Goal: Task Accomplishment & Management: Manage account settings

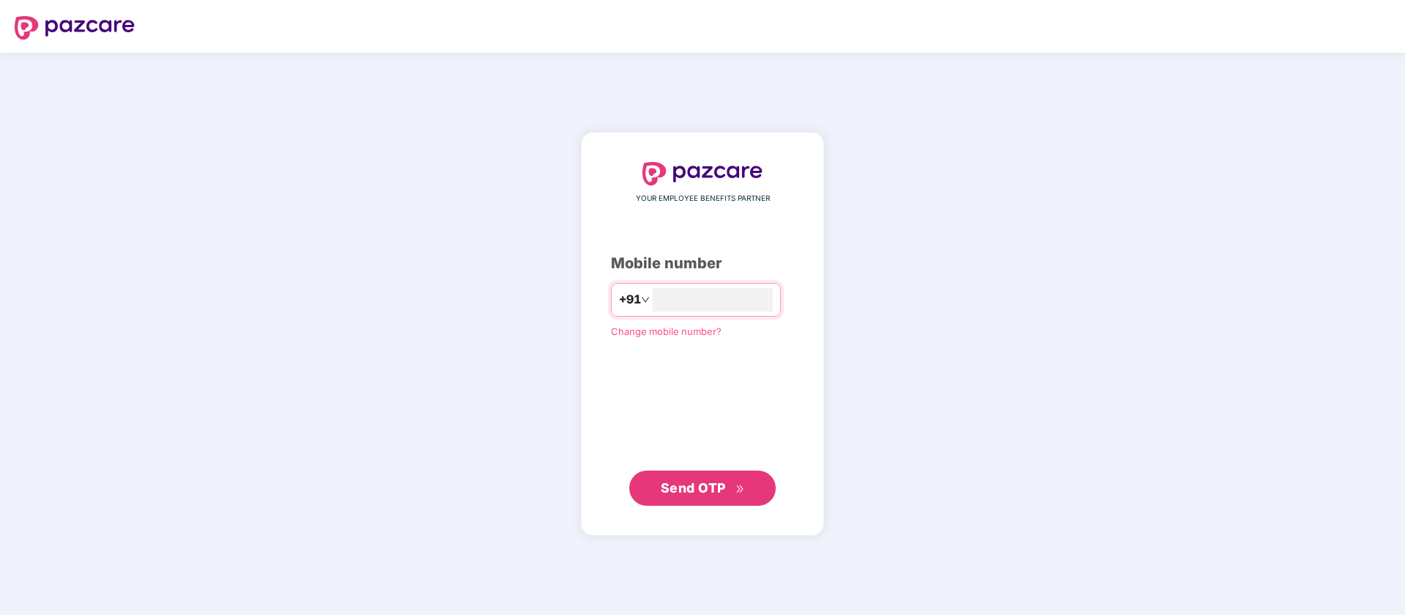
type input "**********"
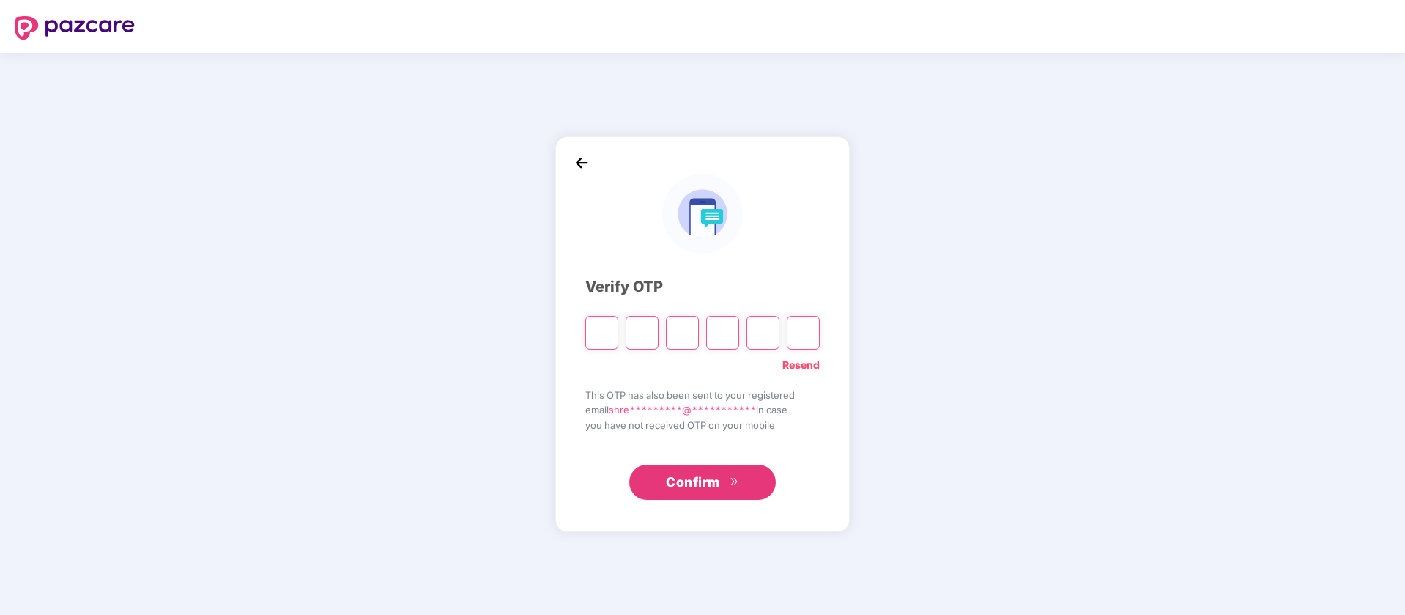
type input "*"
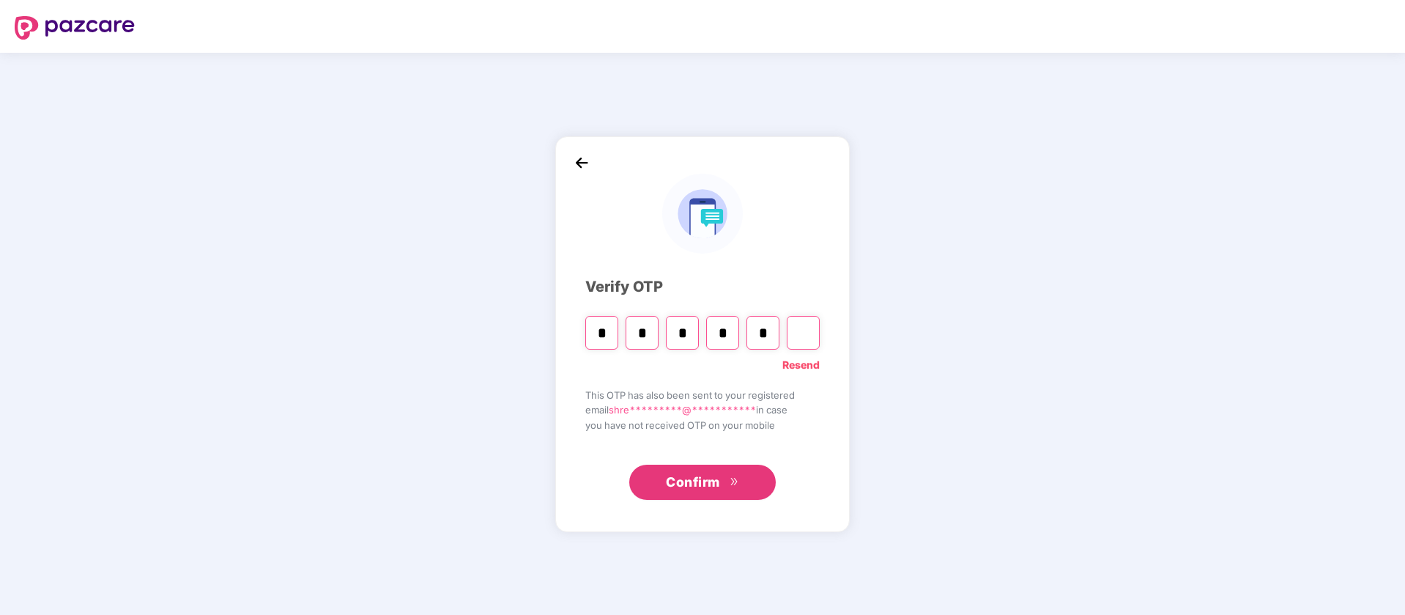
type input "*"
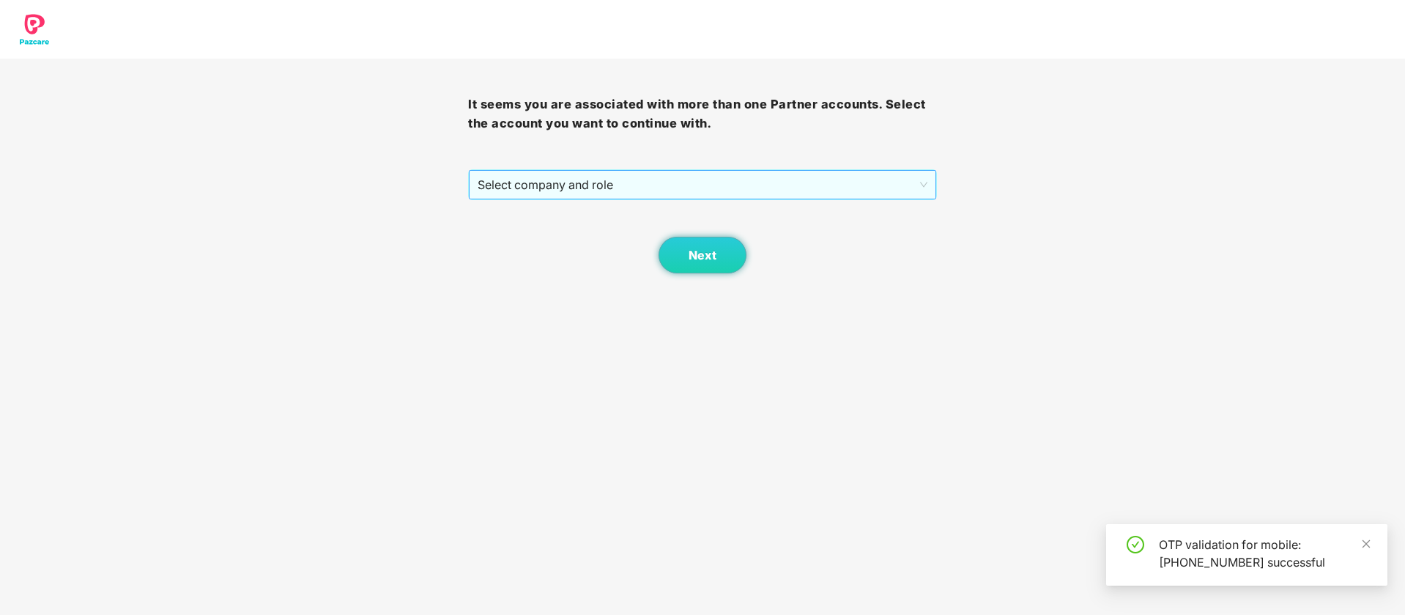
click at [633, 171] on span "Select company and role" at bounding box center [702, 185] width 449 height 28
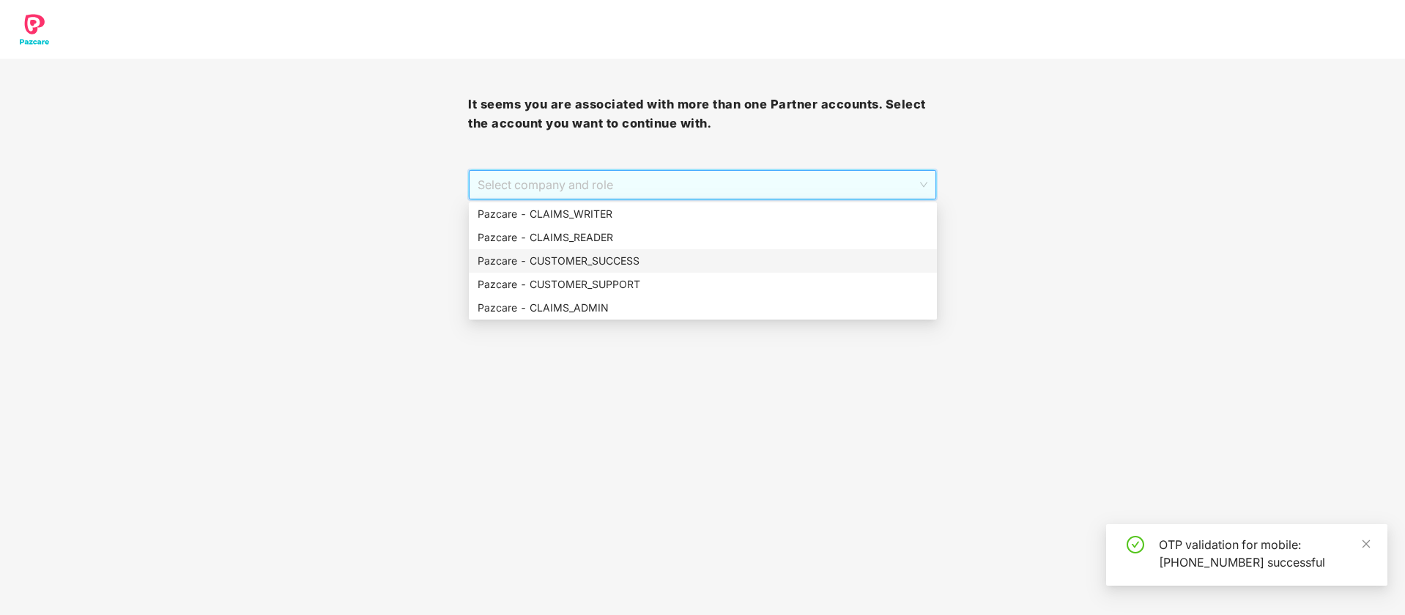
click at [606, 269] on div "Pazcare - CUSTOMER_SUCCESS" at bounding box center [703, 260] width 468 height 23
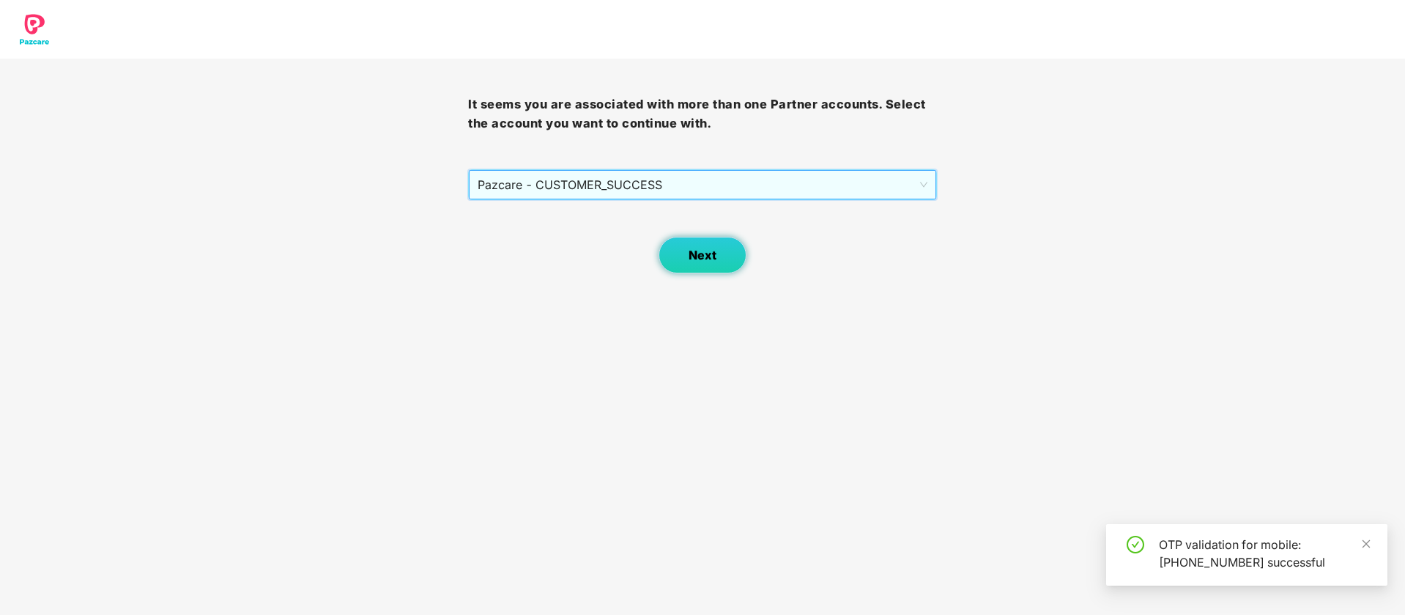
click at [698, 262] on button "Next" at bounding box center [703, 255] width 88 height 37
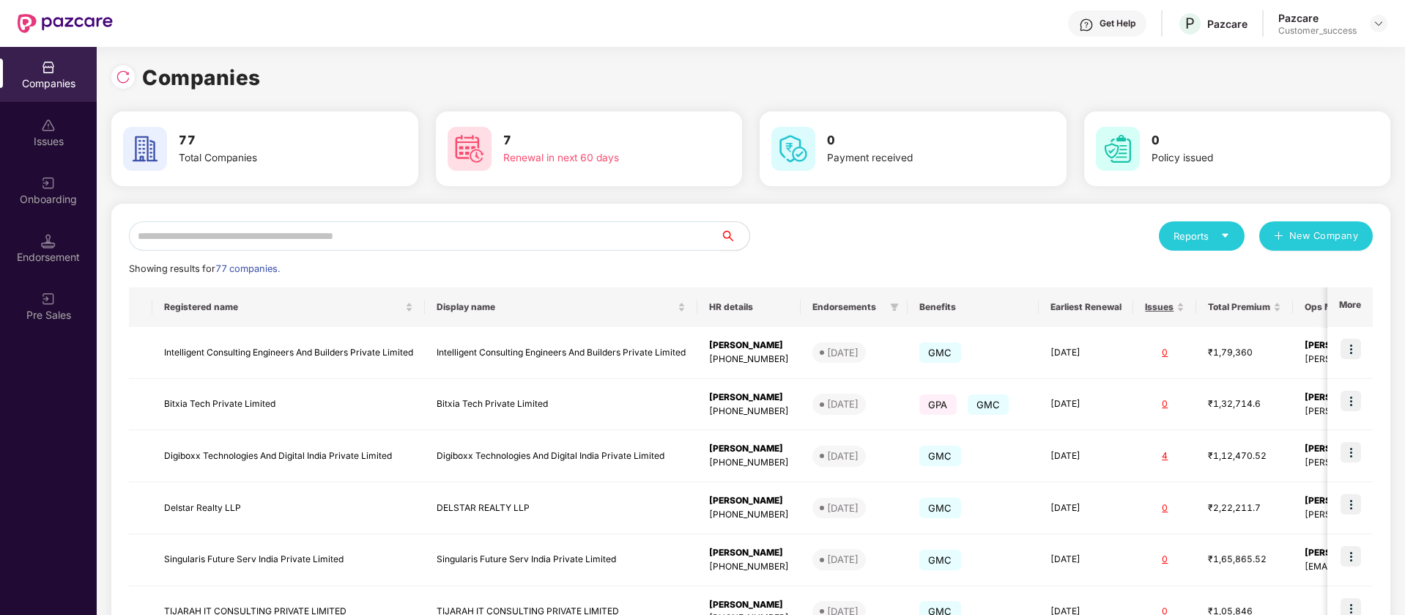
click at [123, 81] on img at bounding box center [123, 77] width 15 height 15
click at [333, 225] on input "text" at bounding box center [424, 235] width 591 height 29
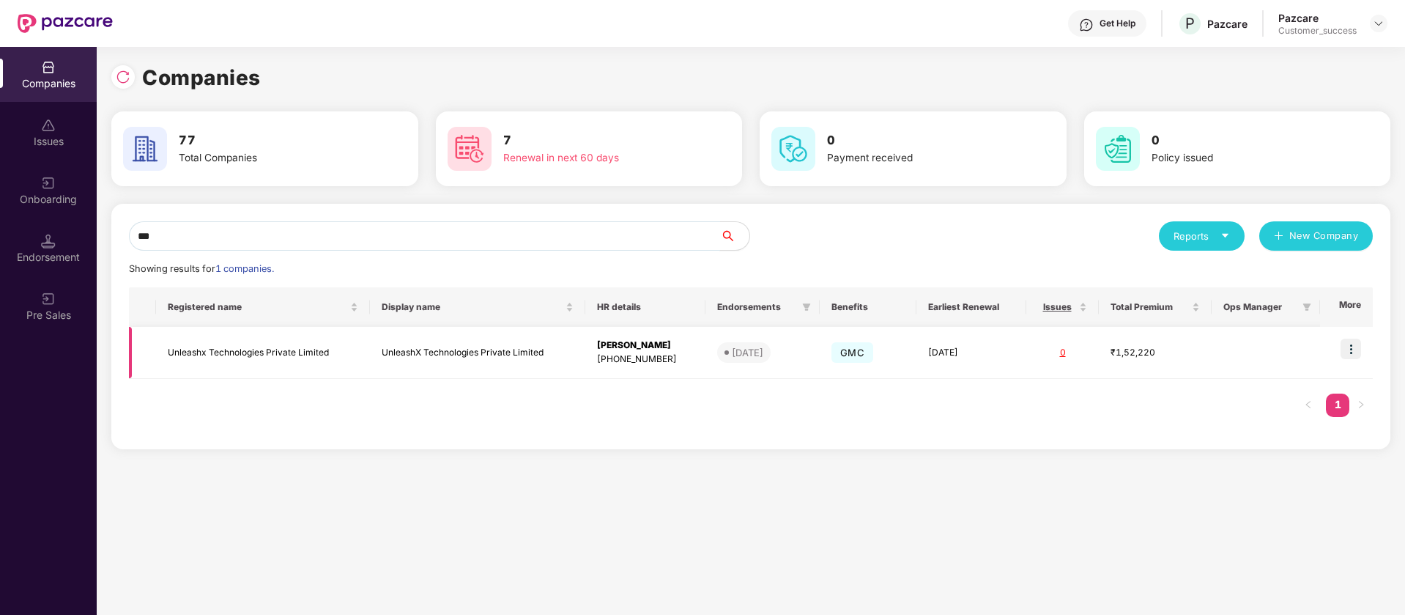
type input "***"
click at [1356, 347] on img at bounding box center [1351, 349] width 21 height 21
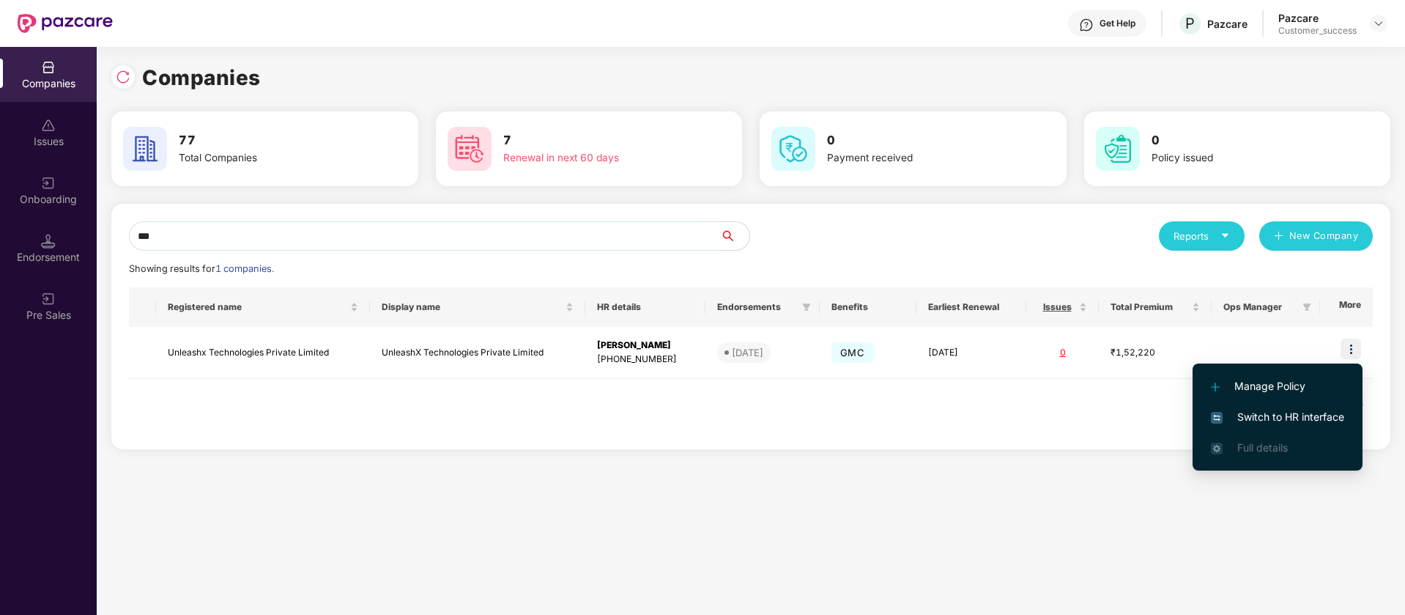
click at [1298, 412] on span "Switch to HR interface" at bounding box center [1277, 417] width 133 height 16
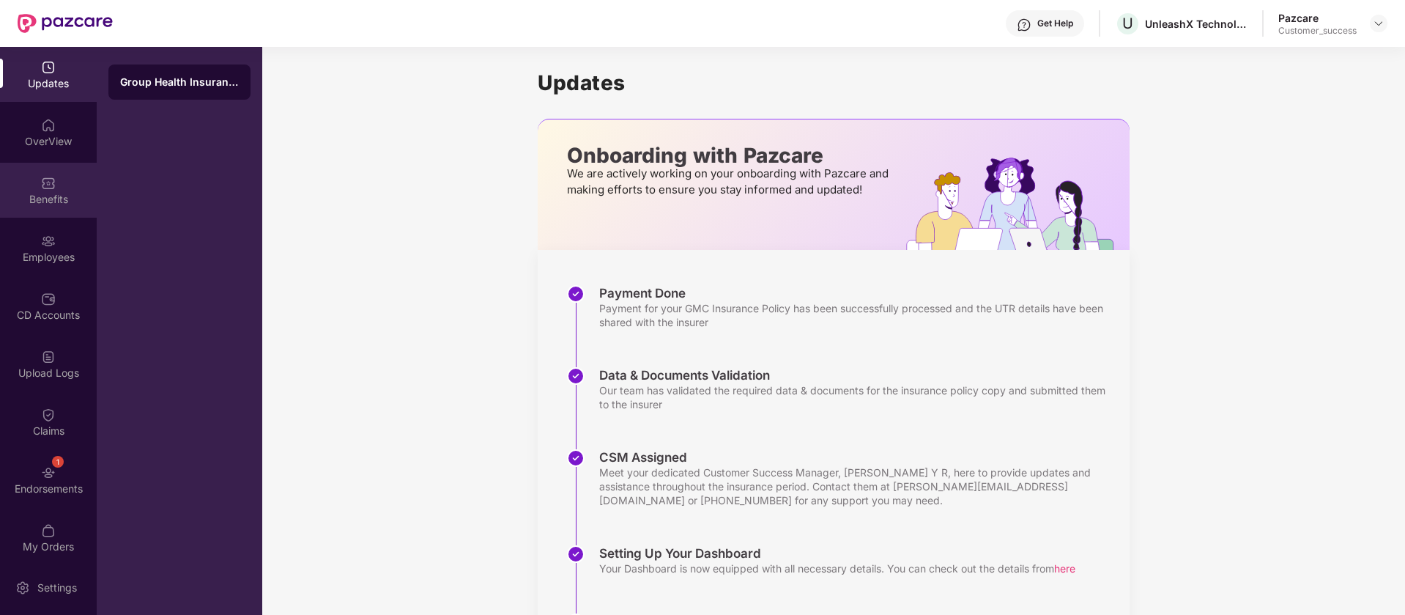
click at [64, 185] on div "Benefits" at bounding box center [48, 190] width 97 height 55
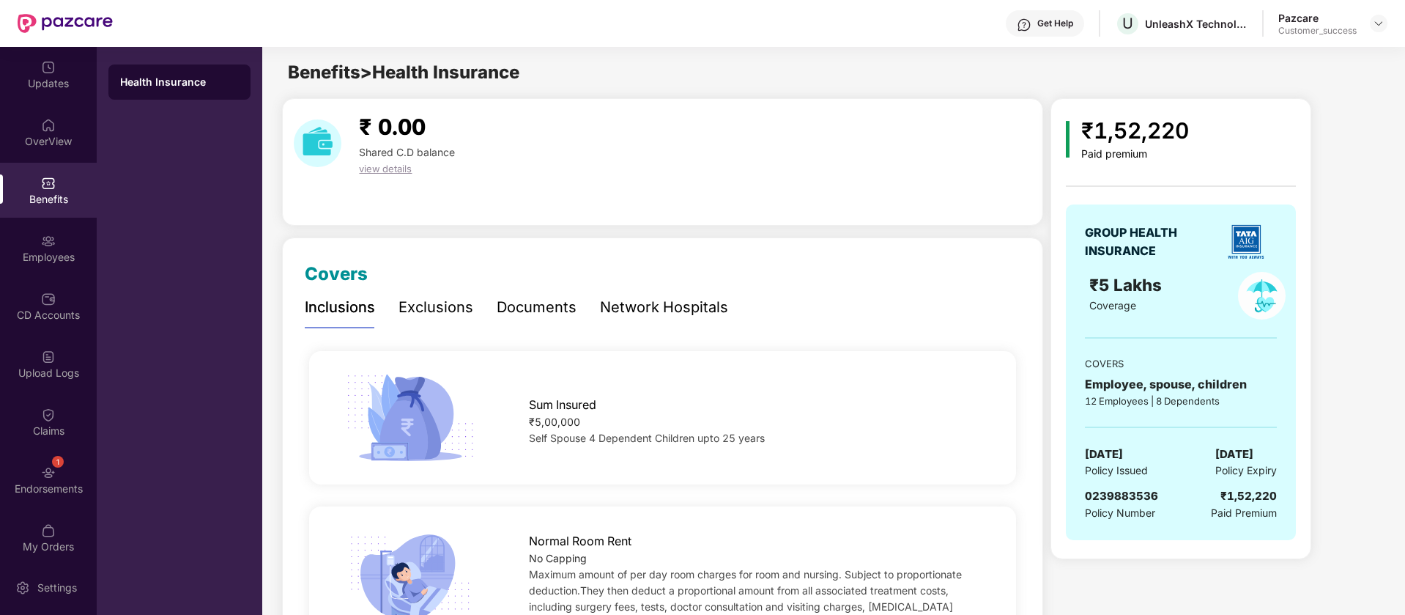
click at [1139, 498] on span "0239883536" at bounding box center [1121, 496] width 73 height 14
copy span "0239883536"
click at [1130, 492] on span "0239883536" at bounding box center [1121, 496] width 73 height 14
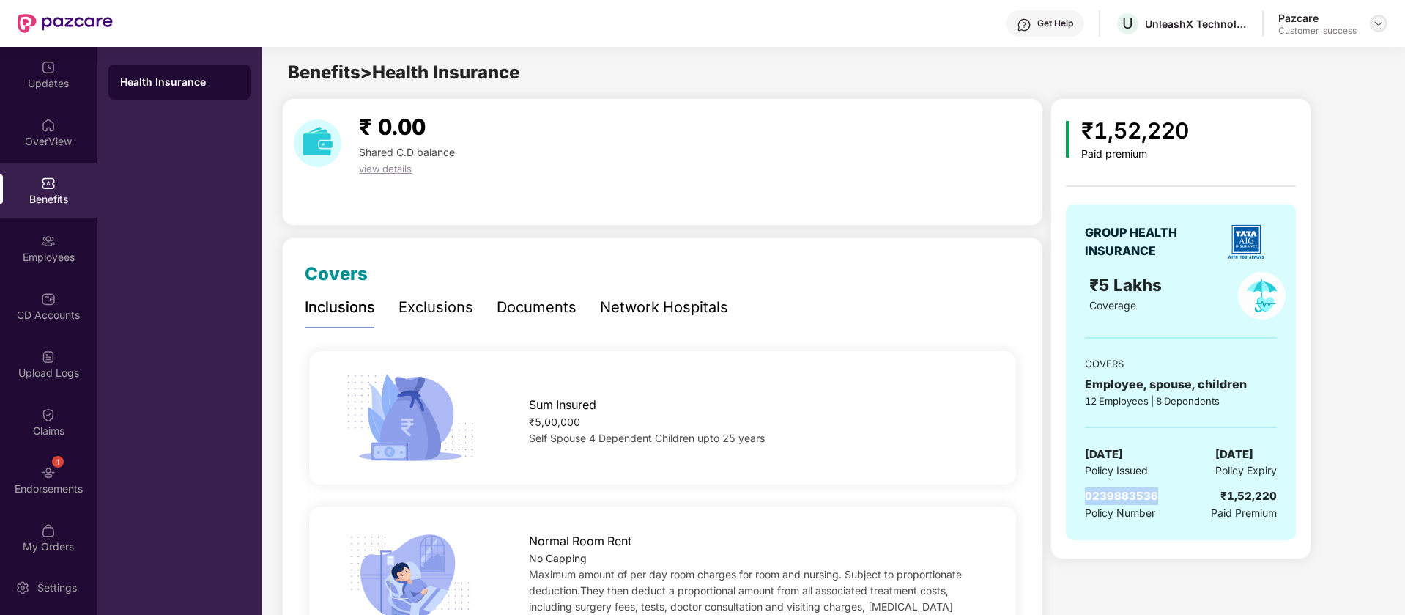
click at [1380, 22] on img at bounding box center [1379, 24] width 12 height 12
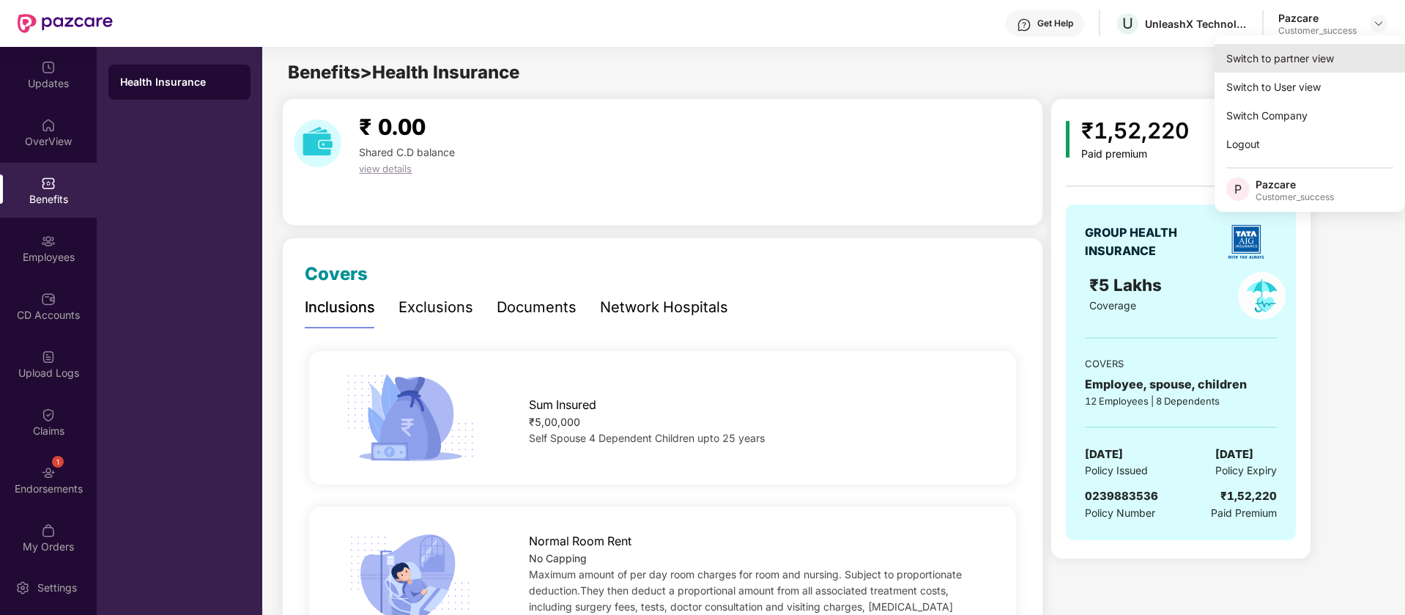
click at [1324, 56] on div "Switch to partner view" at bounding box center [1310, 58] width 191 height 29
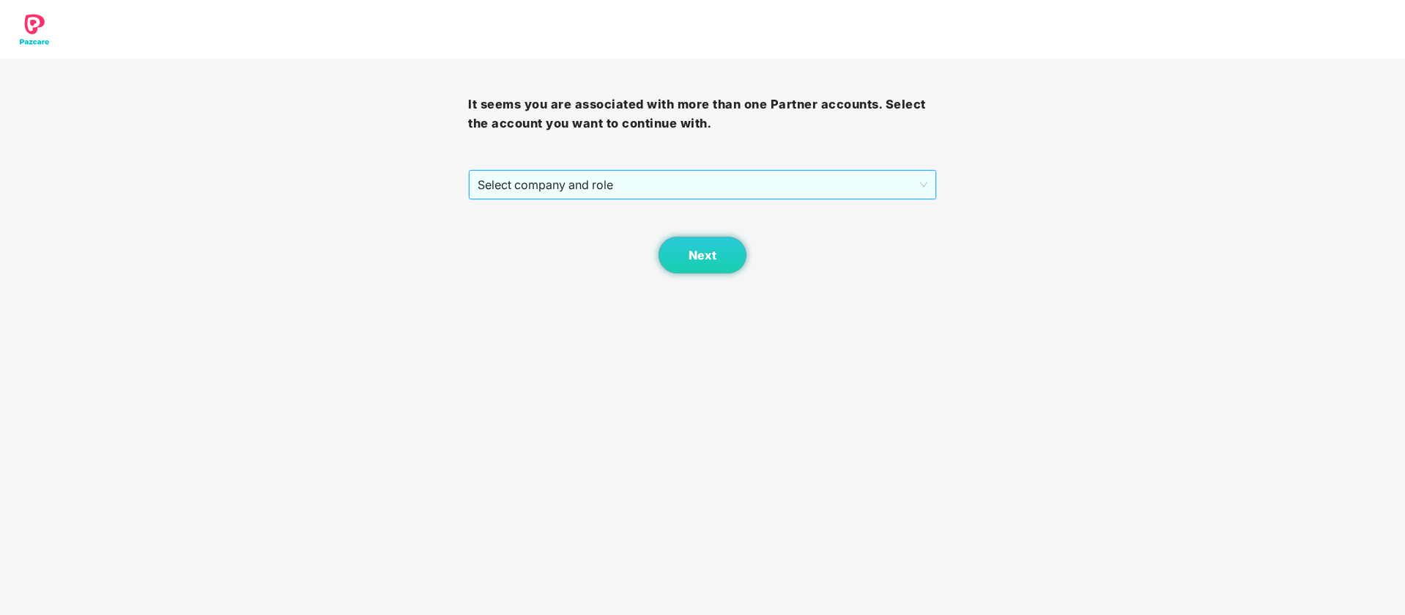
click at [848, 180] on span "Select company and role" at bounding box center [702, 185] width 449 height 28
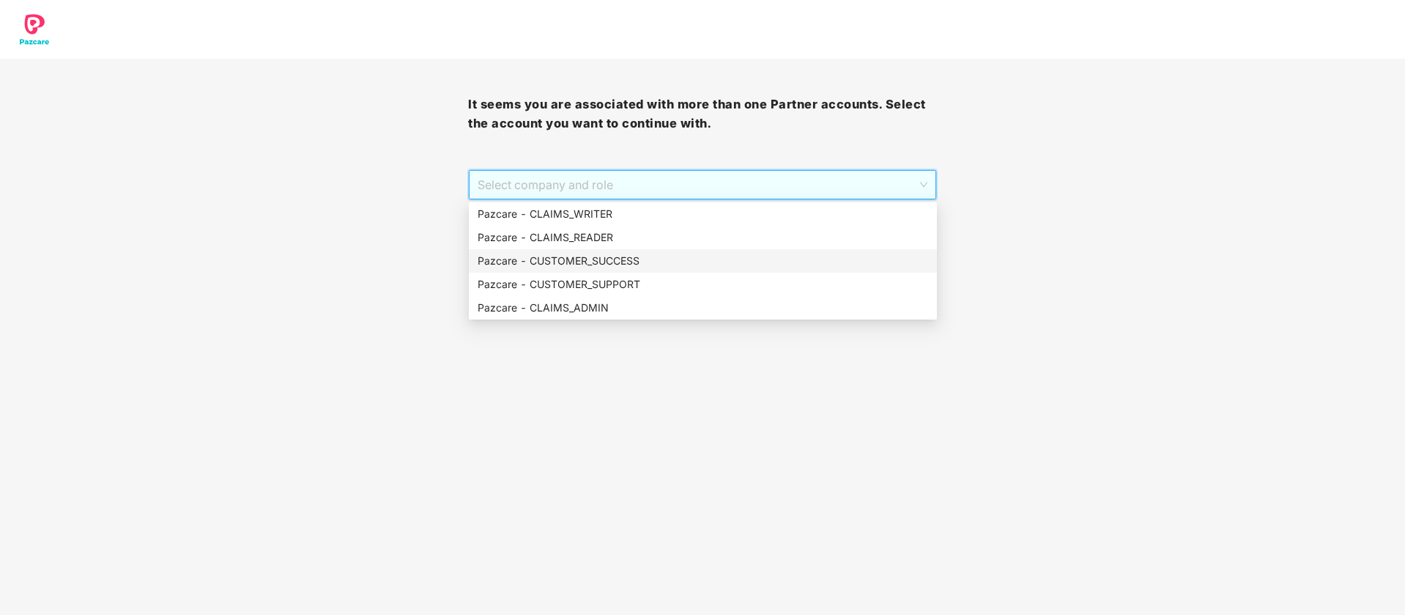
click at [679, 259] on div "Pazcare - CUSTOMER_SUCCESS" at bounding box center [703, 261] width 451 height 16
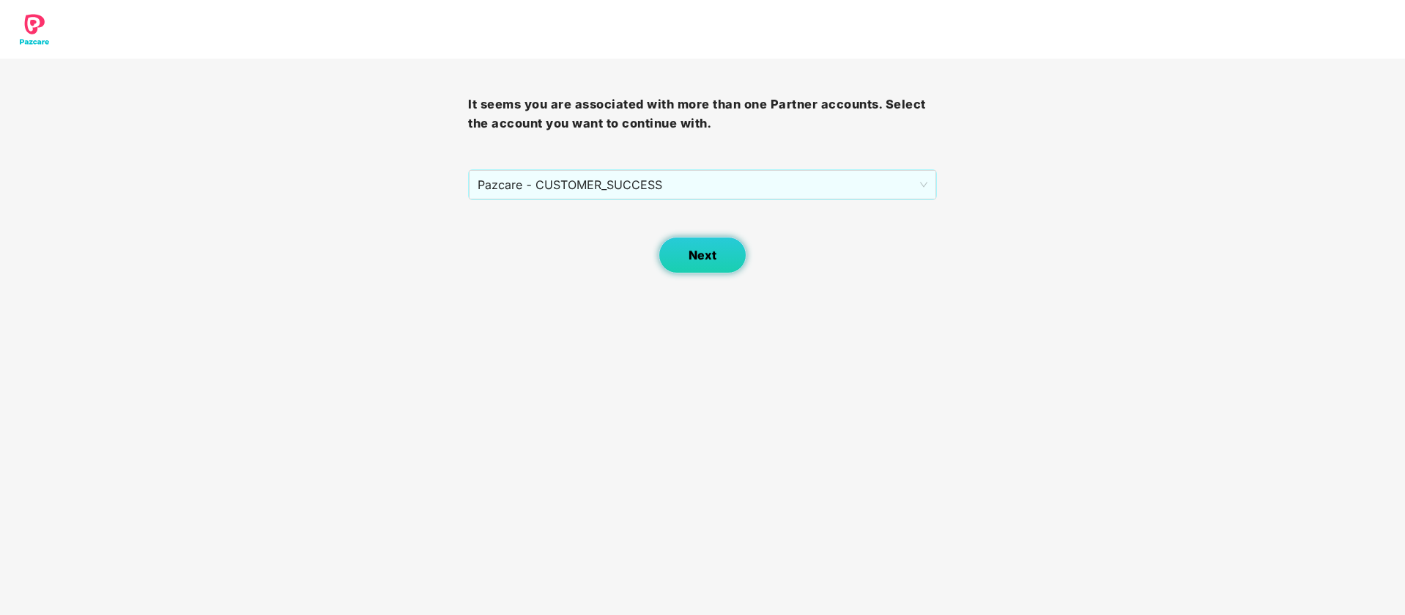
click at [690, 260] on span "Next" at bounding box center [703, 255] width 28 height 14
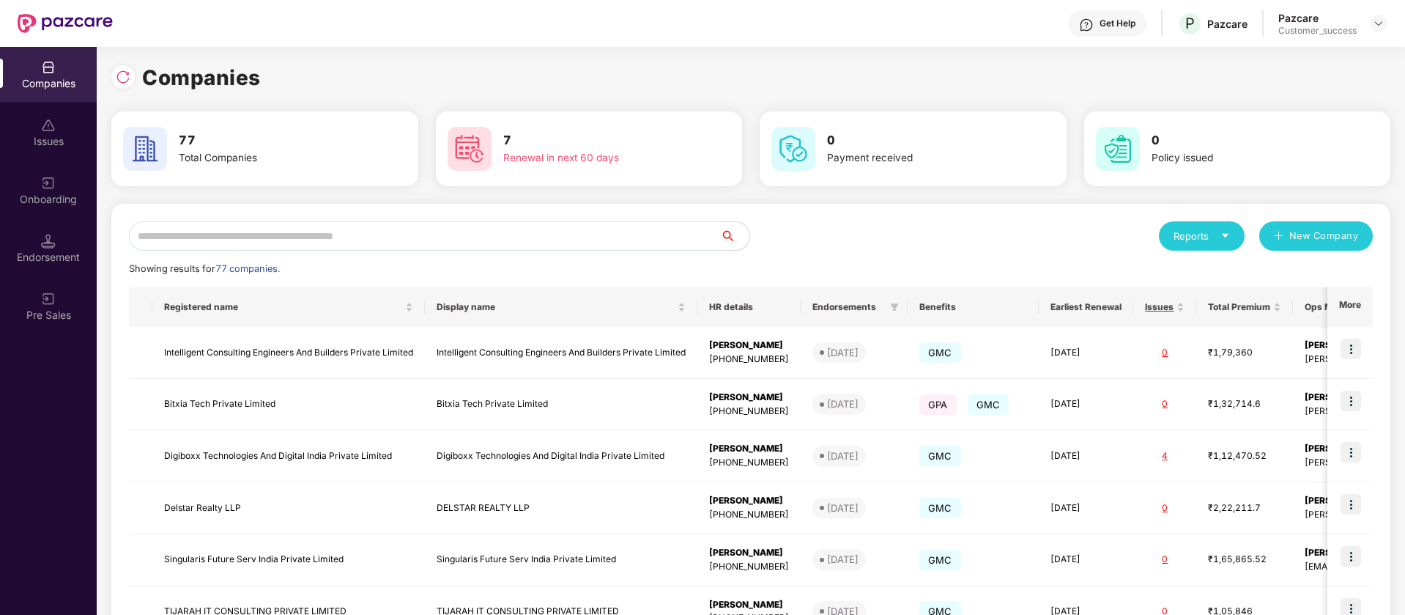
click at [236, 237] on input "text" at bounding box center [424, 235] width 591 height 29
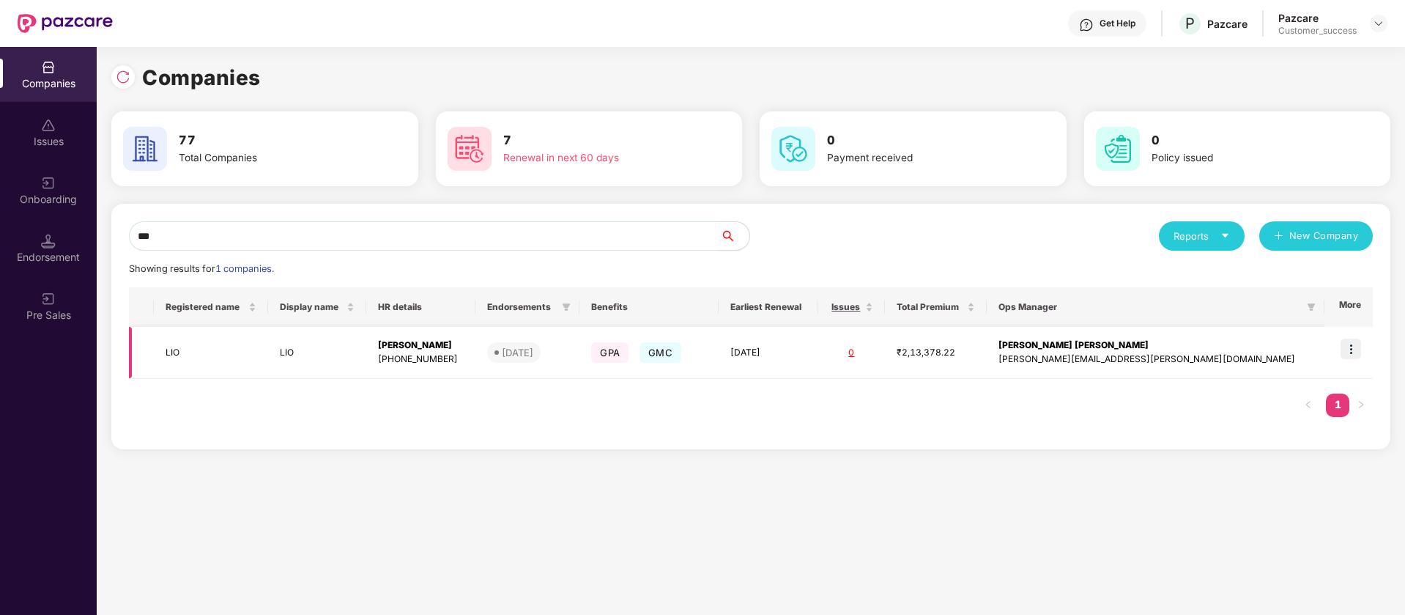
type input "***"
click at [308, 345] on td "LIO" at bounding box center [317, 353] width 98 height 52
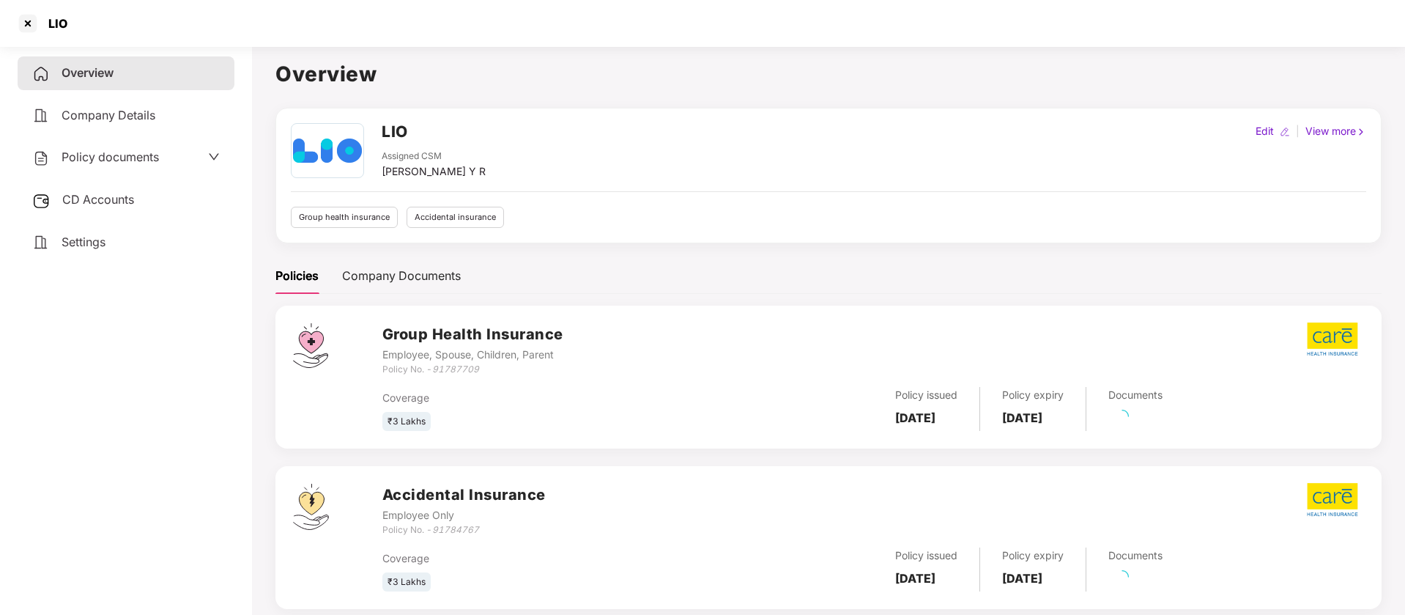
click at [144, 155] on span "Policy documents" at bounding box center [110, 156] width 97 height 15
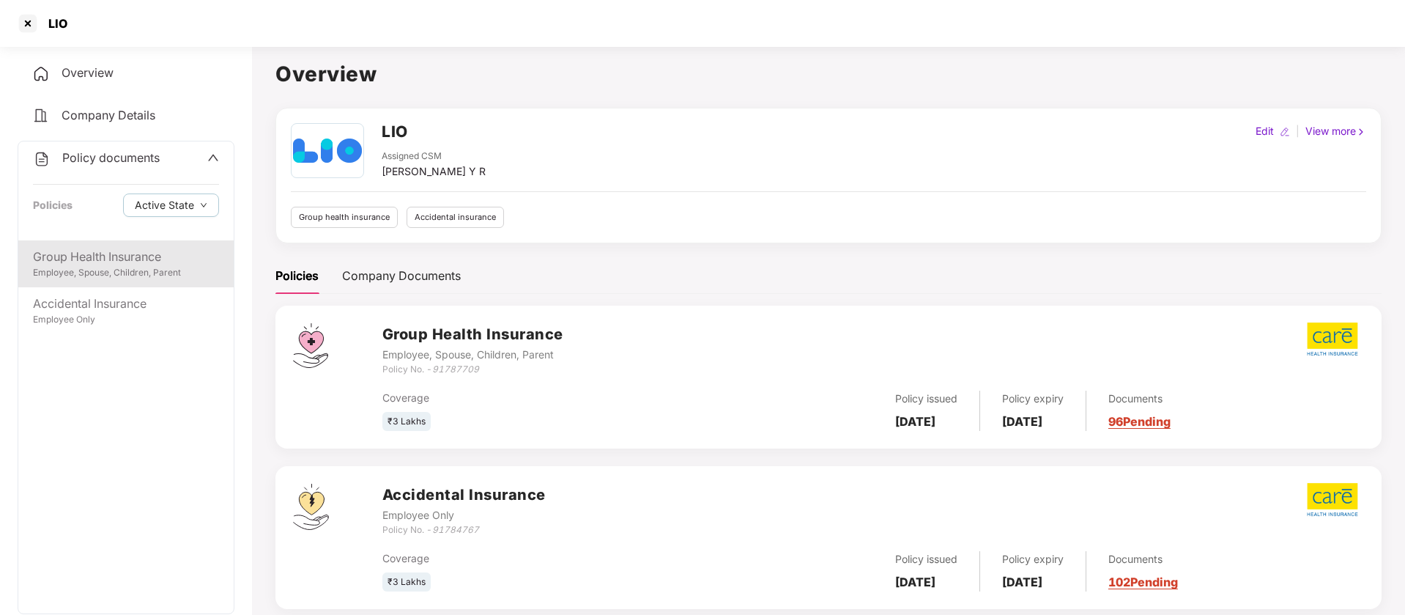
click at [75, 267] on div "Employee, Spouse, Children, Parent" at bounding box center [126, 273] width 186 height 14
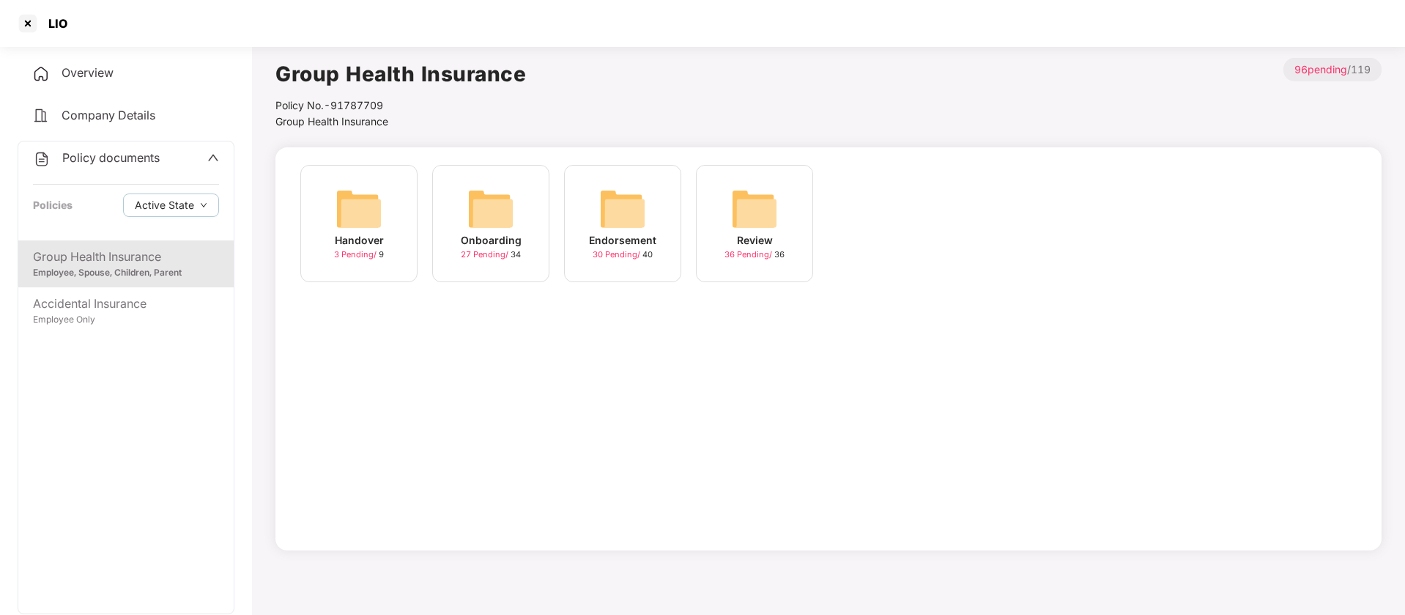
click at [614, 199] on img at bounding box center [622, 208] width 47 height 47
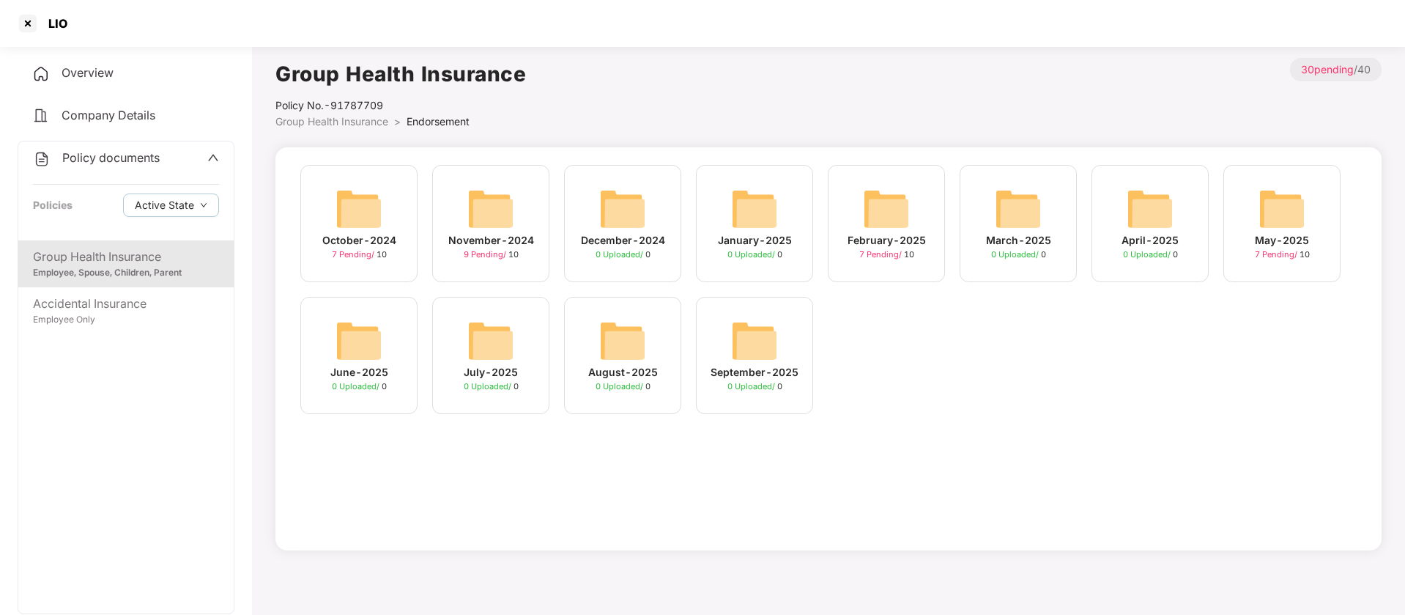
click at [1281, 218] on img at bounding box center [1282, 208] width 47 height 47
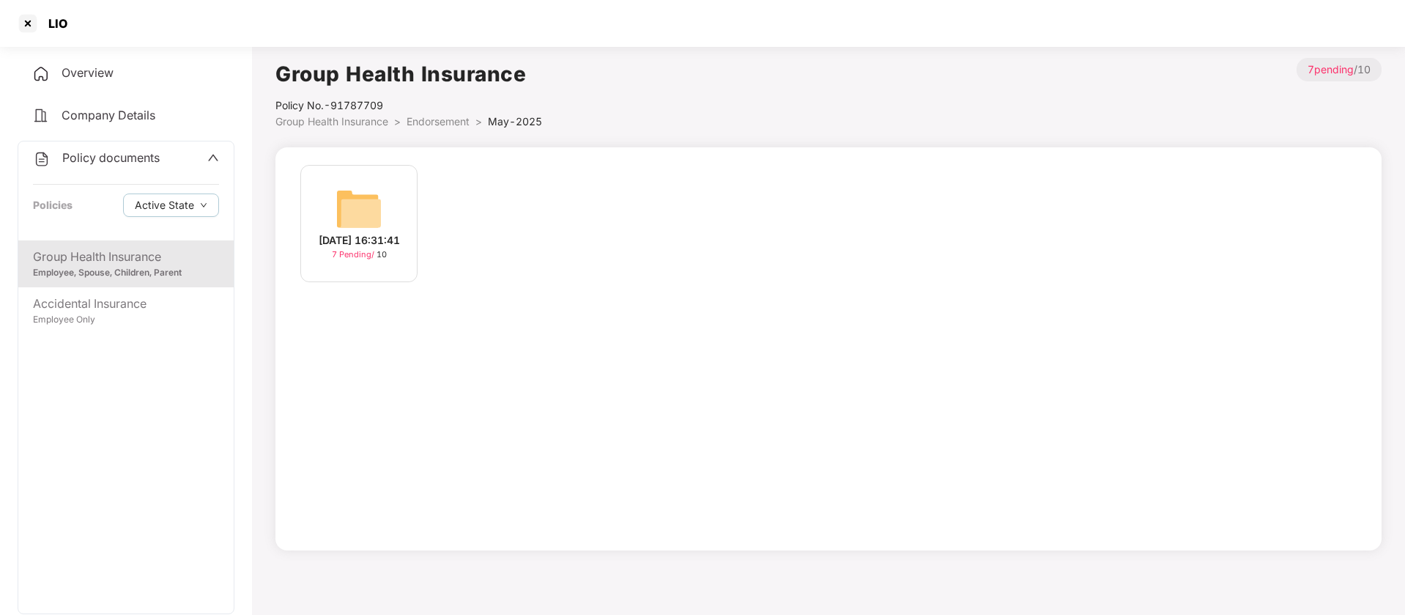
click at [347, 195] on img at bounding box center [359, 208] width 47 height 47
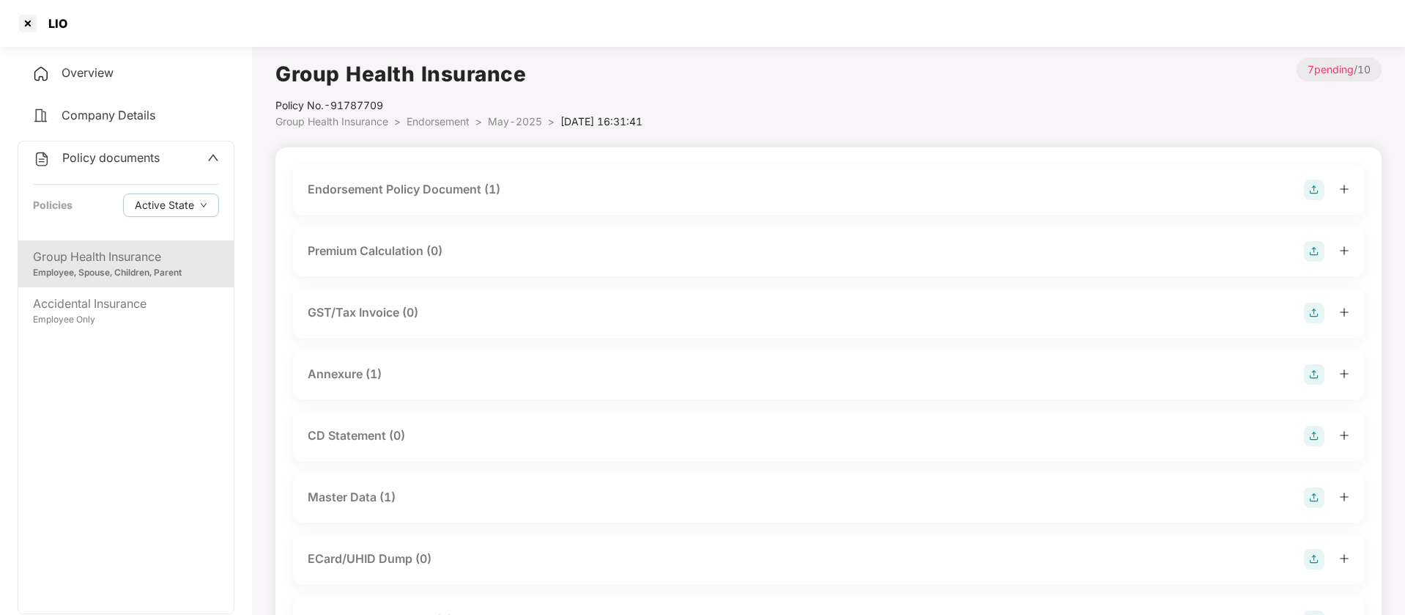
click at [353, 497] on div "Master Data (1)" at bounding box center [352, 497] width 88 height 18
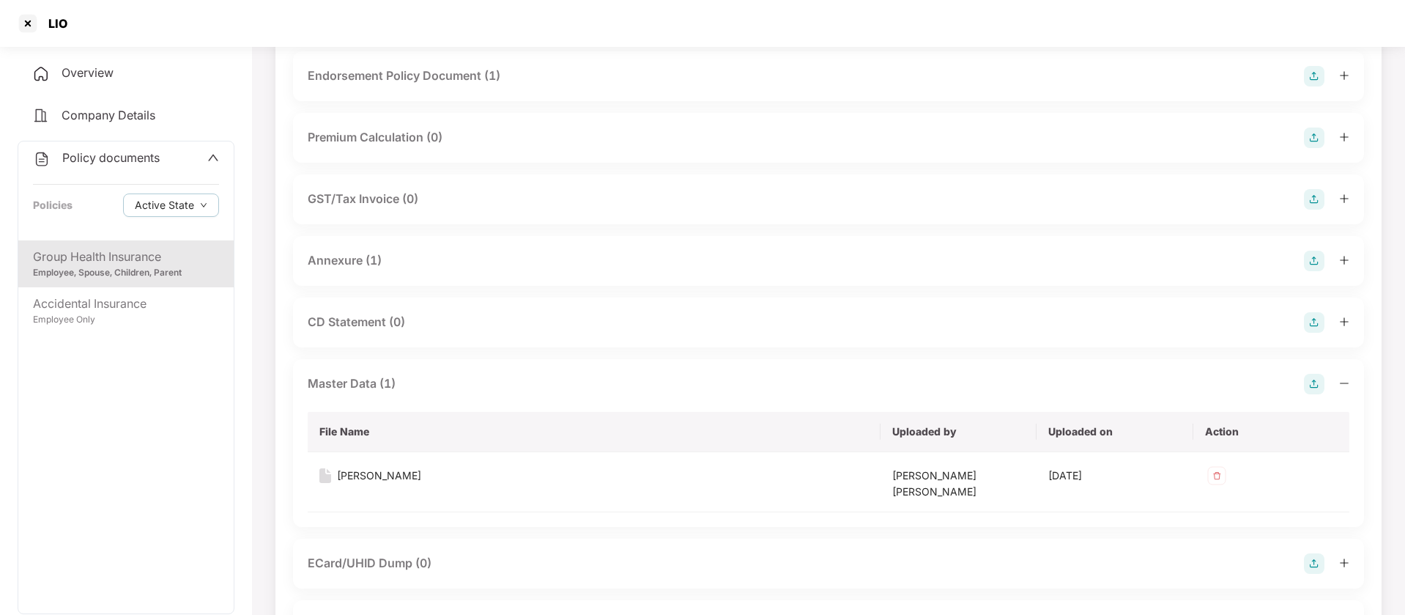
scroll to position [118, 0]
click at [348, 472] on div "Leo" at bounding box center [379, 471] width 84 height 16
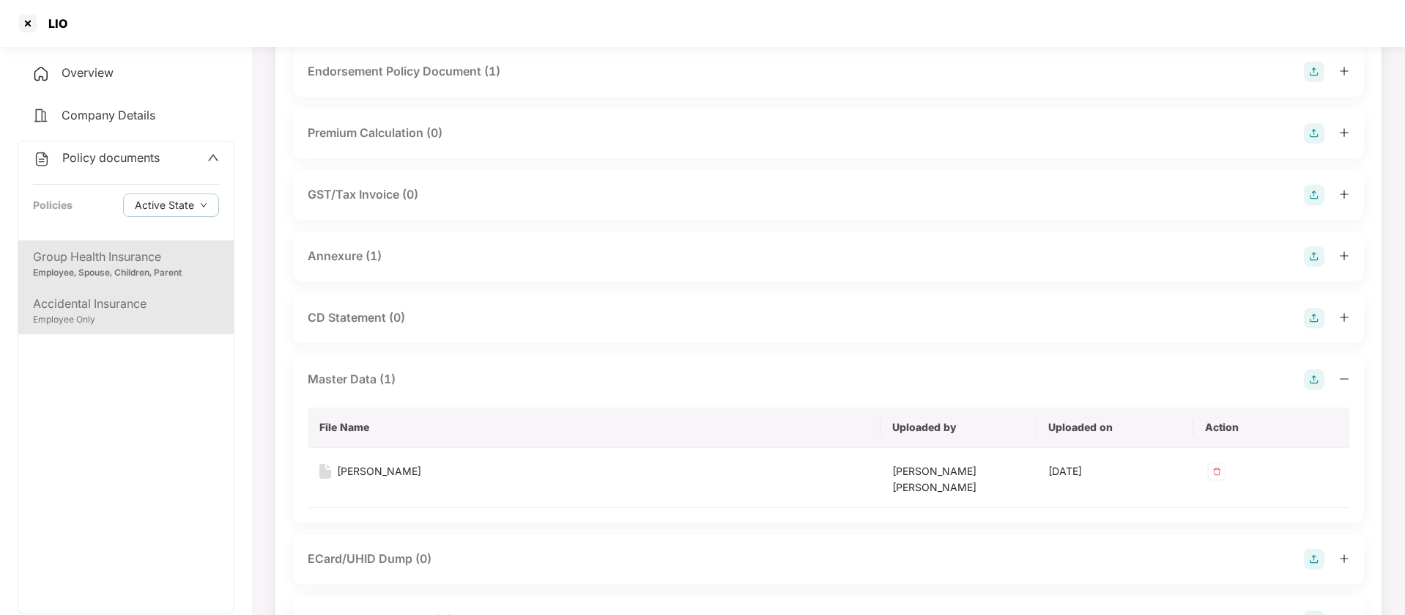
click at [100, 308] on div "Accidental Insurance" at bounding box center [126, 304] width 186 height 18
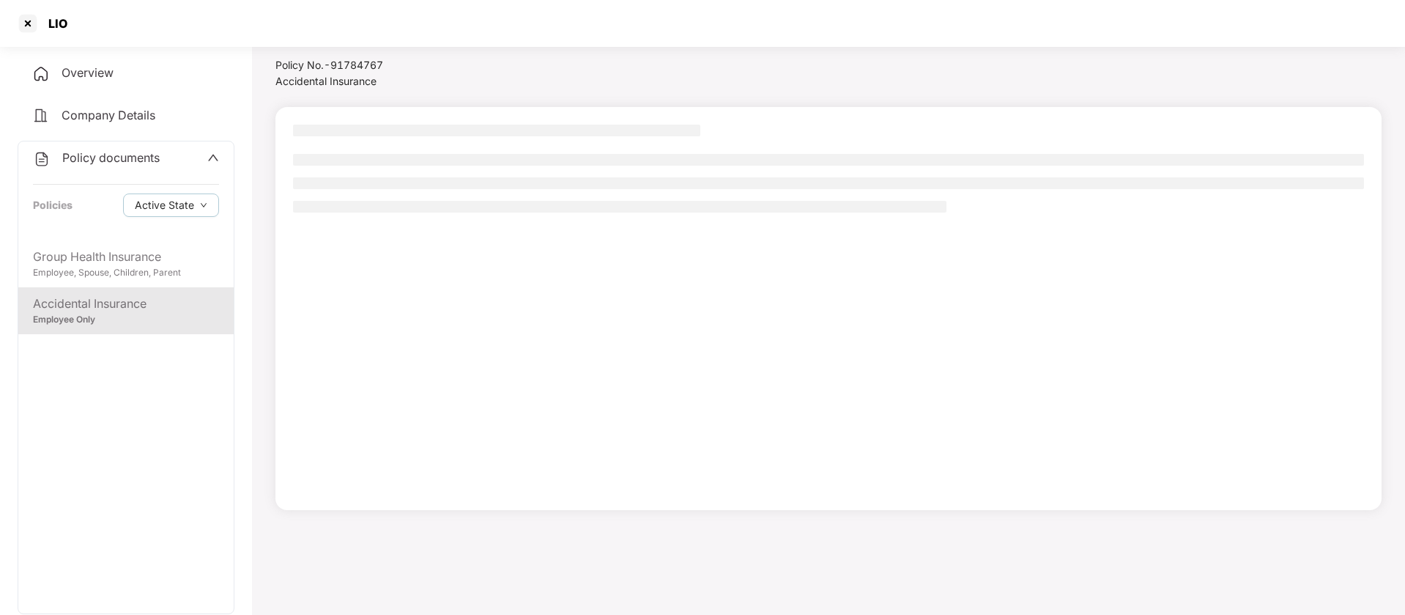
scroll to position [40, 0]
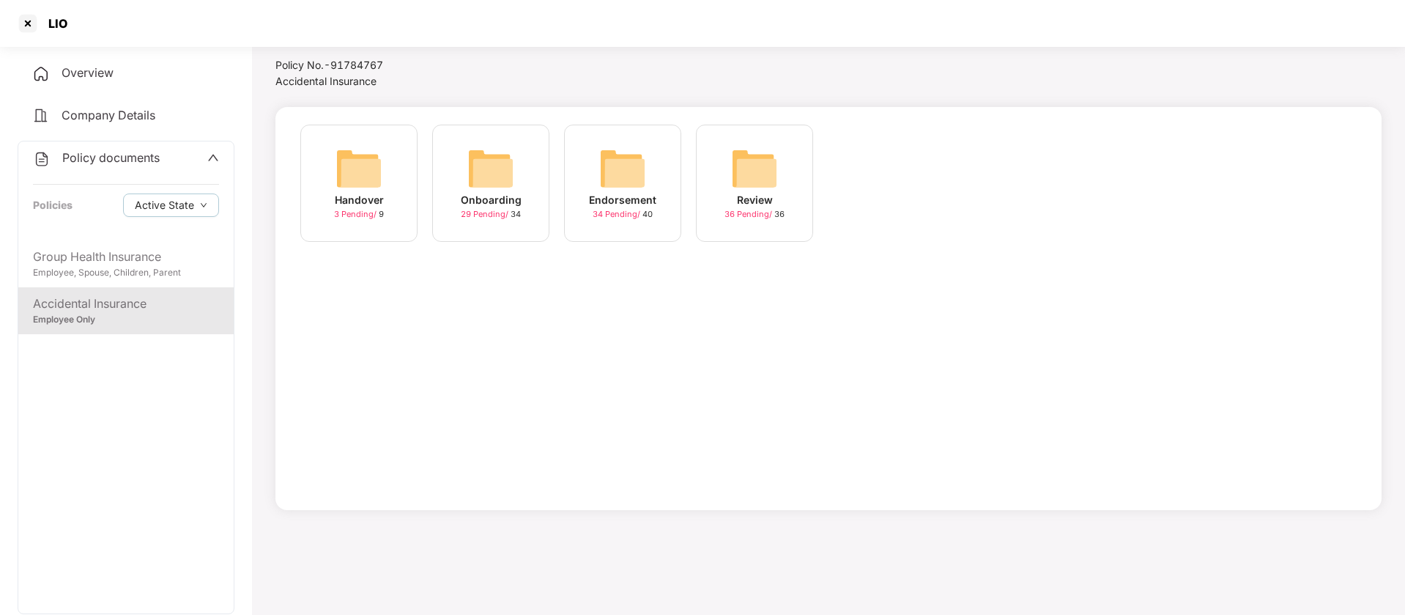
click at [637, 177] on img at bounding box center [622, 168] width 47 height 47
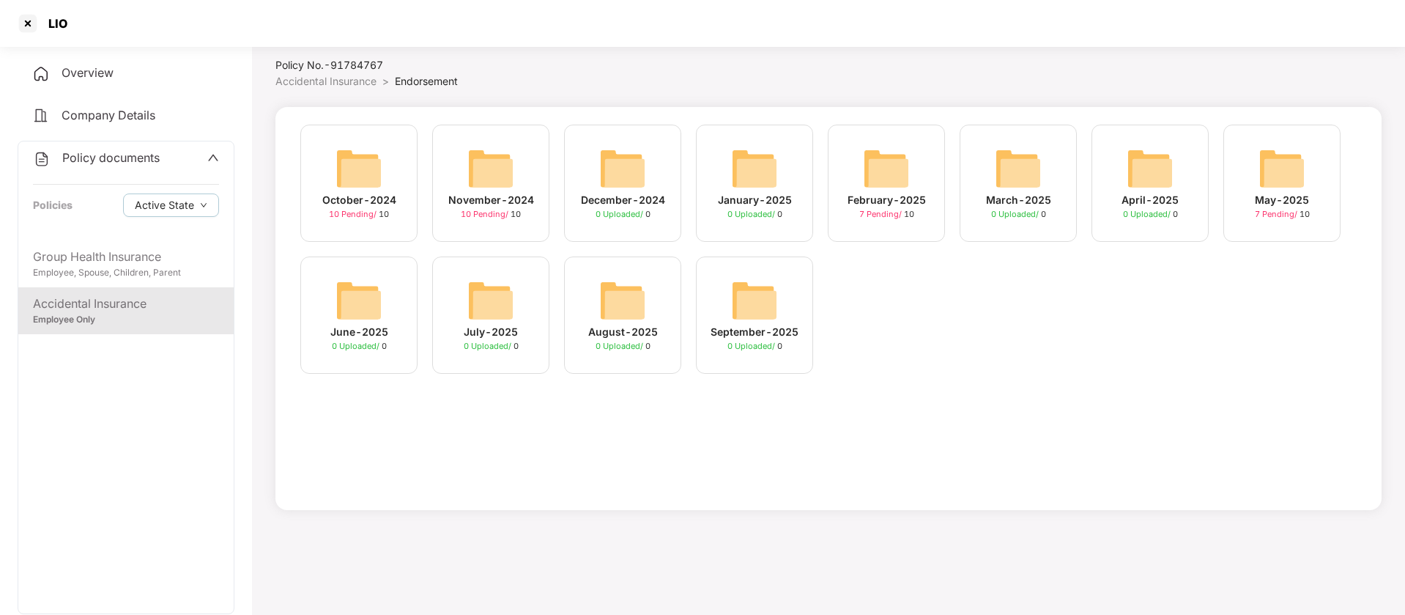
click at [1284, 187] on img at bounding box center [1282, 168] width 47 height 47
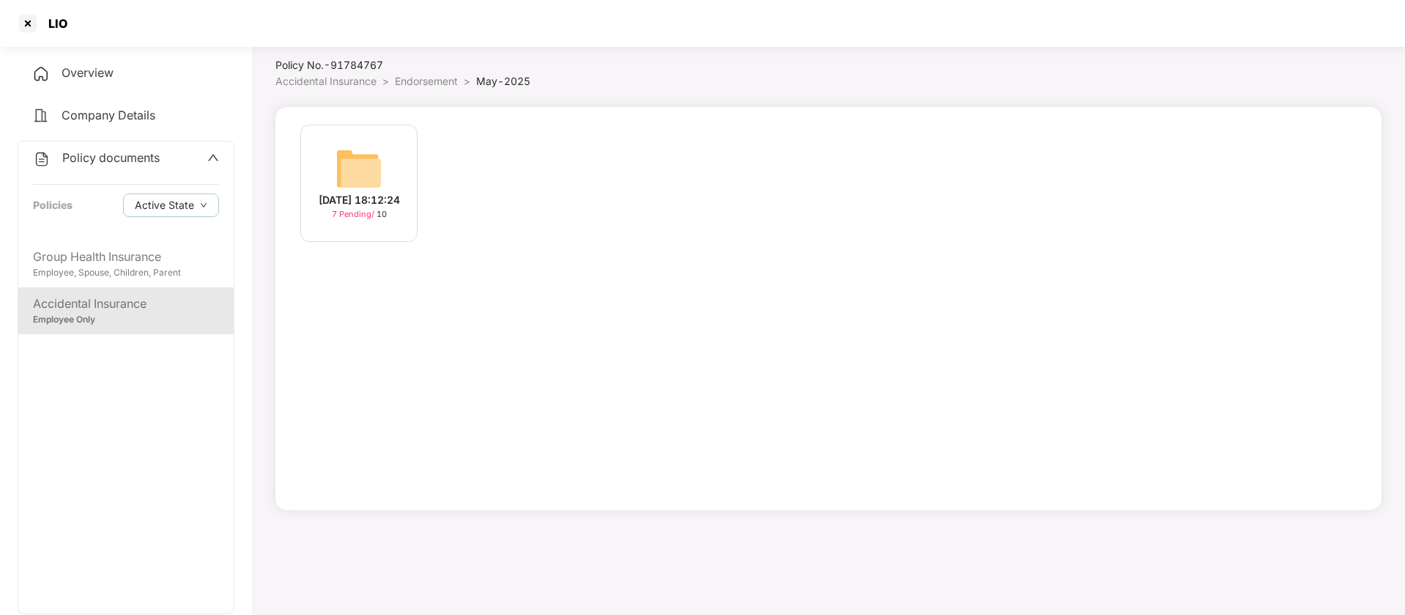
click at [343, 147] on img at bounding box center [359, 168] width 47 height 47
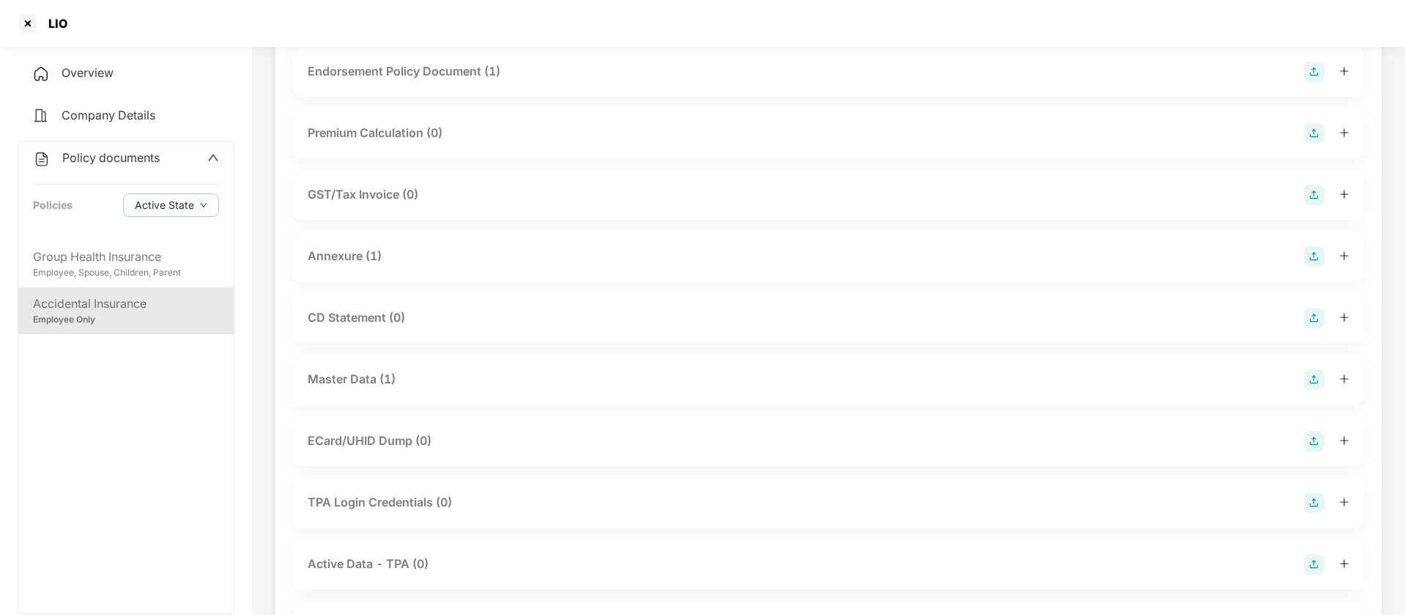
click at [376, 372] on div "Master Data (1)" at bounding box center [352, 379] width 88 height 18
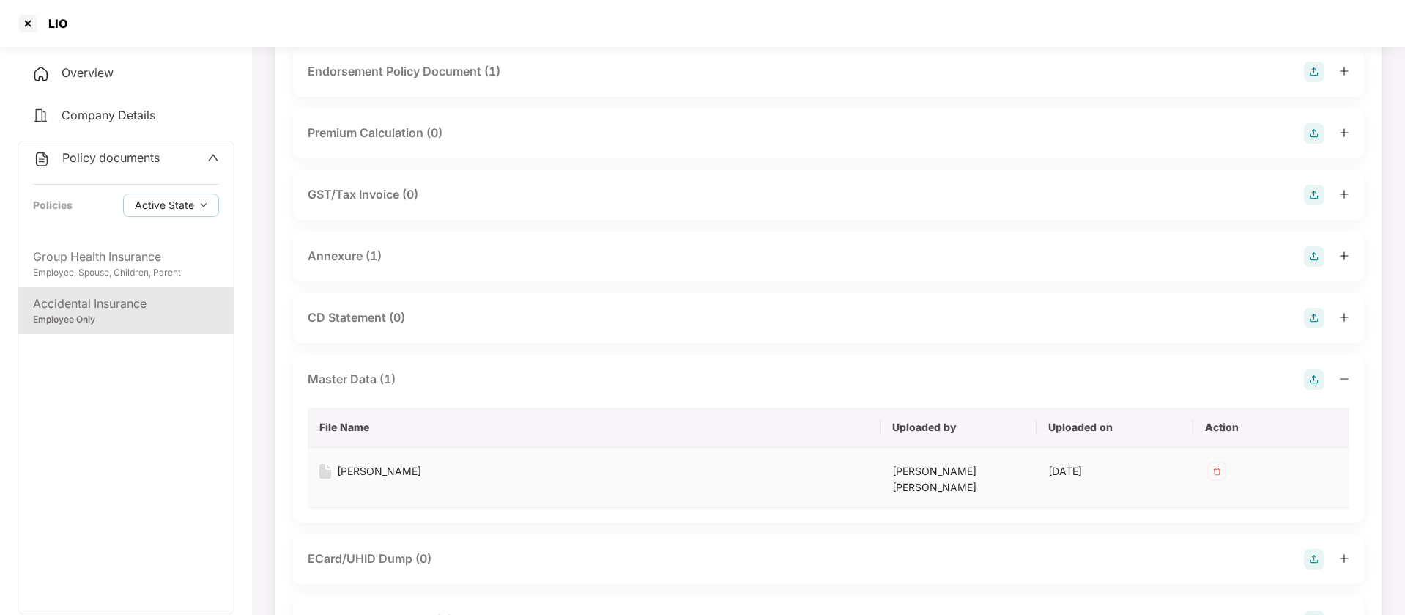
click at [347, 467] on div "Leo" at bounding box center [379, 471] width 84 height 16
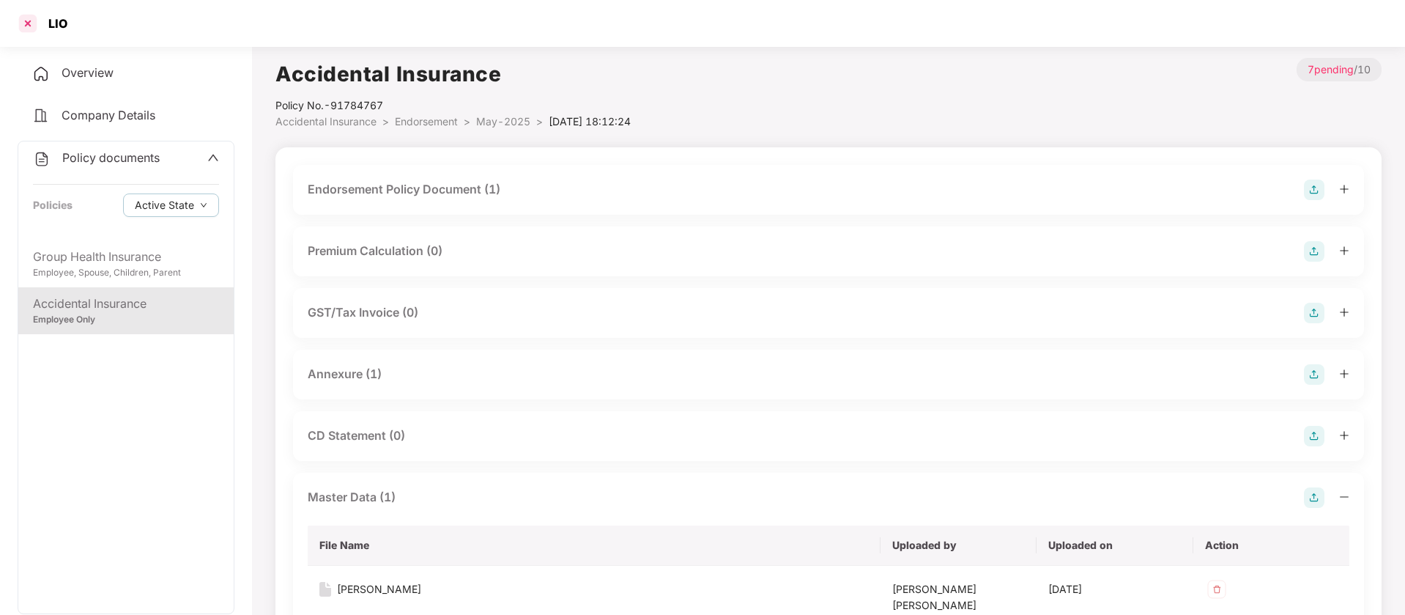
click at [26, 26] on div at bounding box center [27, 23] width 23 height 23
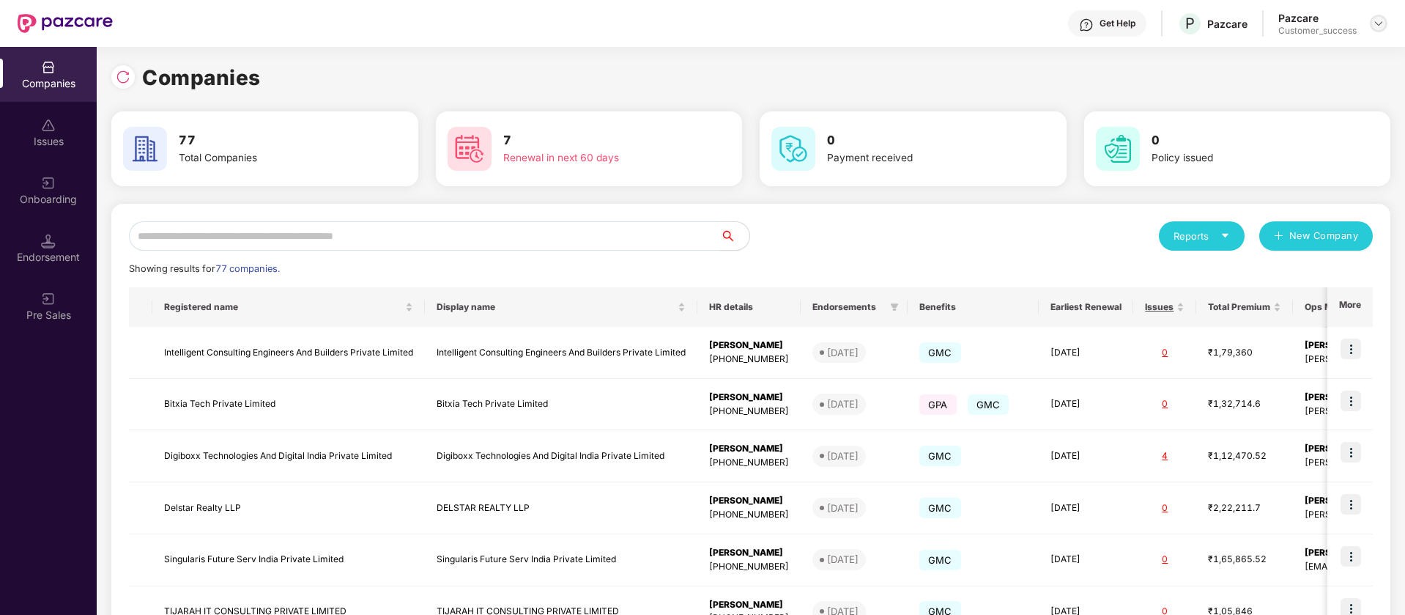
click at [1381, 19] on img at bounding box center [1379, 24] width 12 height 12
click at [1314, 86] on div "Switch Partner" at bounding box center [1311, 87] width 191 height 29
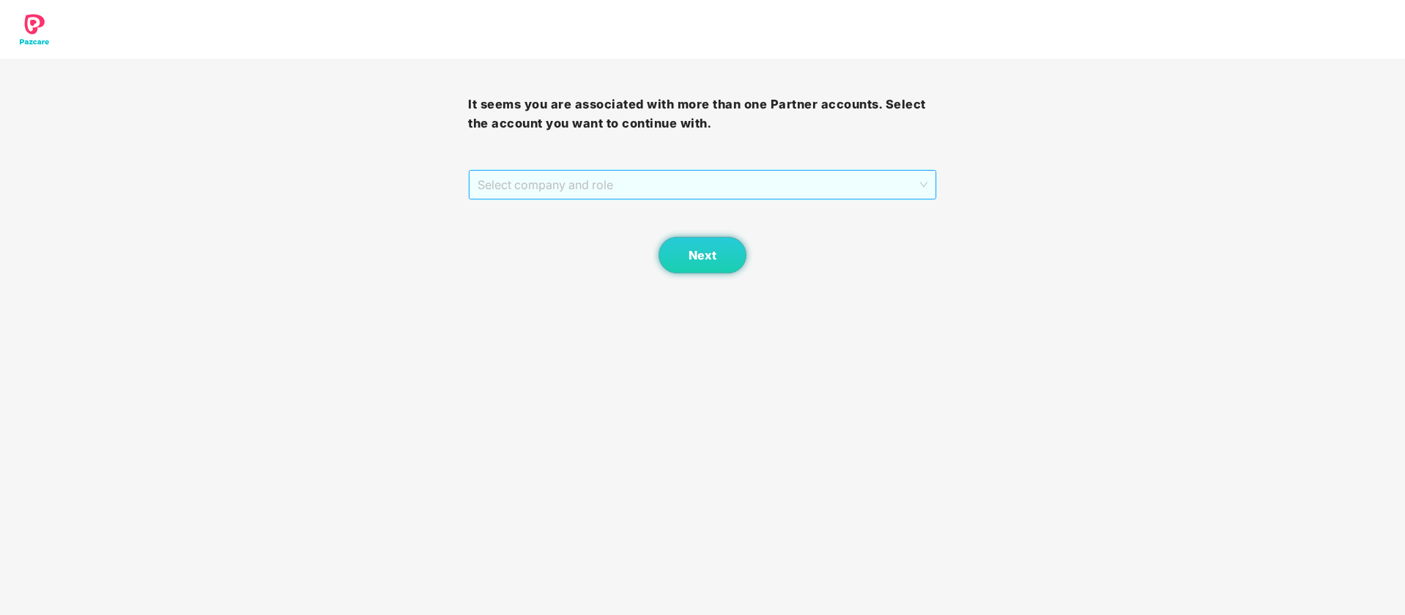
click at [880, 170] on div "Select company and role" at bounding box center [702, 184] width 467 height 29
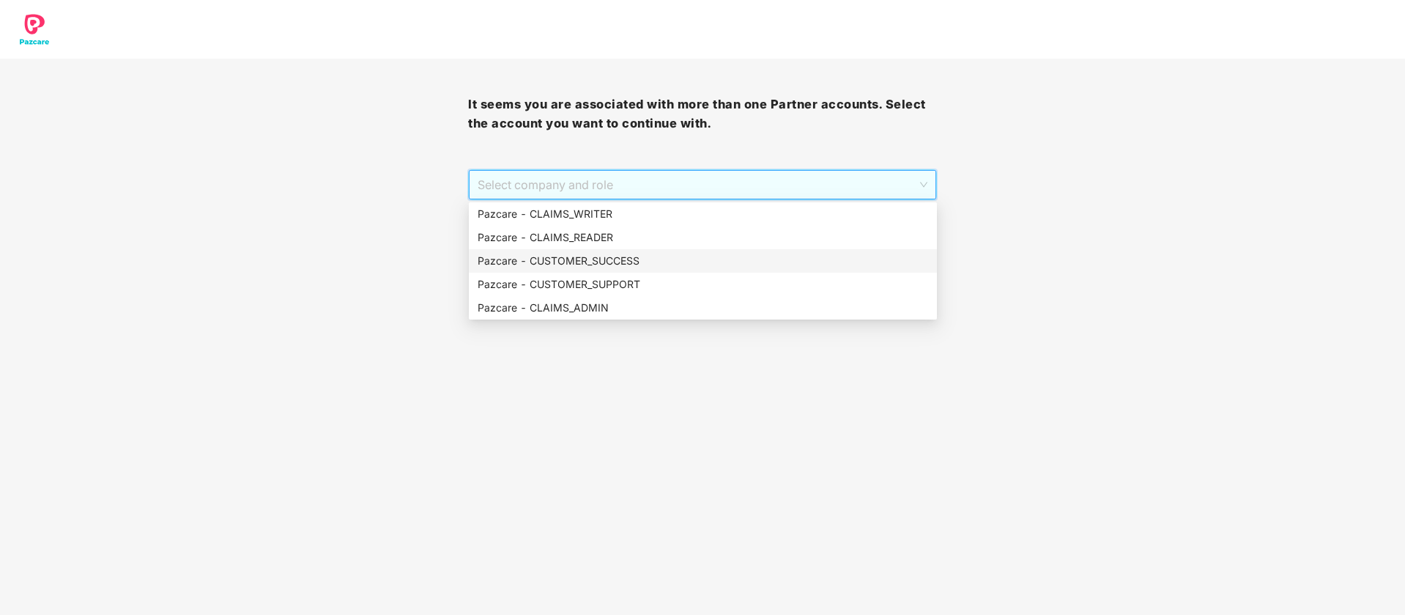
click at [675, 257] on div "Pazcare - CUSTOMER_SUCCESS" at bounding box center [703, 261] width 451 height 16
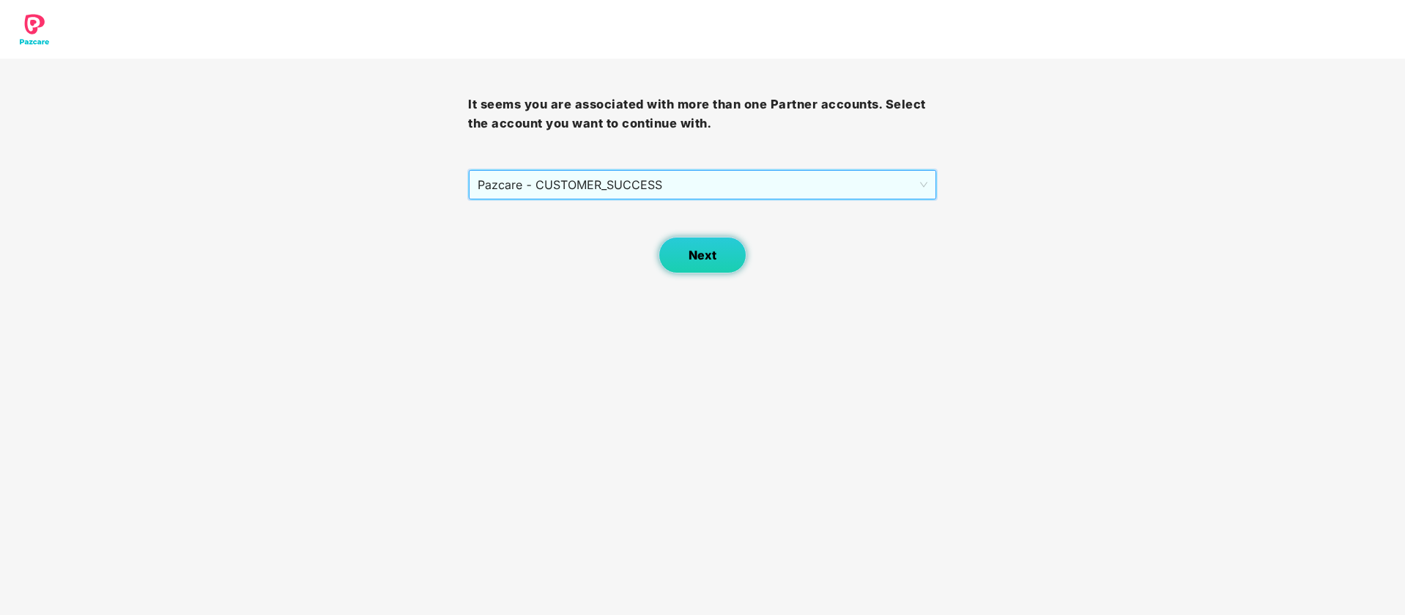
click at [717, 263] on button "Next" at bounding box center [703, 255] width 88 height 37
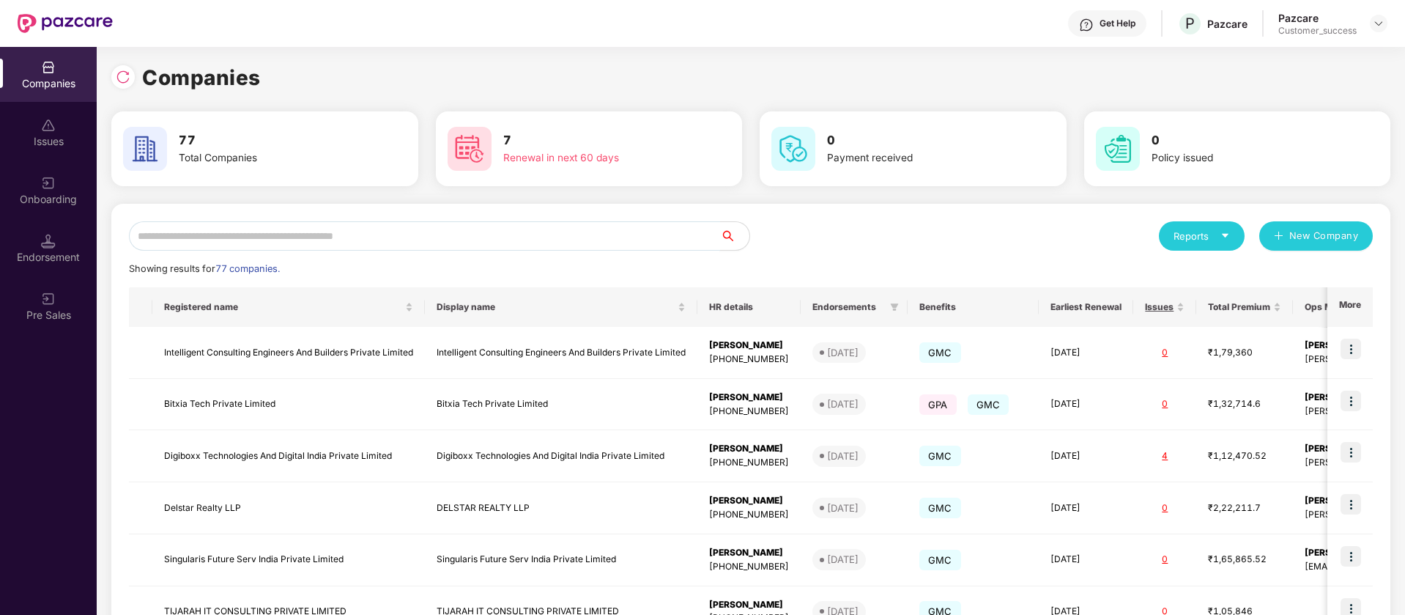
click at [255, 239] on input "text" at bounding box center [424, 235] width 591 height 29
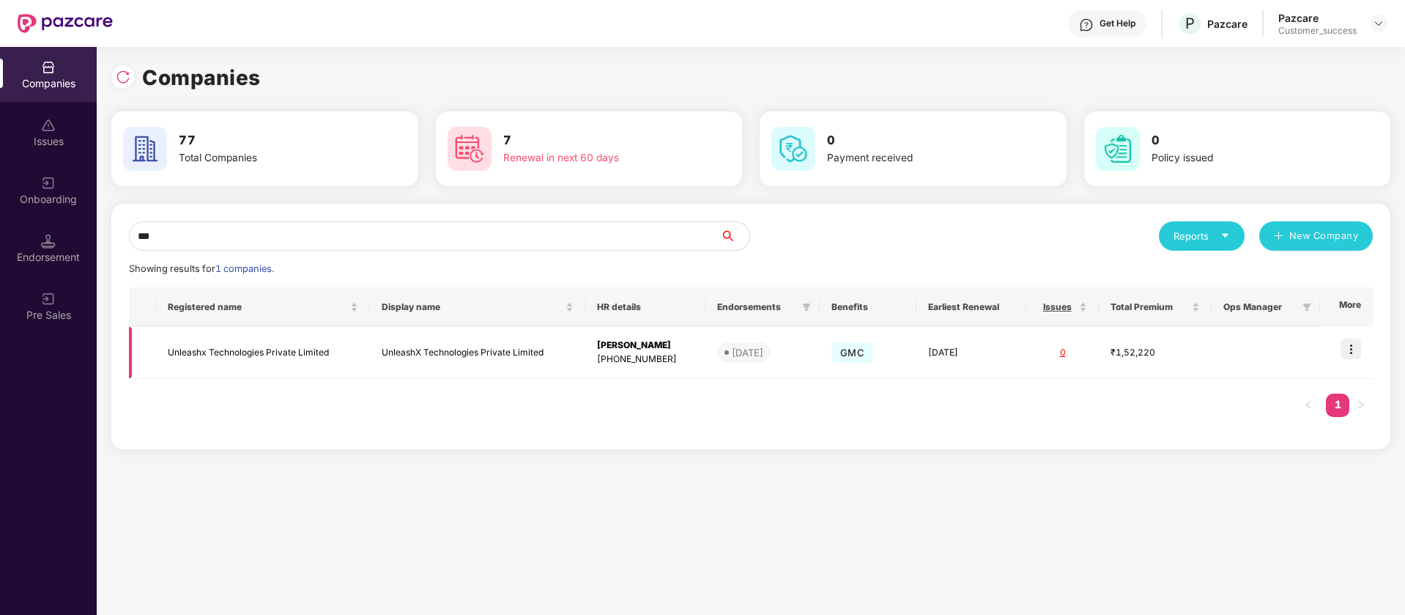
type input "***"
click at [1356, 349] on img at bounding box center [1351, 349] width 21 height 21
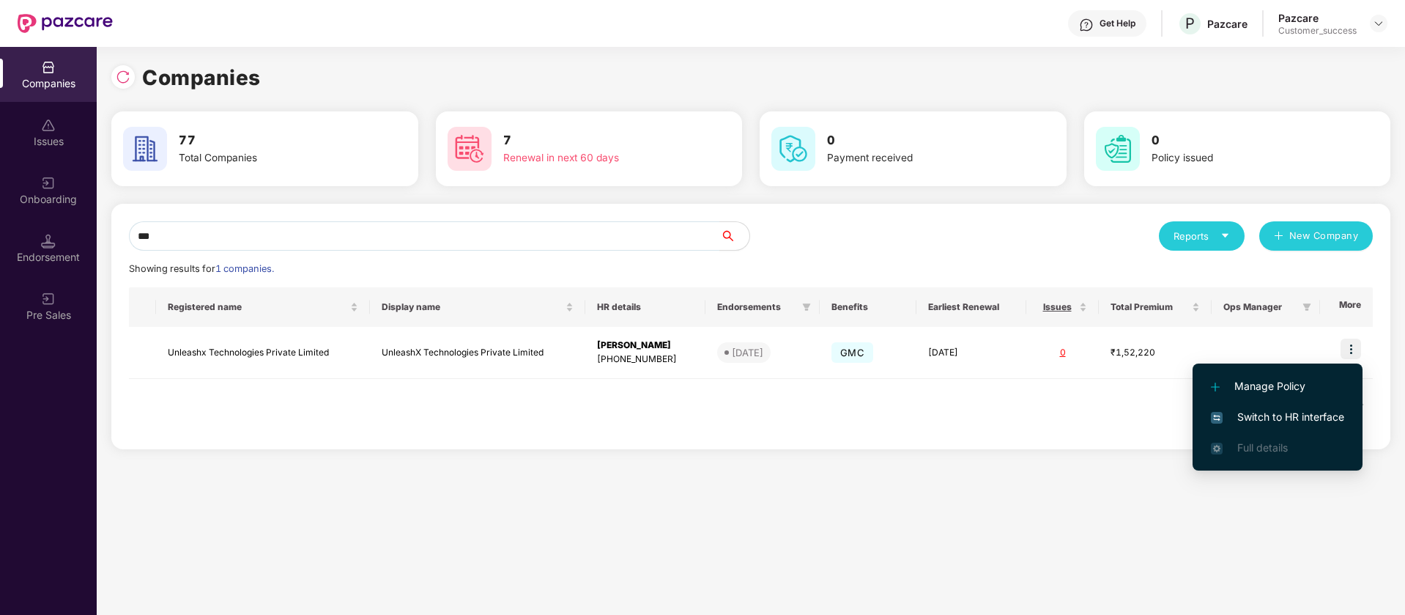
click at [1306, 415] on span "Switch to HR interface" at bounding box center [1277, 417] width 133 height 16
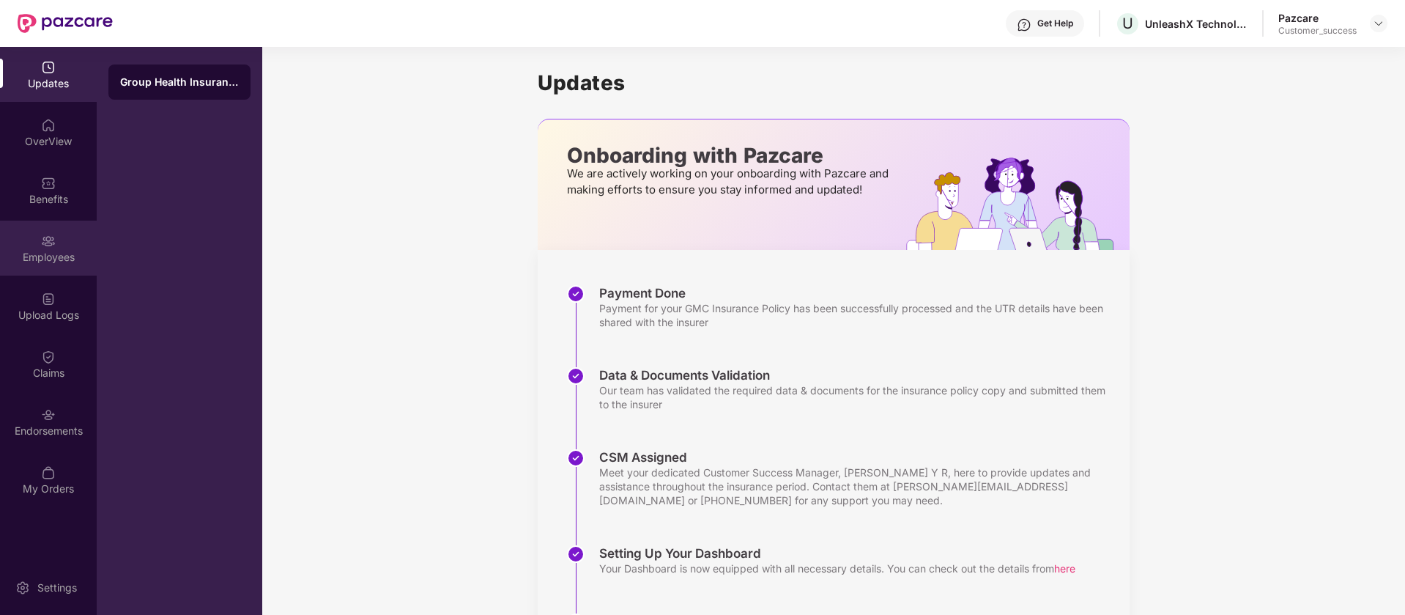
click at [10, 237] on div "Employees" at bounding box center [48, 248] width 97 height 55
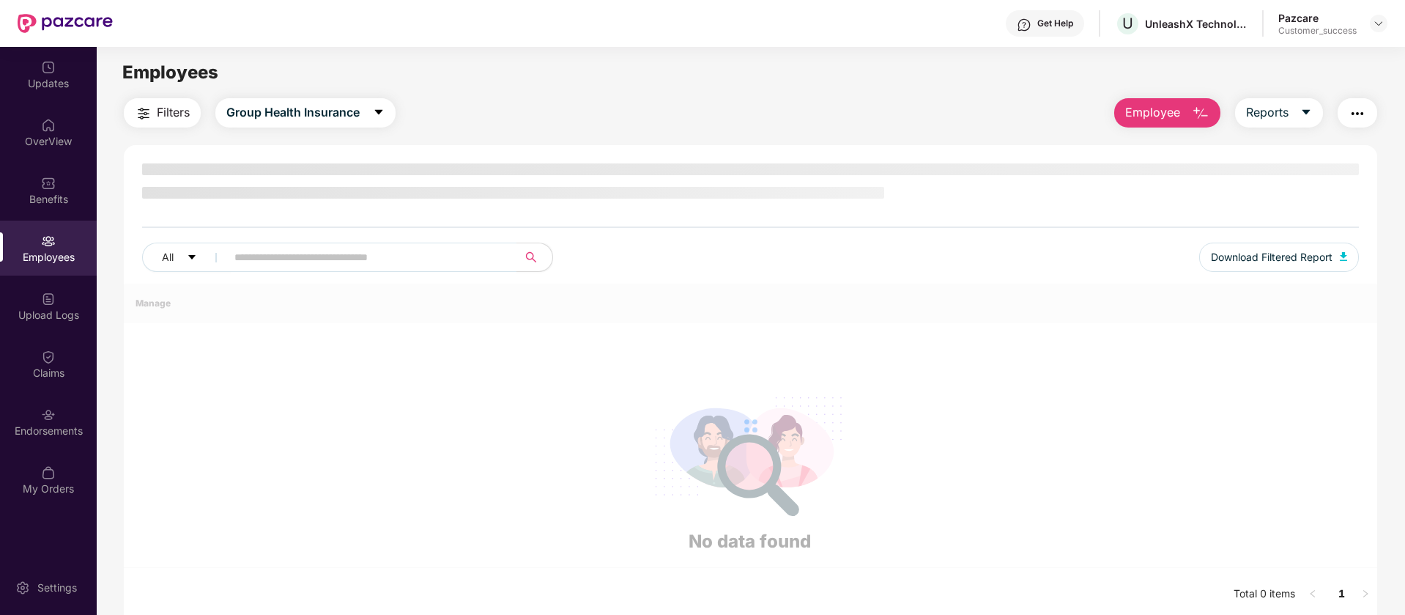
click at [1356, 117] on img "button" at bounding box center [1358, 114] width 18 height 18
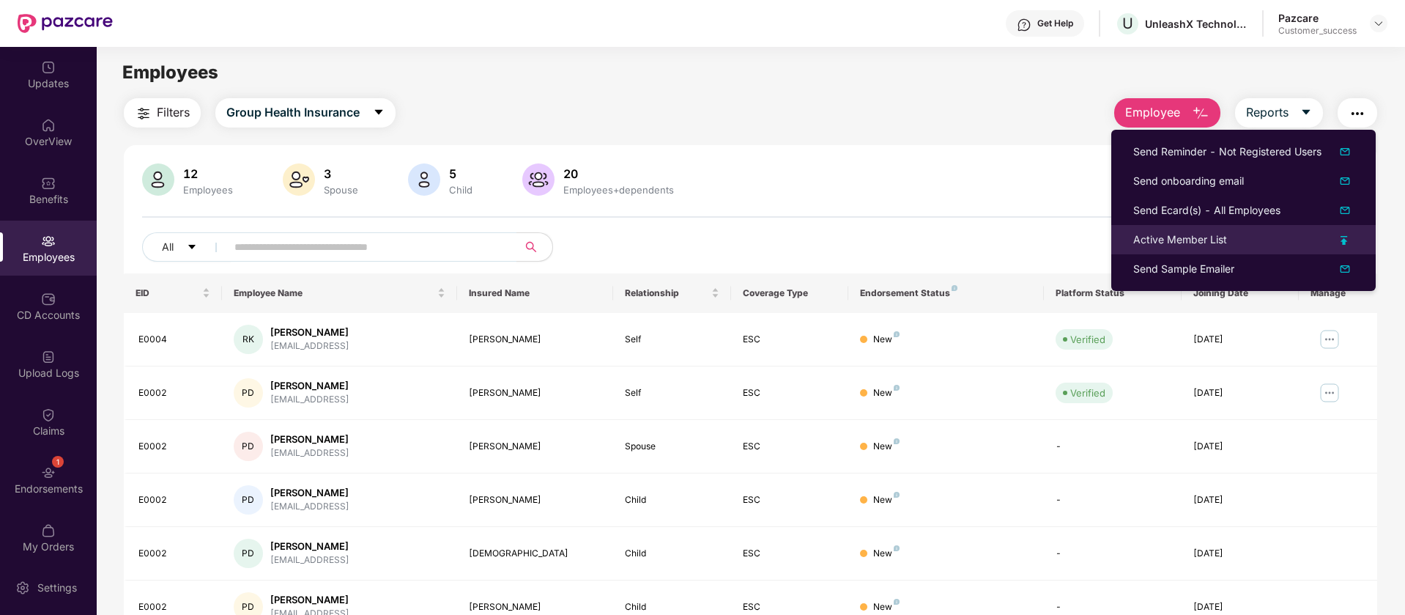
click at [1348, 240] on img at bounding box center [1344, 240] width 7 height 9
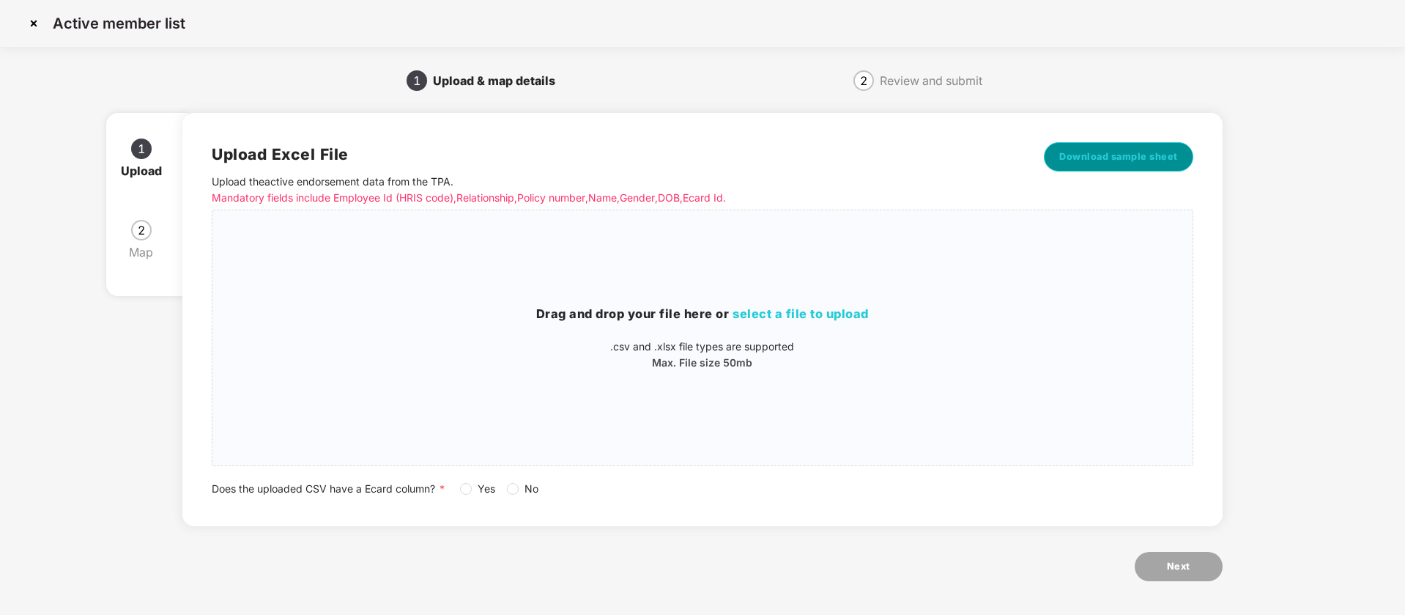
click at [1119, 156] on span "Download sample sheet" at bounding box center [1119, 156] width 119 height 15
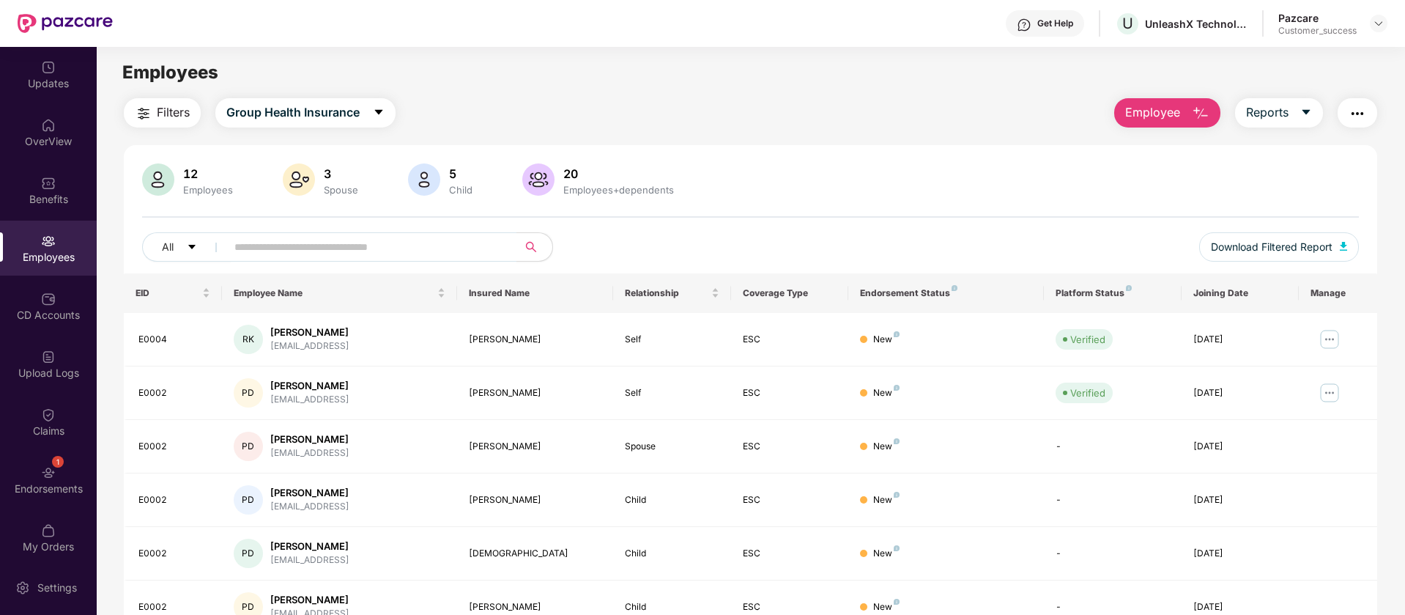
click at [56, 159] on div "OverView" at bounding box center [48, 132] width 97 height 55
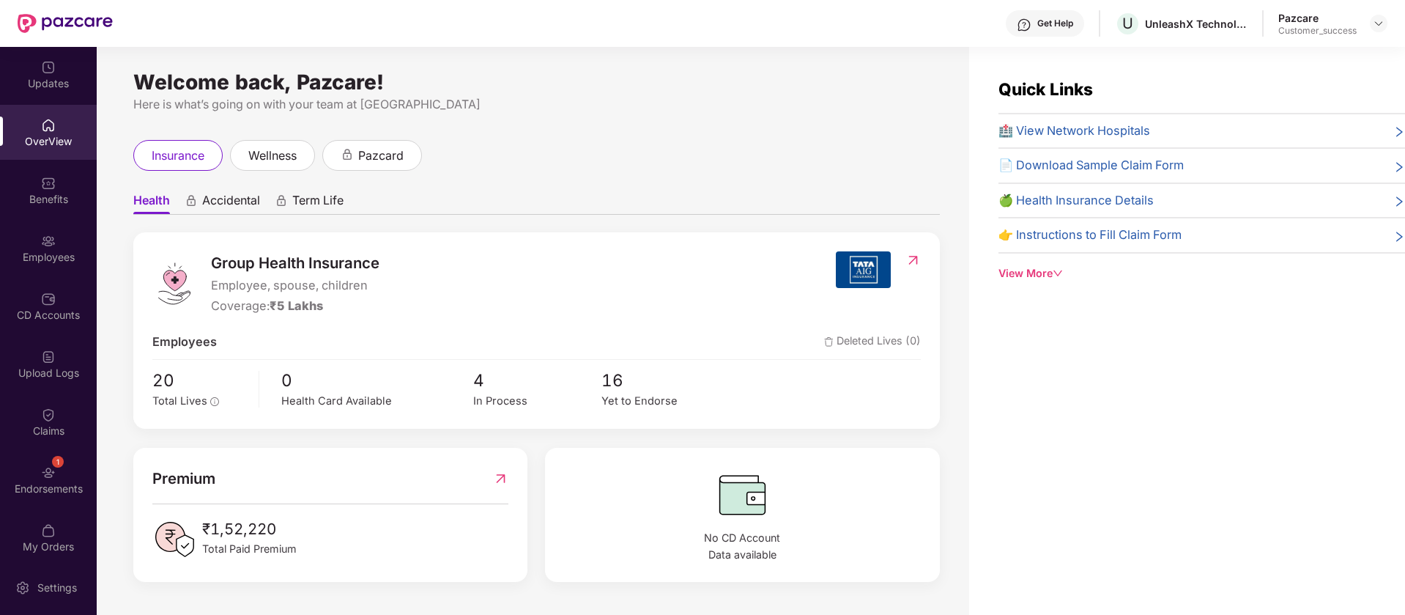
click at [70, 197] on div "Benefits" at bounding box center [48, 199] width 97 height 15
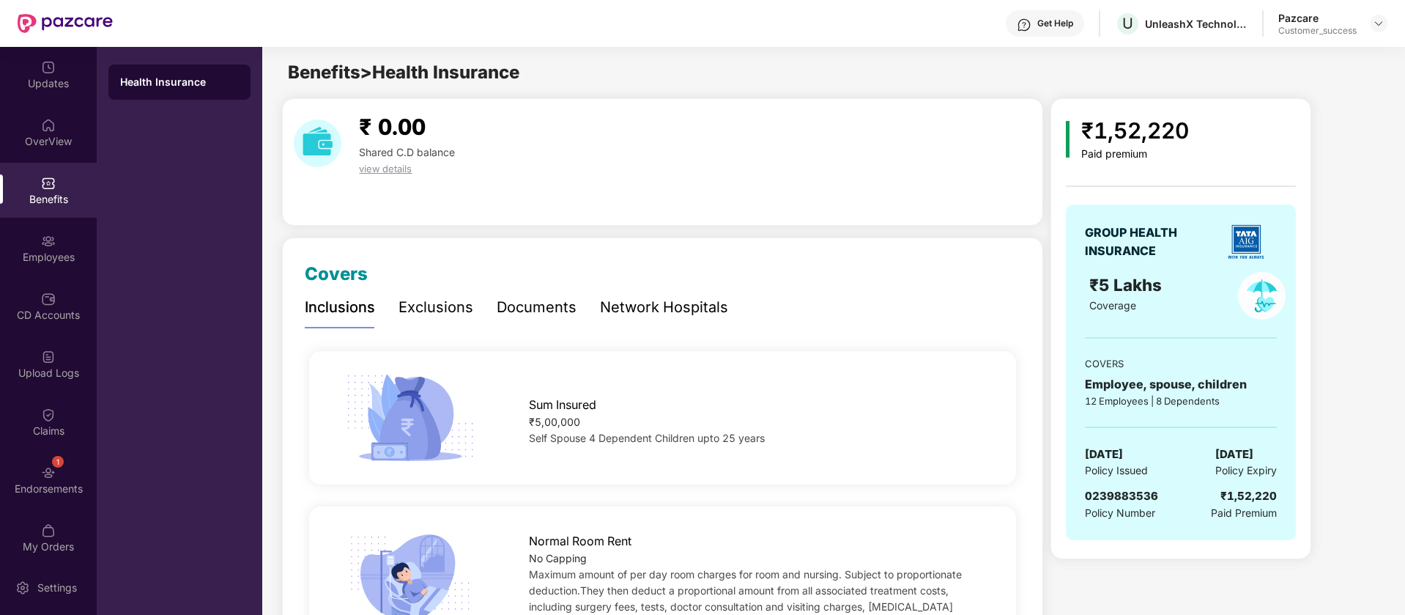
click at [1143, 500] on span "0239883536" at bounding box center [1121, 496] width 73 height 14
copy span "0239883536"
click at [1123, 452] on span "[DATE]" at bounding box center [1104, 455] width 38 height 18
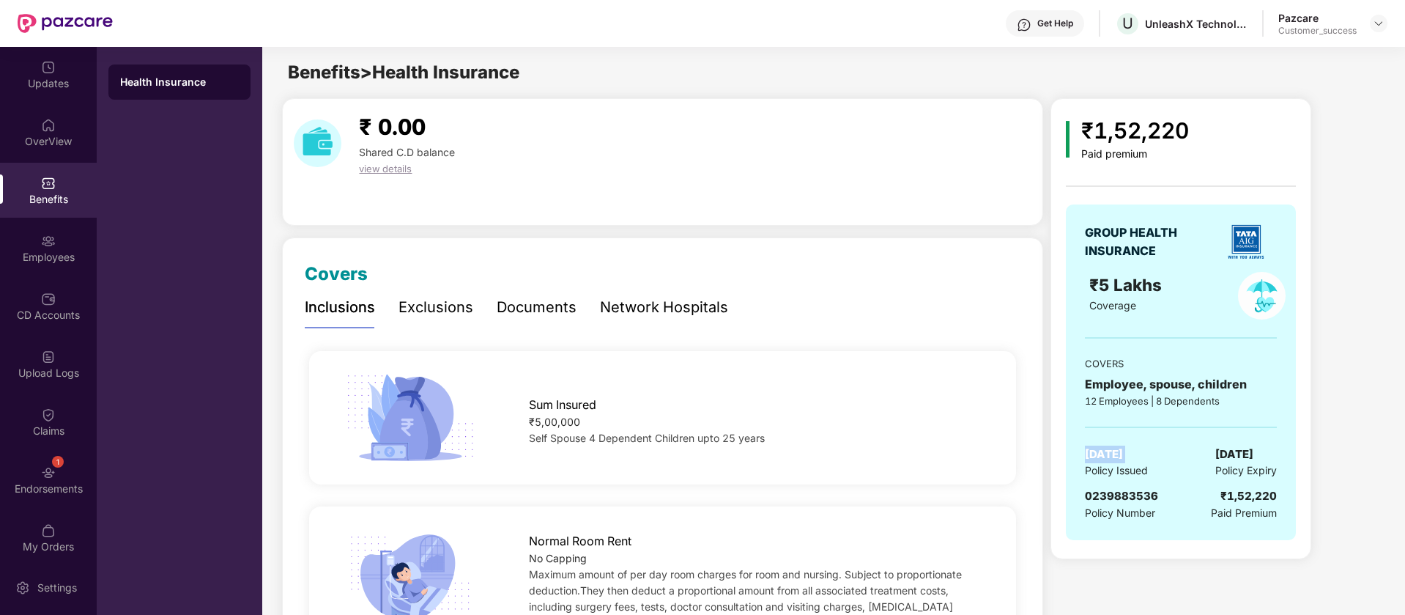
click at [1123, 452] on span "[DATE]" at bounding box center [1104, 455] width 38 height 18
copy span "[DATE]"
click at [49, 245] on img at bounding box center [48, 241] width 15 height 15
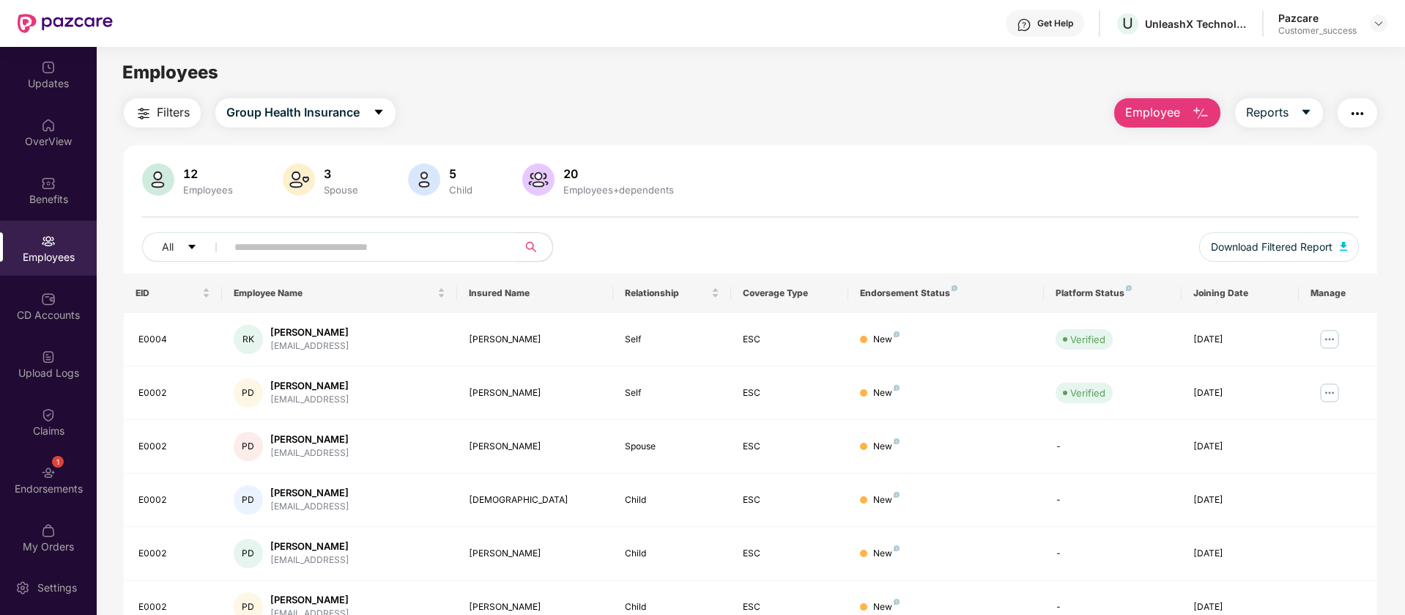
click at [1366, 108] on button "button" at bounding box center [1358, 112] width 40 height 29
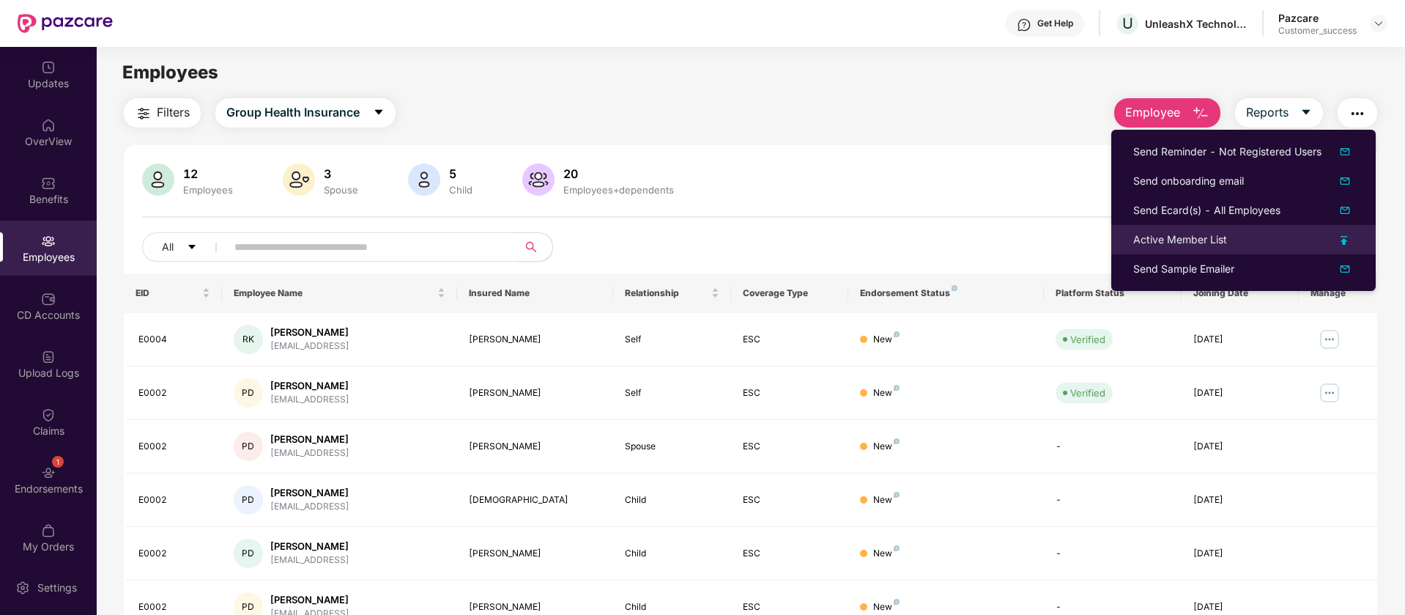
click at [1348, 245] on div "Active Member List" at bounding box center [1244, 240] width 221 height 16
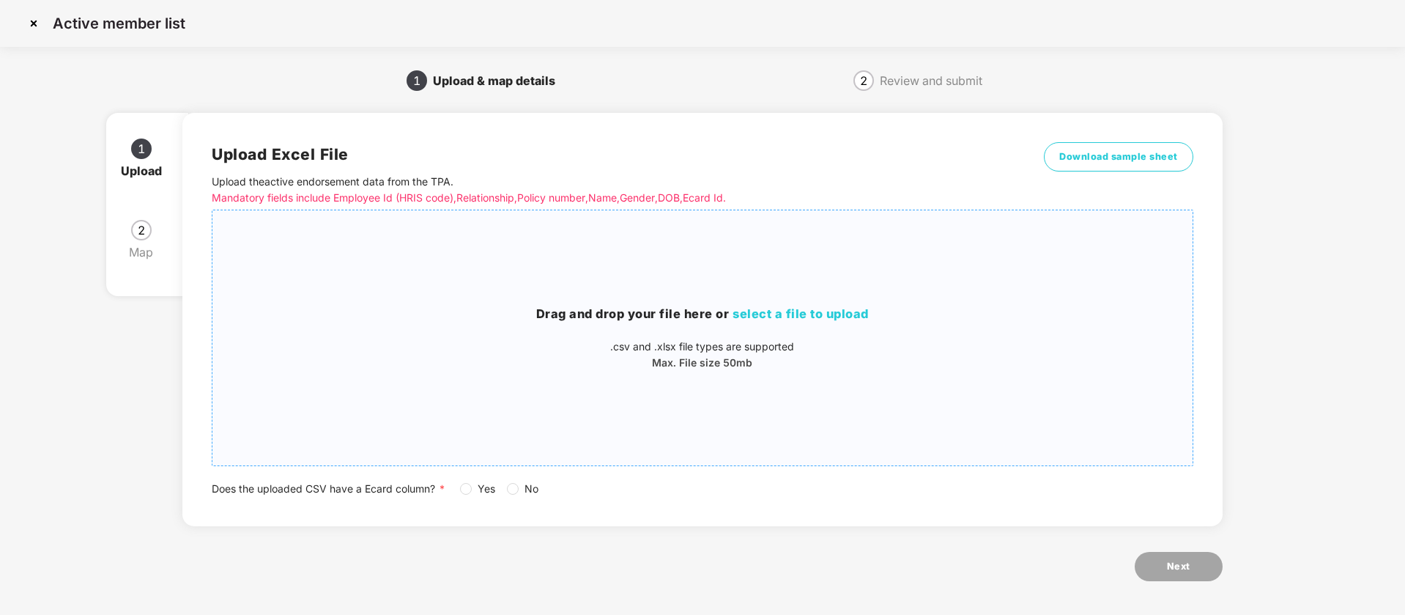
click at [642, 298] on div "Drag and drop your file here or select a file to upload .csv and .xlsx file typ…" at bounding box center [702, 338] width 980 height 232
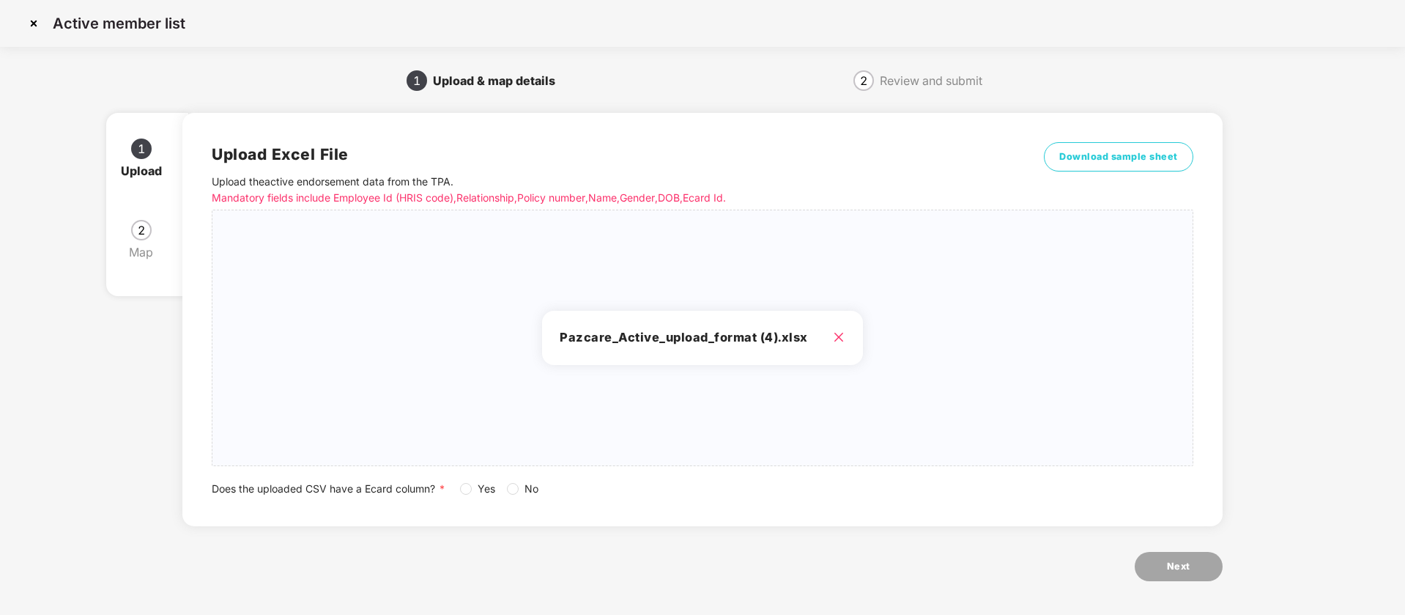
click at [473, 486] on span "Yes" at bounding box center [486, 489] width 29 height 16
click at [1158, 564] on button "Next" at bounding box center [1179, 566] width 88 height 29
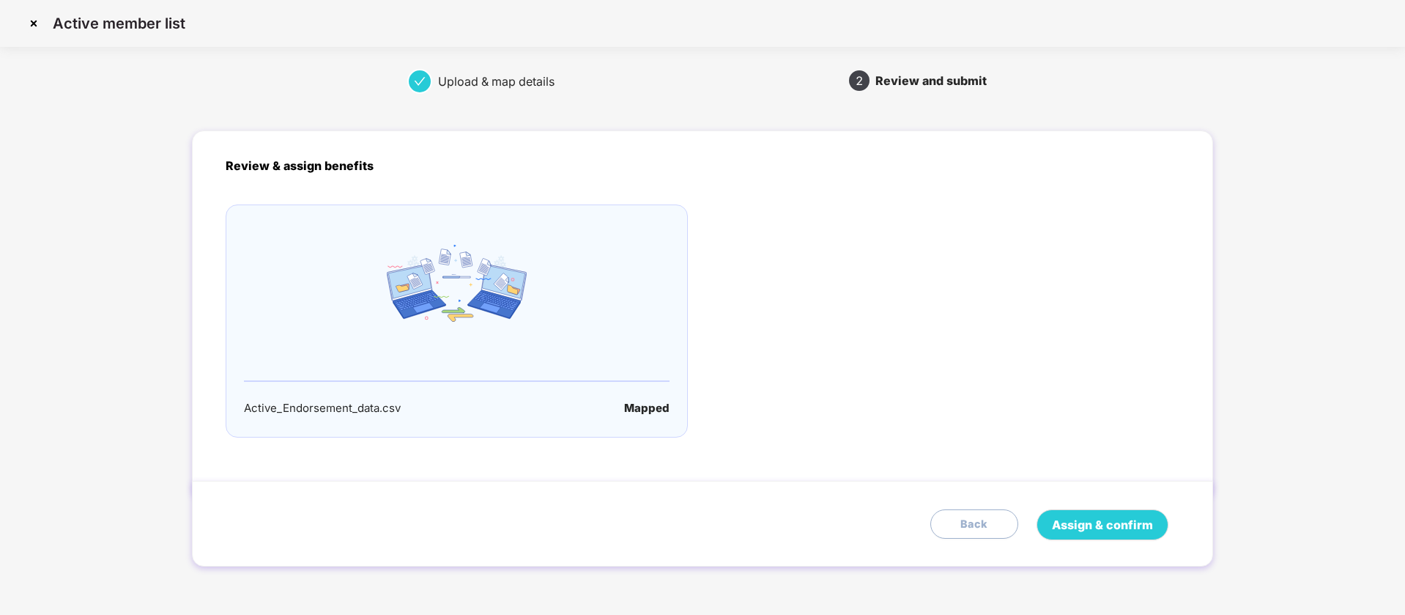
click at [547, 265] on div at bounding box center [457, 283] width 426 height 77
click at [1118, 531] on span "Assign & confirm" at bounding box center [1102, 525] width 101 height 18
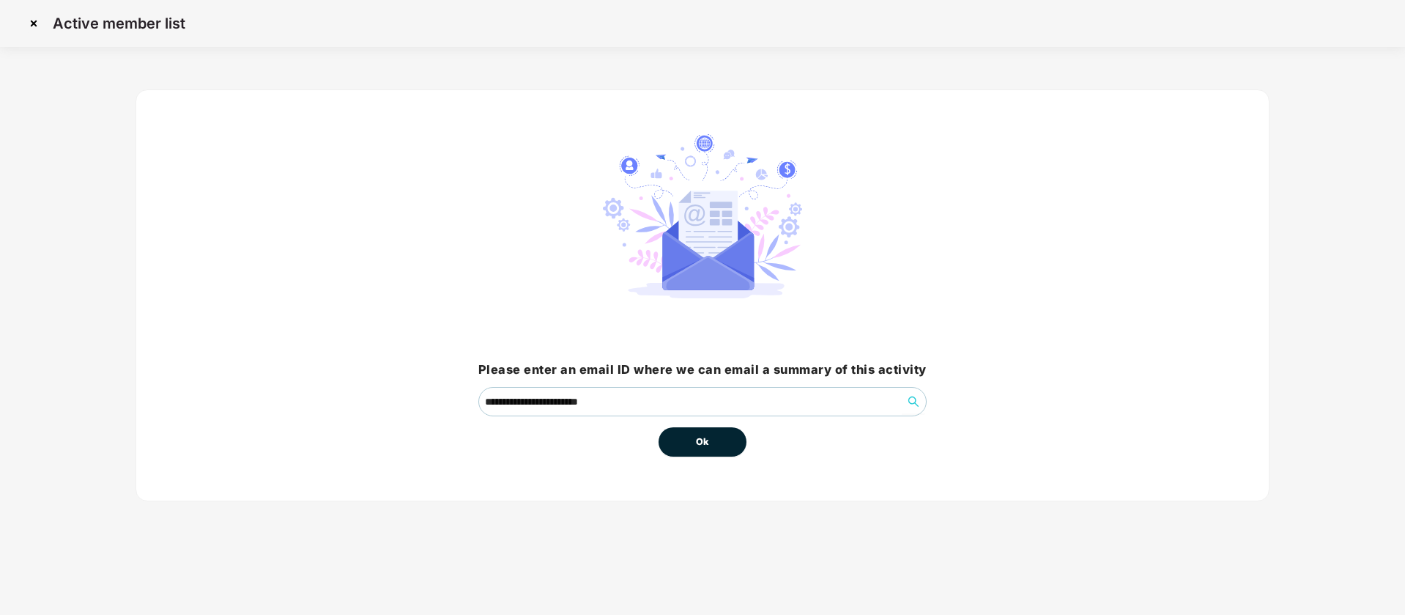
click at [706, 440] on span "Ok" at bounding box center [702, 442] width 13 height 15
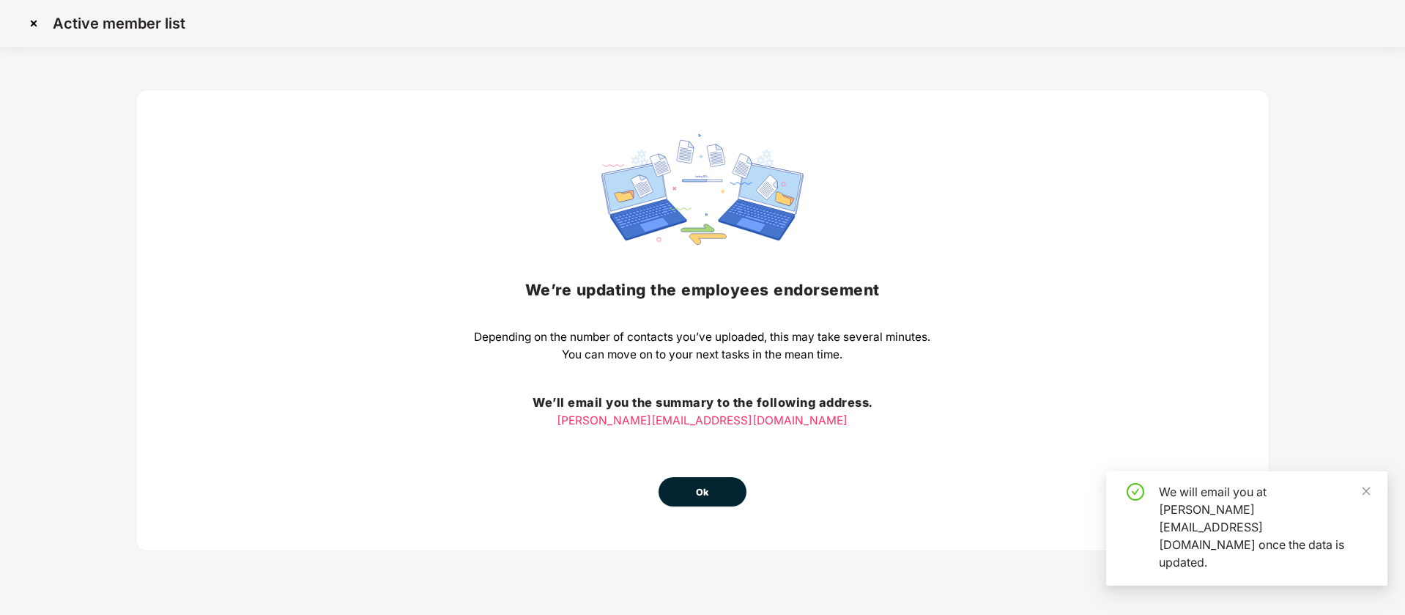
click at [720, 489] on button "Ok" at bounding box center [703, 491] width 88 height 29
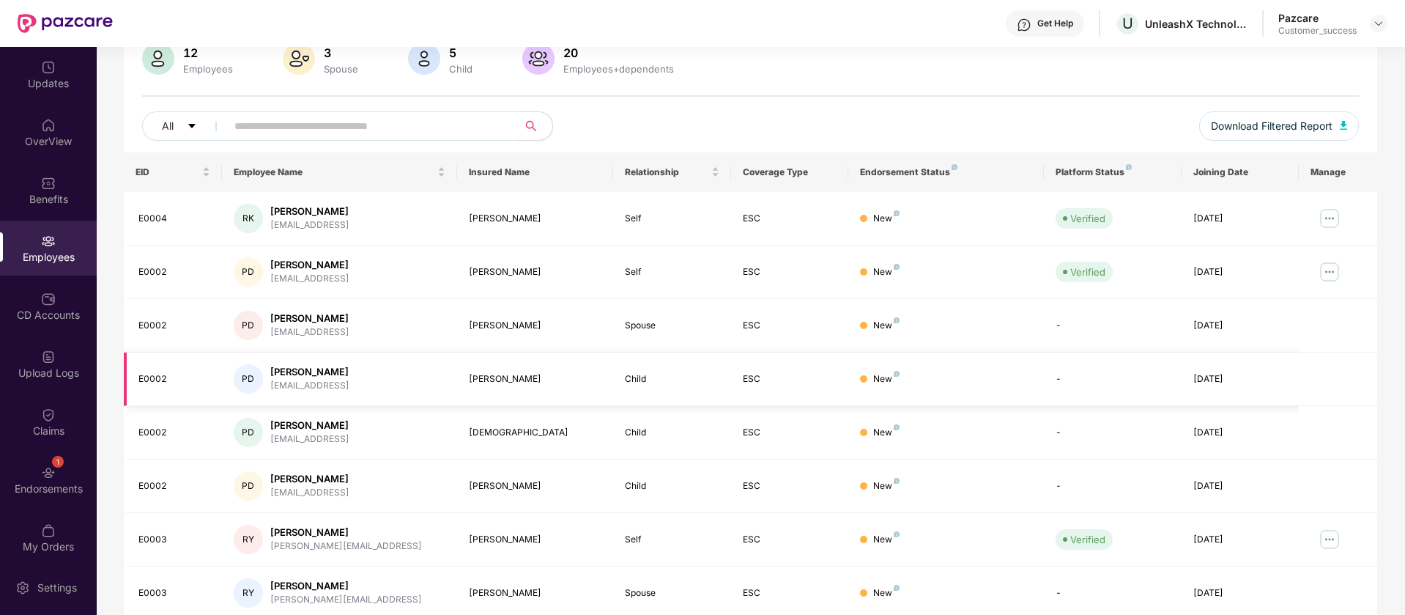
scroll to position [286, 0]
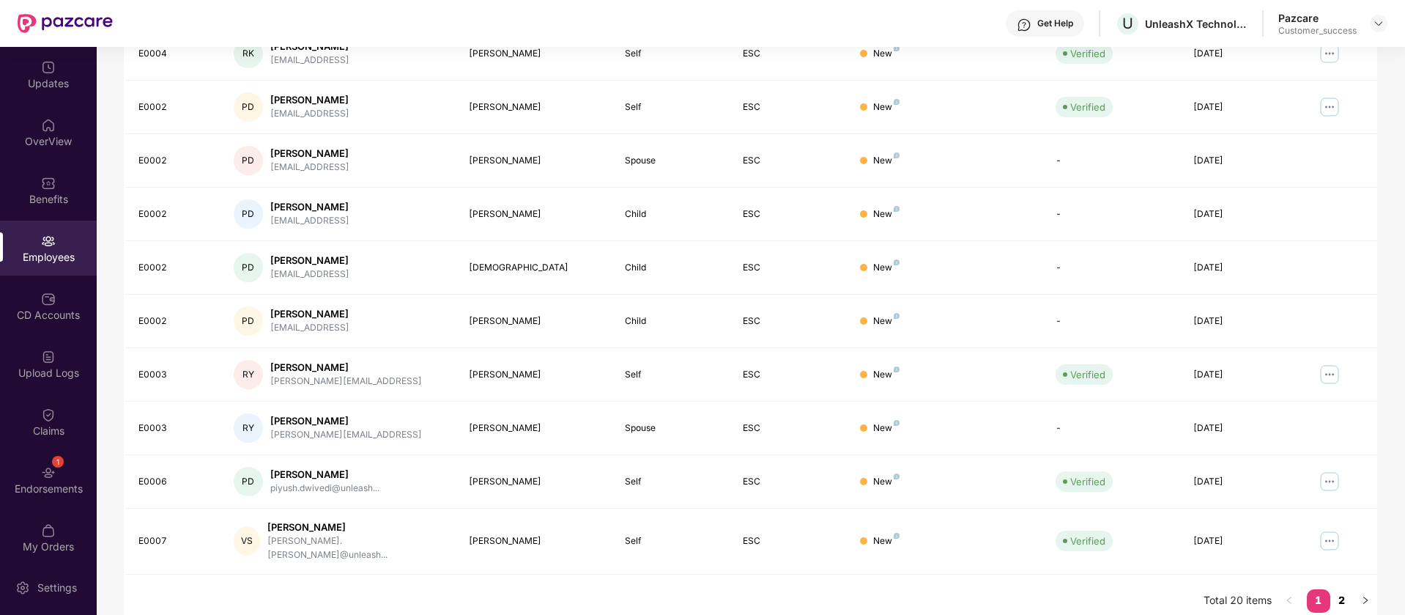
click at [1349, 589] on link "2" at bounding box center [1342, 600] width 23 height 22
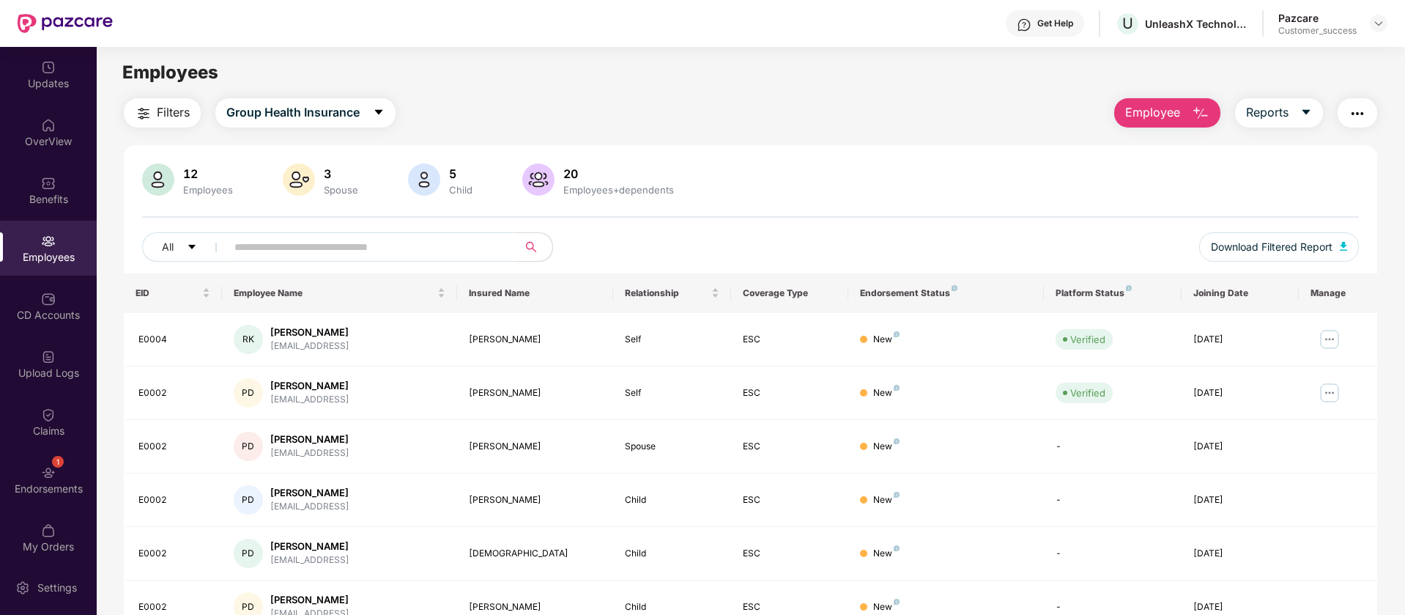
scroll to position [286, 0]
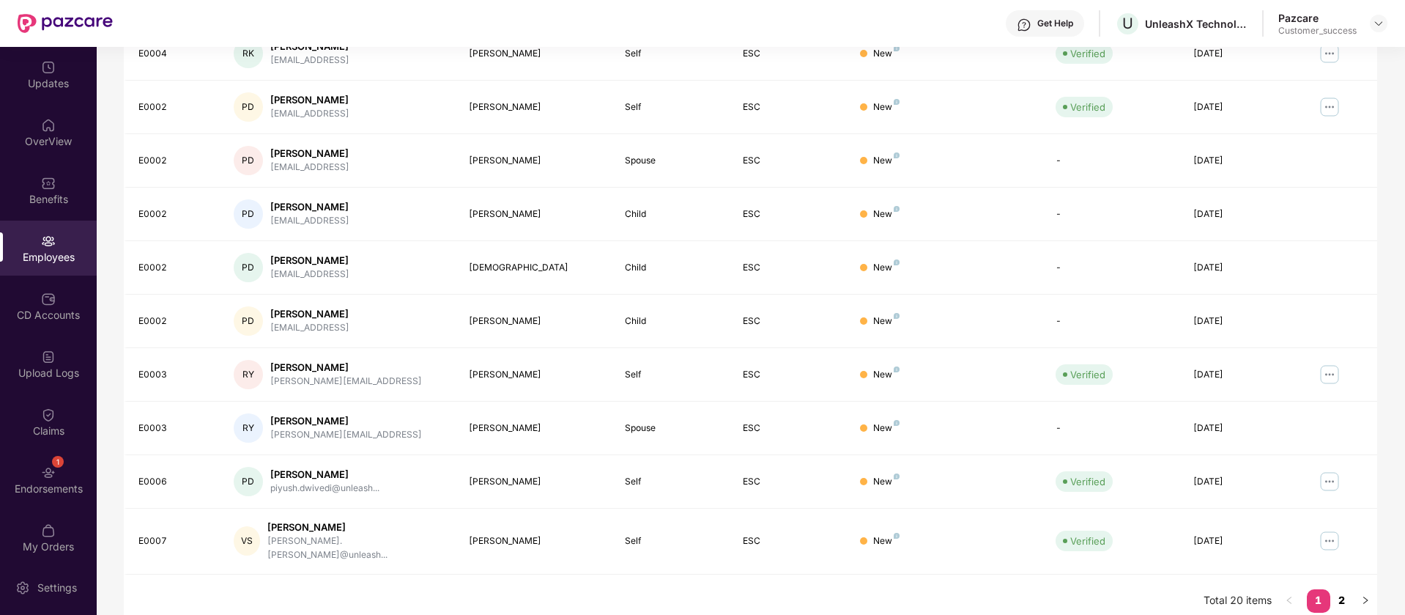
click at [1341, 589] on link "2" at bounding box center [1342, 600] width 23 height 22
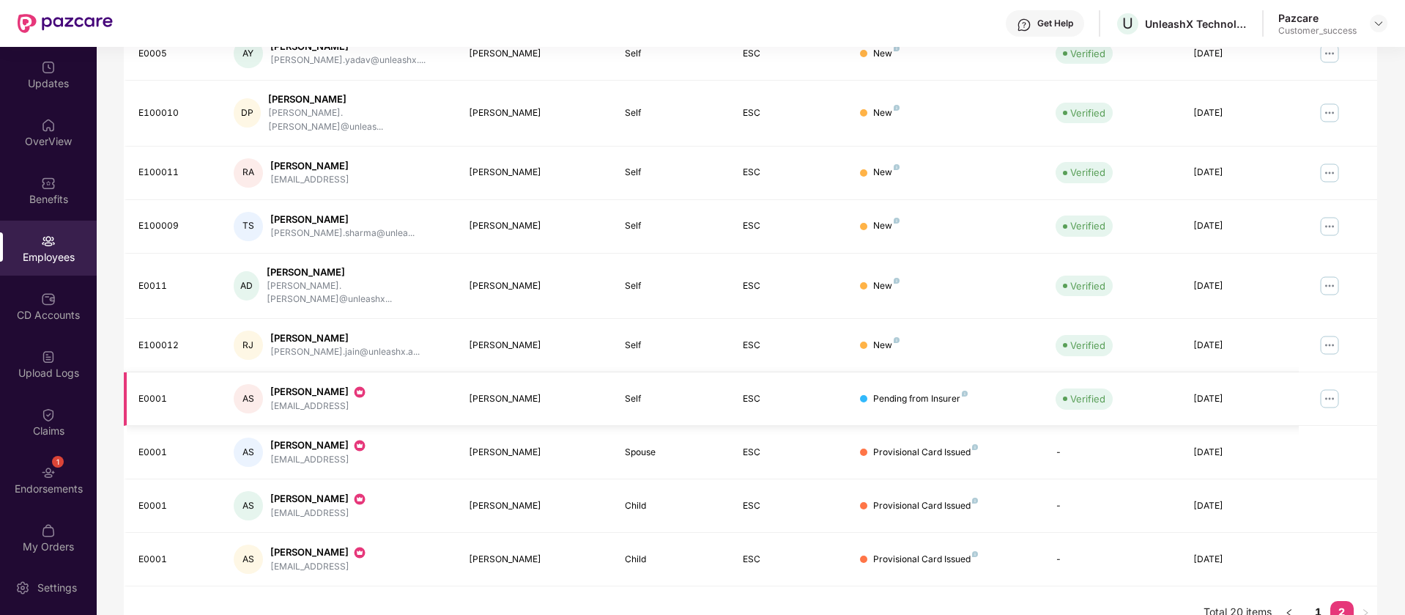
scroll to position [0, 0]
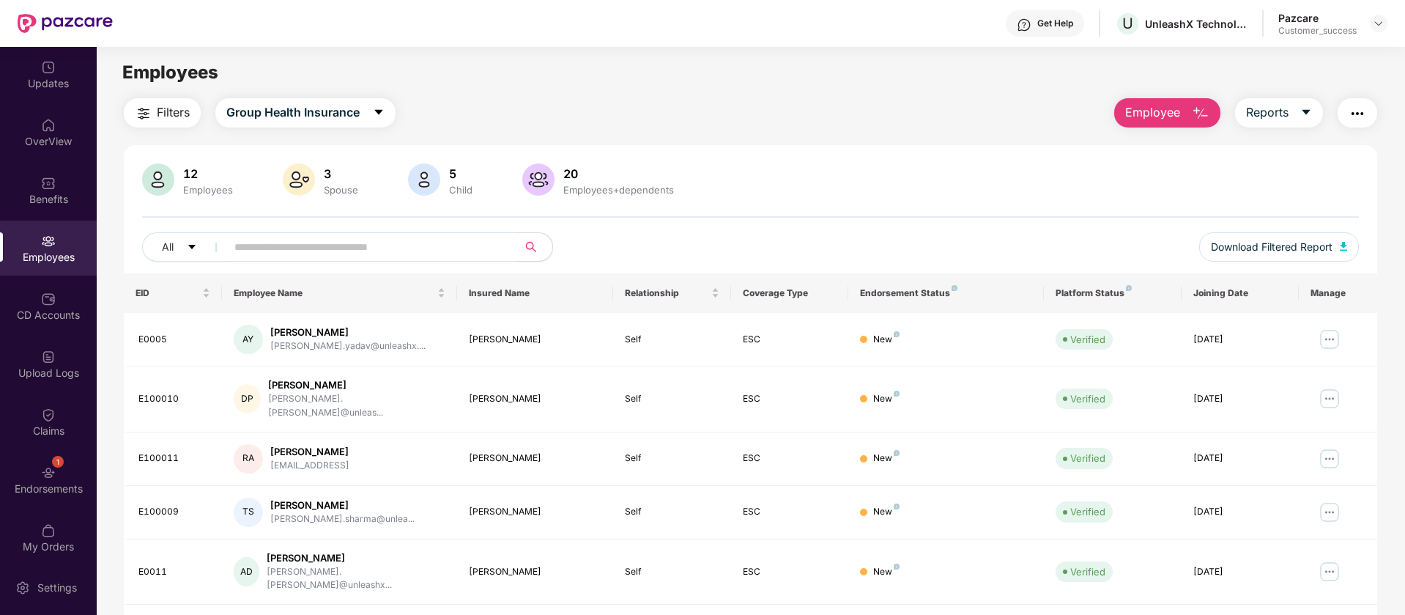
click at [51, 277] on div "Updates OverView Benefits Employees CD Accounts Upload Logs Claims 1 Endorsemen…" at bounding box center [48, 303] width 97 height 513
click at [32, 374] on div "Upload Logs" at bounding box center [48, 373] width 97 height 15
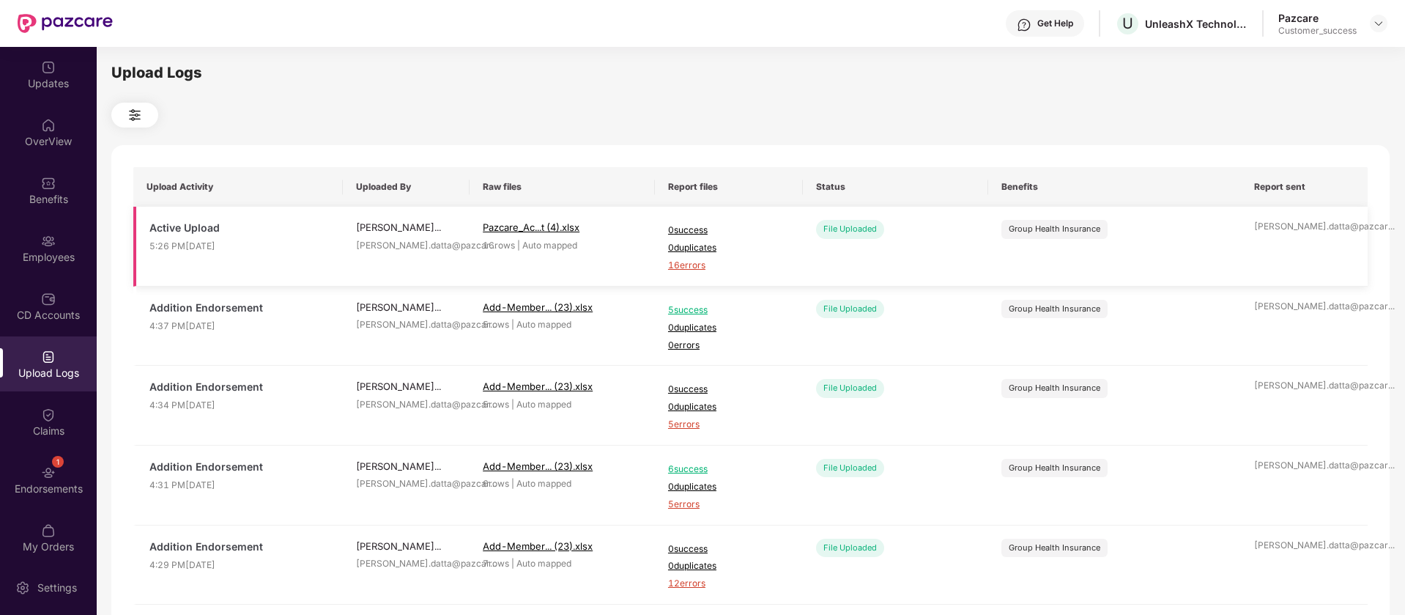
click at [694, 266] on span "16 errors" at bounding box center [729, 266] width 122 height 14
click at [1376, 23] on img at bounding box center [1379, 24] width 12 height 12
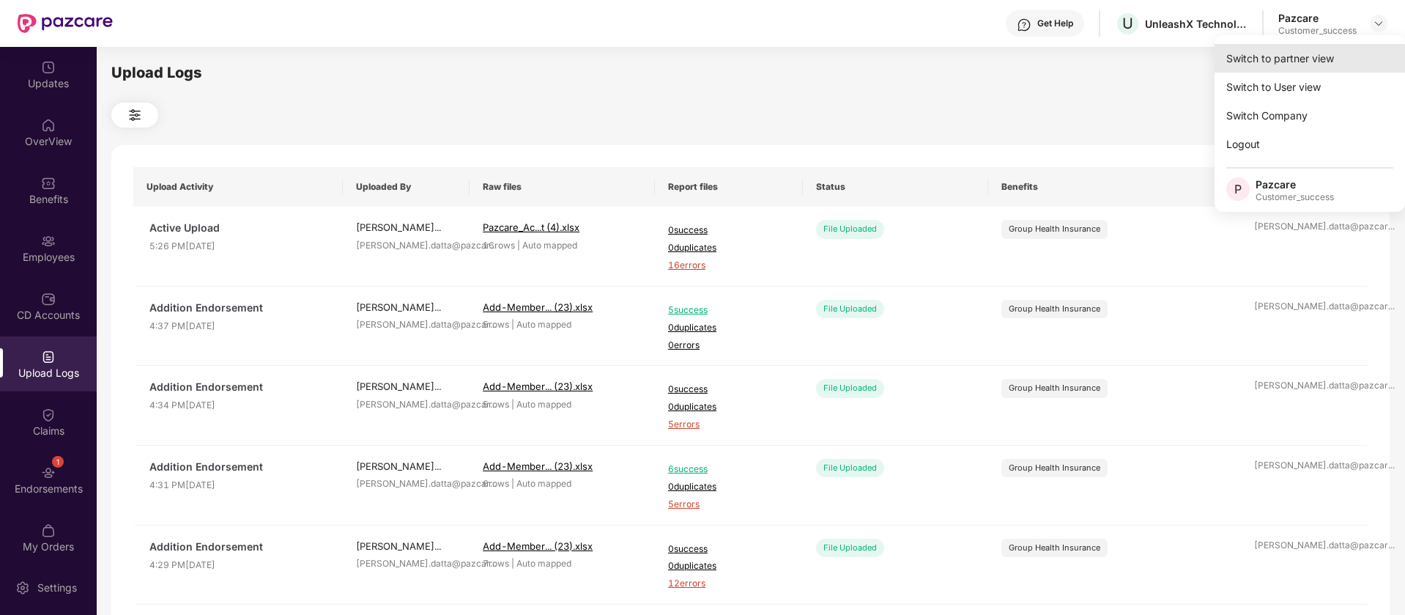
click at [1340, 51] on div "Switch to partner view" at bounding box center [1310, 58] width 191 height 29
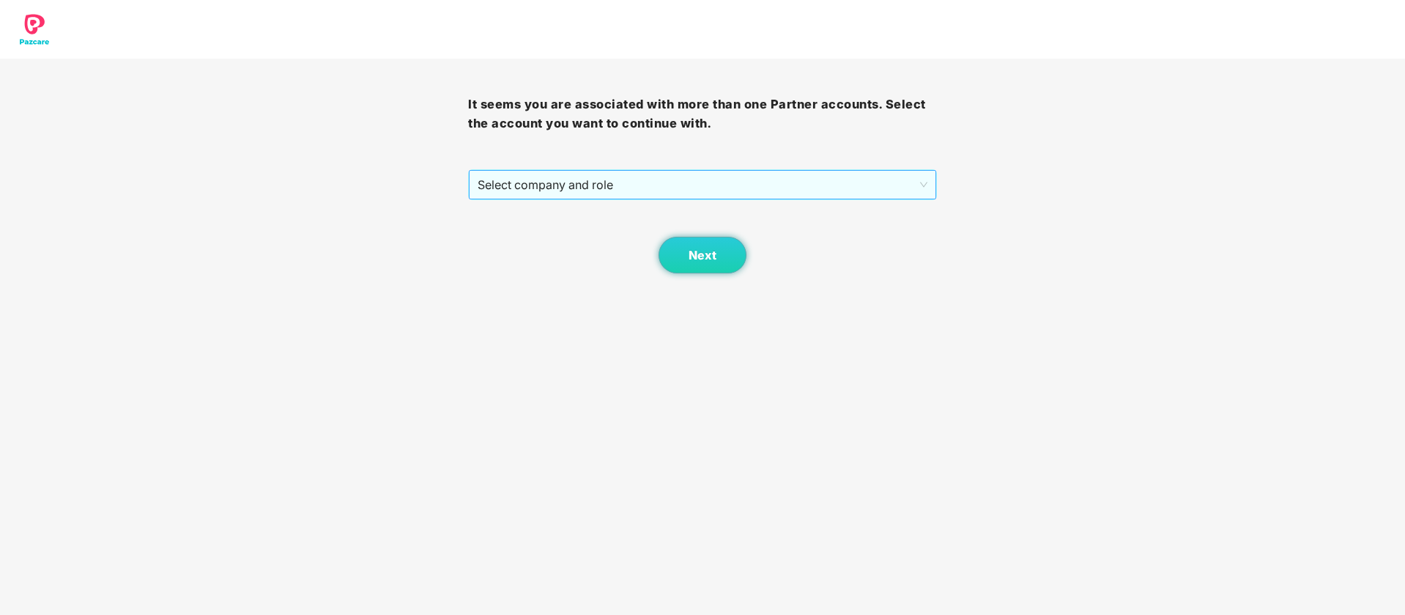
click at [563, 185] on span "Select company and role" at bounding box center [702, 185] width 449 height 28
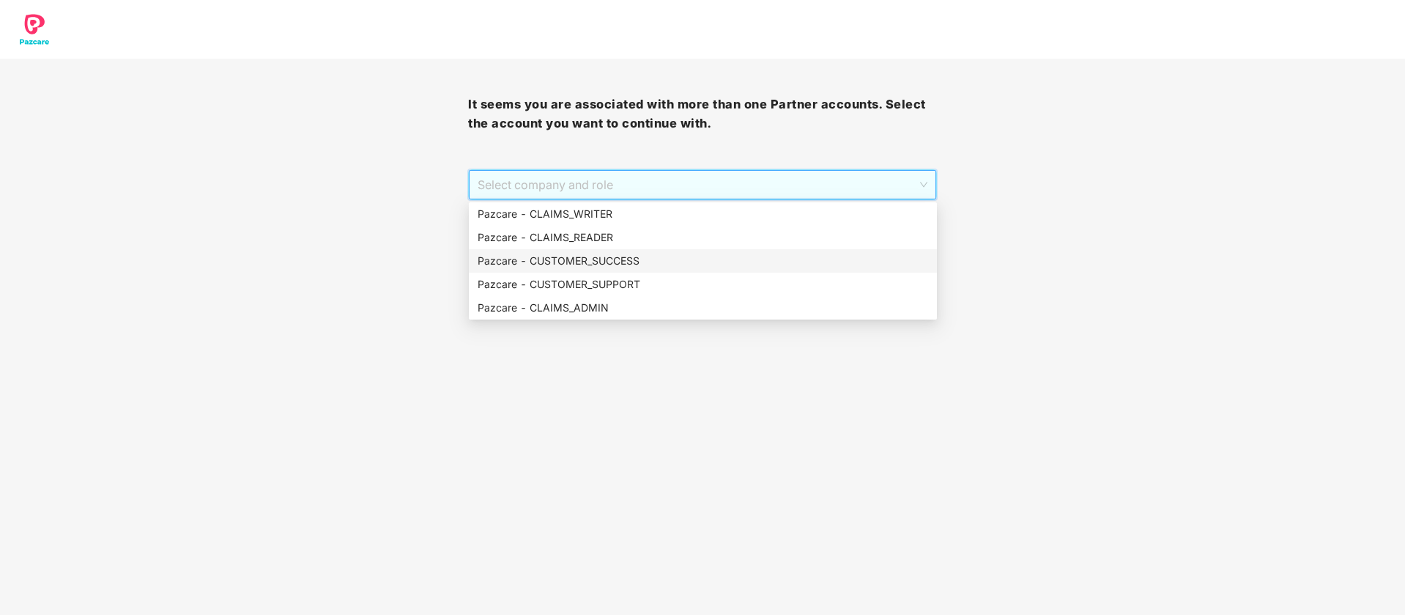
click at [563, 253] on div "Pazcare - CUSTOMER_SUCCESS" at bounding box center [703, 261] width 451 height 16
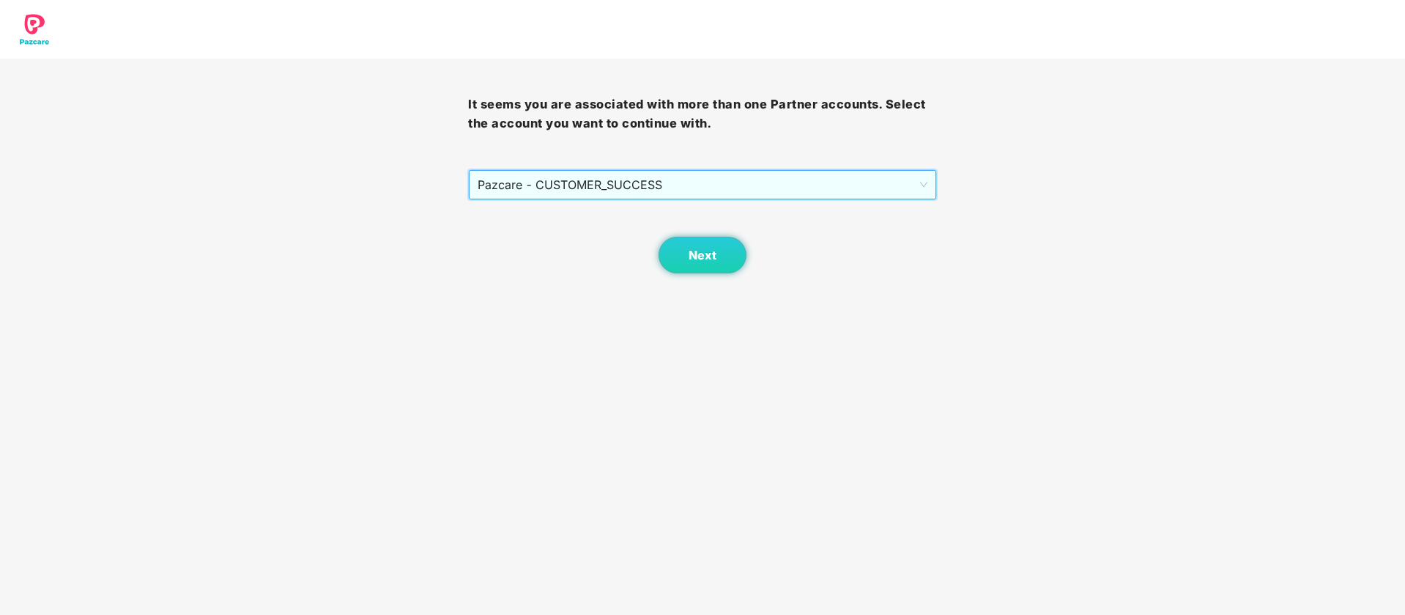
click at [747, 256] on div "Next" at bounding box center [702, 236] width 468 height 73
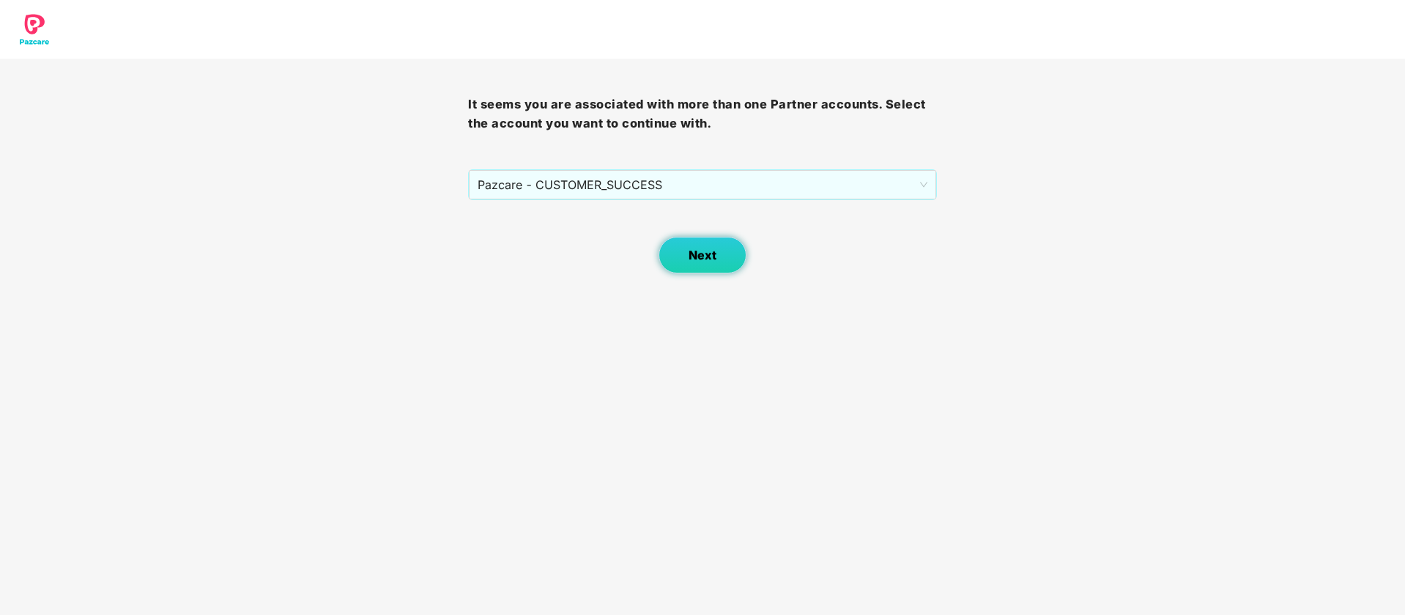
click at [725, 256] on button "Next" at bounding box center [703, 255] width 88 height 37
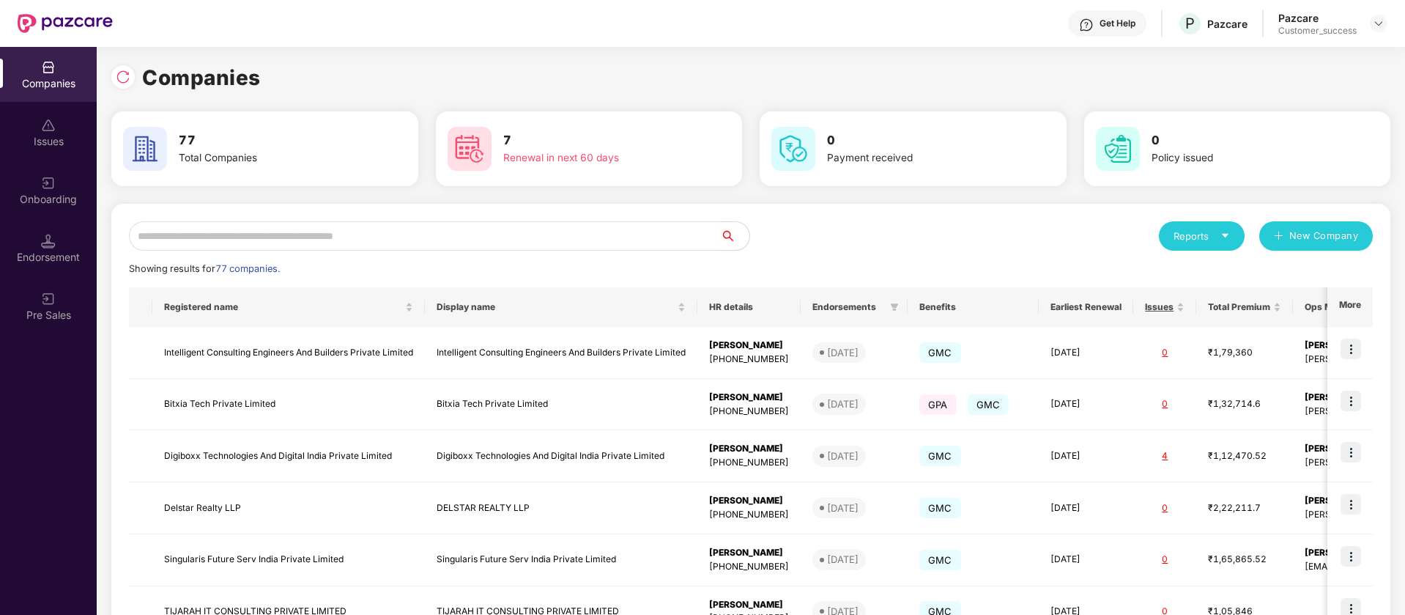
click at [371, 230] on input "text" at bounding box center [424, 235] width 591 height 29
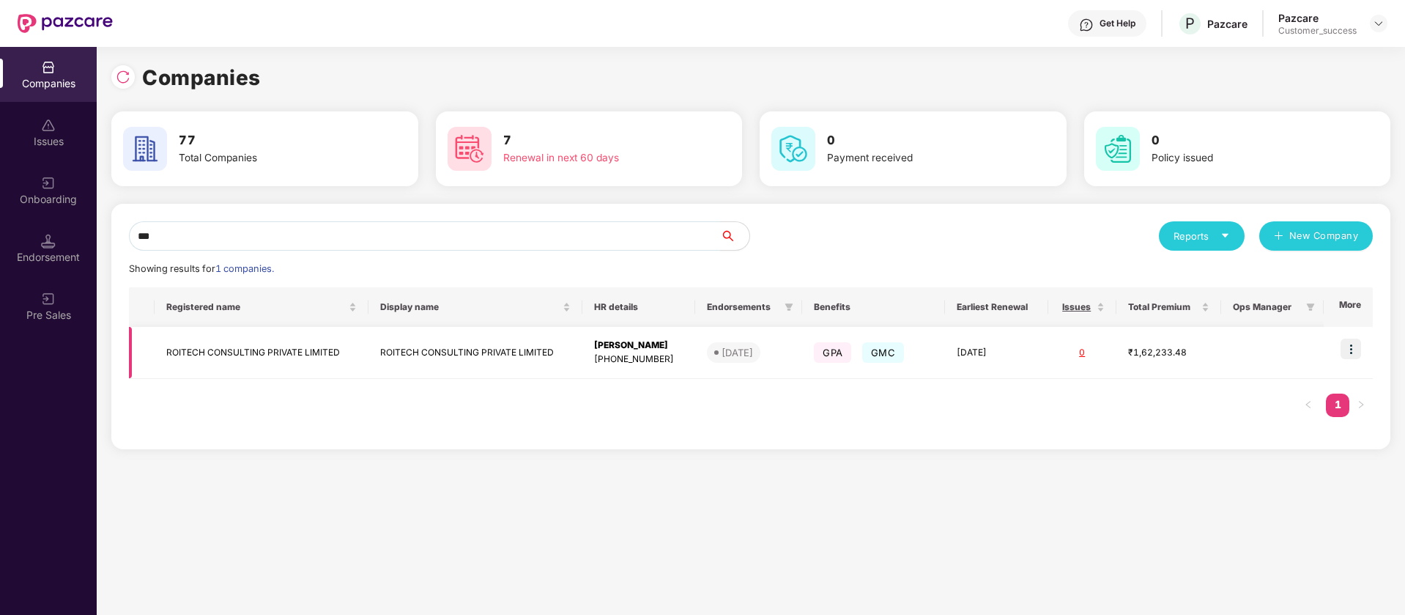
type input "***"
click at [1351, 347] on img at bounding box center [1351, 349] width 21 height 21
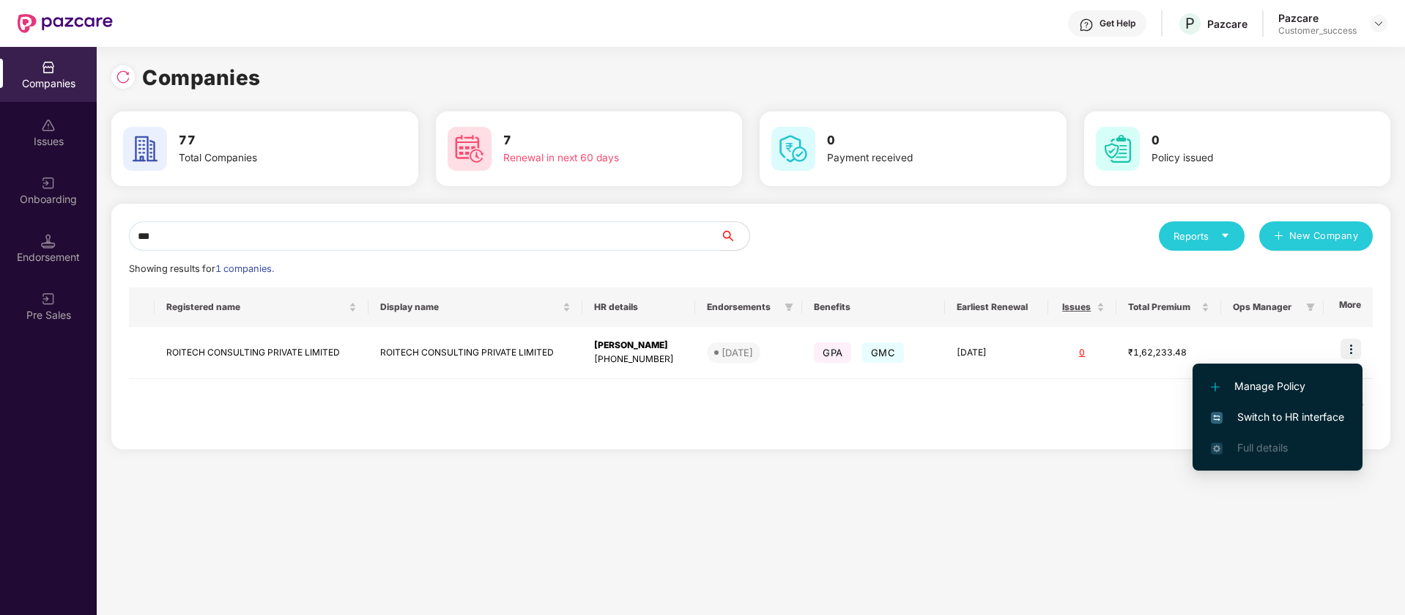
click at [1312, 412] on span "Switch to HR interface" at bounding box center [1277, 417] width 133 height 16
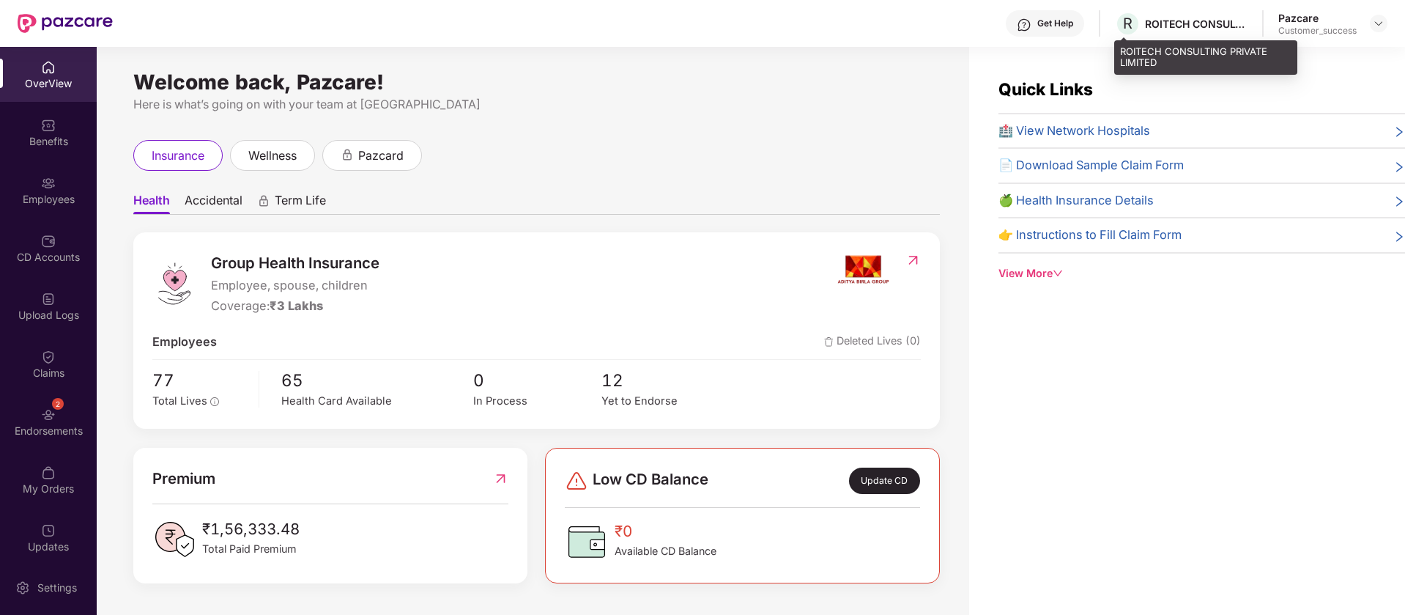
click at [1165, 48] on div "ROITECH CONSULTING PRIVATE LIMITED" at bounding box center [1206, 57] width 183 height 34
copy div "ROITECH CONSULTING PRIVATE LIMITED"
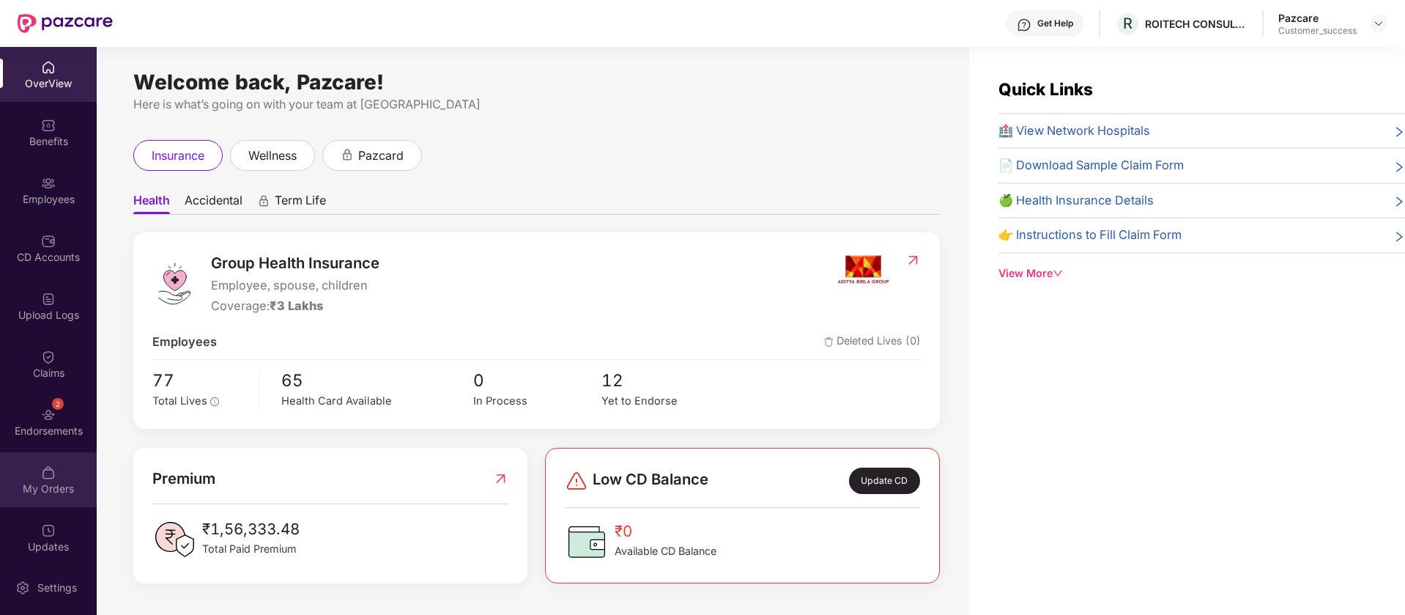
click at [52, 483] on div "My Orders" at bounding box center [48, 488] width 97 height 15
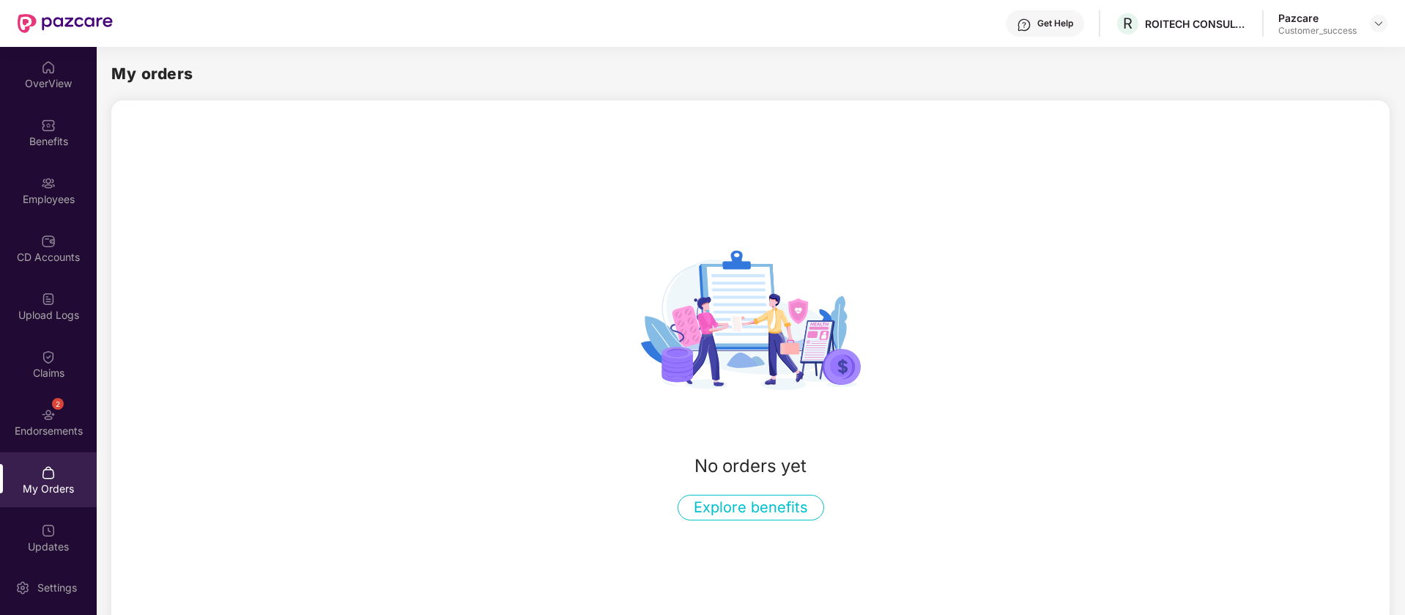
click at [807, 508] on button "Explore benefits" at bounding box center [751, 508] width 147 height 26
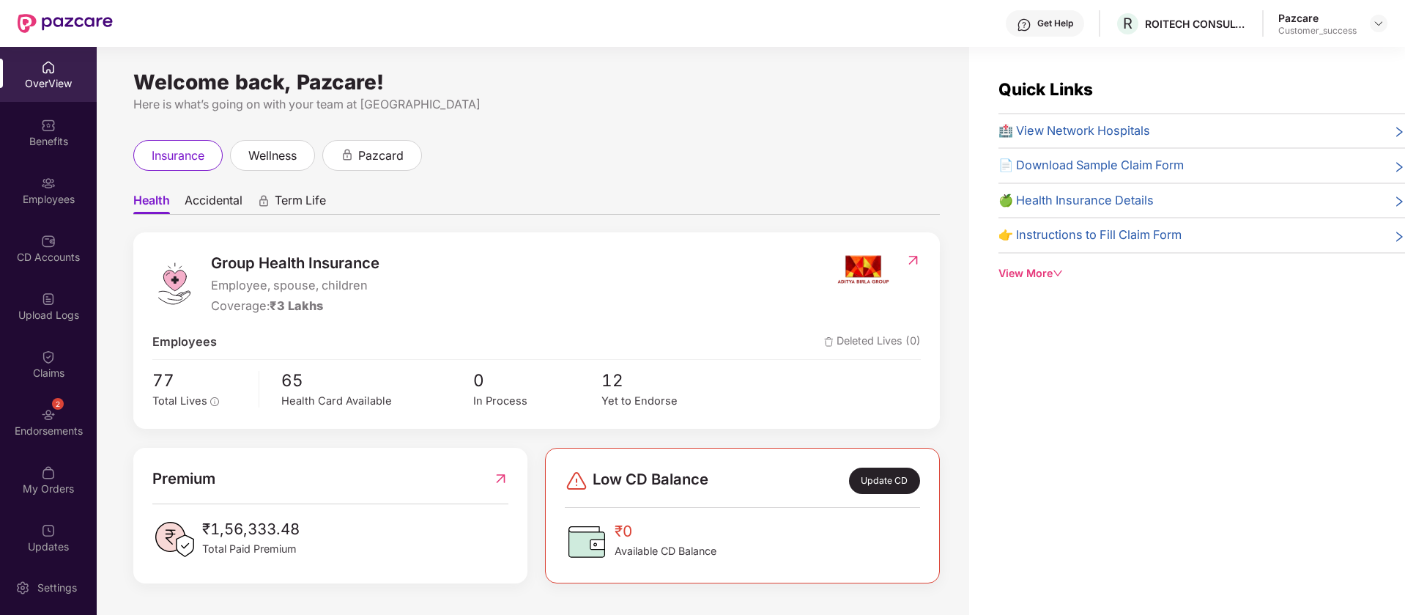
click at [1054, 276] on icon "down" at bounding box center [1058, 273] width 10 height 10
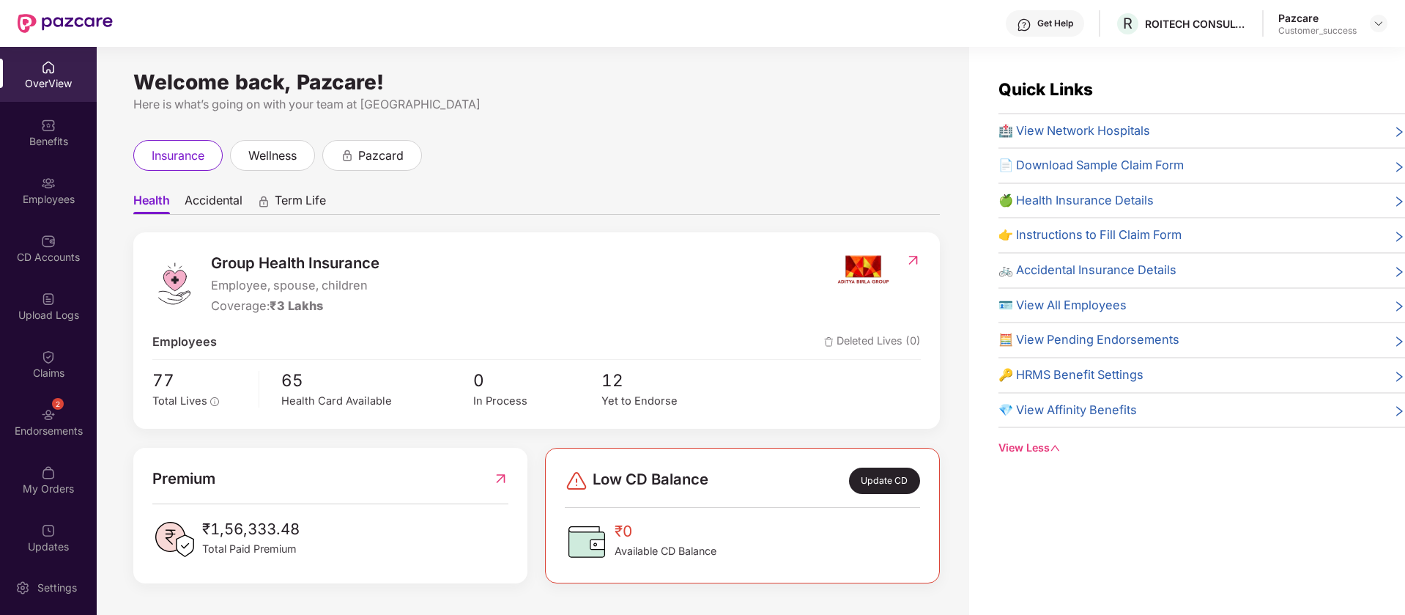
click at [1075, 369] on span "🔑 HRMS Benefit Settings" at bounding box center [1071, 375] width 145 height 19
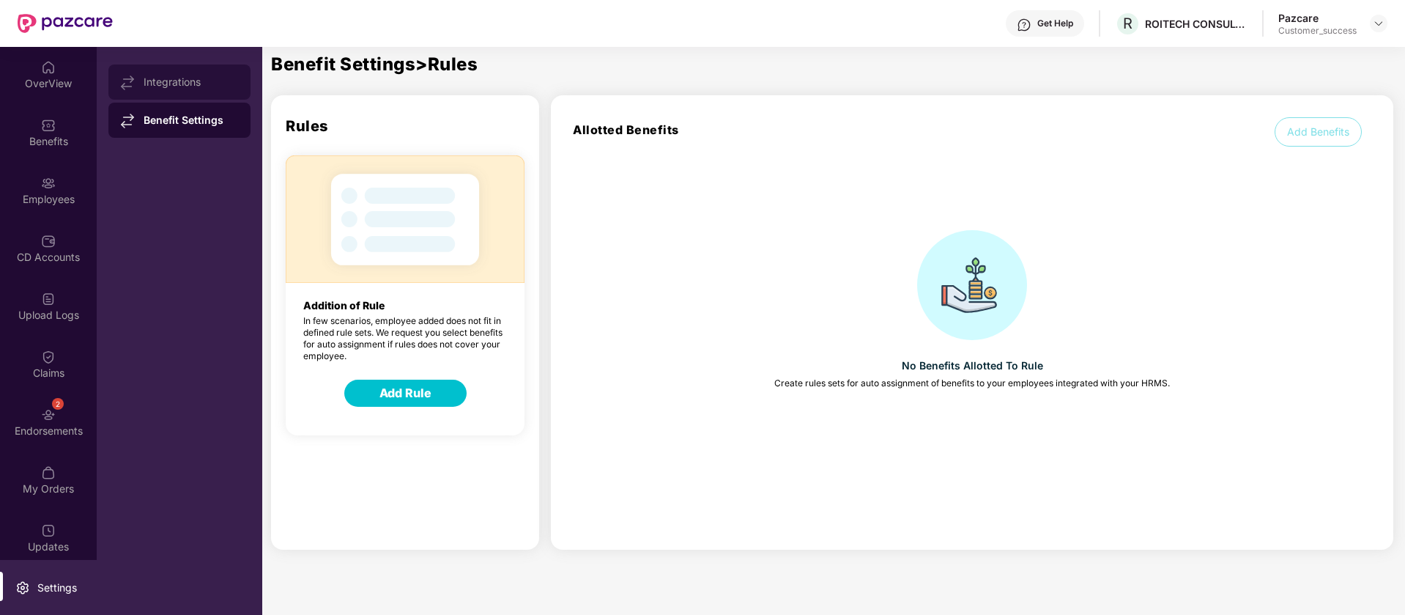
click at [180, 89] on div "Integrations" at bounding box center [179, 81] width 142 height 35
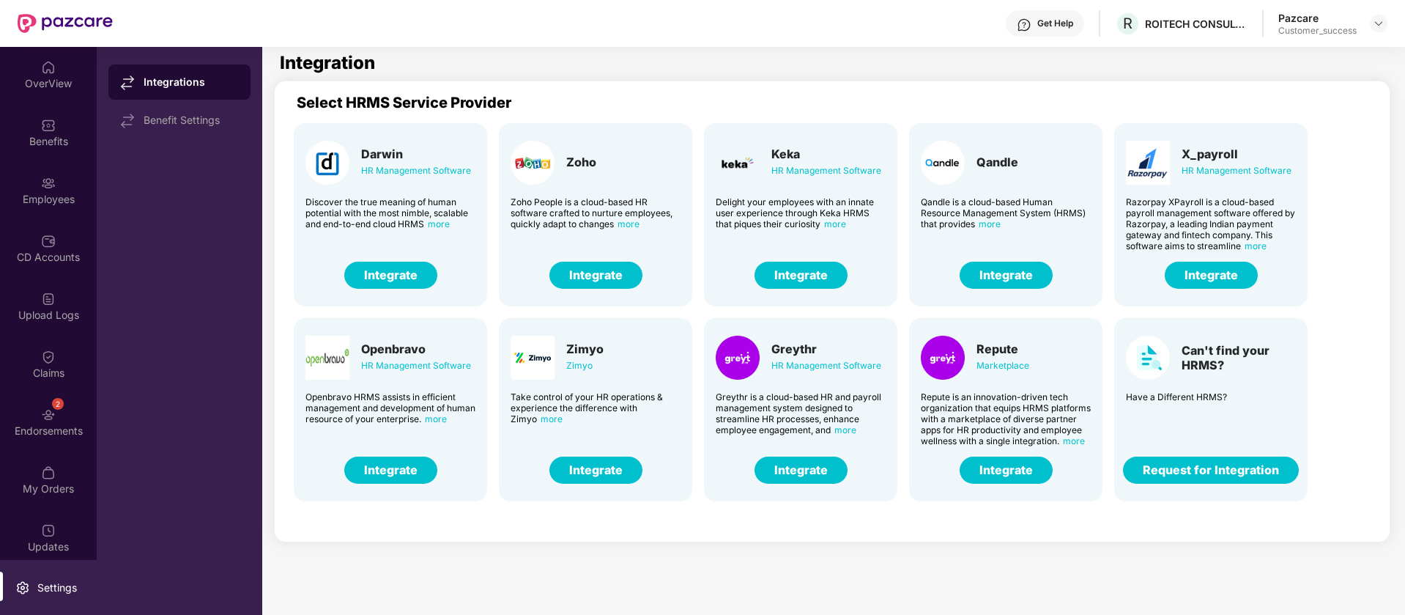
click at [831, 469] on button "Integrate" at bounding box center [801, 469] width 93 height 27
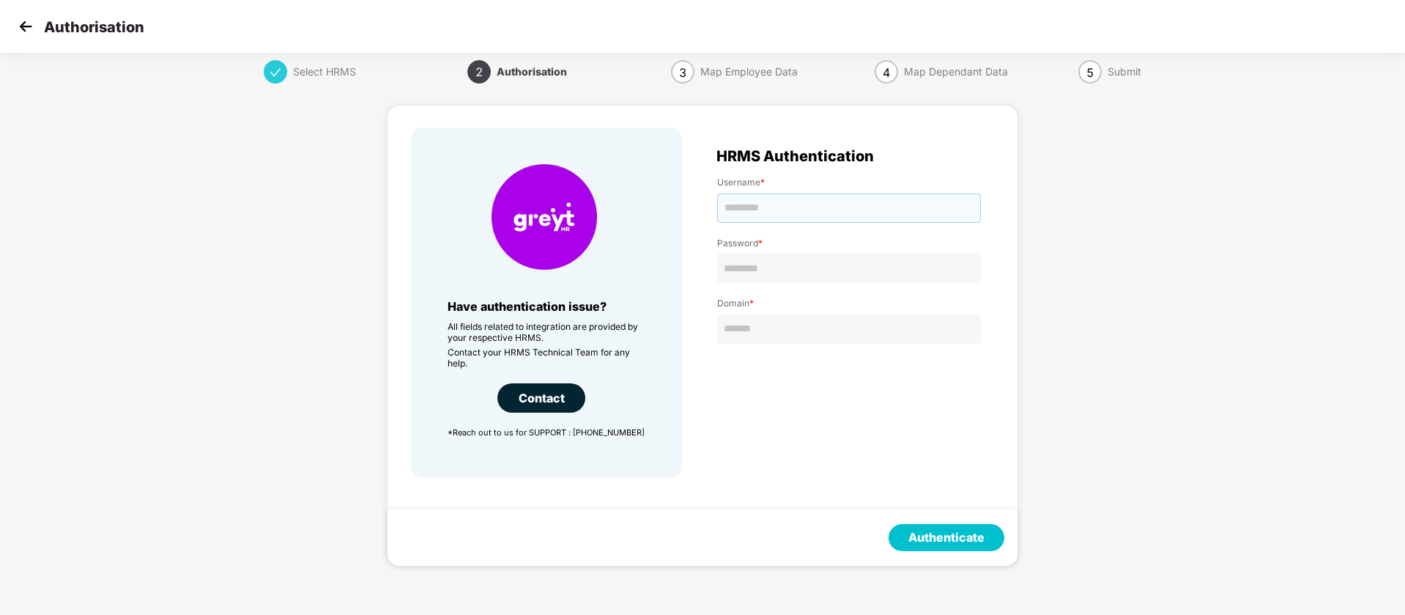
click at [805, 211] on input "text" at bounding box center [849, 207] width 264 height 29
click at [33, 21] on img at bounding box center [26, 26] width 22 height 22
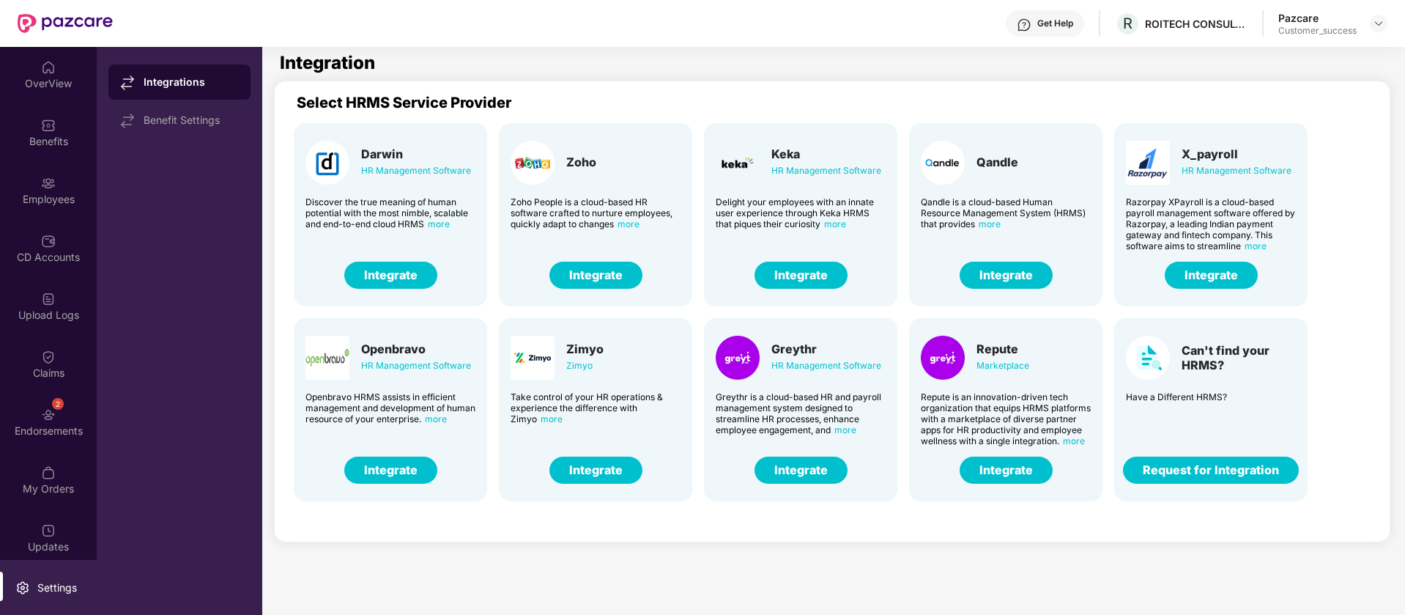
click at [1022, 472] on button "Integrate" at bounding box center [1006, 469] width 93 height 27
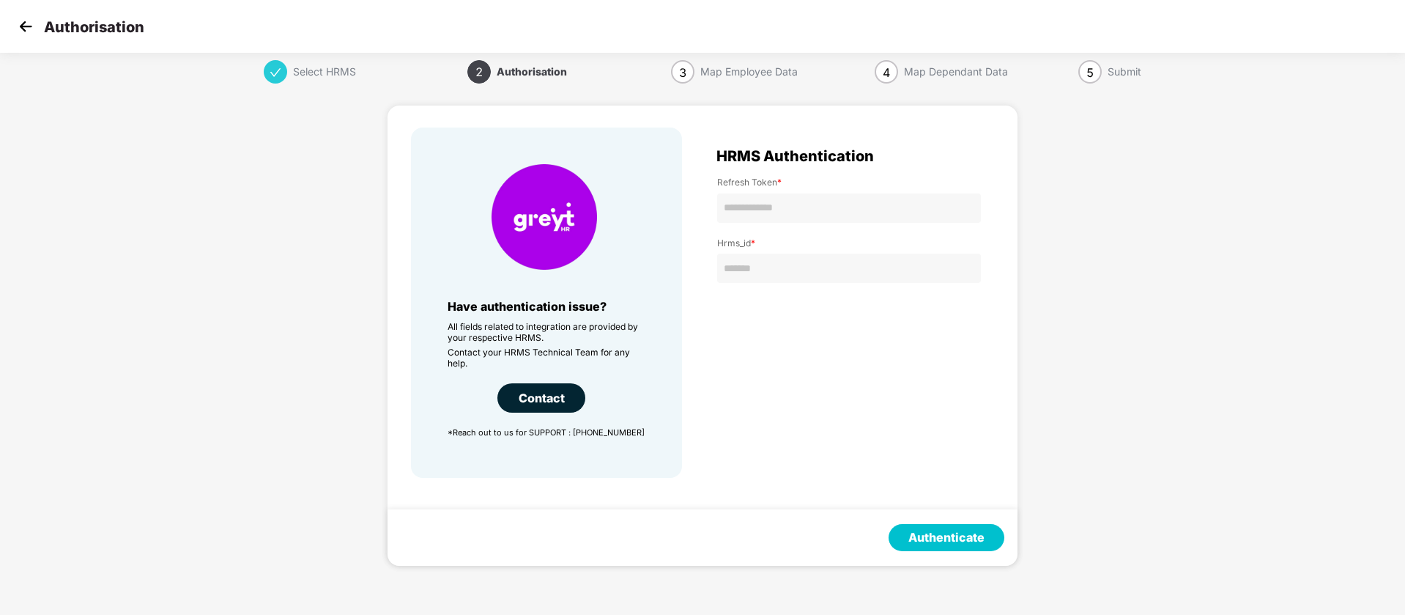
click at [17, 27] on img at bounding box center [26, 26] width 22 height 22
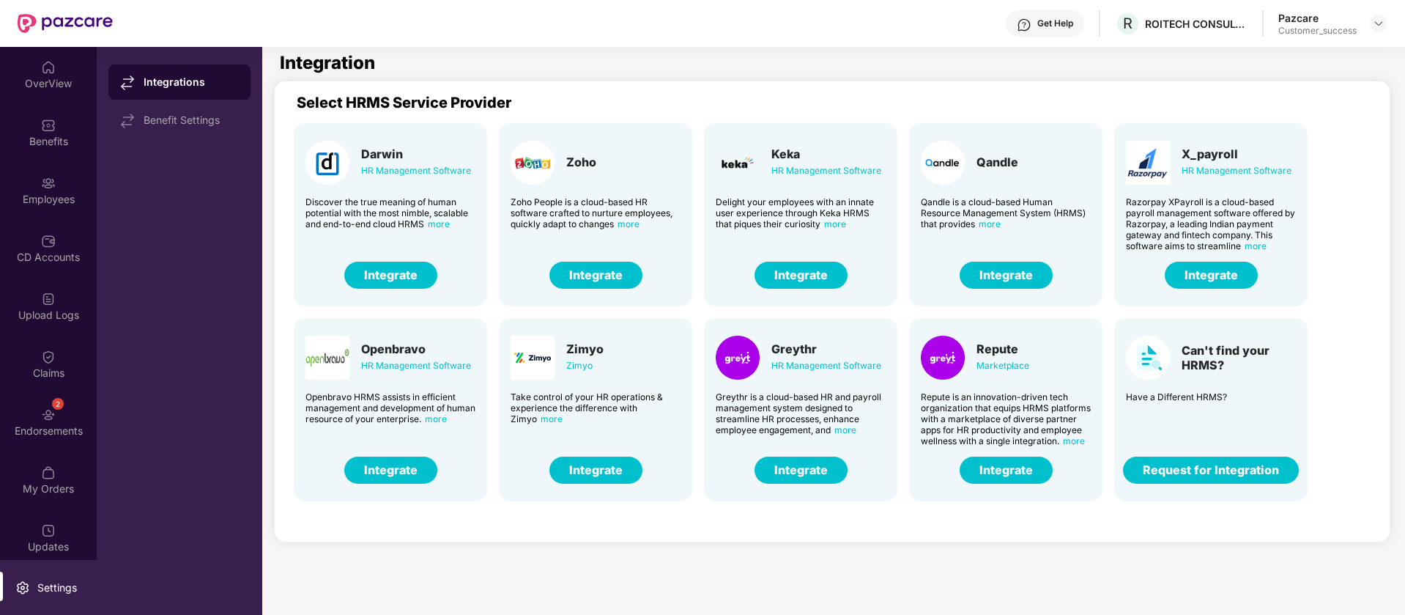
click at [793, 362] on div "HR Management Software" at bounding box center [827, 366] width 110 height 16
click at [799, 343] on div "Greythr" at bounding box center [827, 348] width 110 height 15
copy div "Greythr"
click at [1384, 21] on img at bounding box center [1379, 24] width 12 height 12
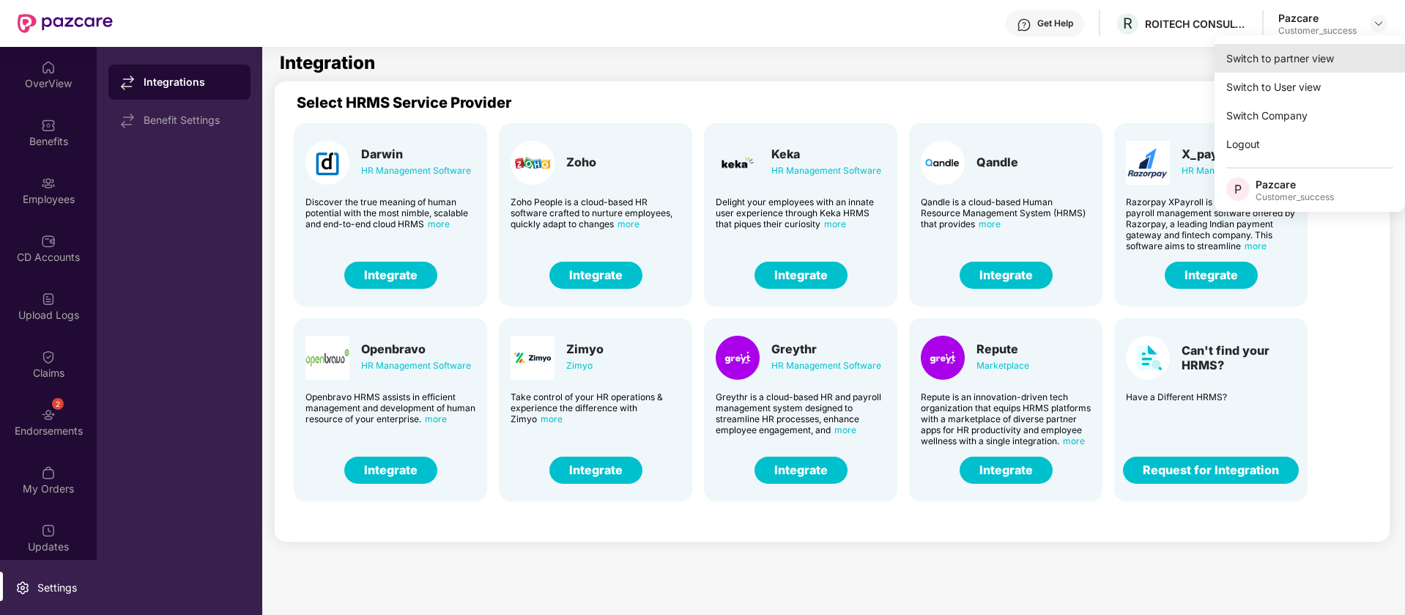
click at [1328, 64] on div "Switch to partner view" at bounding box center [1310, 58] width 191 height 29
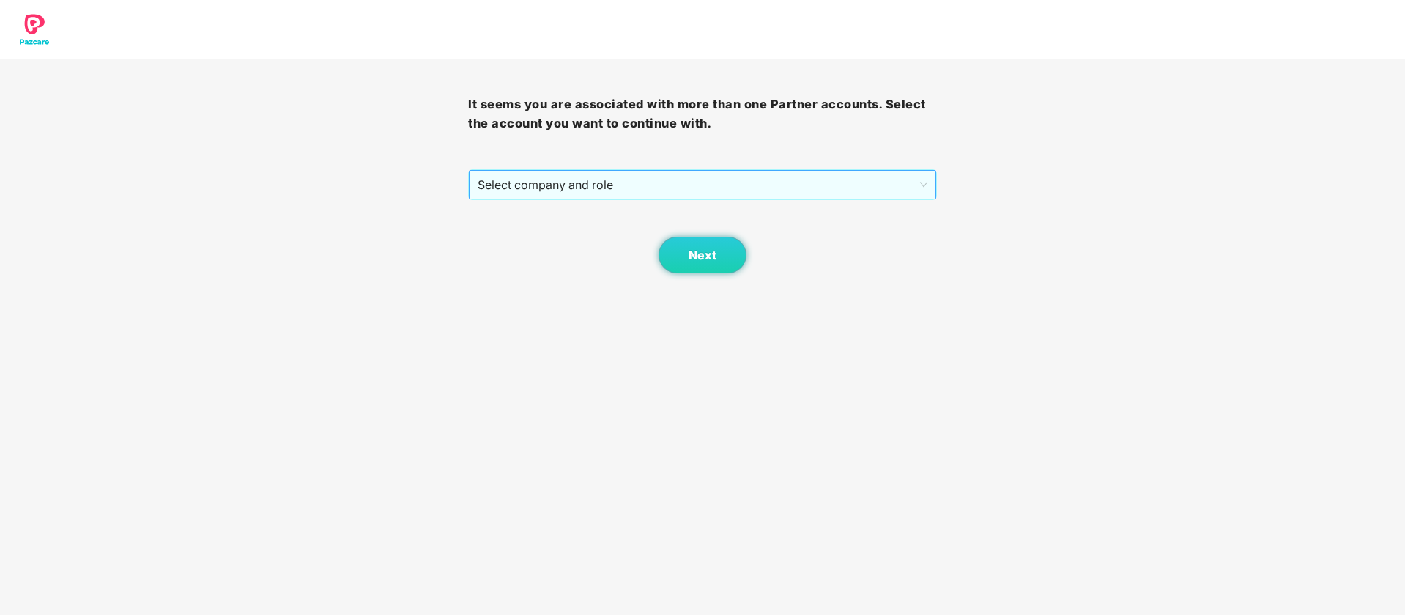
click at [709, 183] on span "Select company and role" at bounding box center [702, 185] width 449 height 28
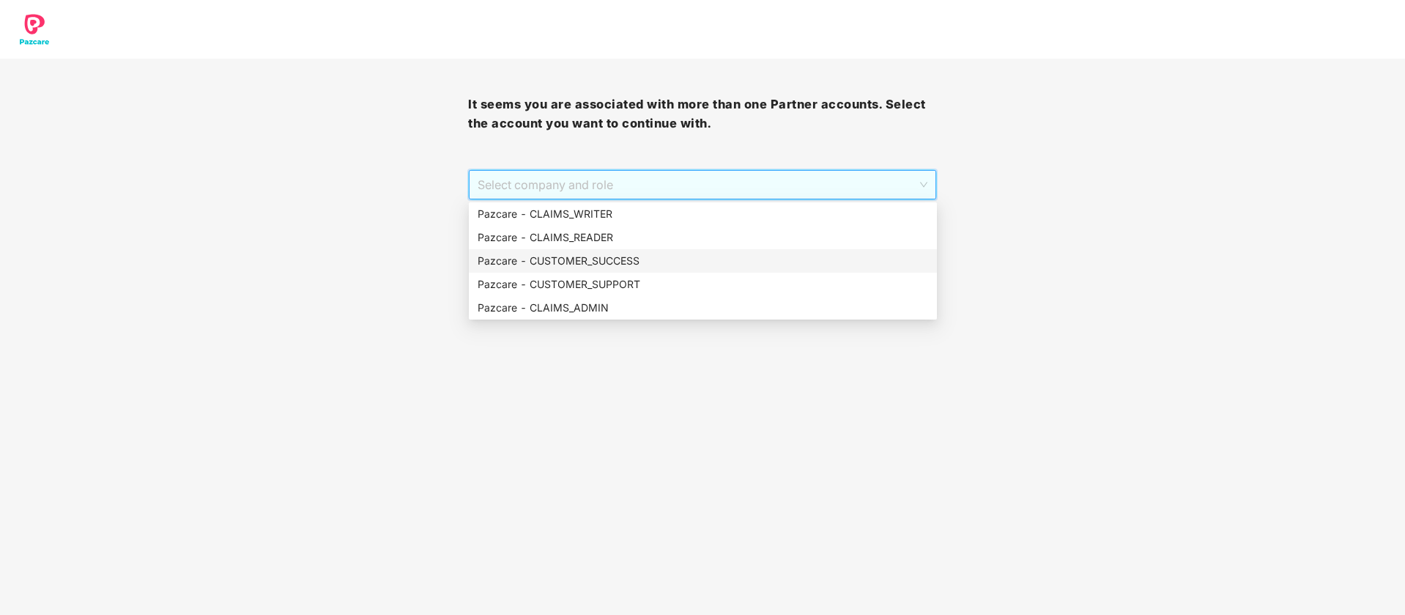
click at [659, 251] on div "Pazcare - CUSTOMER_SUCCESS" at bounding box center [703, 260] width 468 height 23
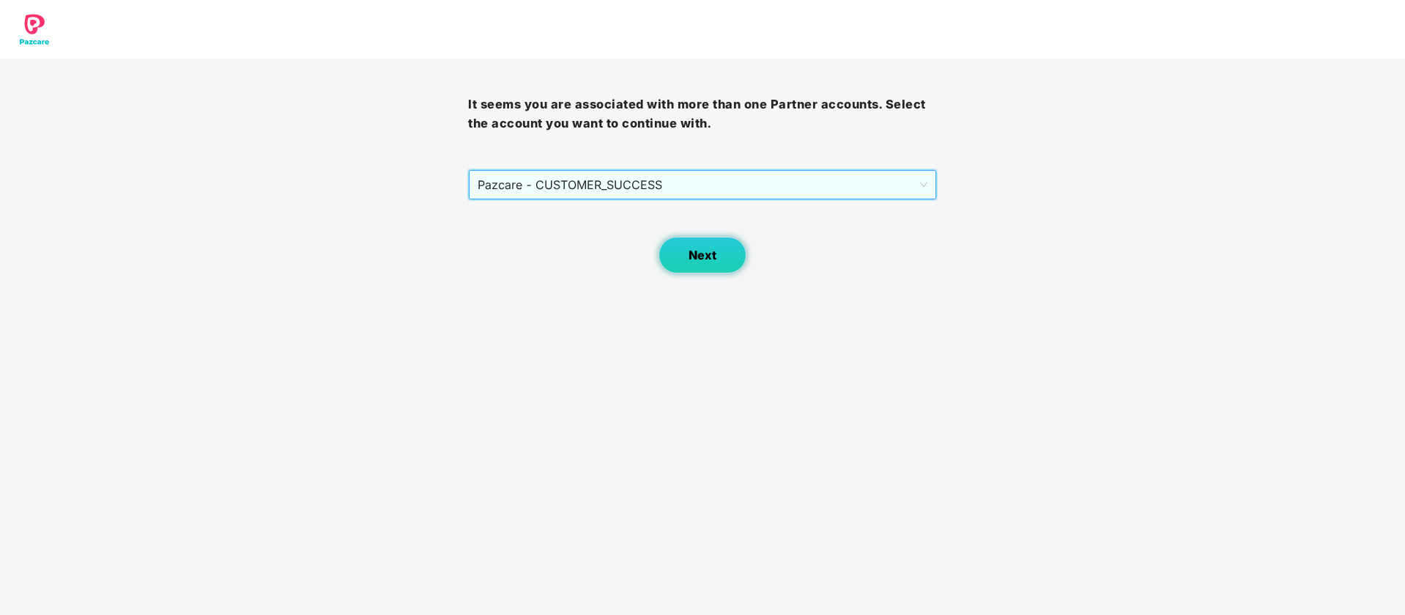
click at [703, 259] on span "Next" at bounding box center [703, 255] width 28 height 14
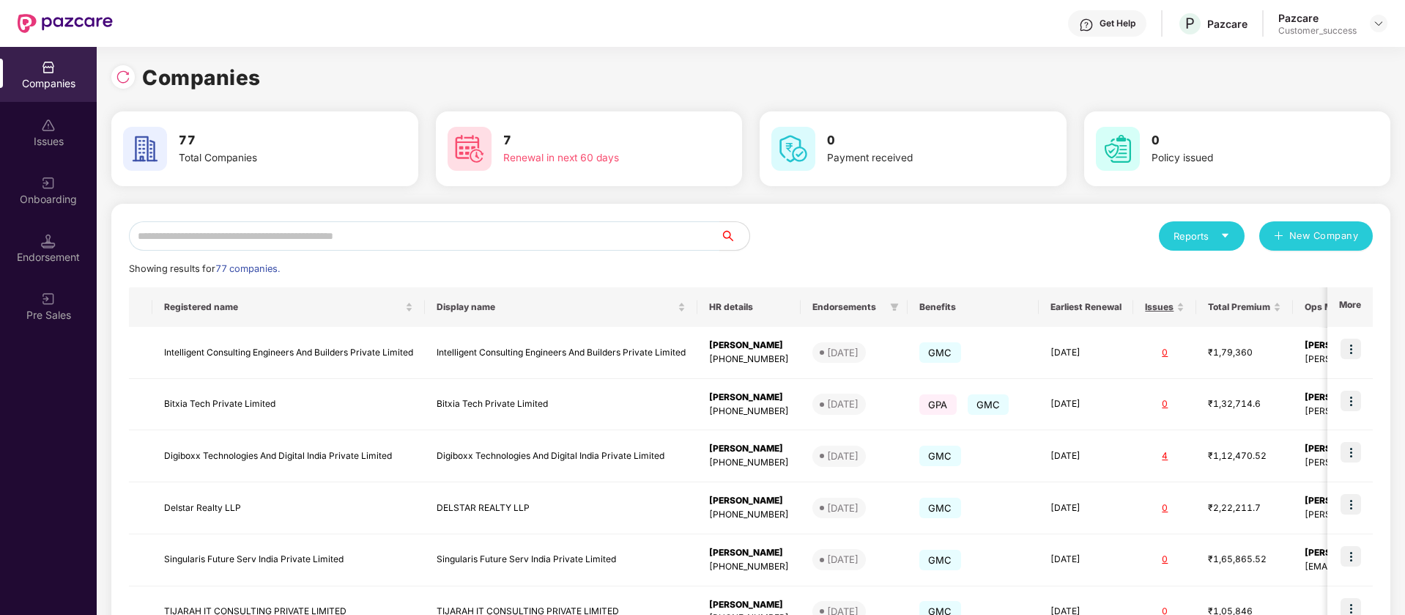
click at [407, 214] on div "Reports New Company Showing results for 77 companies. Registered name Display n…" at bounding box center [750, 559] width 1279 height 711
click at [410, 236] on input "text" at bounding box center [424, 235] width 591 height 29
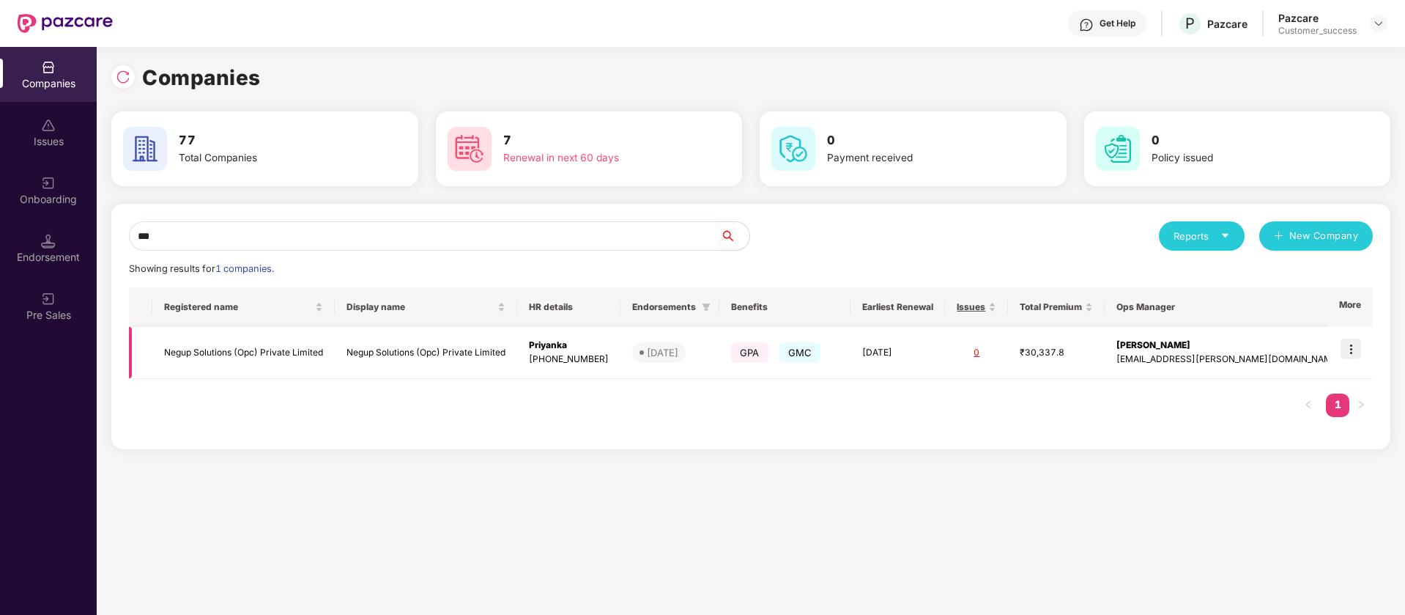
type input "***"
click at [1353, 352] on img at bounding box center [1351, 349] width 21 height 21
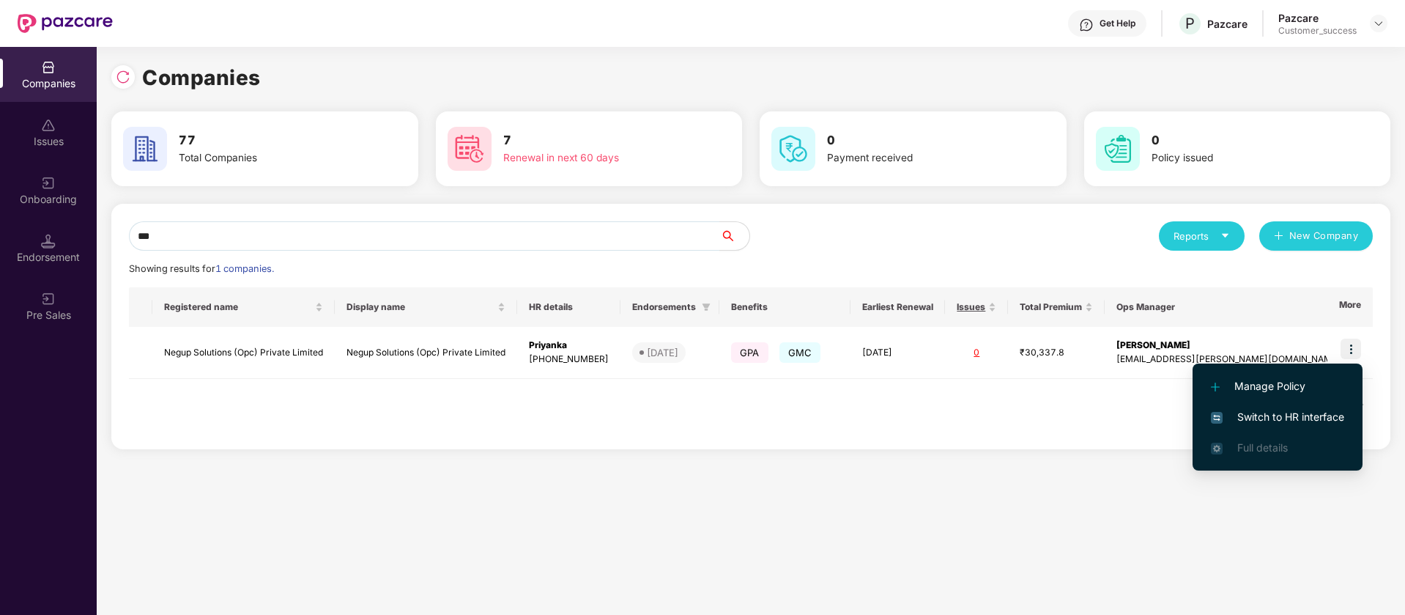
click at [1315, 415] on span "Switch to HR interface" at bounding box center [1277, 417] width 133 height 16
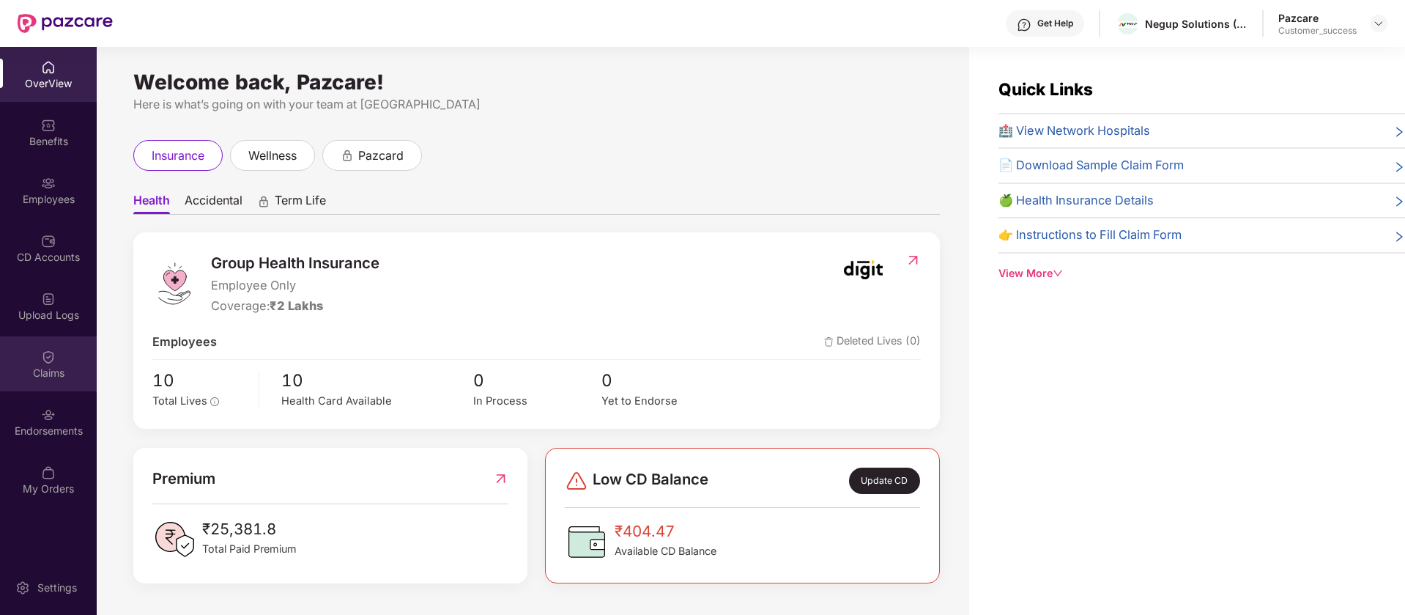
click at [47, 352] on img at bounding box center [48, 357] width 15 height 15
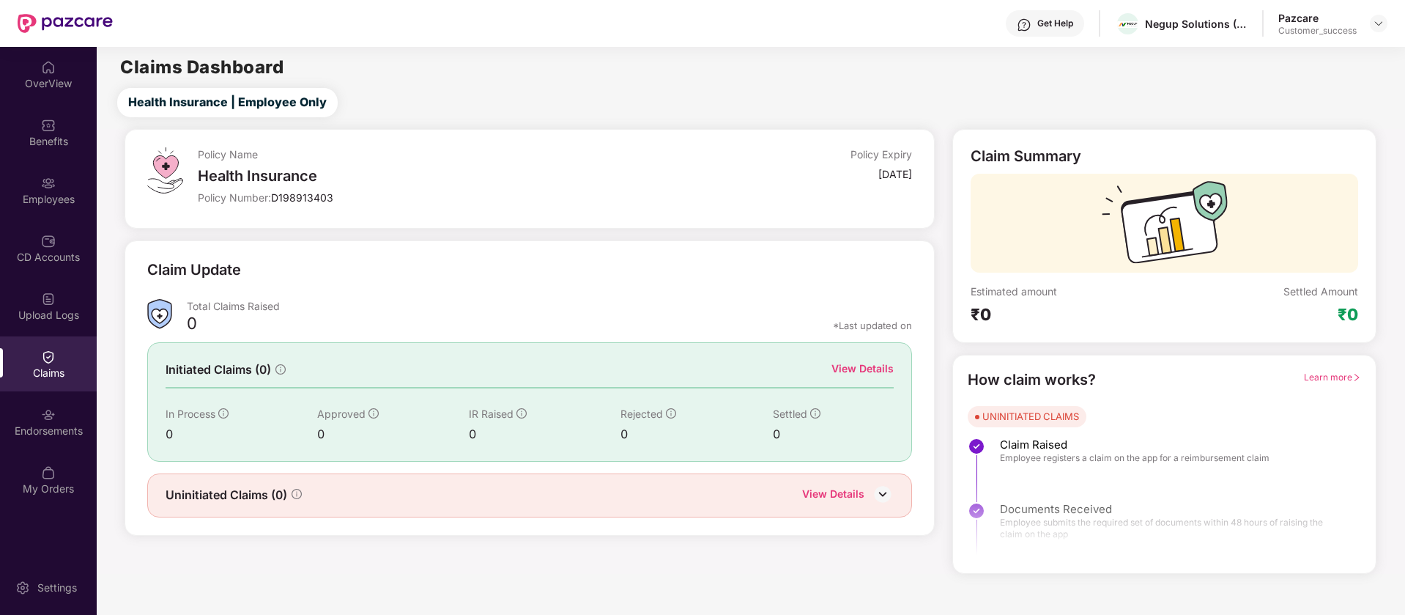
click at [890, 491] on img at bounding box center [883, 494] width 22 height 22
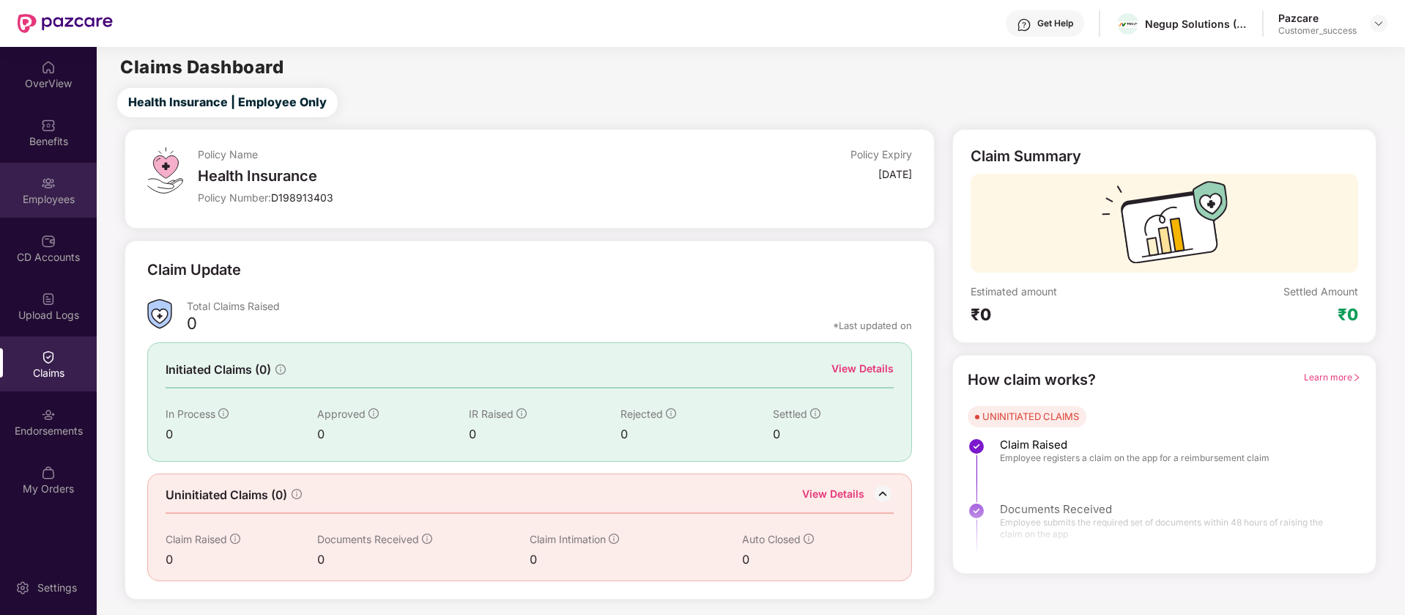
click at [67, 205] on div "Employees" at bounding box center [48, 199] width 97 height 15
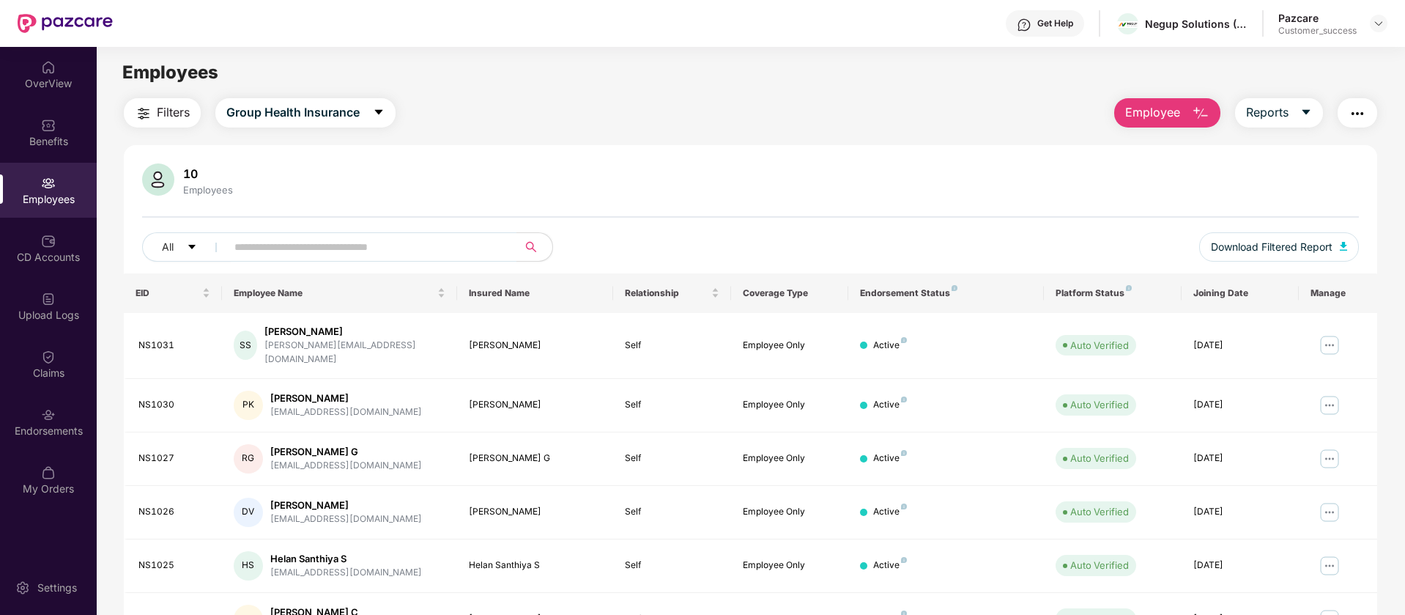
click at [1357, 118] on img "button" at bounding box center [1358, 114] width 18 height 18
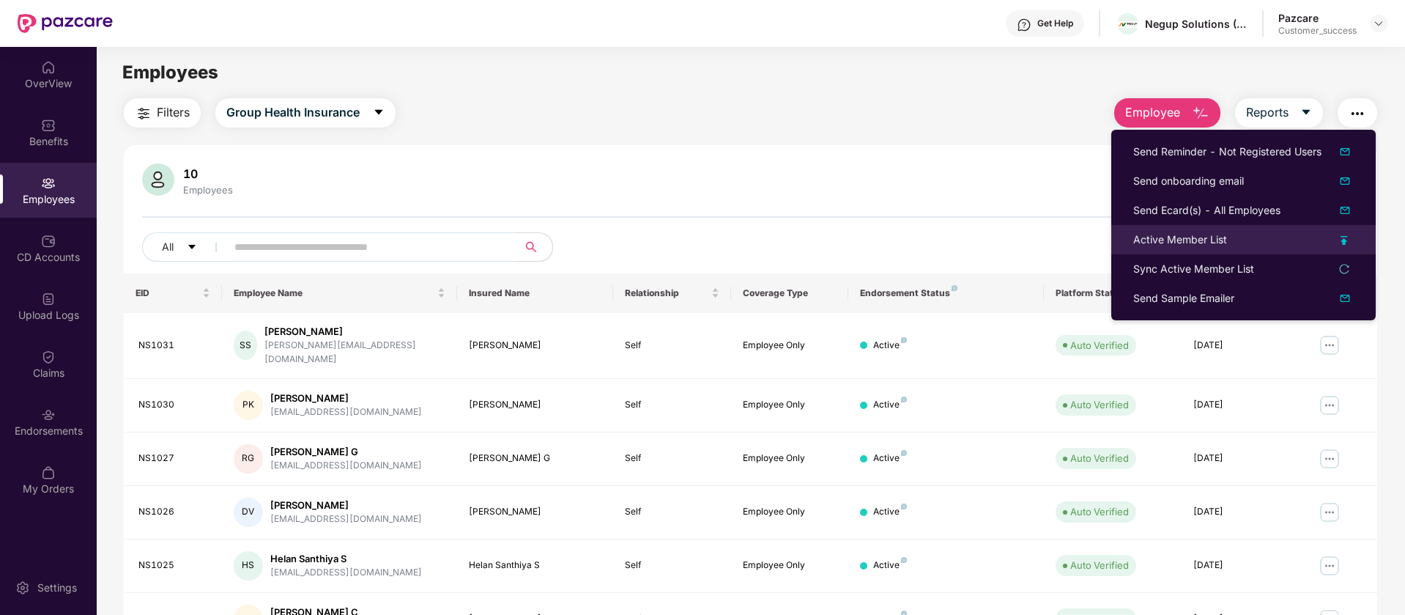
click at [1279, 235] on div "Active Member List" at bounding box center [1244, 240] width 221 height 16
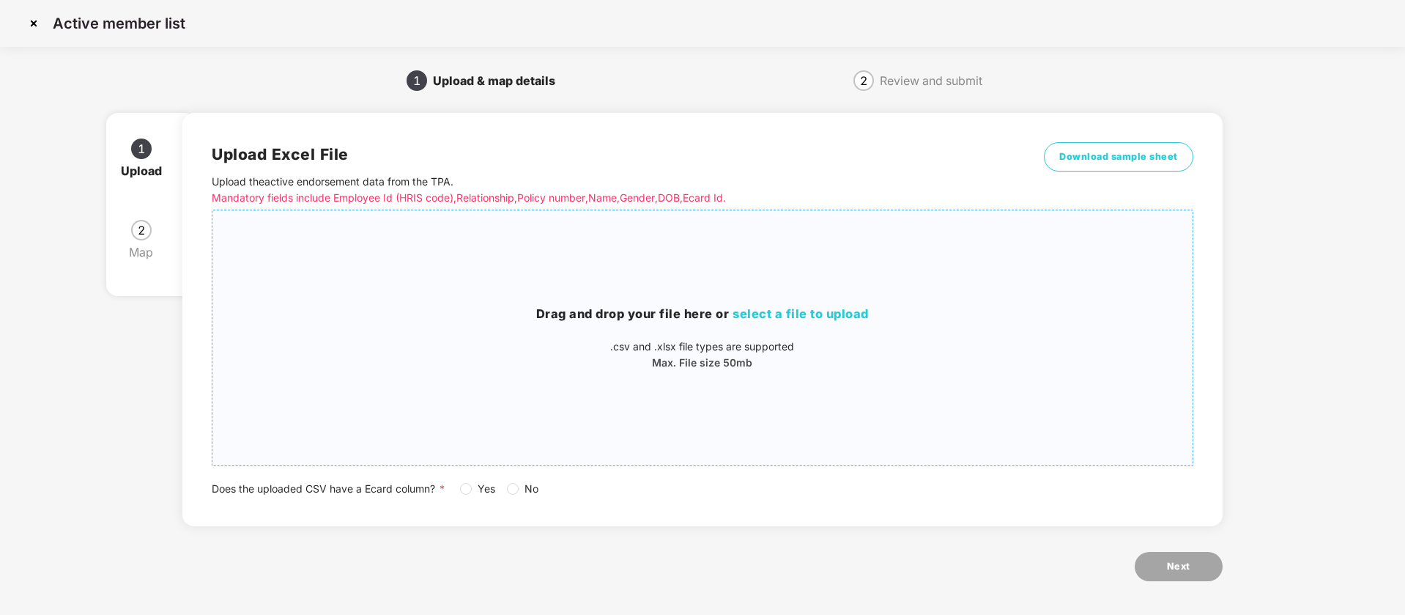
click at [668, 331] on div "Drag and drop your file here or select a file to upload .csv and .xlsx file typ…" at bounding box center [702, 338] width 980 height 66
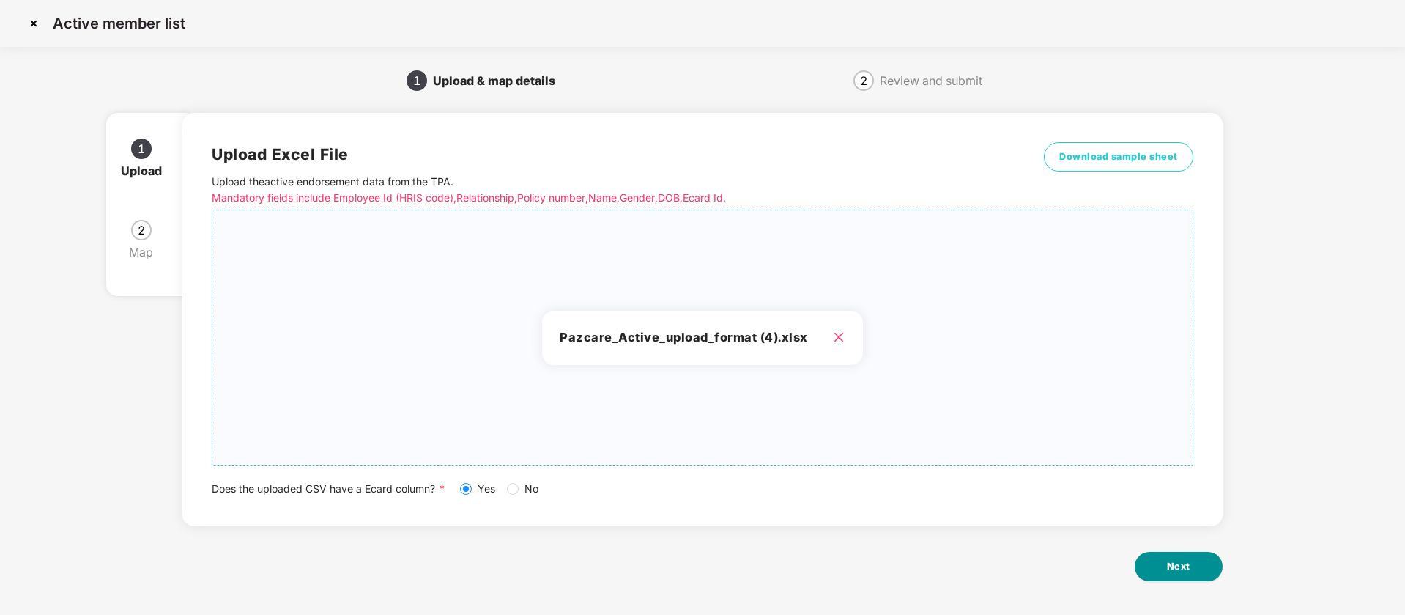
click at [1178, 568] on span "Next" at bounding box center [1178, 566] width 23 height 15
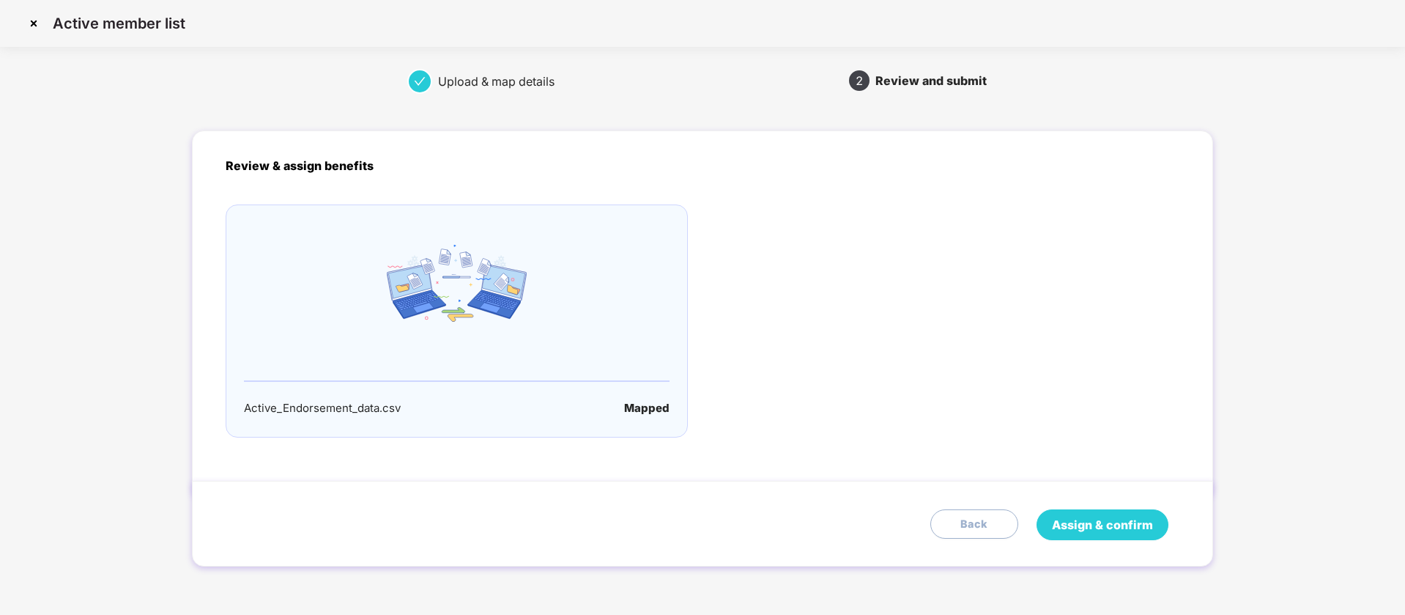
click at [1129, 528] on span "Assign & confirm" at bounding box center [1102, 525] width 101 height 18
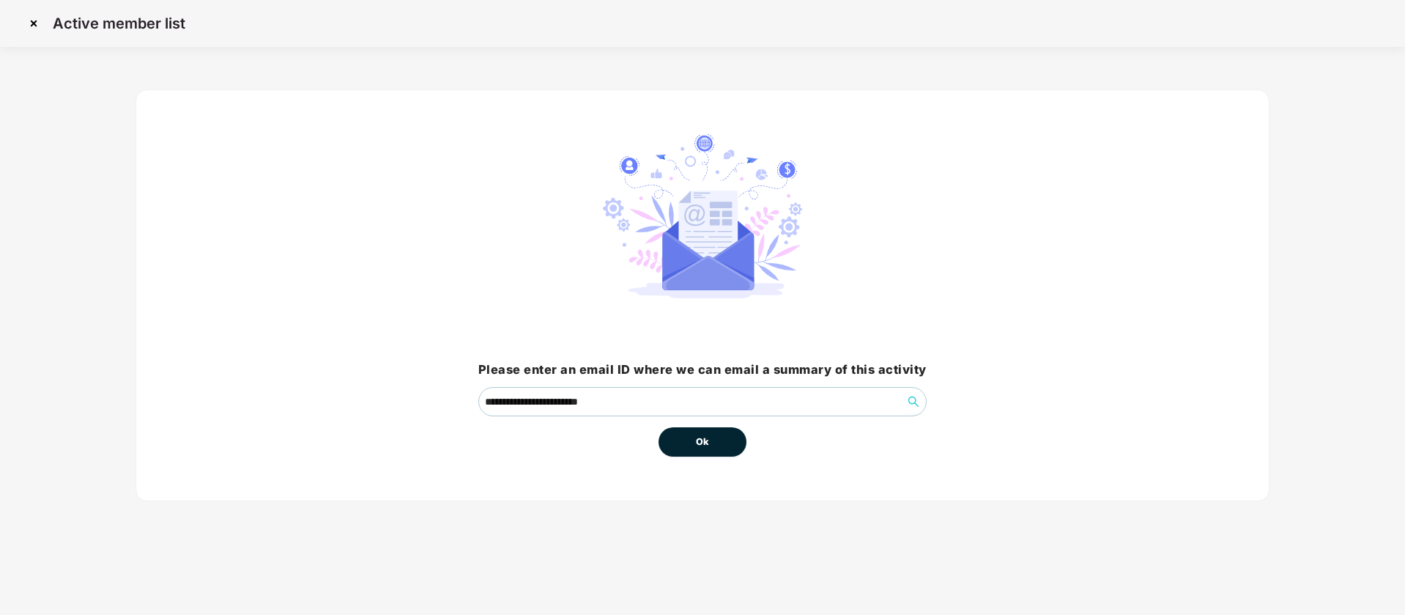
click at [698, 440] on span "Ok" at bounding box center [702, 442] width 13 height 15
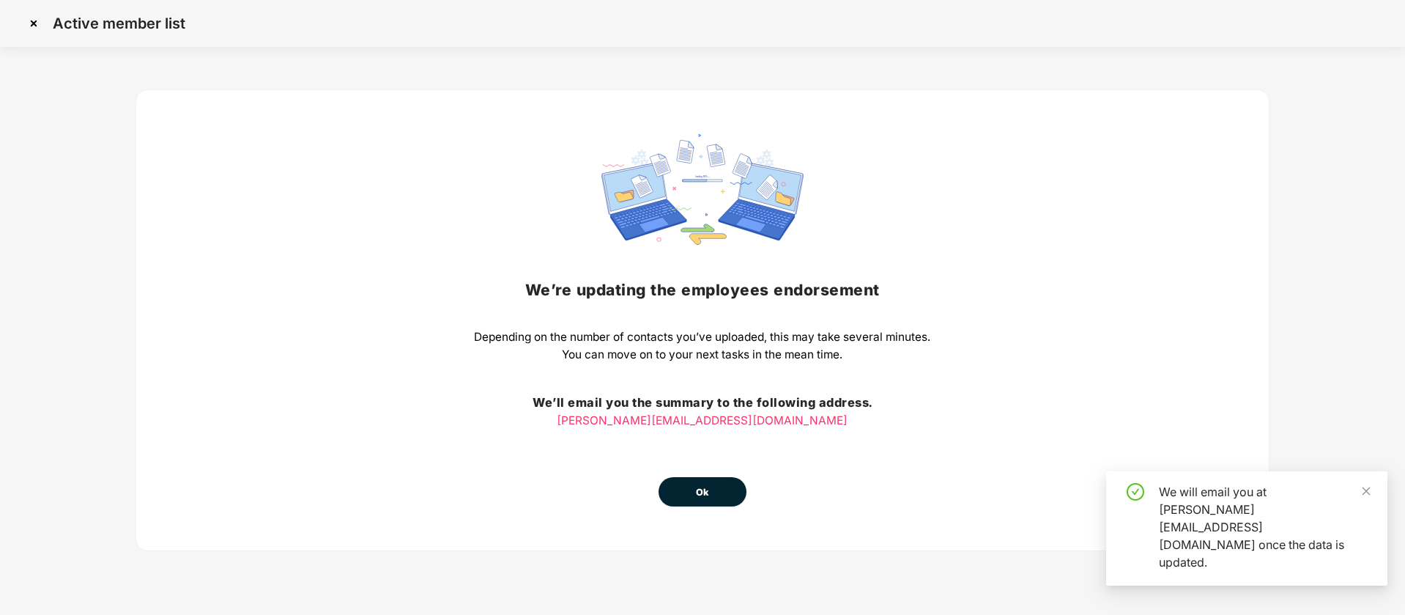
click at [711, 500] on button "Ok" at bounding box center [703, 491] width 88 height 29
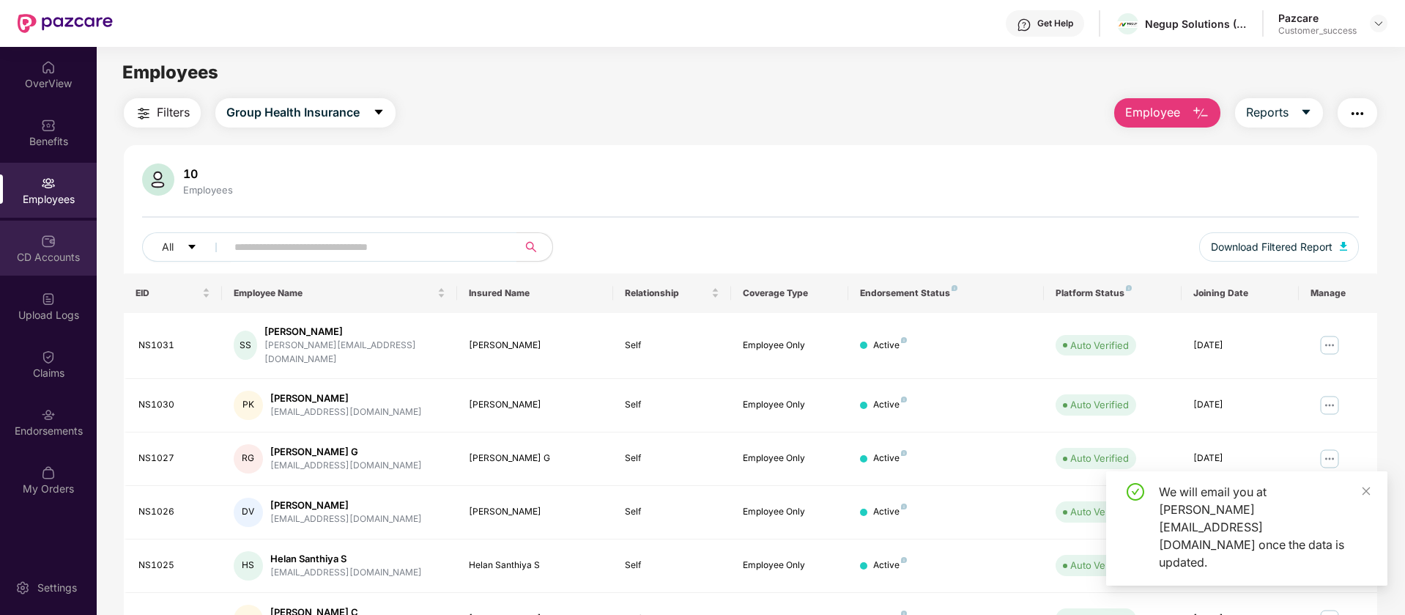
click at [55, 240] on img at bounding box center [48, 241] width 15 height 15
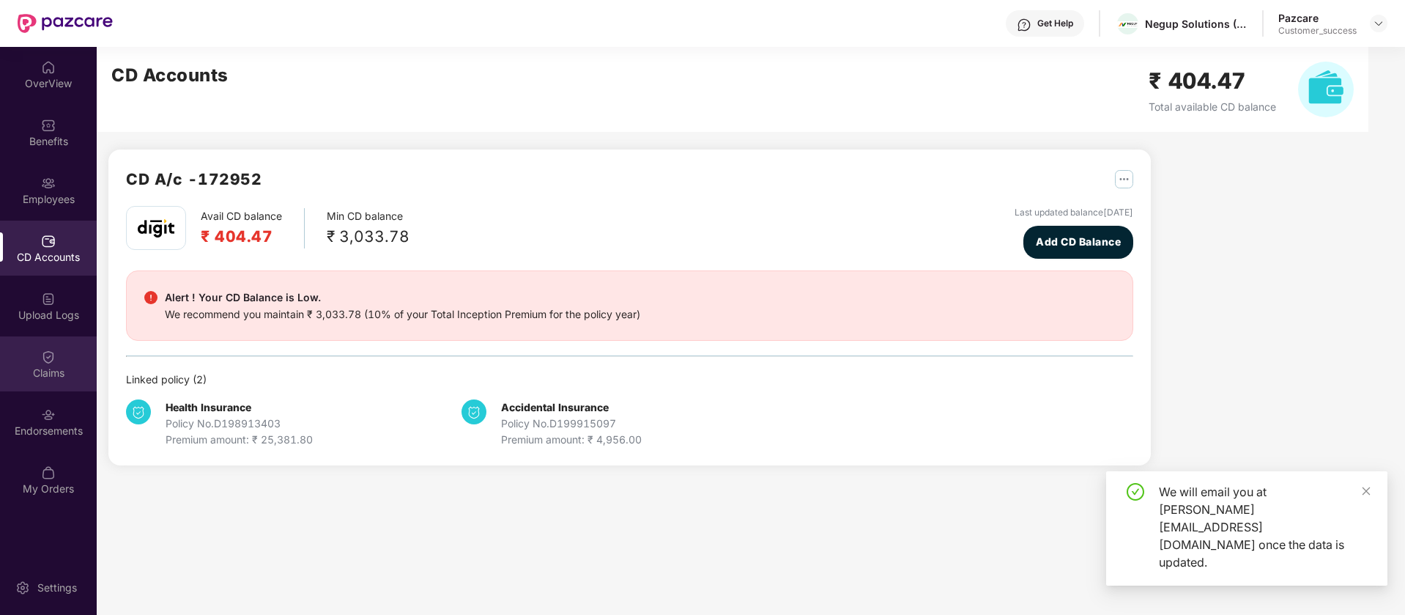
click at [47, 373] on div "Claims" at bounding box center [48, 373] width 97 height 15
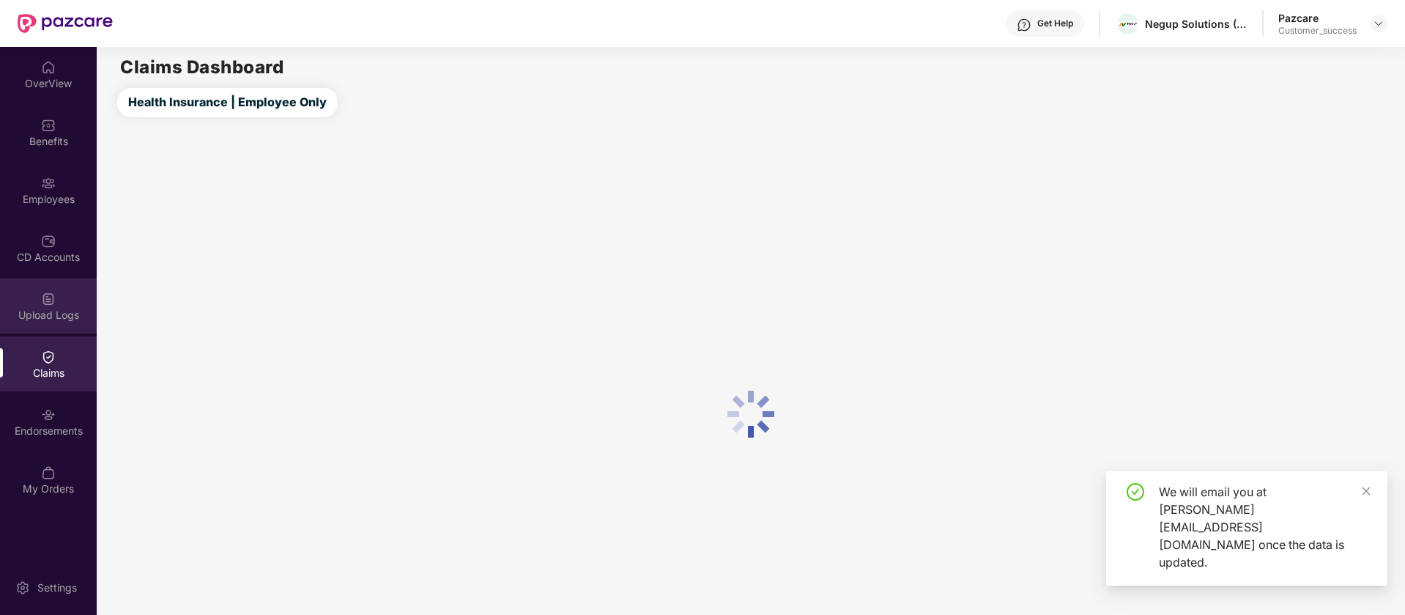
click at [67, 305] on div "Upload Logs" at bounding box center [48, 305] width 97 height 55
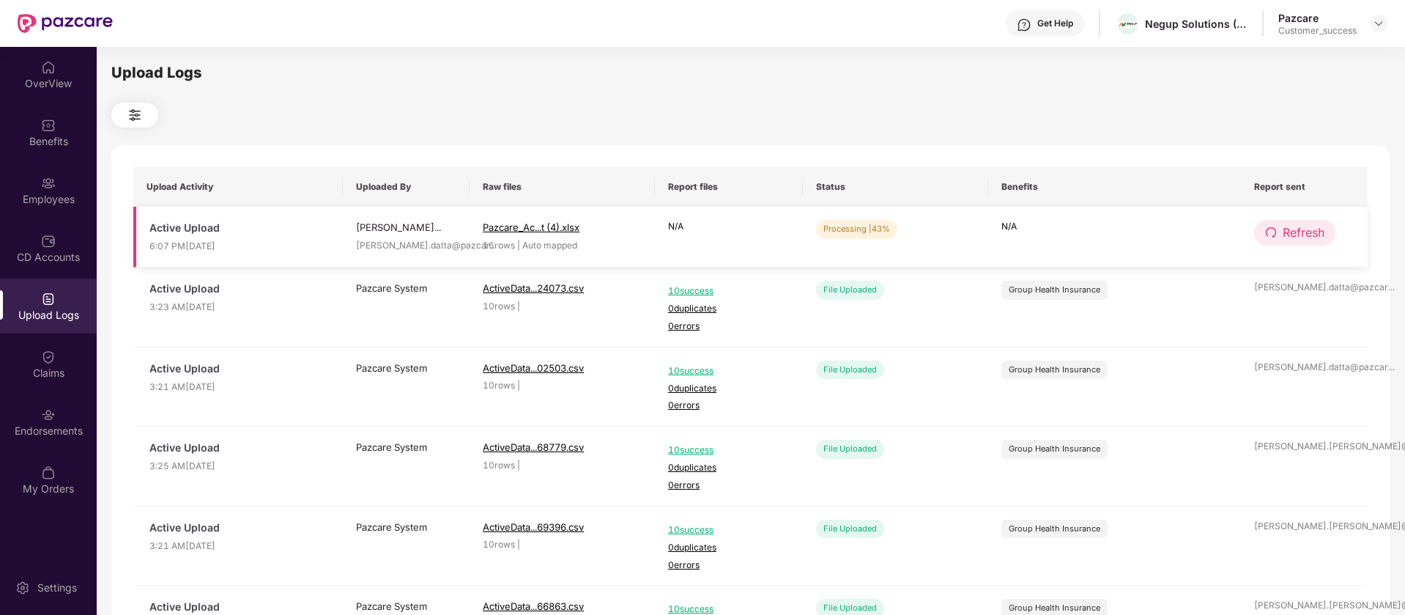
click at [1265, 226] on icon "redo" at bounding box center [1271, 232] width 12 height 12
click at [1266, 226] on icon "redo" at bounding box center [1272, 232] width 12 height 12
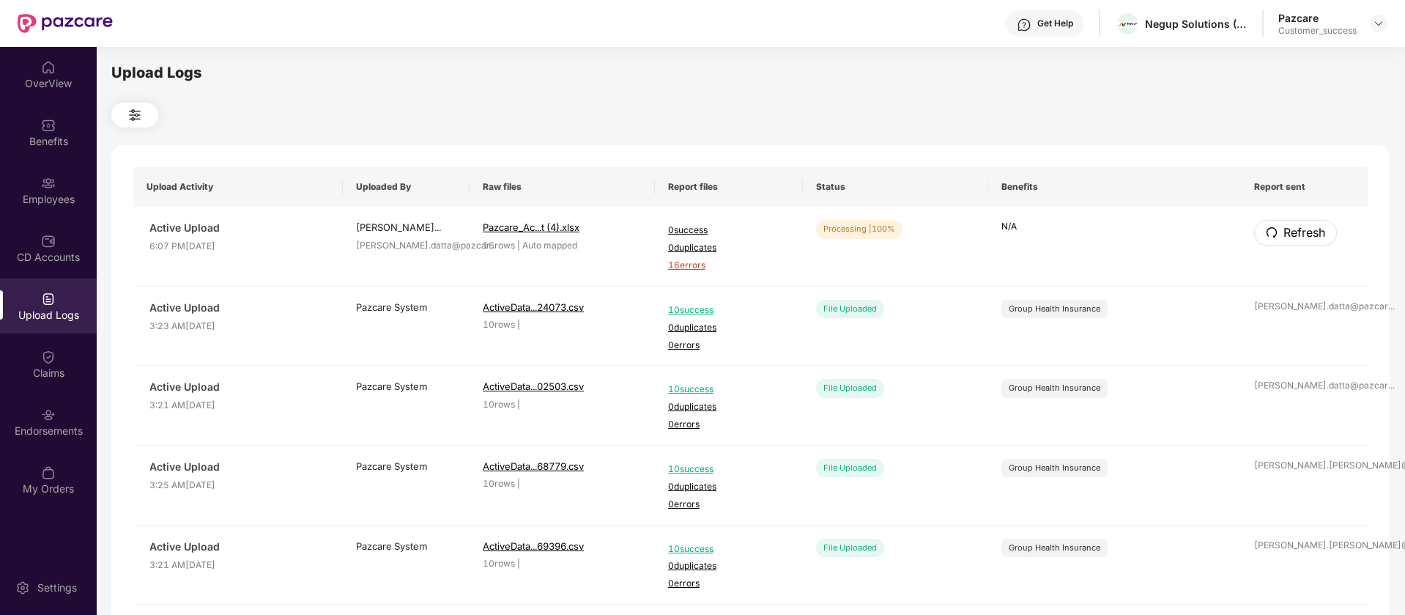
click at [1266, 226] on icon "redo" at bounding box center [1272, 232] width 12 height 12
click at [683, 262] on span "16 errors" at bounding box center [729, 266] width 122 height 14
click at [1376, 23] on img at bounding box center [1379, 24] width 12 height 12
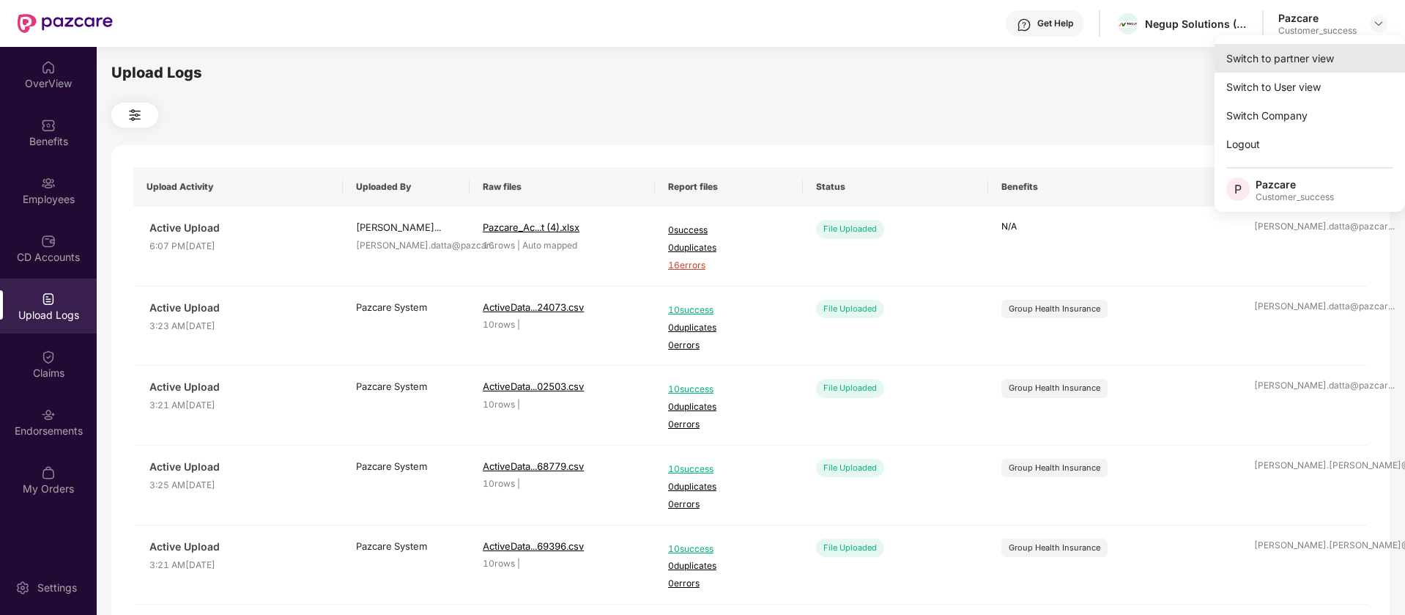
click at [1318, 58] on div "Switch to partner view" at bounding box center [1310, 58] width 191 height 29
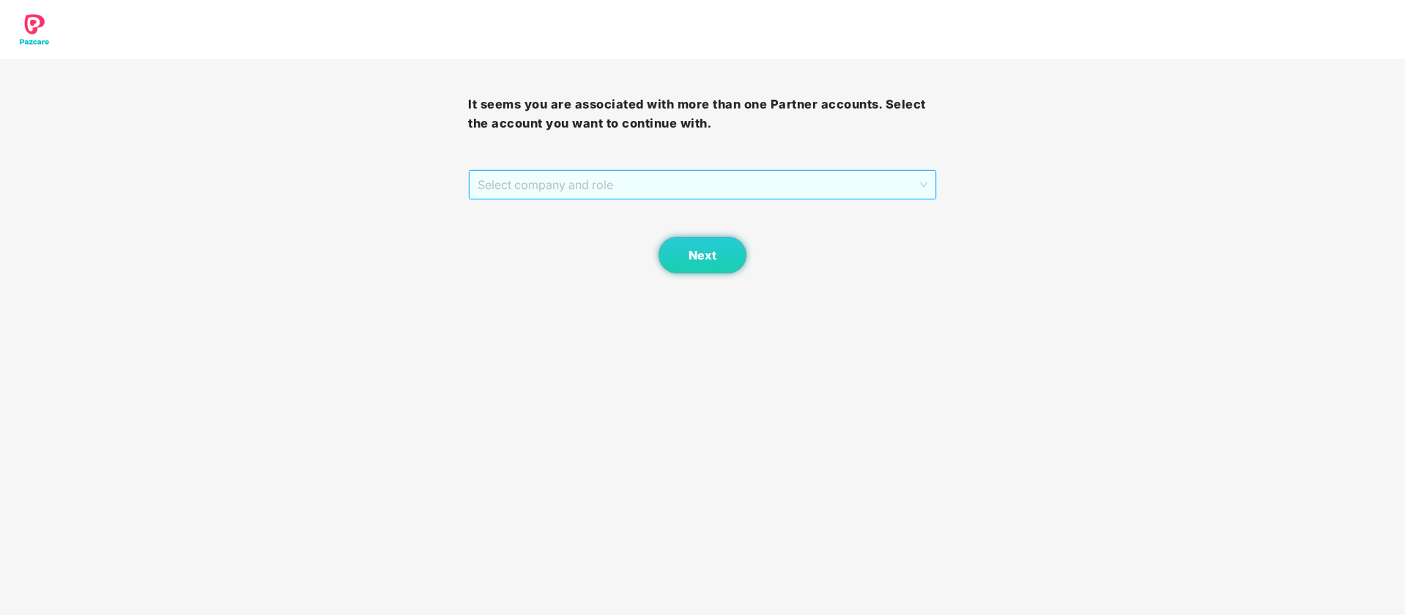
click at [733, 185] on span "Select company and role" at bounding box center [702, 185] width 449 height 28
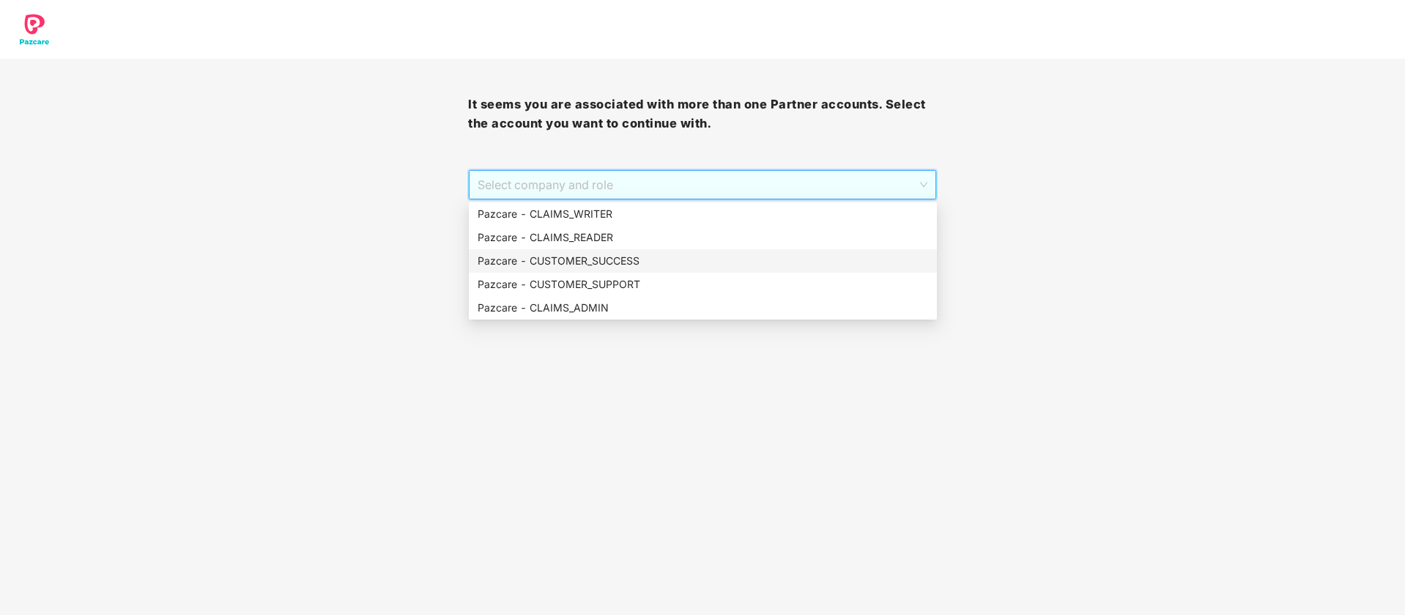
click at [613, 257] on div "Pazcare - CUSTOMER_SUCCESS" at bounding box center [703, 261] width 451 height 16
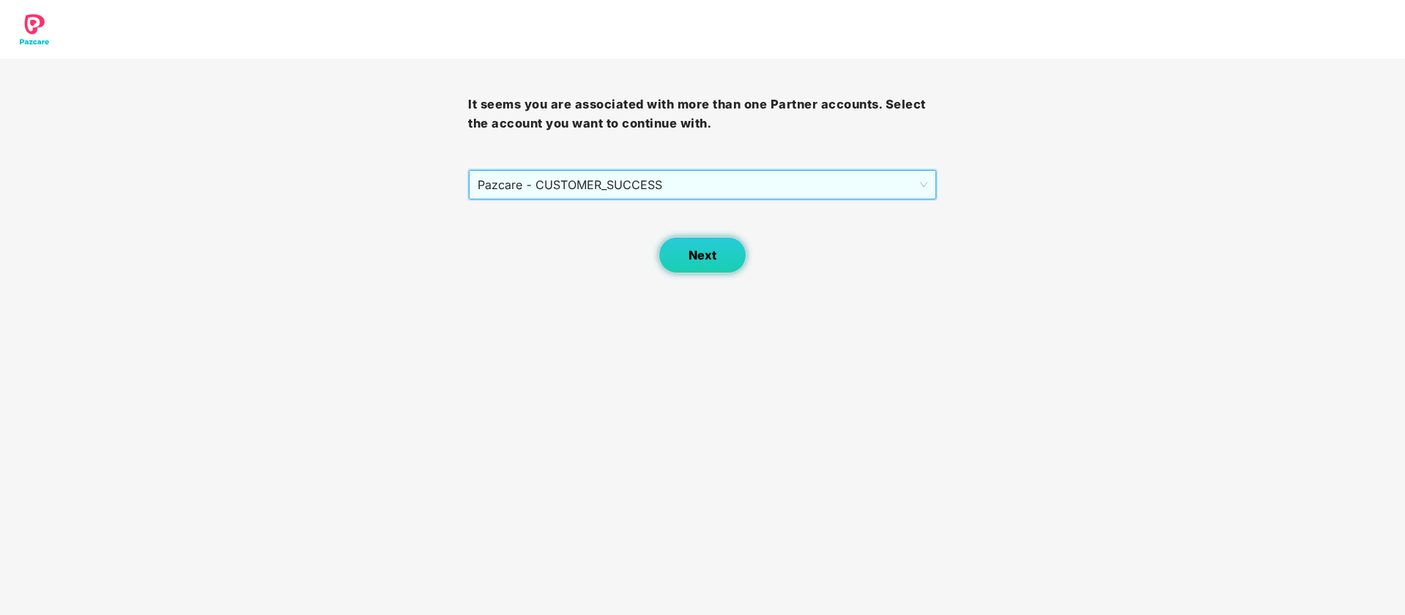
click at [688, 262] on button "Next" at bounding box center [703, 255] width 88 height 37
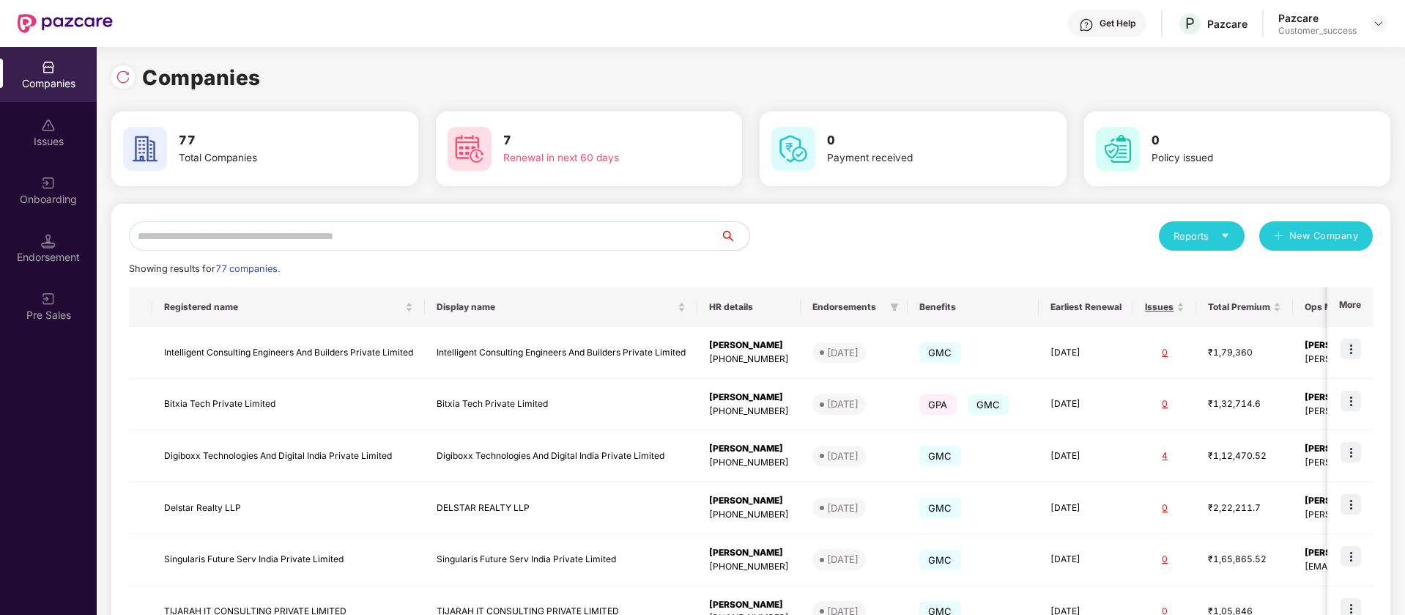
click at [500, 232] on input "text" at bounding box center [424, 235] width 591 height 29
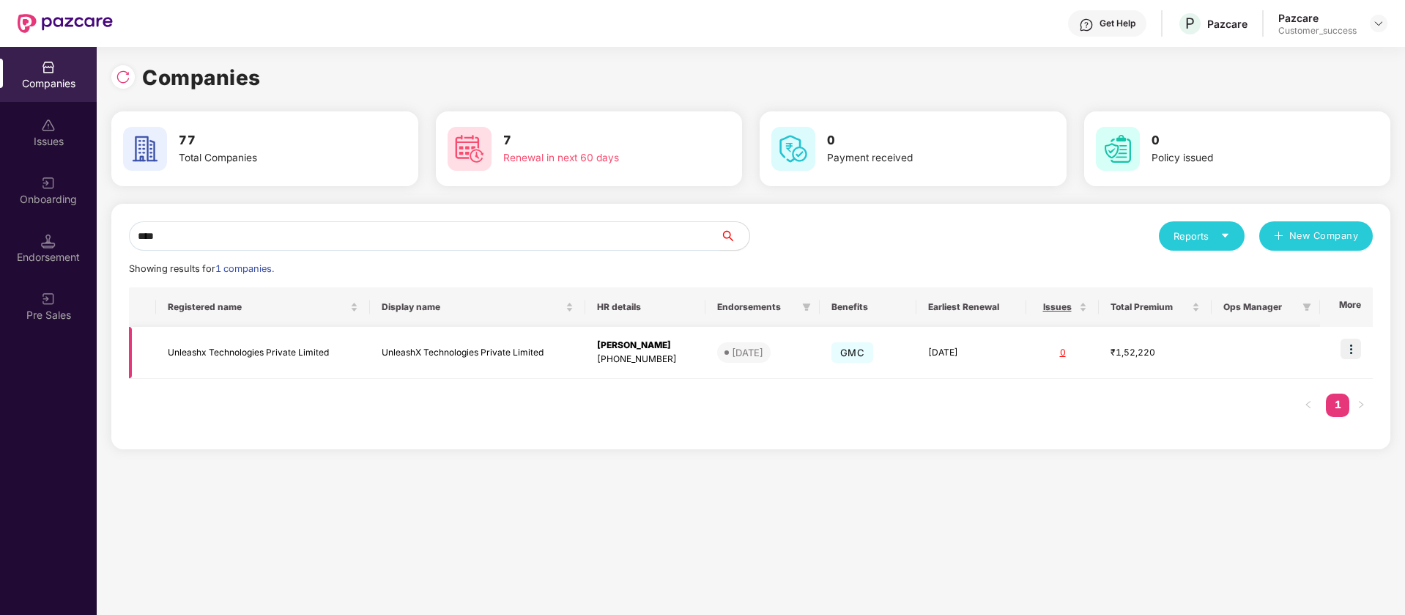
type input "****"
click at [1353, 347] on img at bounding box center [1351, 349] width 21 height 21
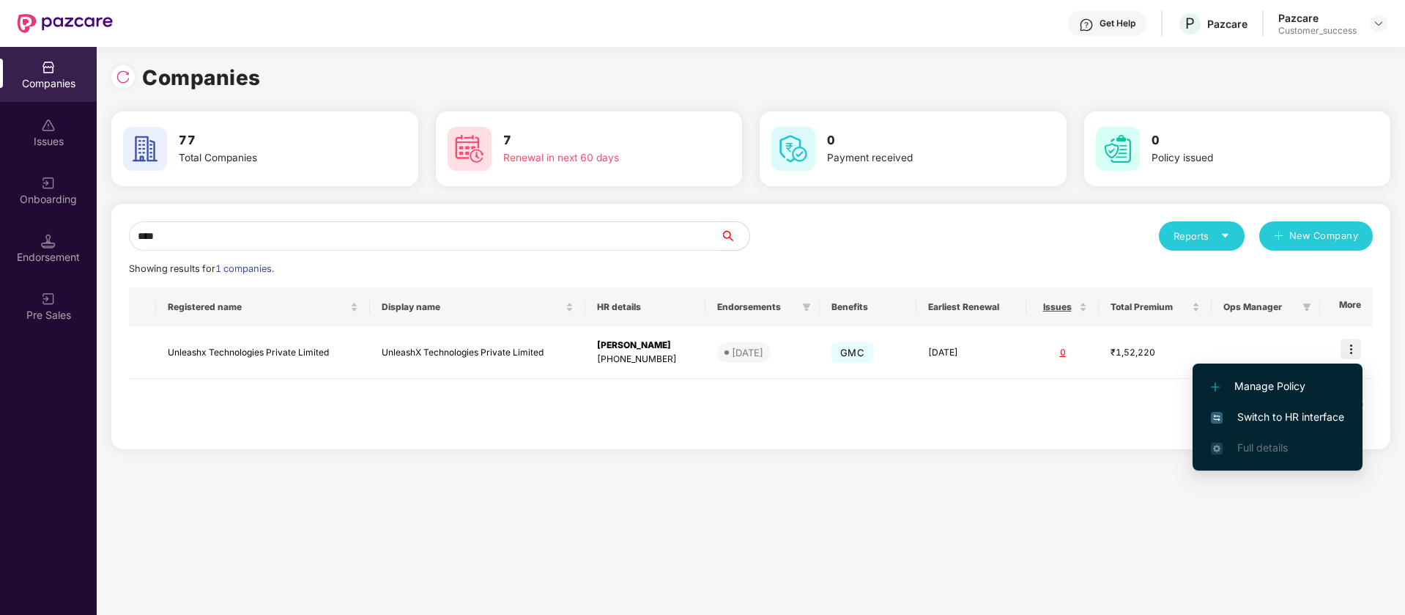
click at [1273, 426] on li "Switch to HR interface" at bounding box center [1278, 417] width 170 height 31
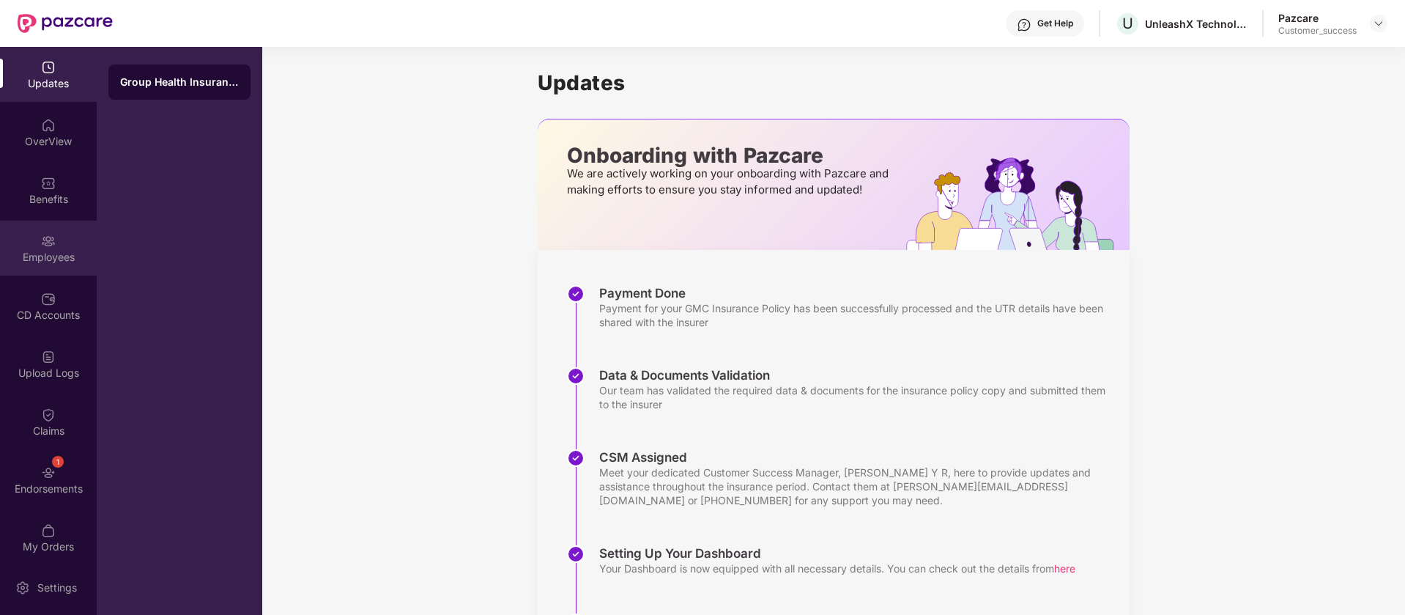
click at [49, 260] on div "Employees" at bounding box center [48, 257] width 97 height 15
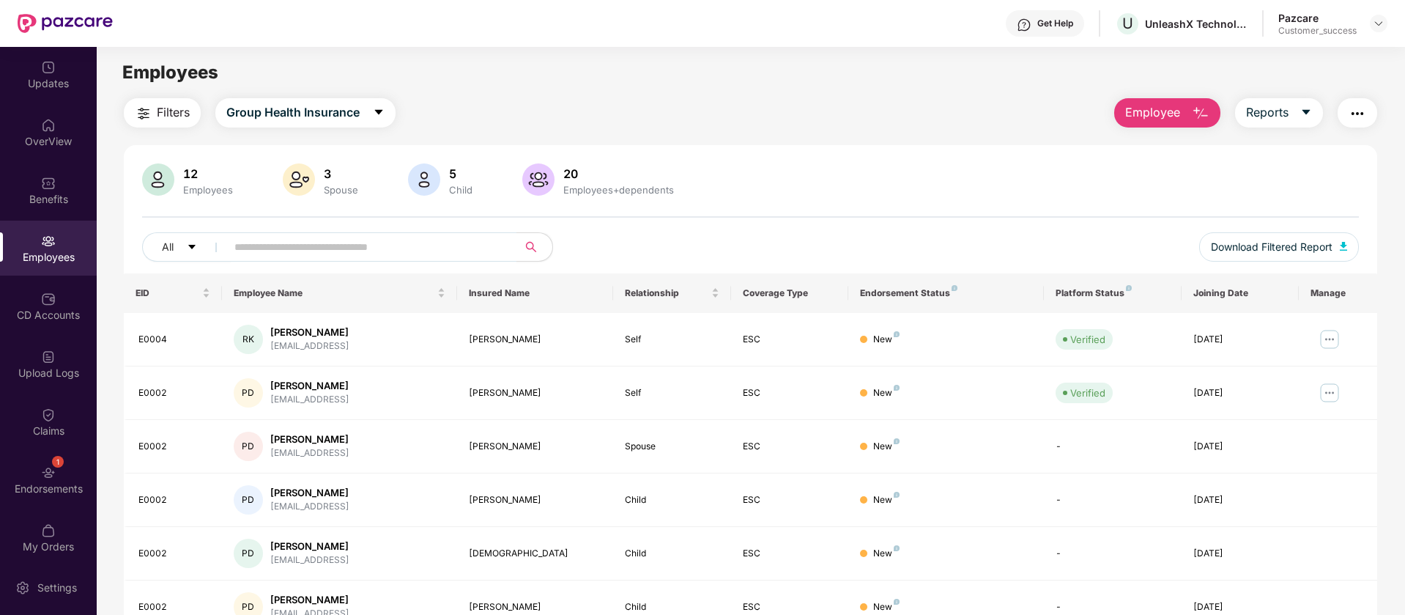
click at [1353, 122] on img "button" at bounding box center [1358, 114] width 18 height 18
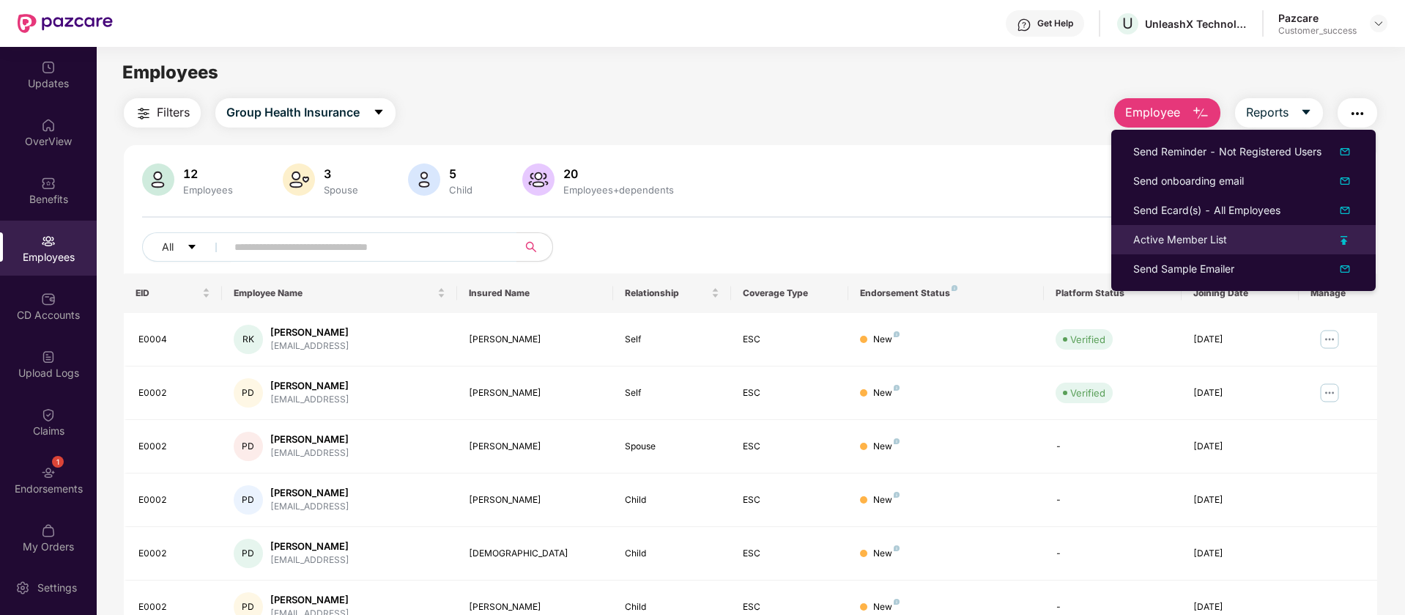
click at [1334, 236] on div "Active Member List" at bounding box center [1244, 240] width 221 height 16
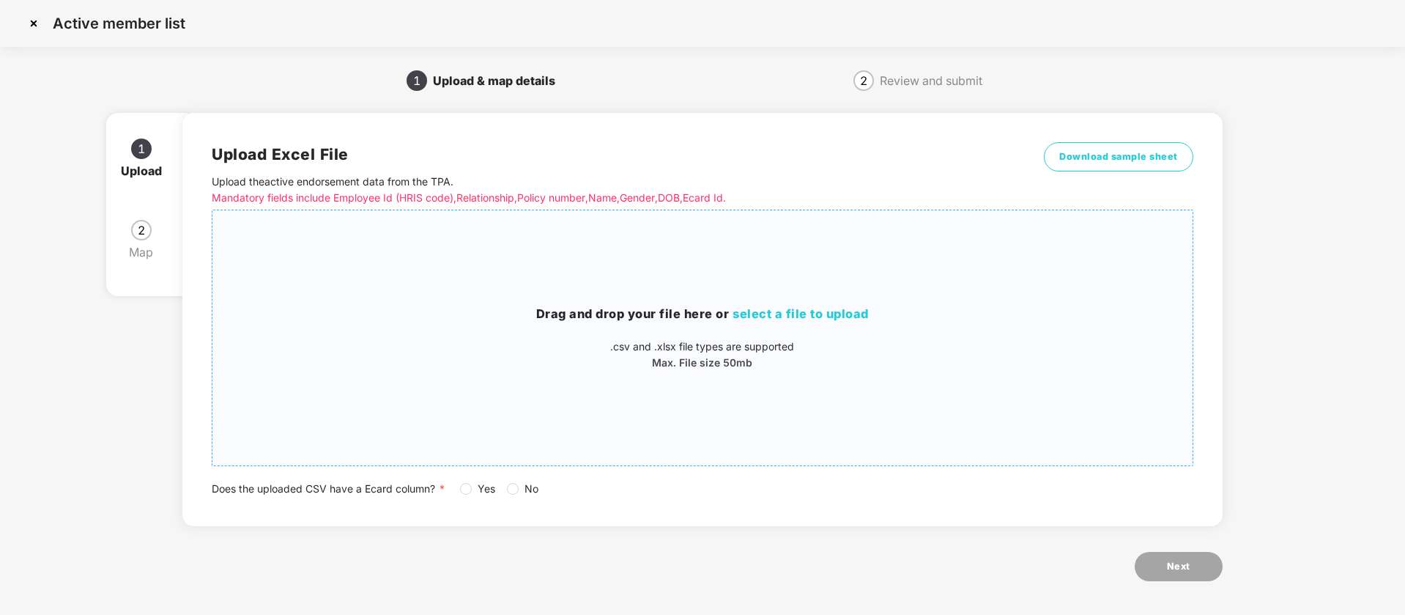
click at [621, 281] on div "Drag and drop your file here or select a file to upload .csv and .xlsx file typ…" at bounding box center [702, 338] width 980 height 232
click at [473, 485] on span "Yes" at bounding box center [486, 489] width 29 height 16
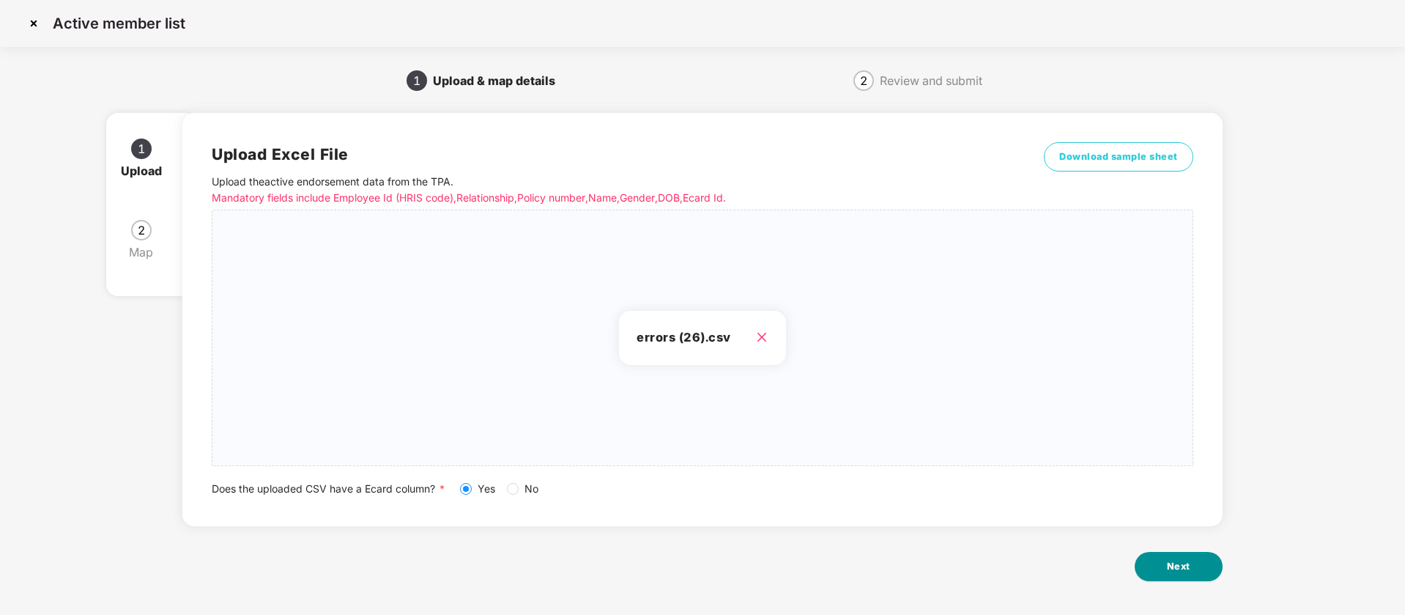
click at [1193, 570] on button "Next" at bounding box center [1179, 566] width 88 height 29
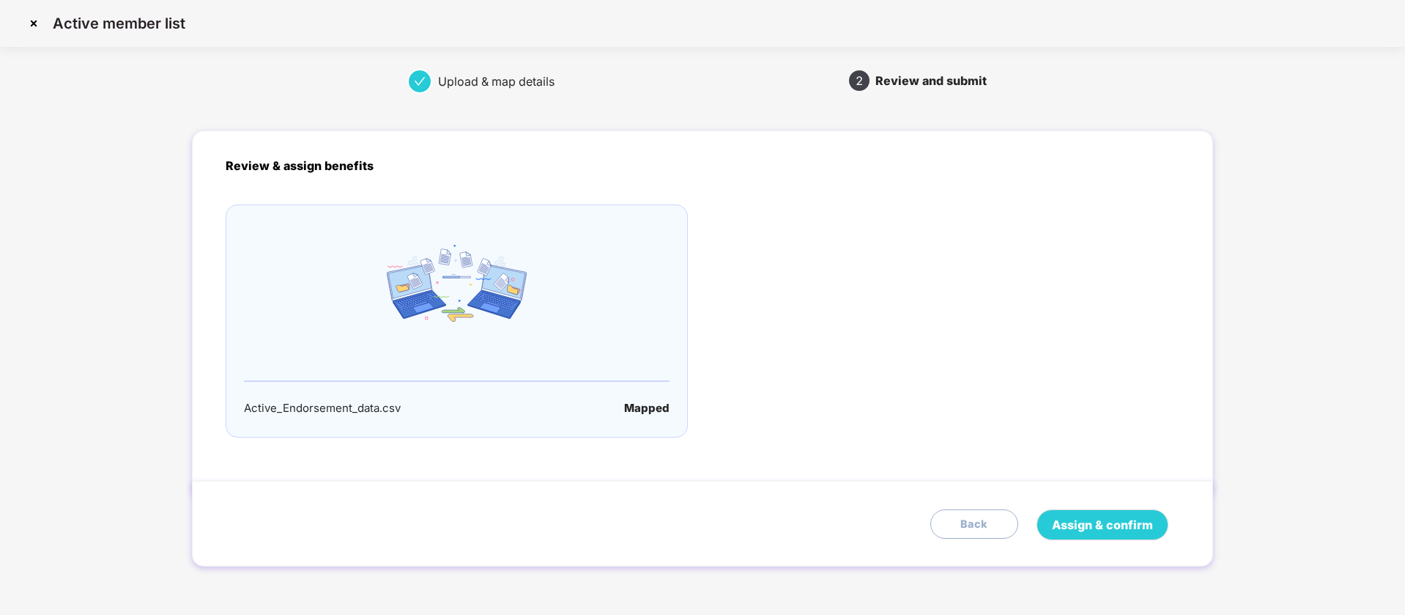
click at [966, 527] on span "Back" at bounding box center [975, 524] width 28 height 17
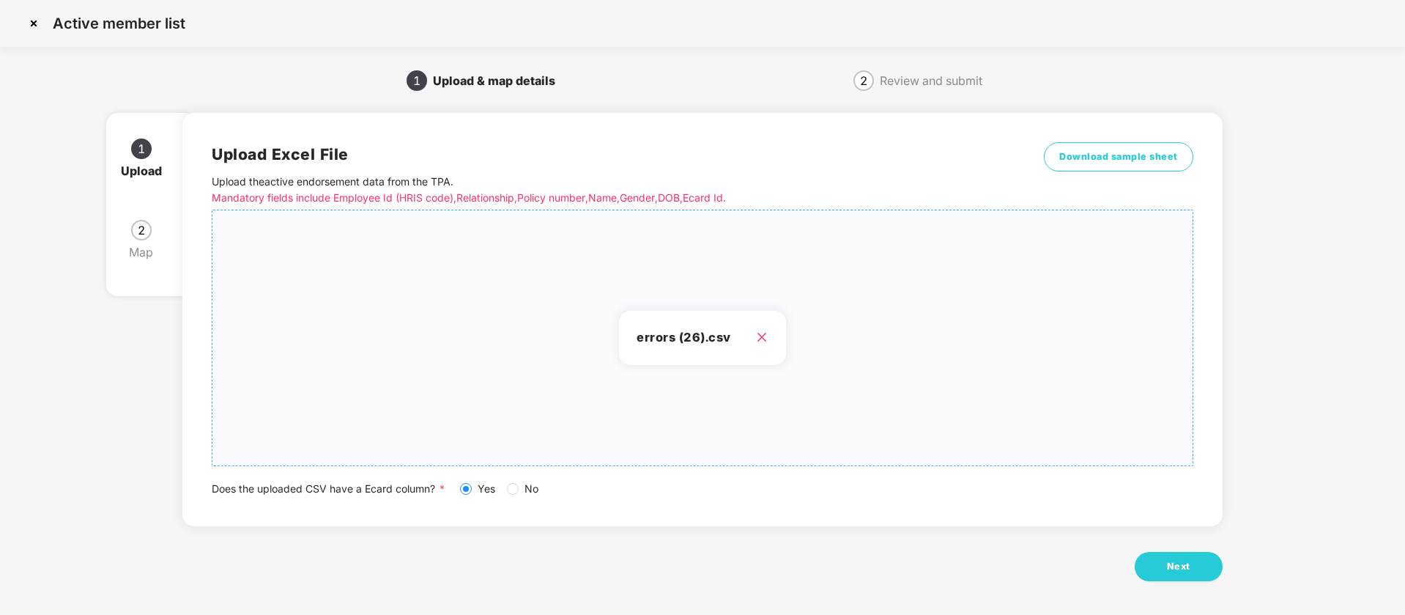
click at [764, 339] on icon "close" at bounding box center [762, 337] width 12 height 12
click at [1166, 577] on button "Next" at bounding box center [1179, 566] width 88 height 29
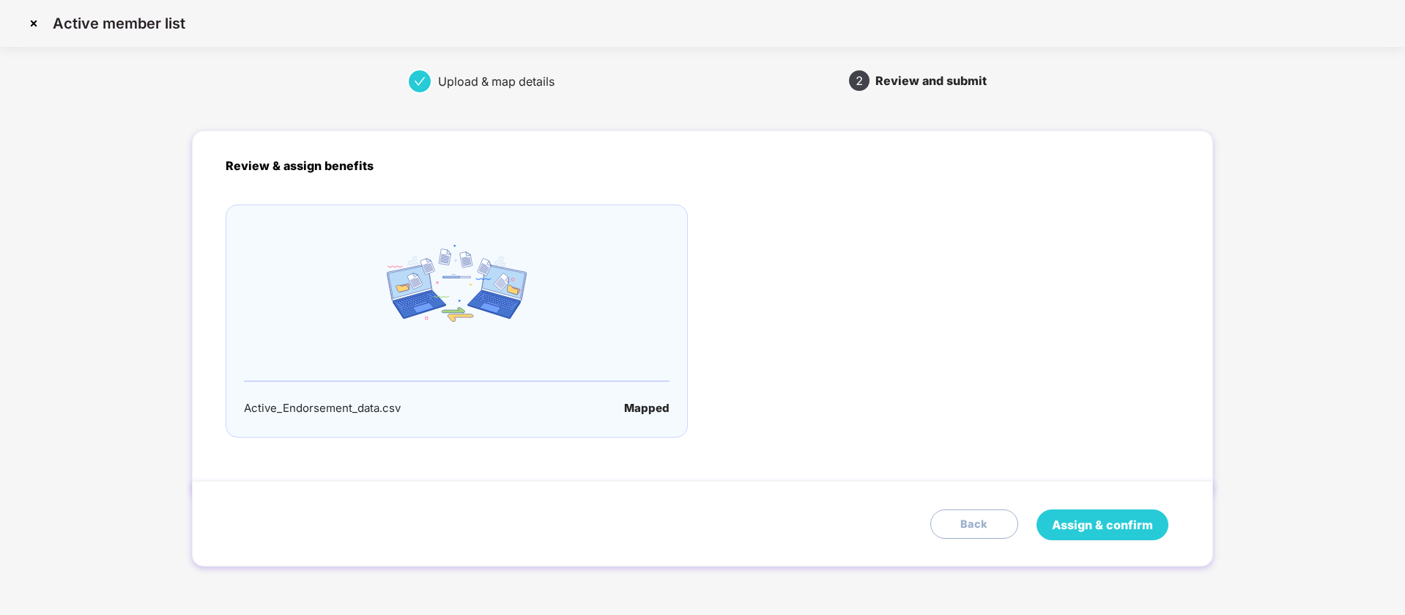
click at [1136, 527] on span "Assign & confirm" at bounding box center [1102, 525] width 101 height 18
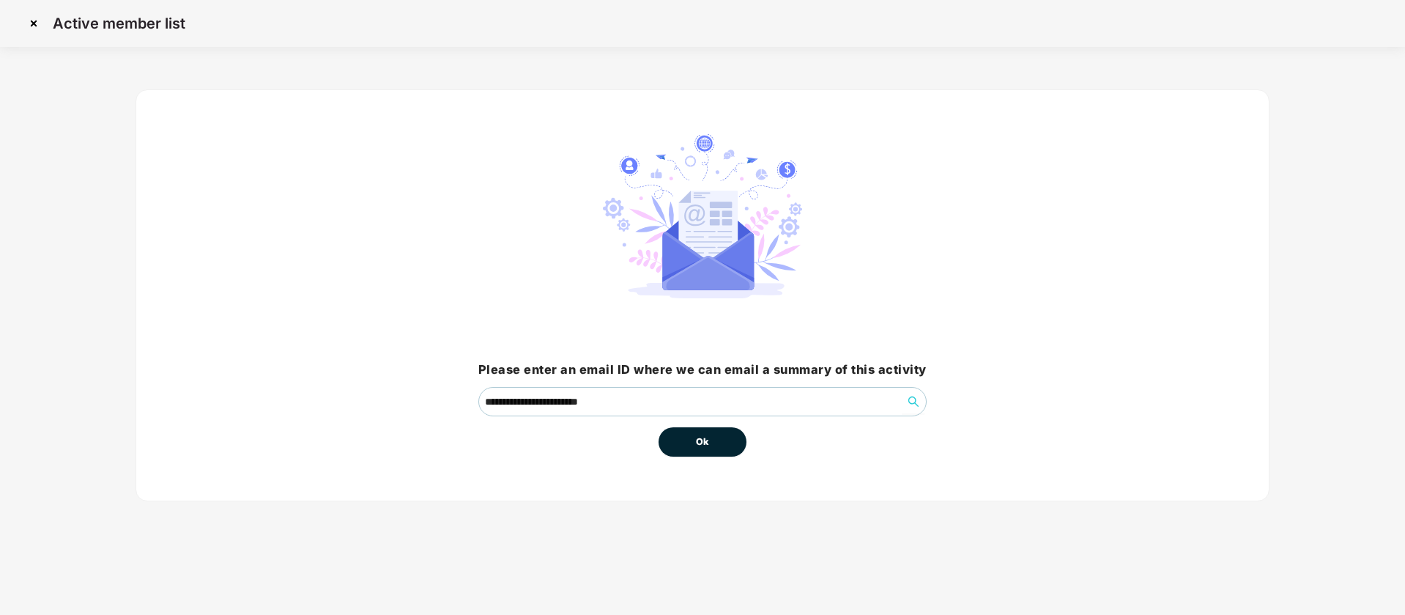
click at [713, 433] on button "Ok" at bounding box center [703, 441] width 88 height 29
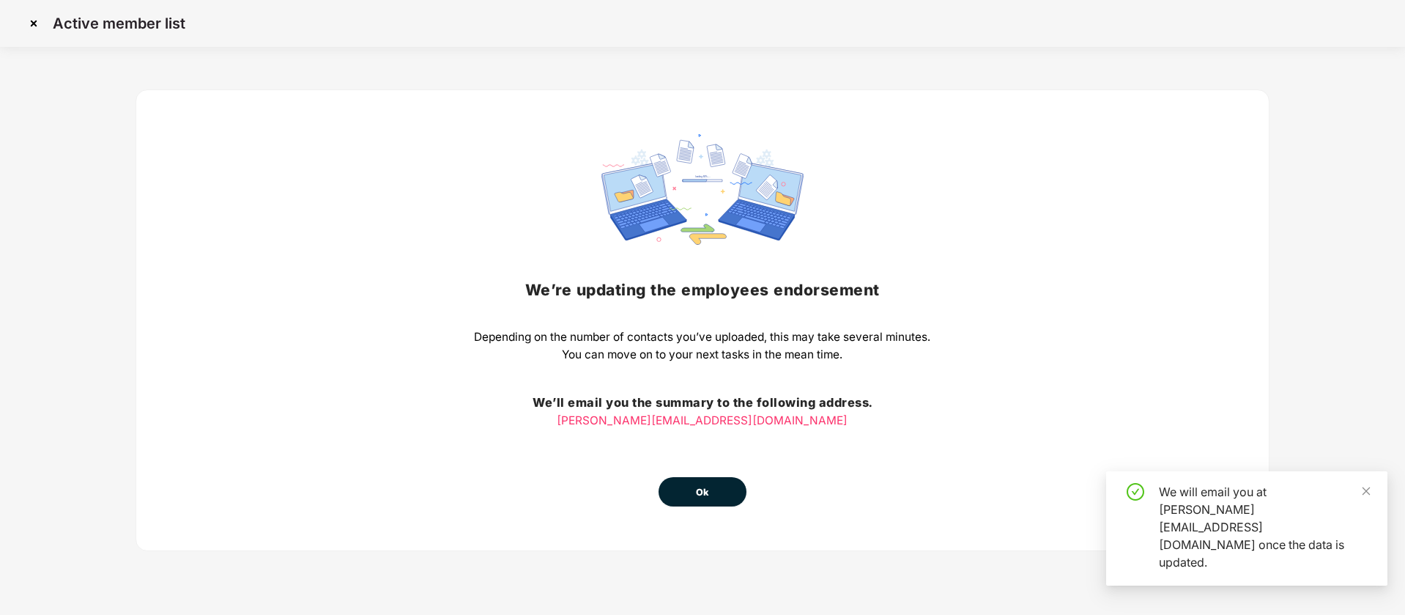
click at [710, 492] on button "Ok" at bounding box center [703, 491] width 88 height 29
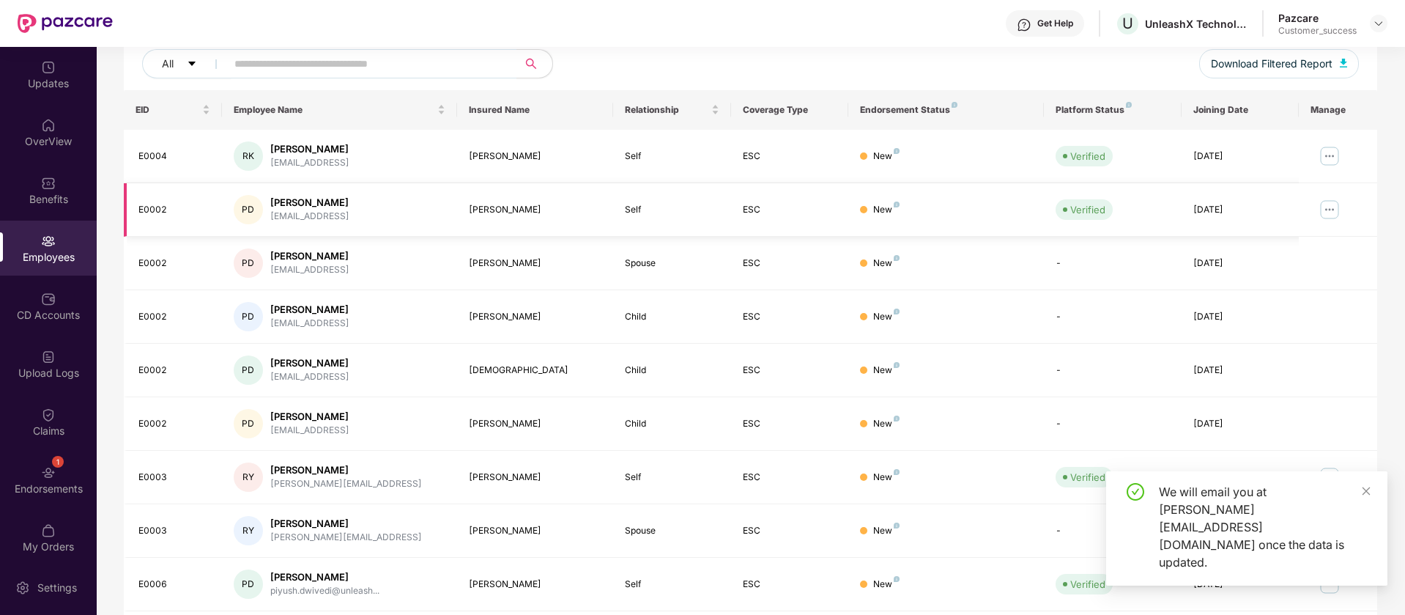
scroll to position [286, 0]
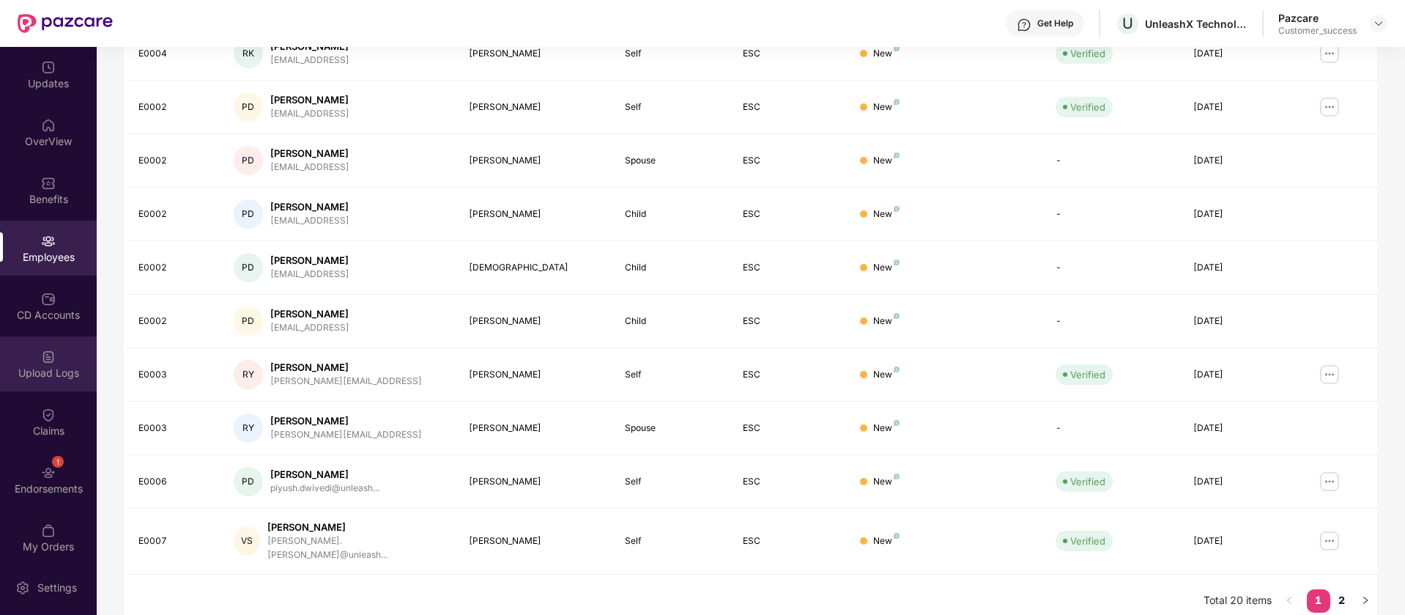
click at [59, 354] on div "Upload Logs" at bounding box center [48, 363] width 97 height 55
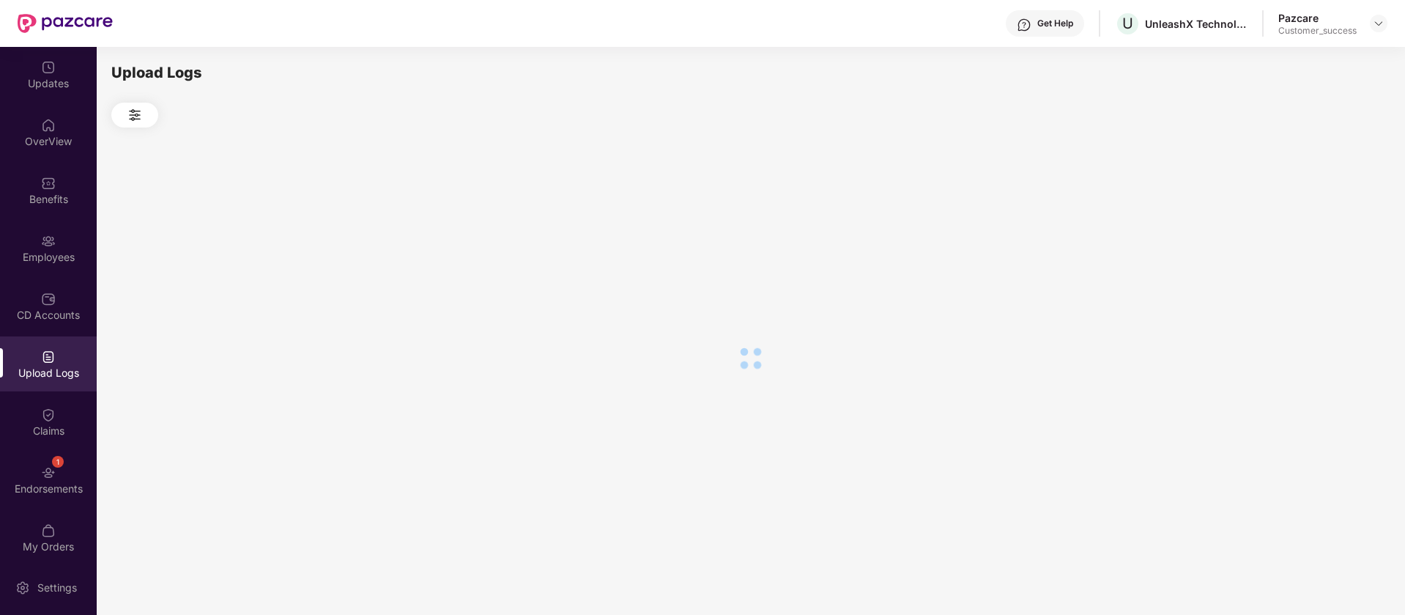
scroll to position [0, 0]
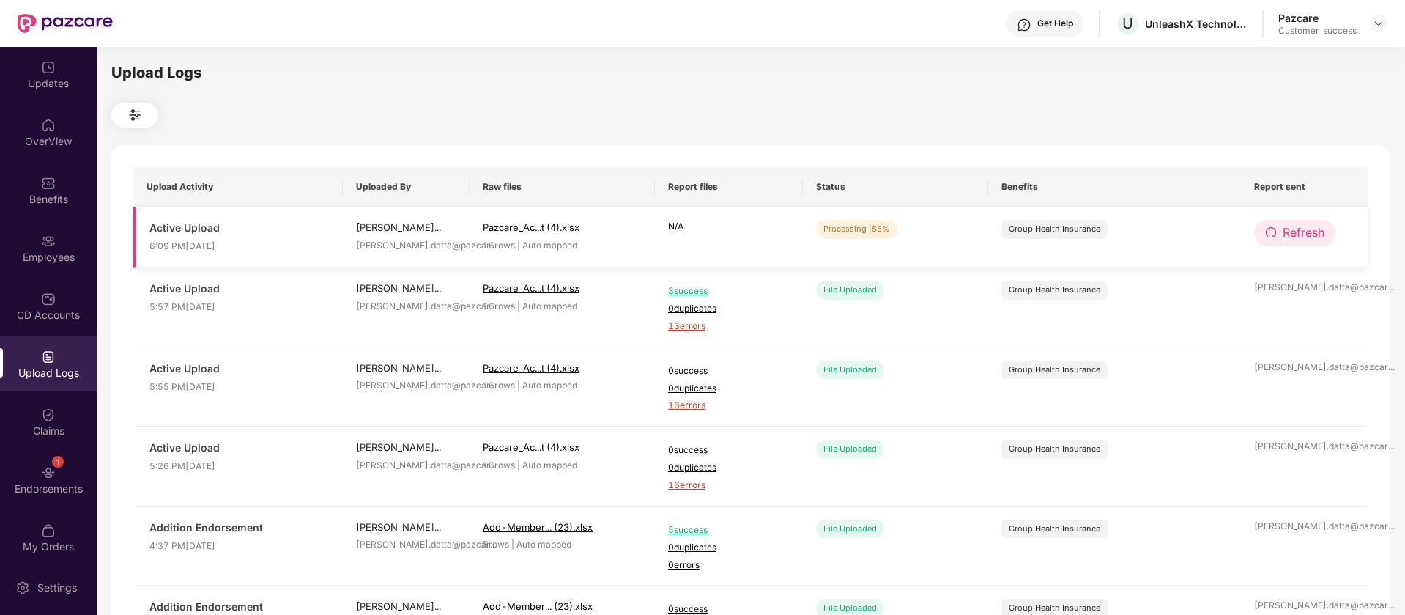
click at [1315, 229] on span "Refresh" at bounding box center [1304, 232] width 42 height 18
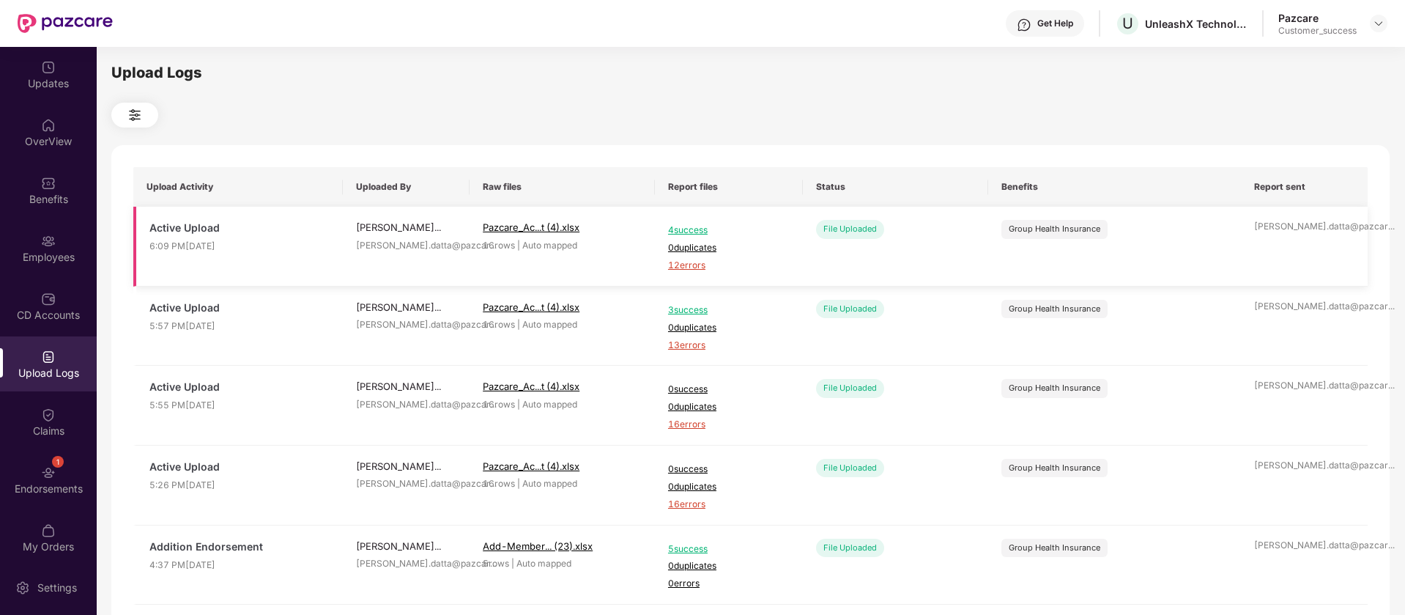
click at [676, 261] on span "12 errors" at bounding box center [729, 266] width 122 height 14
click at [32, 193] on div "Benefits" at bounding box center [48, 199] width 97 height 15
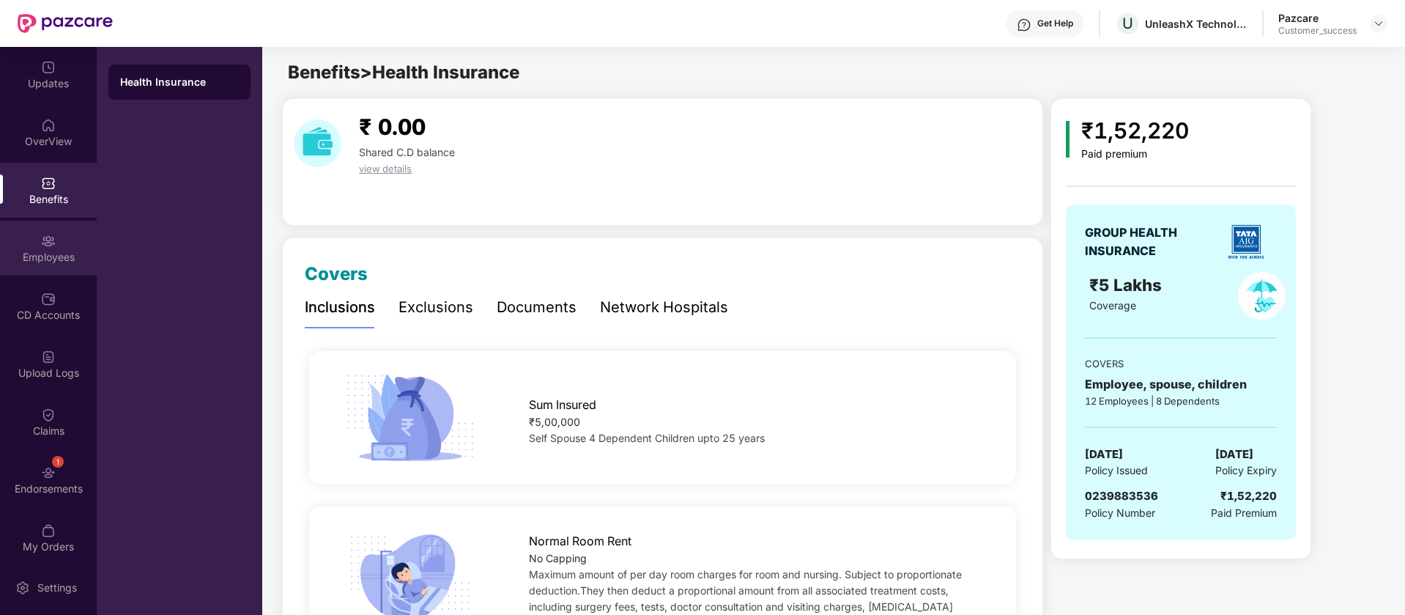
click at [58, 261] on div "Employees" at bounding box center [48, 257] width 97 height 15
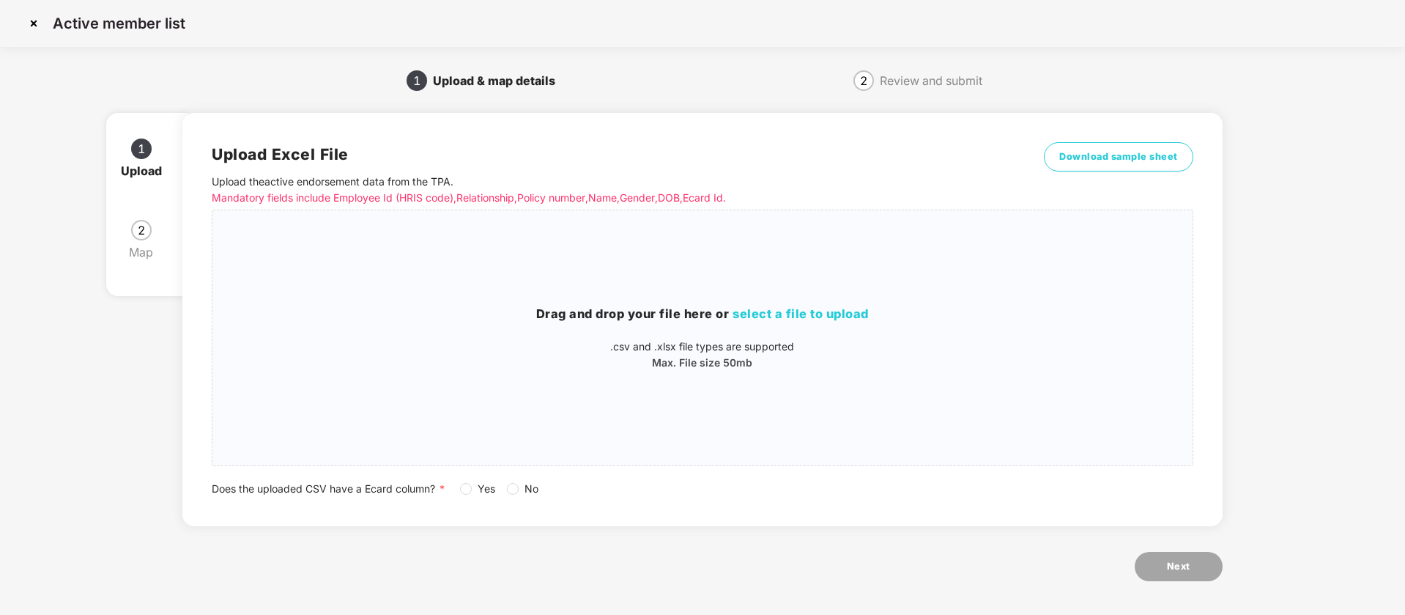
click at [543, 323] on h3 "Drag and drop your file here or select a file to upload" at bounding box center [702, 314] width 980 height 19
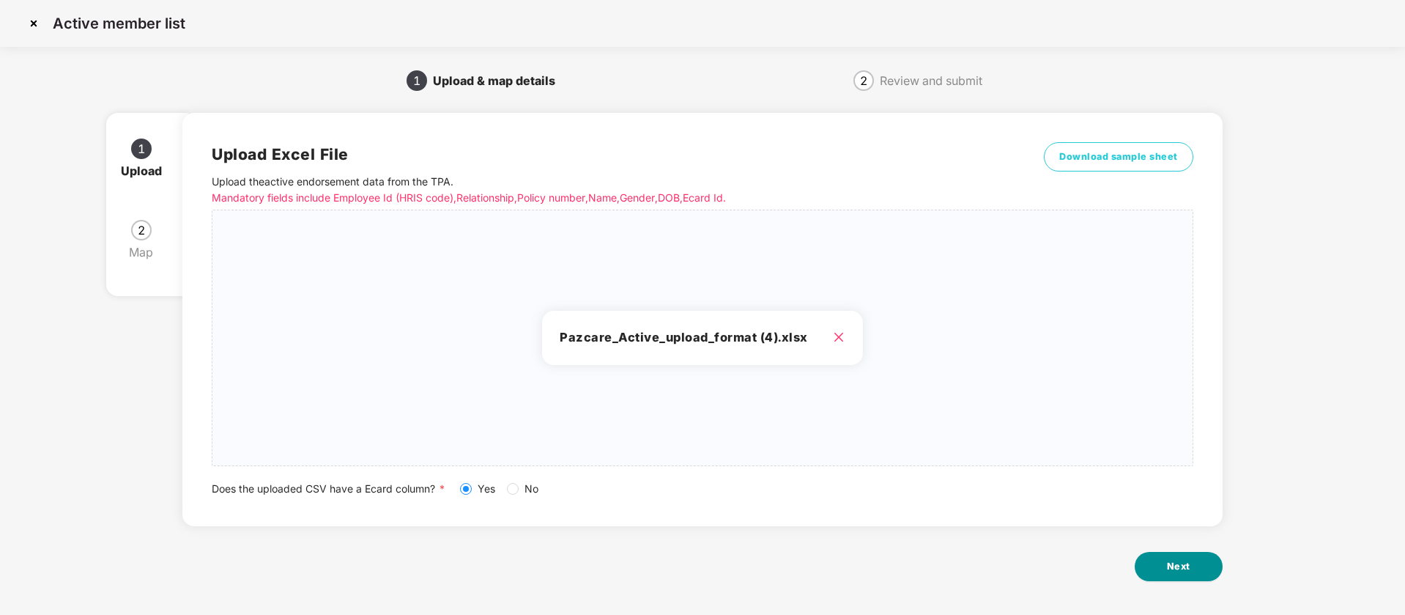
click at [1189, 569] on span "Next" at bounding box center [1178, 566] width 23 height 15
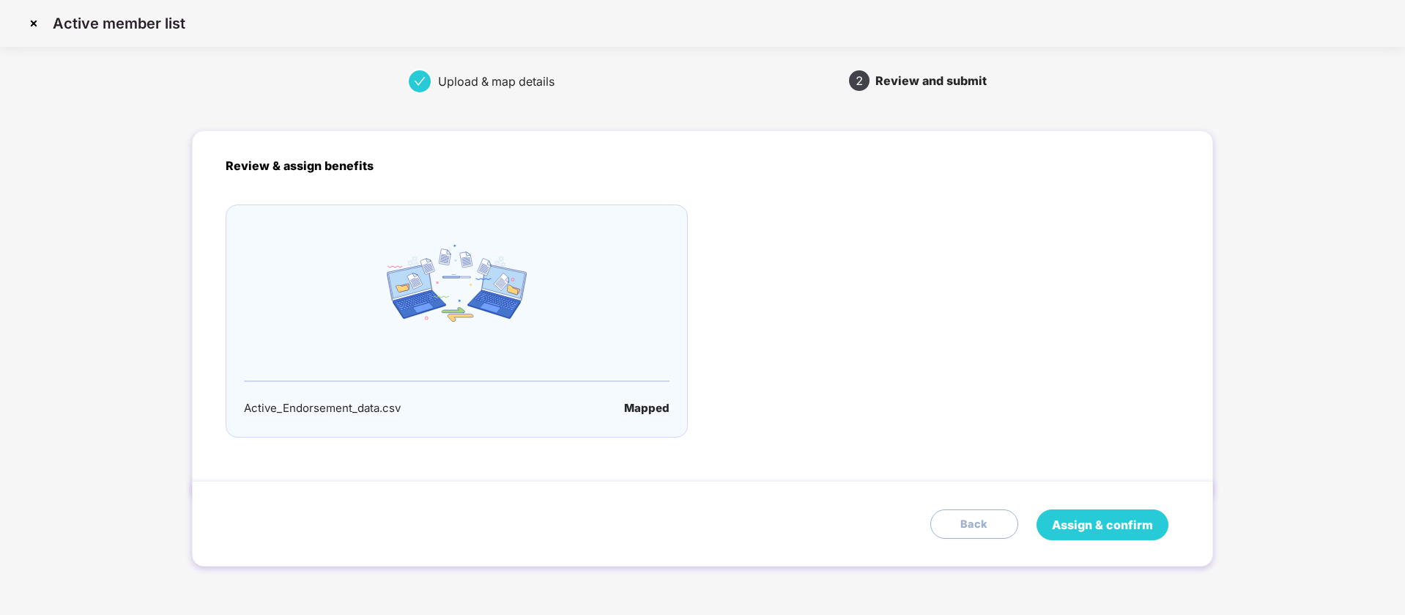
click at [1103, 522] on span "Assign & confirm" at bounding box center [1102, 525] width 101 height 18
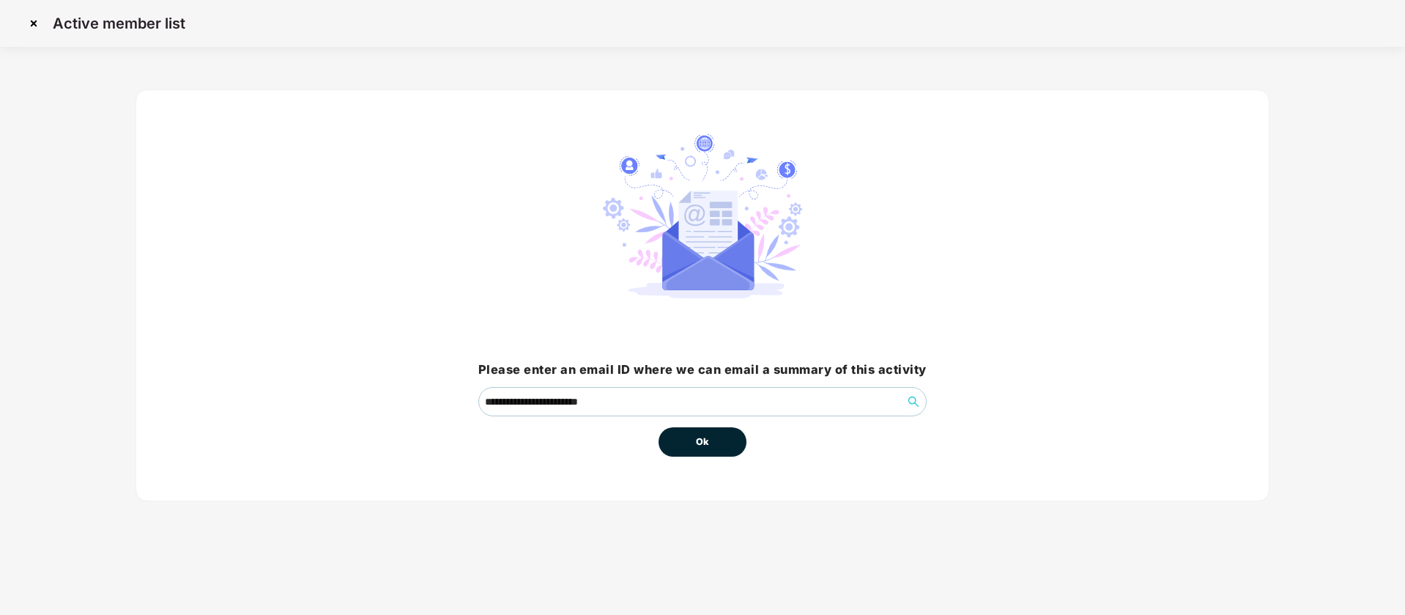
click at [720, 448] on button "Ok" at bounding box center [703, 441] width 88 height 29
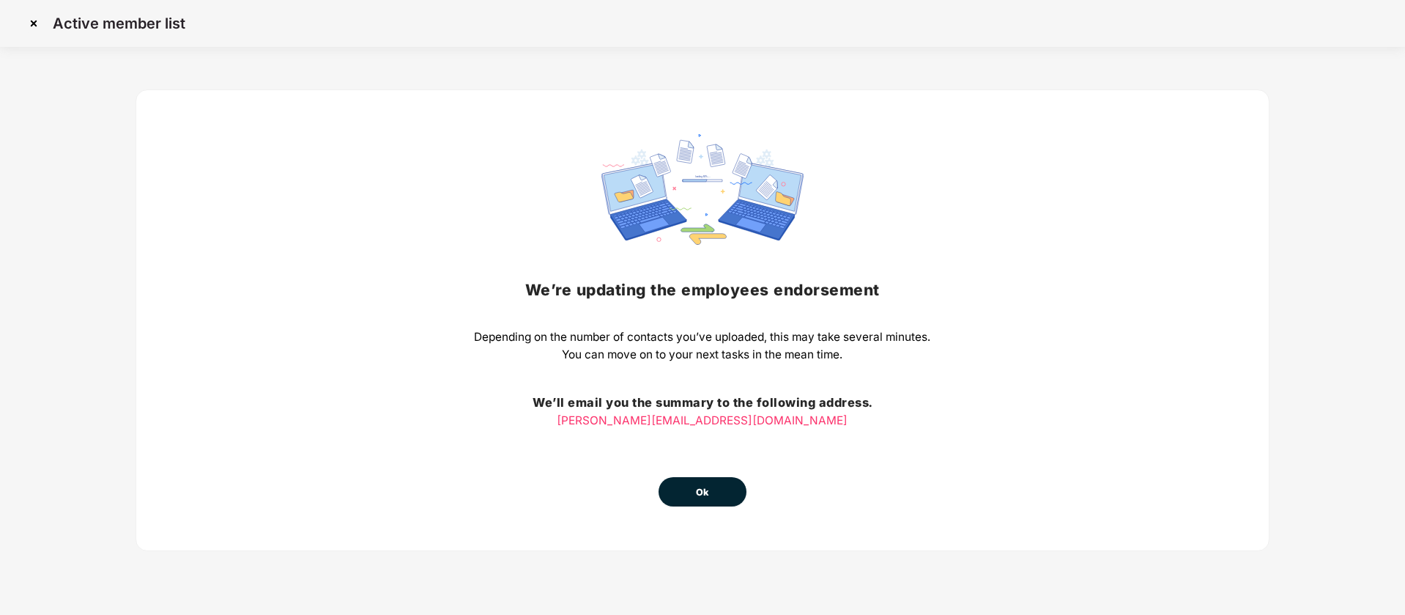
click at [717, 494] on button "Ok" at bounding box center [703, 491] width 88 height 29
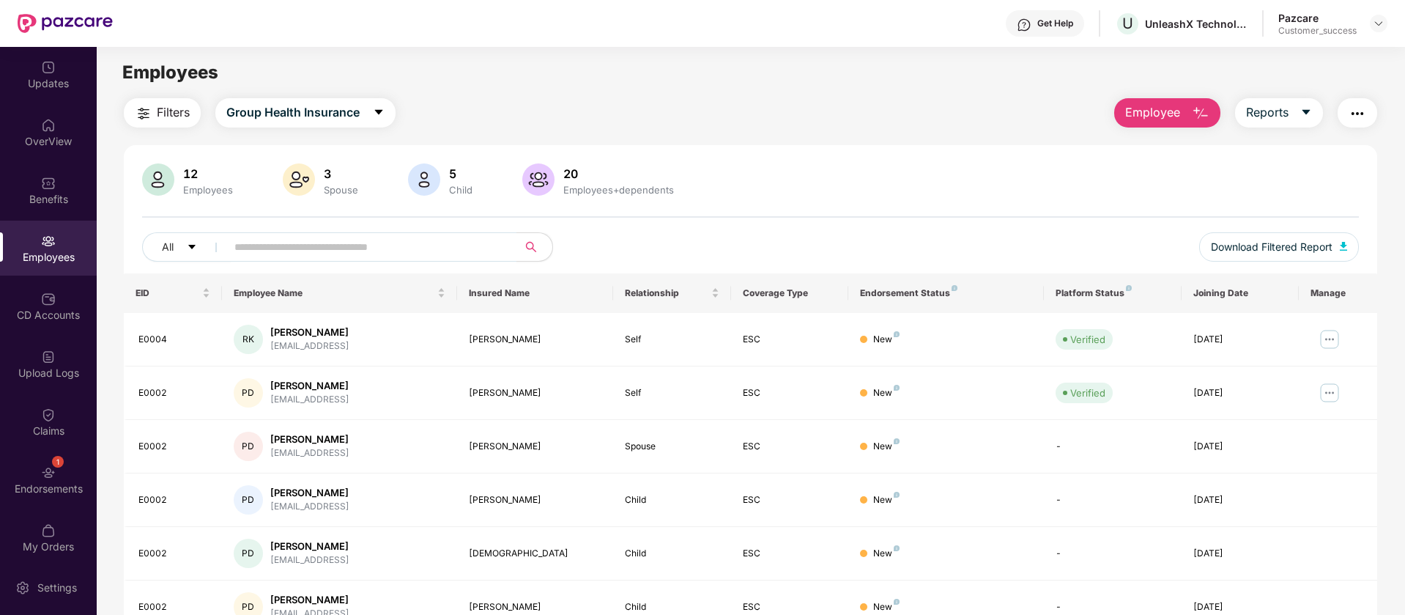
scroll to position [286, 0]
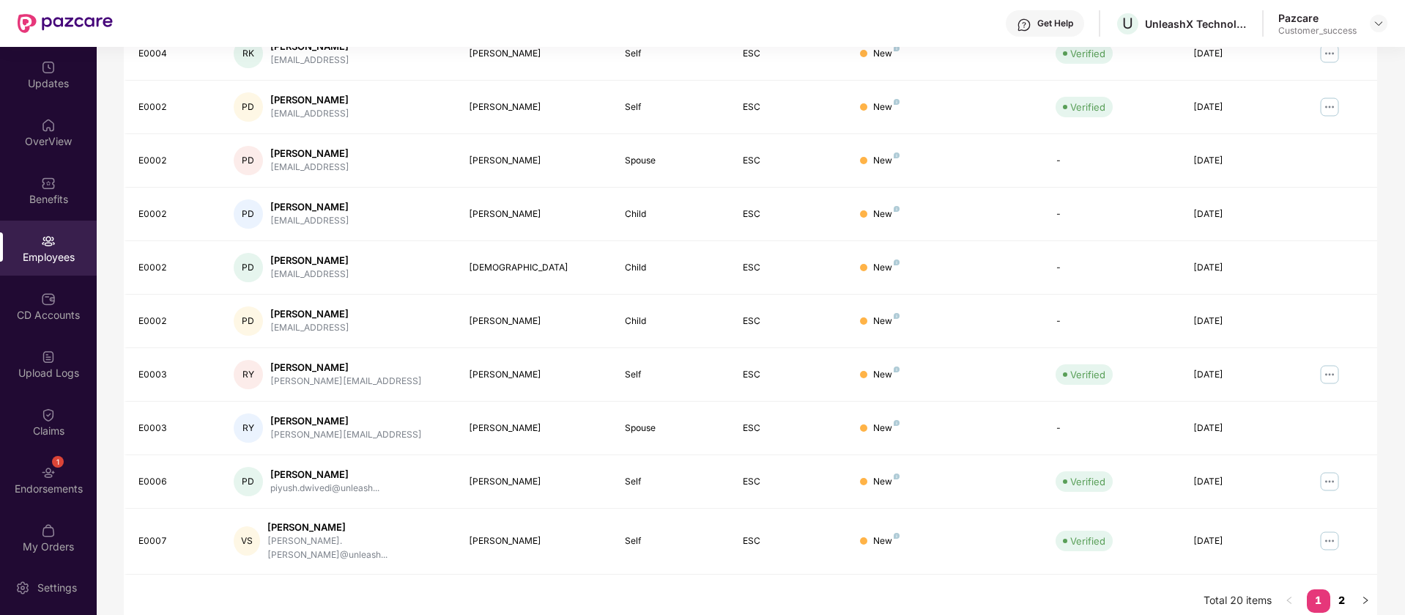
click at [1343, 590] on link "2" at bounding box center [1342, 600] width 23 height 22
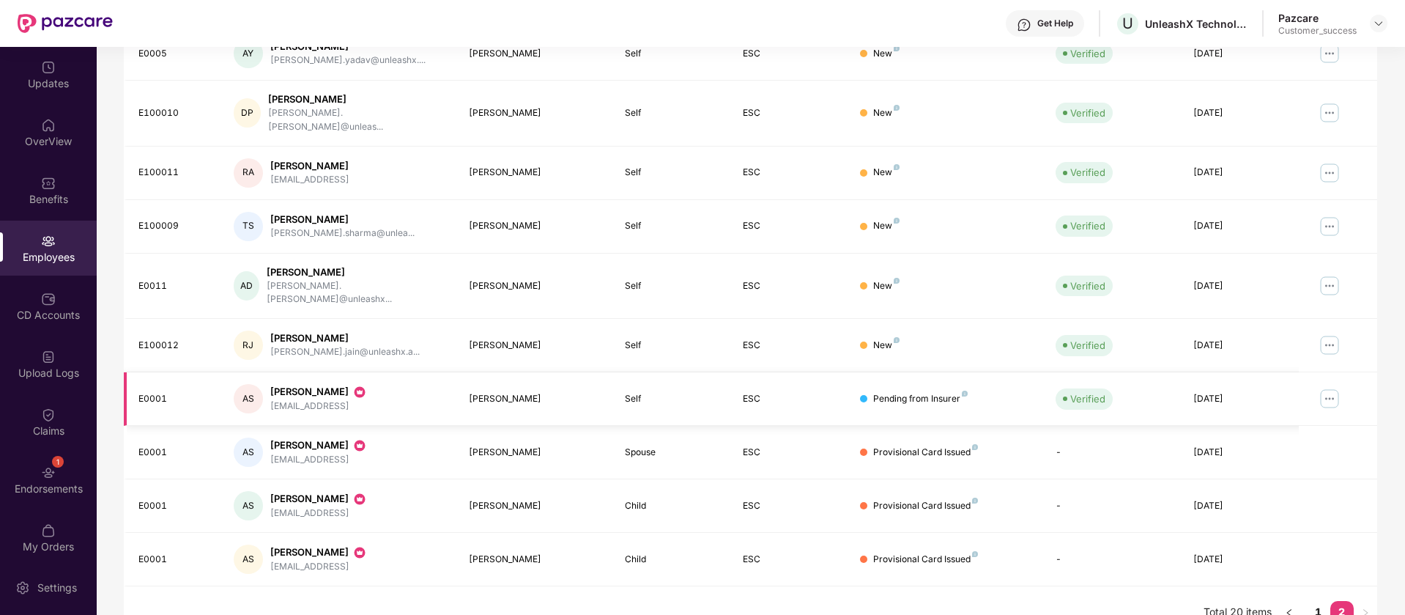
click at [1334, 387] on img at bounding box center [1329, 398] width 23 height 23
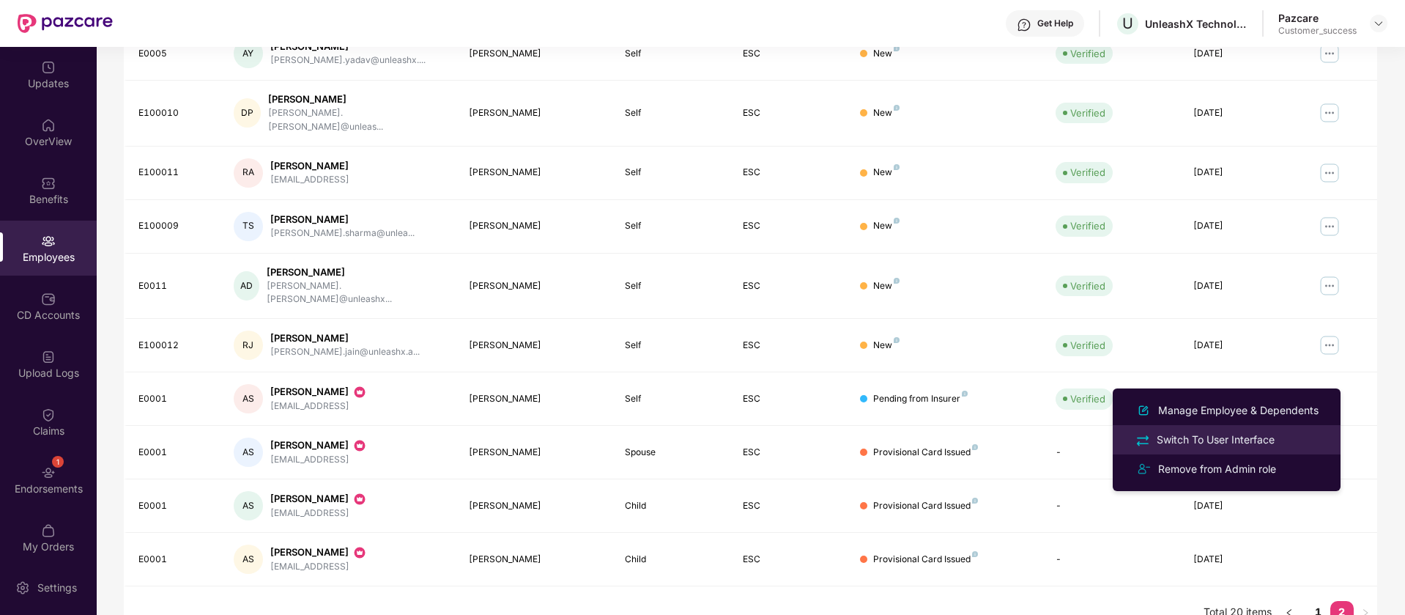
click at [1296, 433] on div "Switch To User Interface" at bounding box center [1227, 439] width 190 height 17
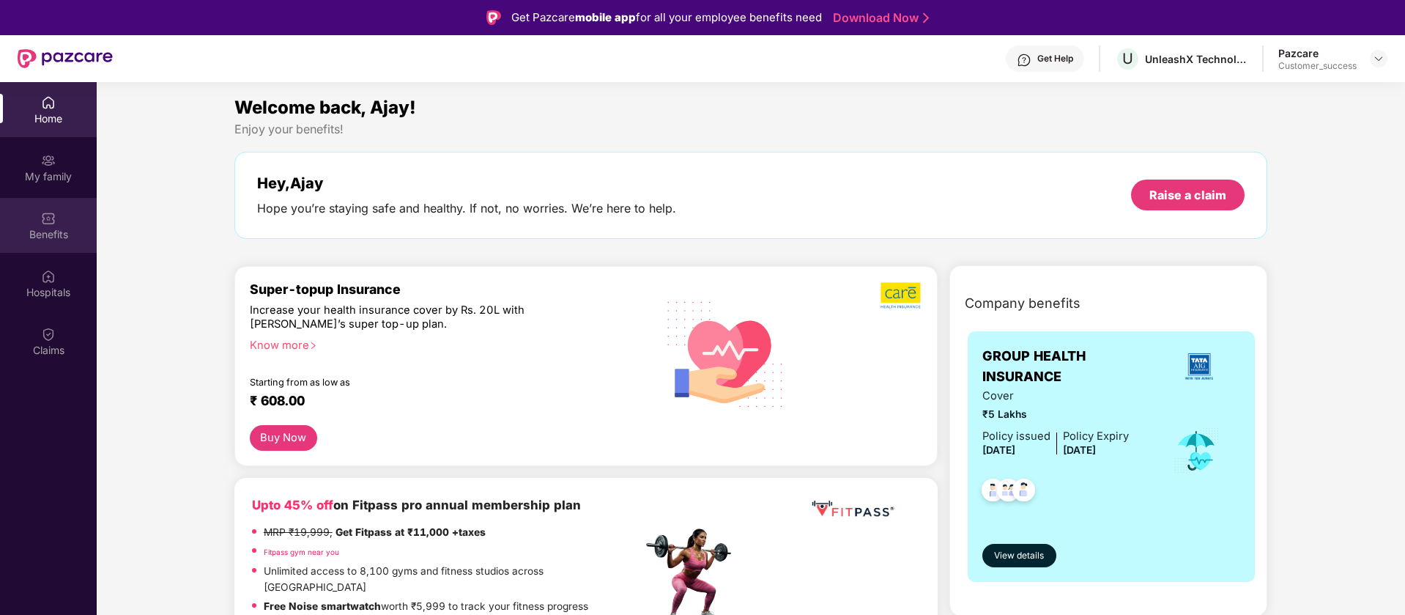
click at [57, 228] on div "Benefits" at bounding box center [48, 234] width 97 height 15
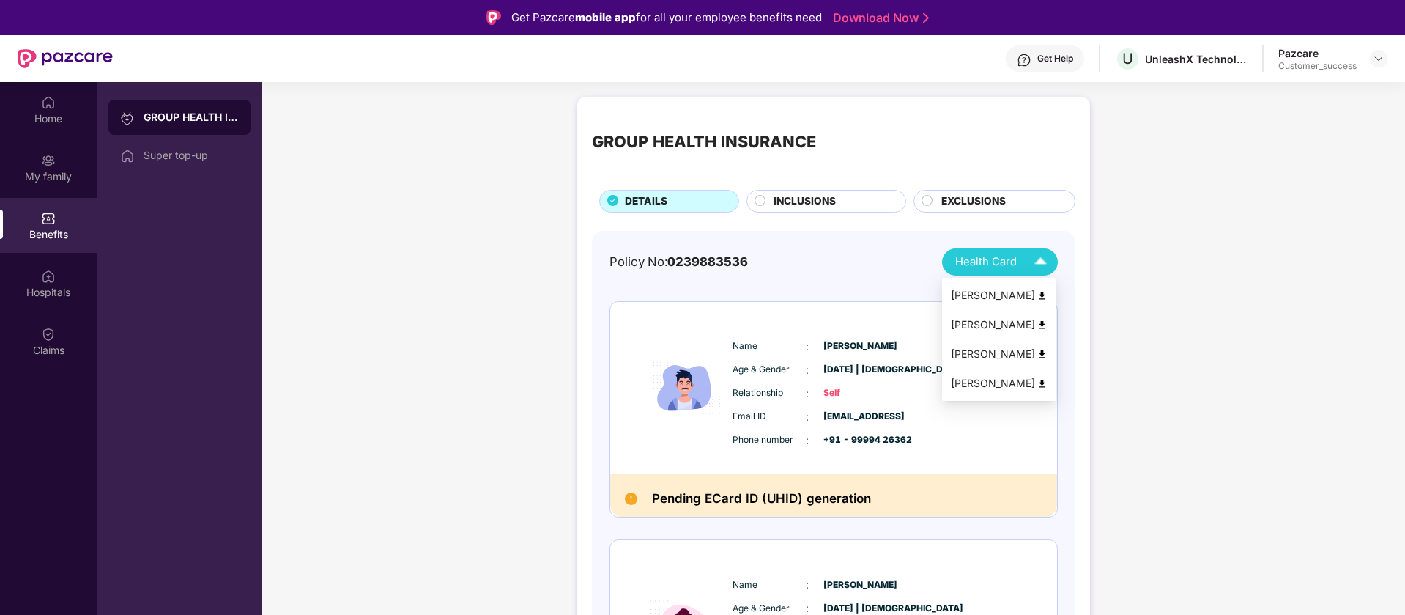
click at [1043, 264] on img at bounding box center [1041, 262] width 26 height 26
click at [1043, 293] on img at bounding box center [1042, 295] width 11 height 11
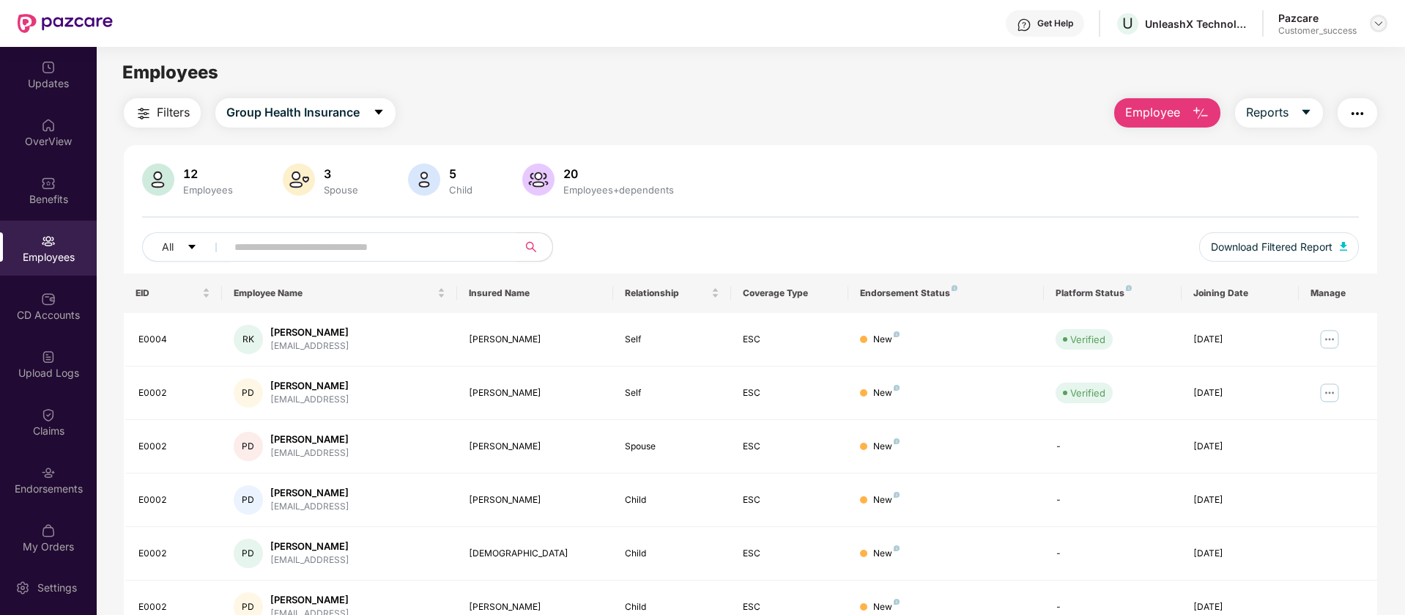
click at [1385, 21] on div at bounding box center [1379, 24] width 18 height 18
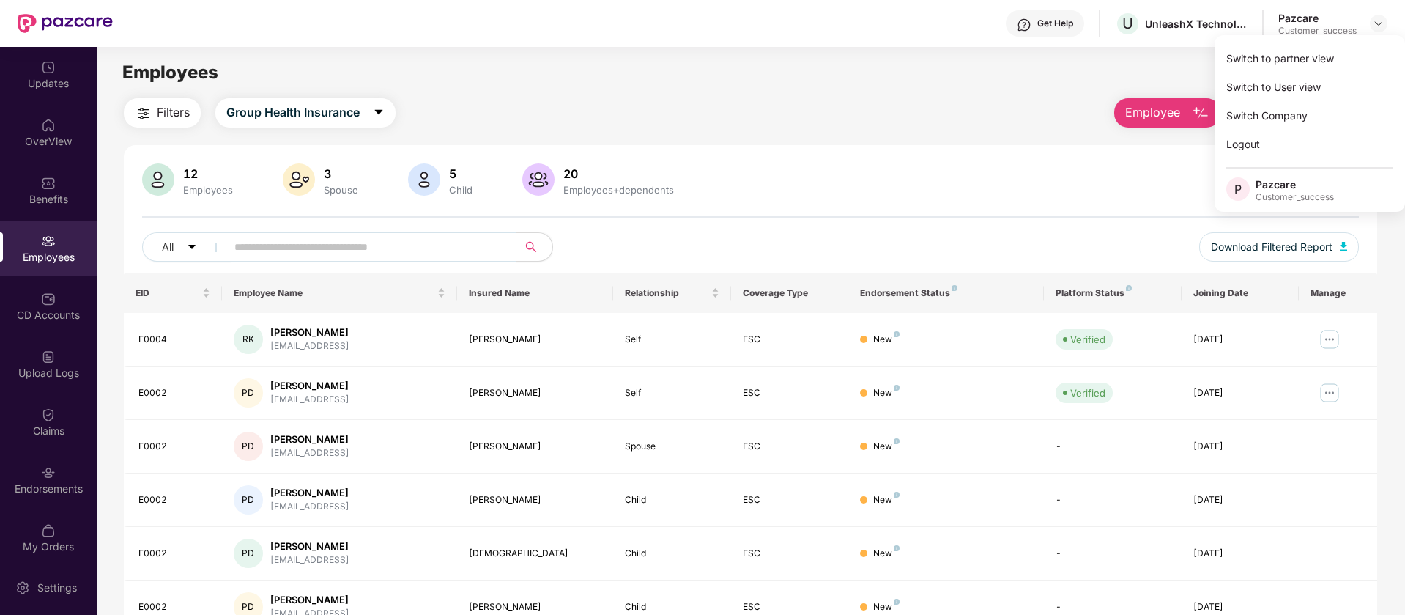
click at [577, 111] on div "Filters Group Health Insurance Employee Reports" at bounding box center [751, 112] width 1254 height 29
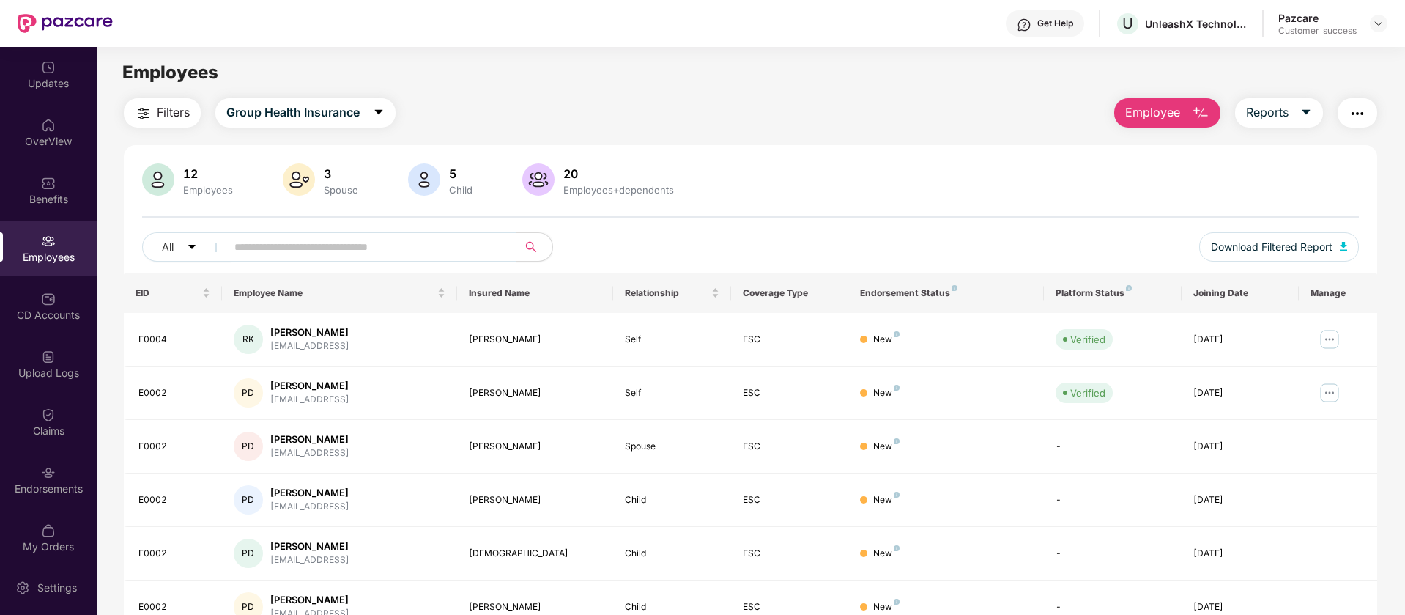
click at [1355, 117] on img "button" at bounding box center [1358, 114] width 18 height 18
click at [1279, 103] on span "Reports" at bounding box center [1267, 112] width 42 height 18
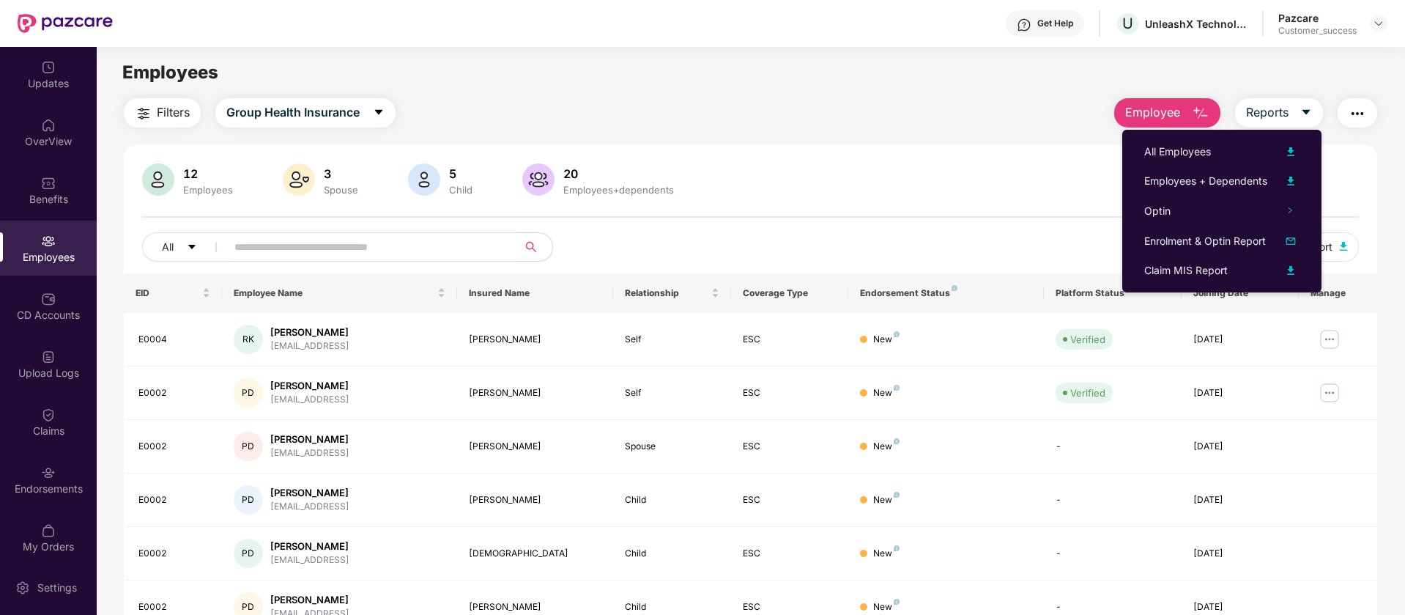
click at [1358, 125] on button "button" at bounding box center [1358, 112] width 40 height 29
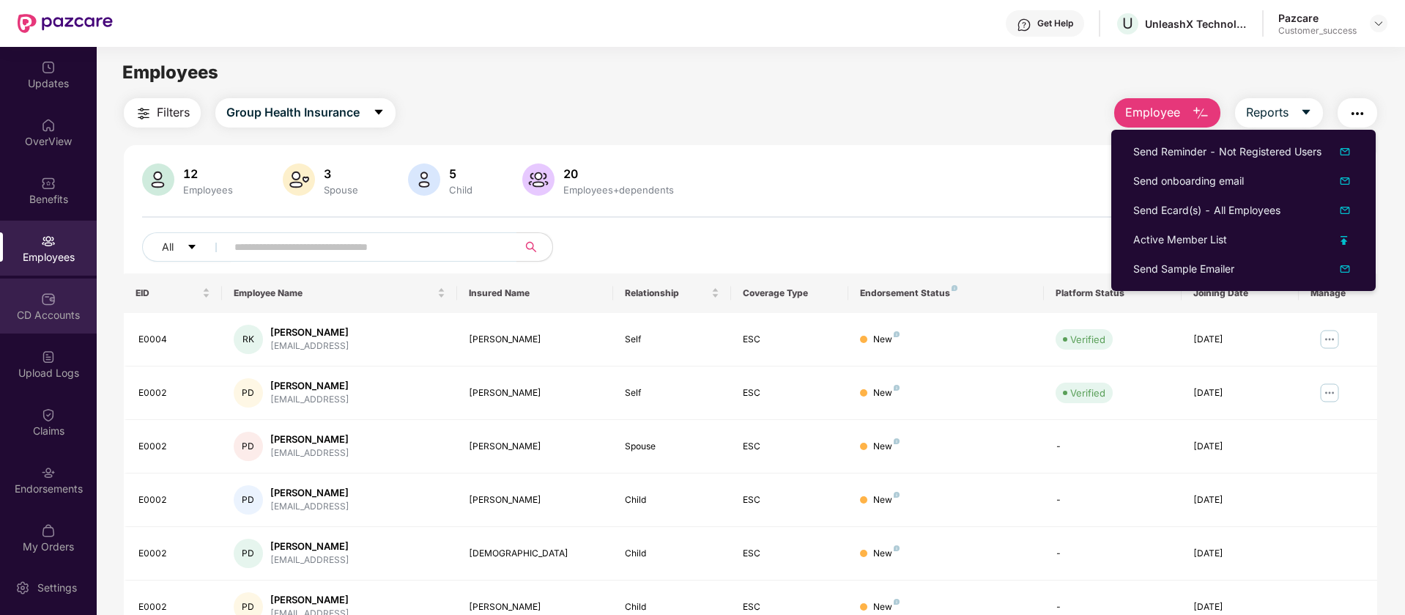
click at [36, 308] on div "CD Accounts" at bounding box center [48, 315] width 97 height 15
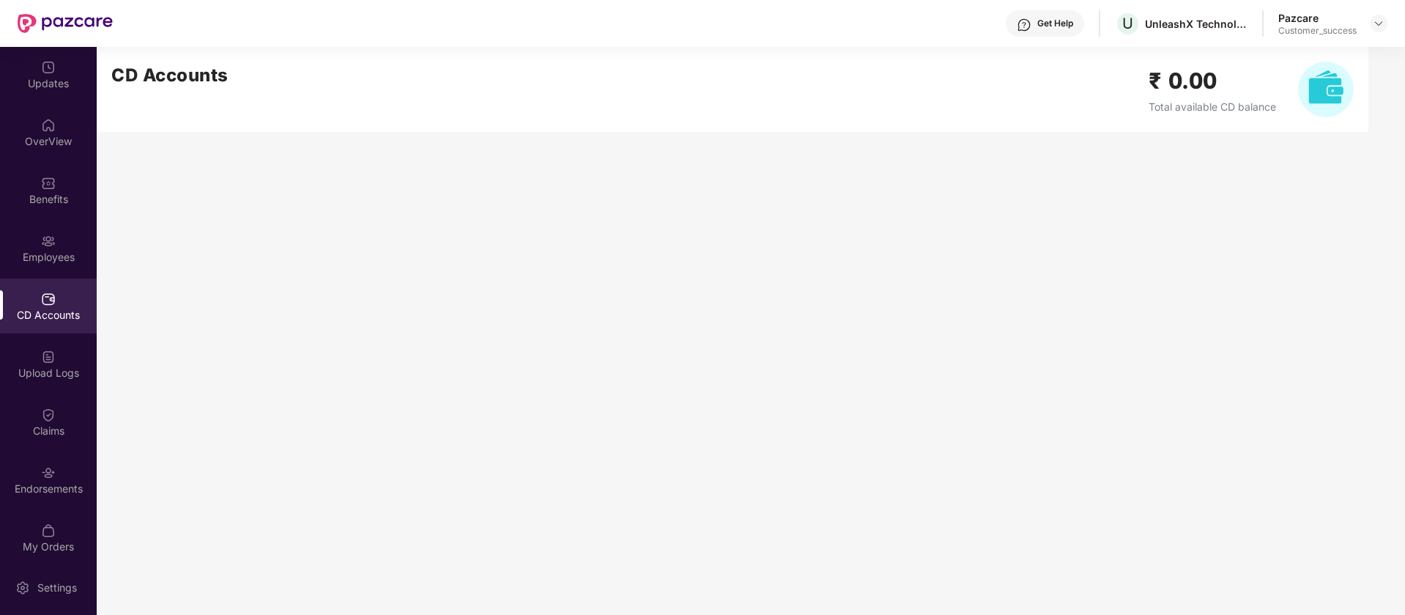
drag, startPoint x: 58, startPoint y: 377, endPoint x: 94, endPoint y: 363, distance: 38.5
click at [57, 375] on div "Upload Logs" at bounding box center [48, 373] width 97 height 15
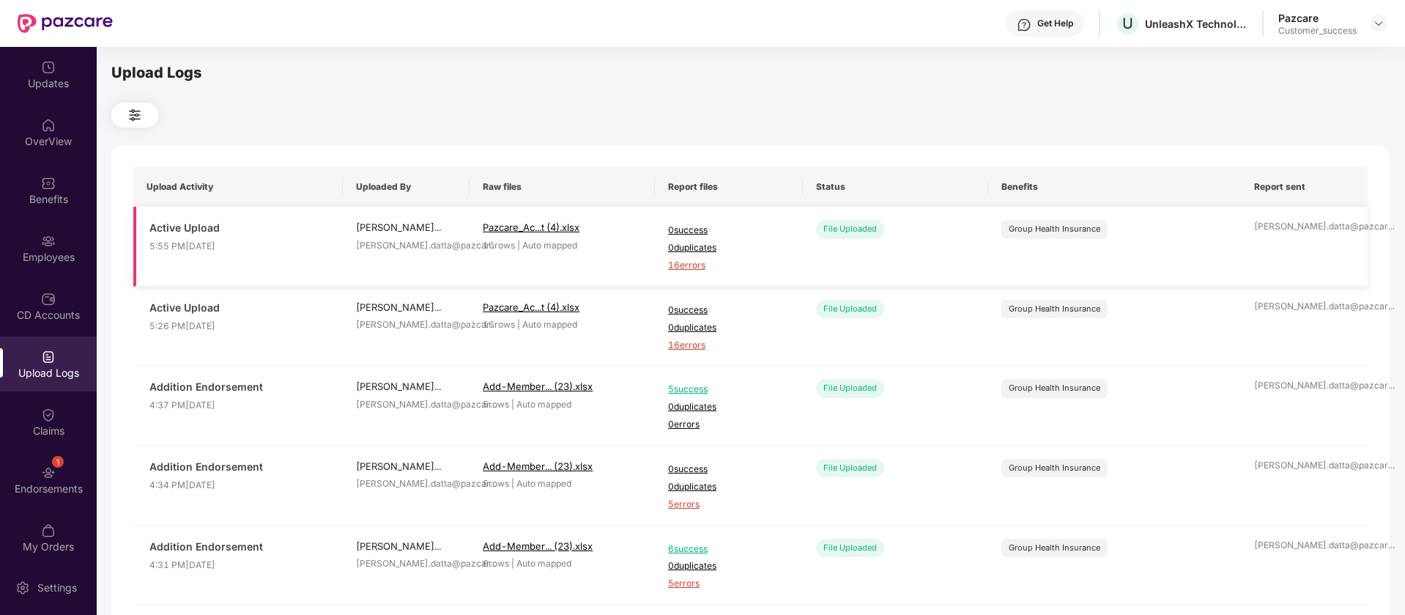
click at [1285, 243] on td "[PERSON_NAME].datta@pazcar ..." at bounding box center [1304, 247] width 127 height 80
click at [687, 265] on span "16 errors" at bounding box center [729, 266] width 122 height 14
click at [63, 187] on div "Benefits" at bounding box center [48, 190] width 97 height 55
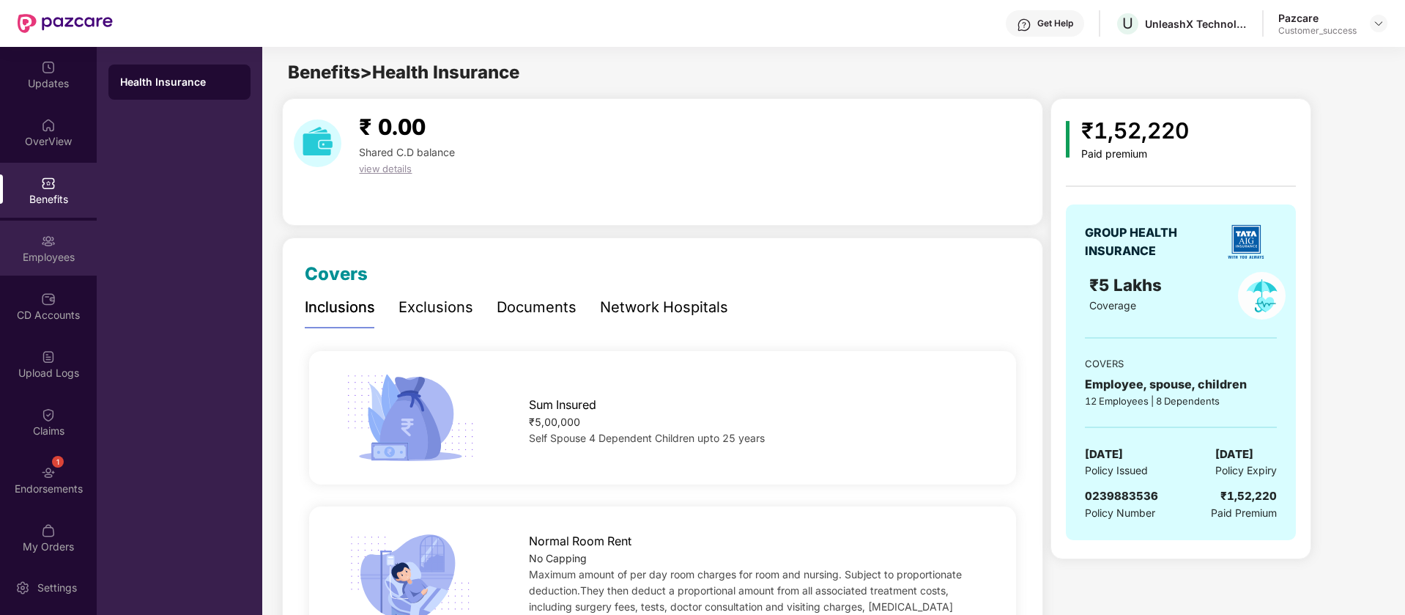
click at [62, 259] on div "Employees" at bounding box center [48, 257] width 97 height 15
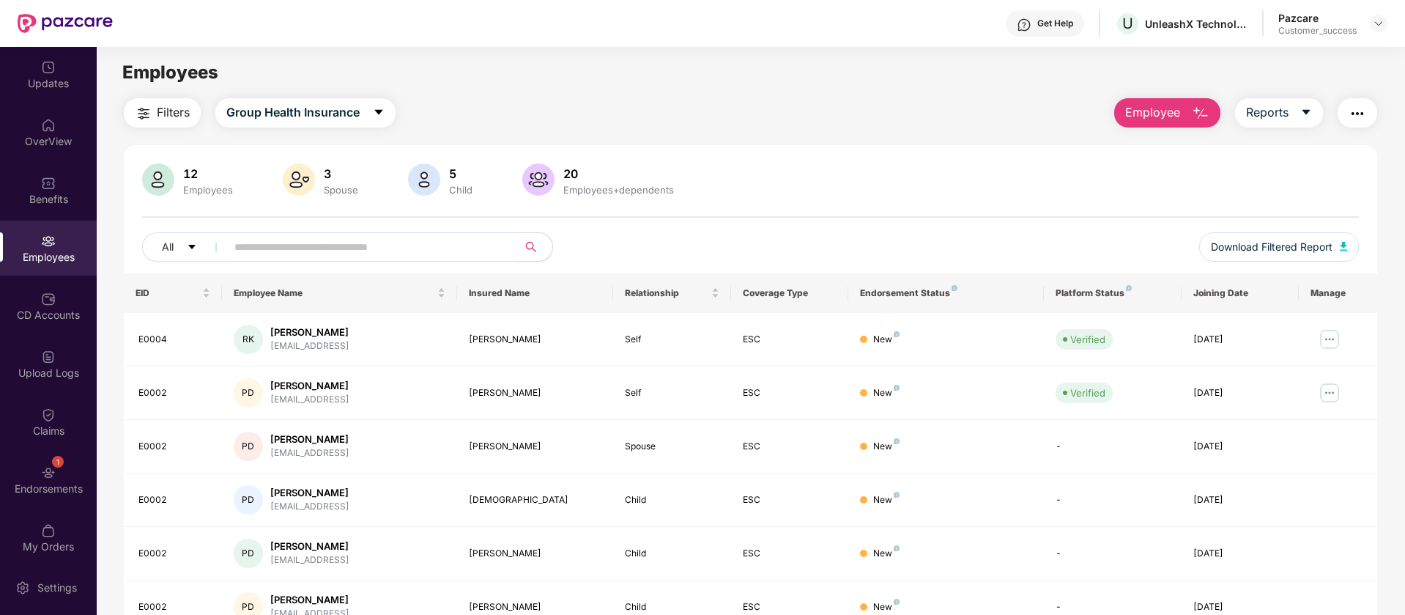
click at [1369, 113] on button "button" at bounding box center [1358, 112] width 40 height 29
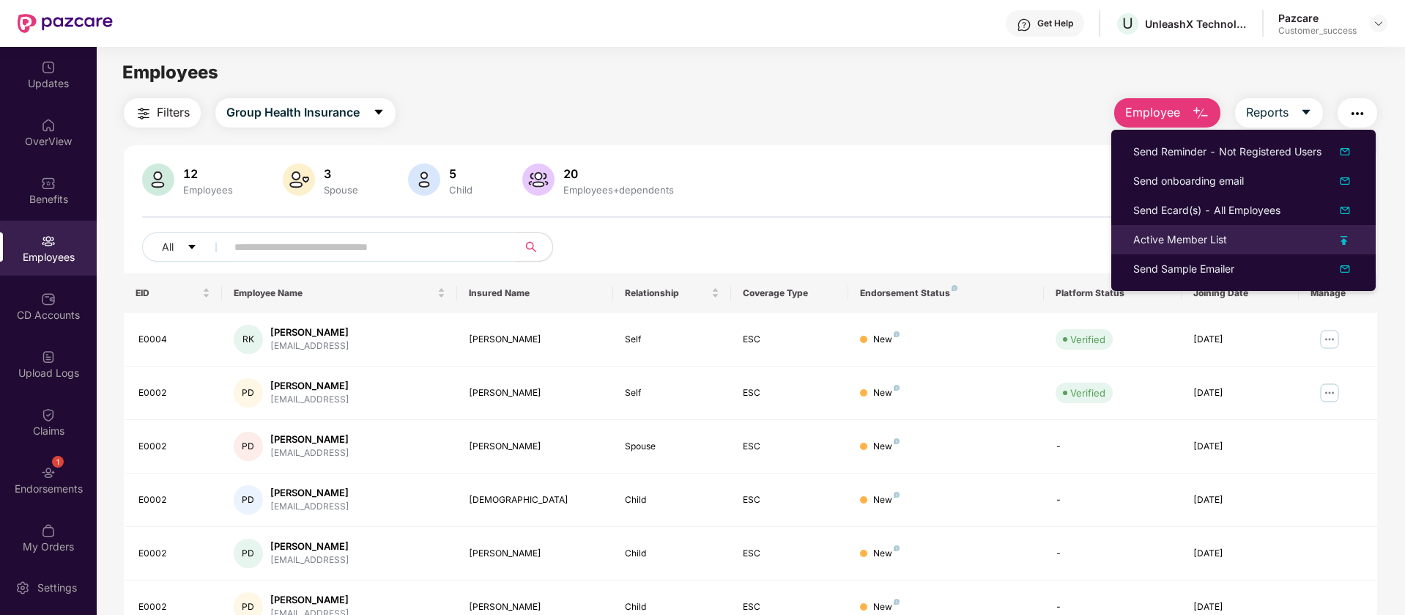
click at [1308, 237] on div "Active Member List" at bounding box center [1244, 240] width 221 height 16
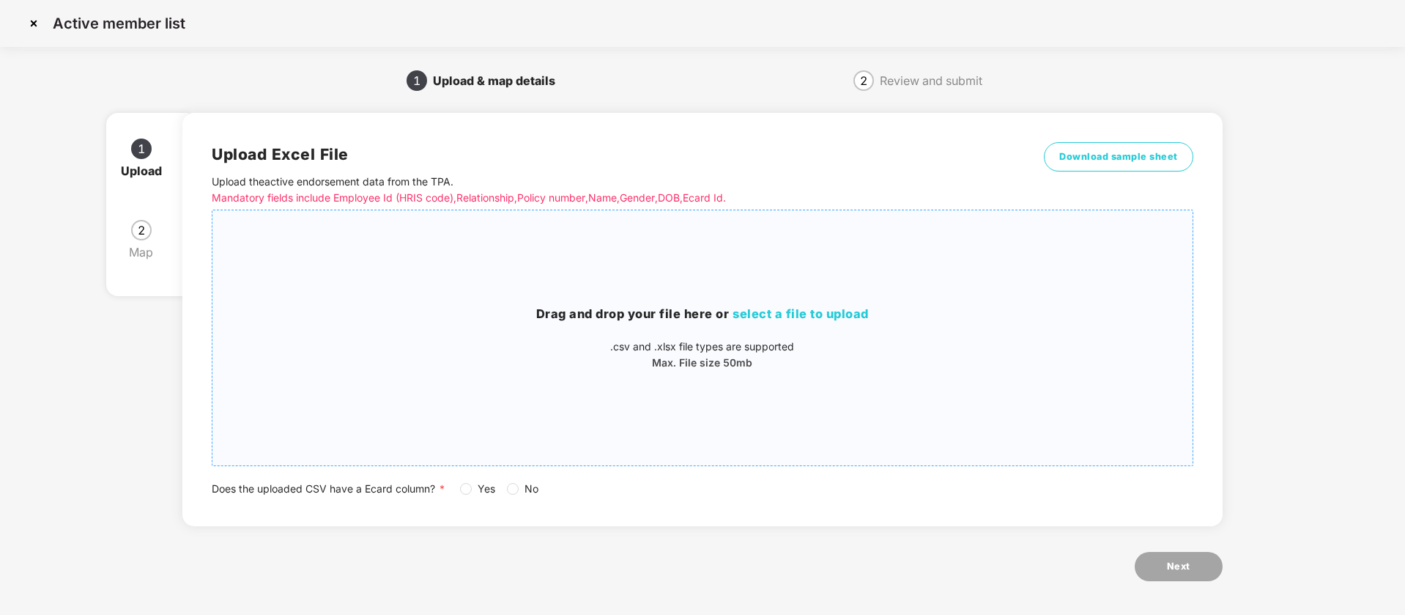
click at [922, 305] on h3 "Drag and drop your file here or select a file to upload" at bounding box center [702, 314] width 980 height 19
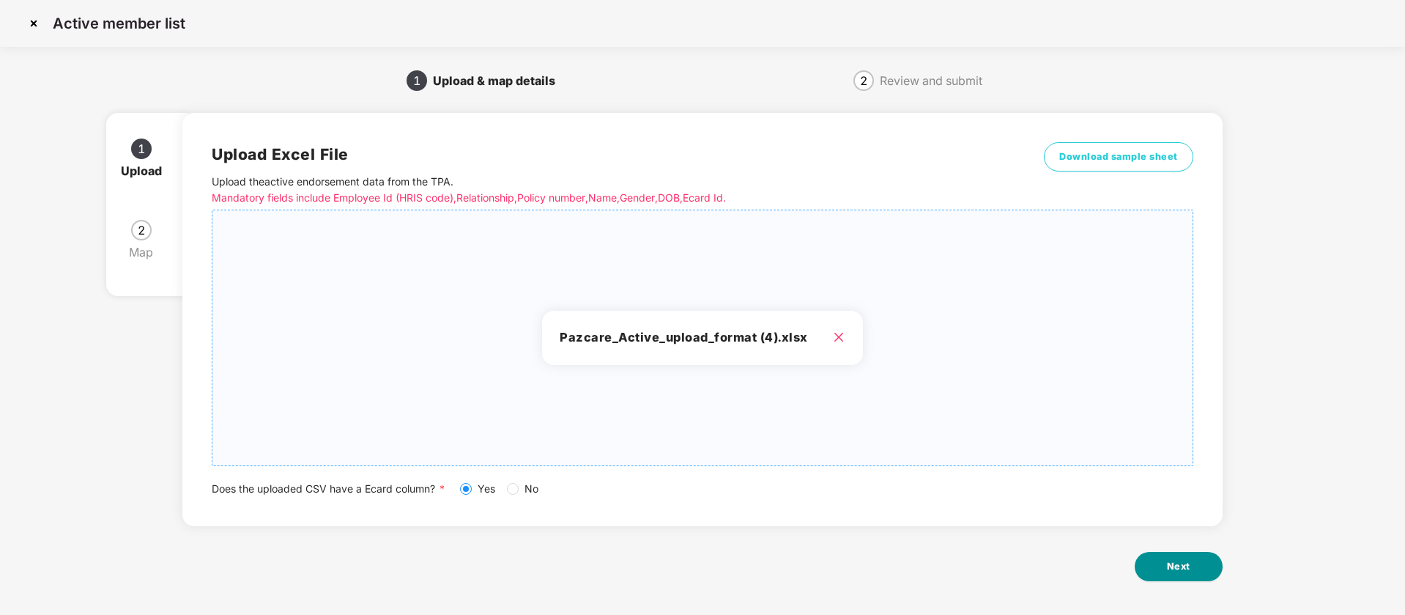
click at [1204, 569] on button "Next" at bounding box center [1179, 566] width 88 height 29
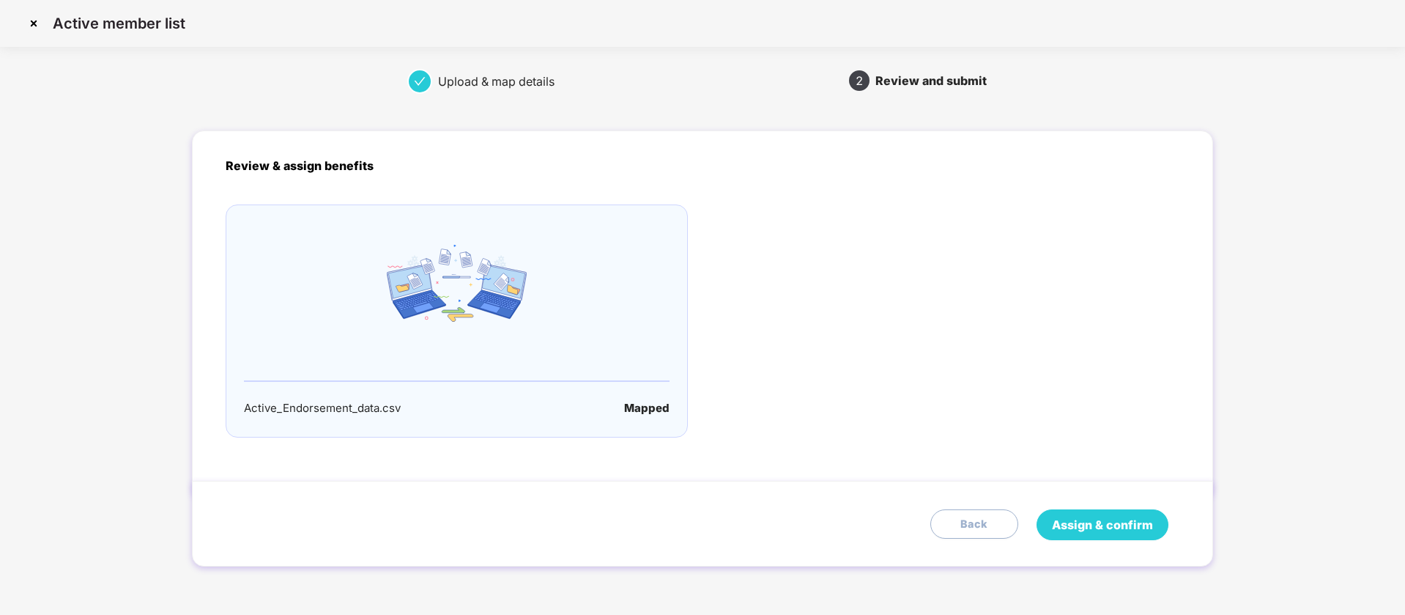
click at [1136, 530] on span "Assign & confirm" at bounding box center [1102, 525] width 101 height 18
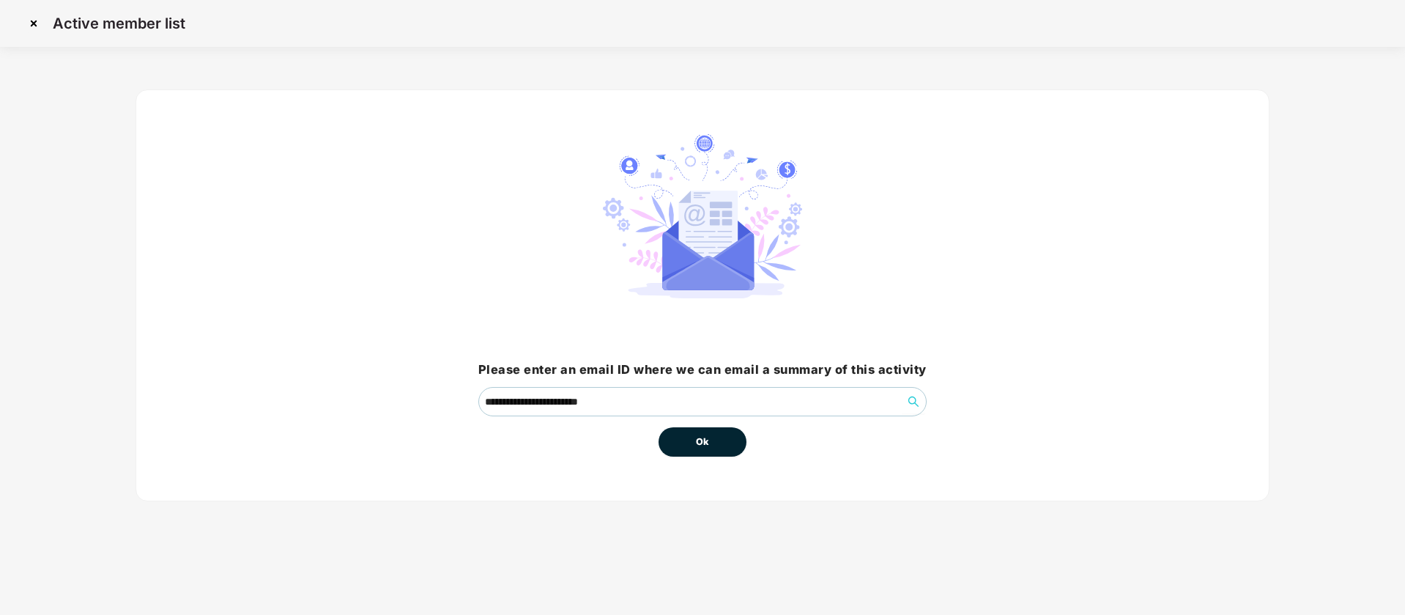
click at [714, 449] on button "Ok" at bounding box center [703, 441] width 88 height 29
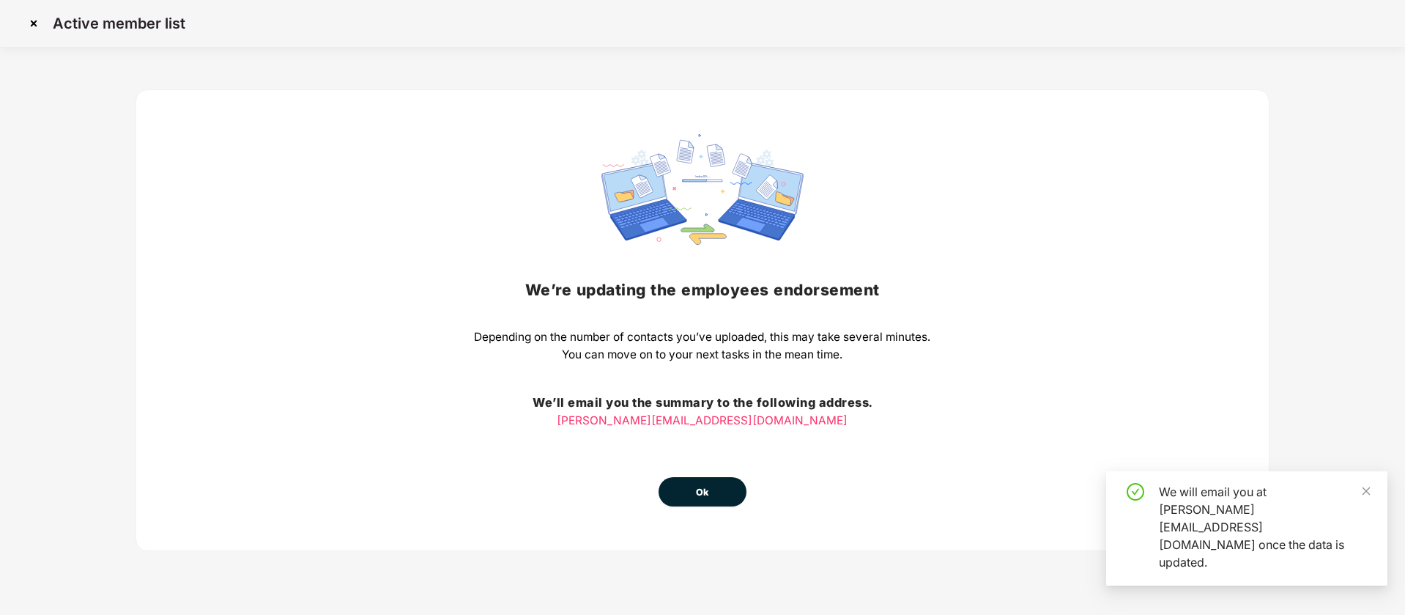
click at [714, 478] on button "Ok" at bounding box center [703, 491] width 88 height 29
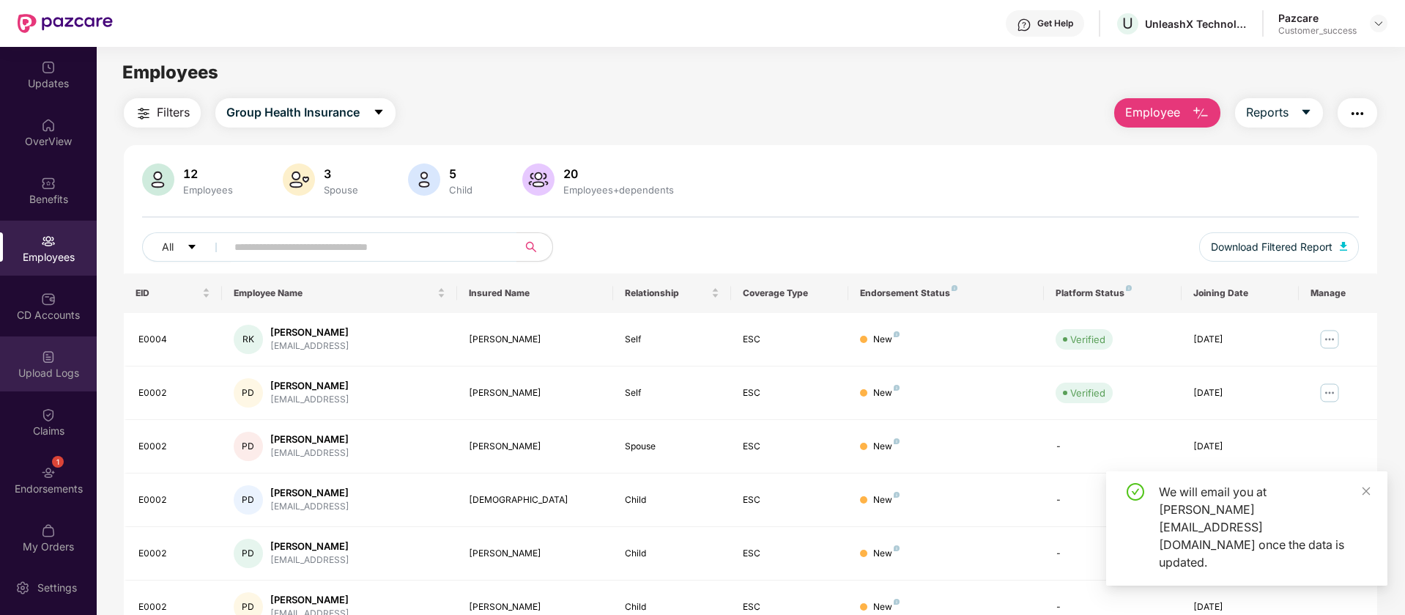
click at [63, 366] on div "Upload Logs" at bounding box center [48, 373] width 97 height 15
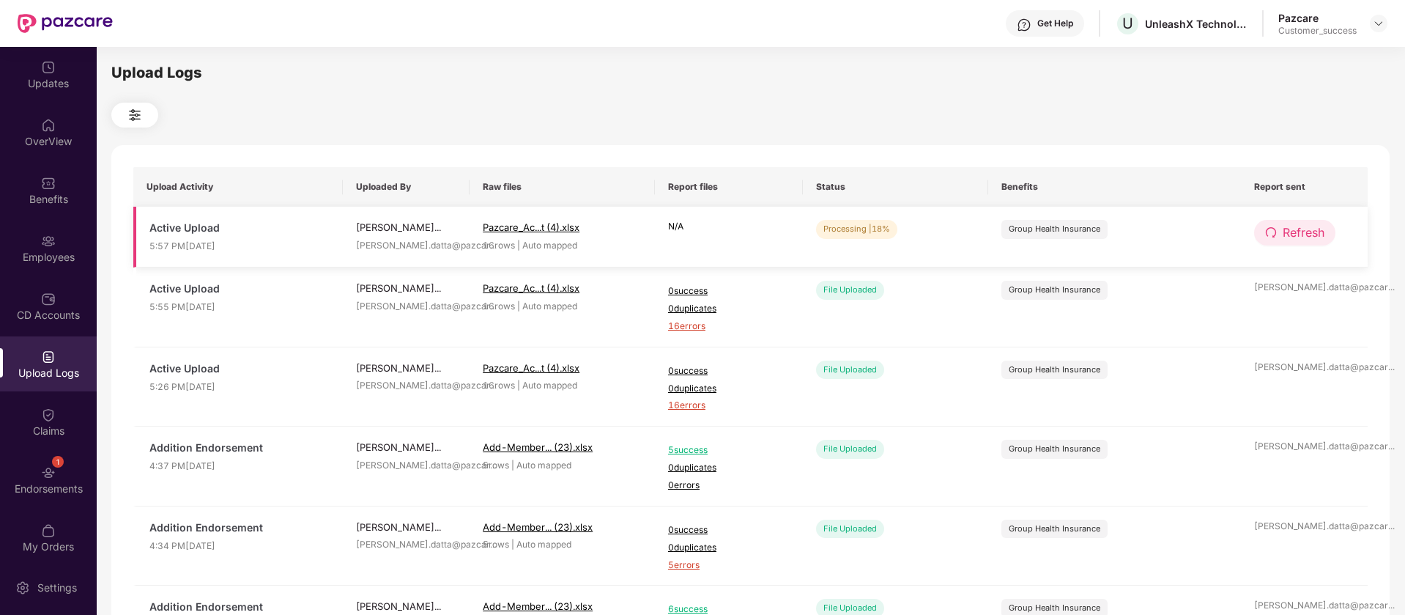
click at [1291, 237] on span "Refresh" at bounding box center [1304, 232] width 42 height 18
click at [1292, 236] on span "Refresh" at bounding box center [1305, 232] width 42 height 18
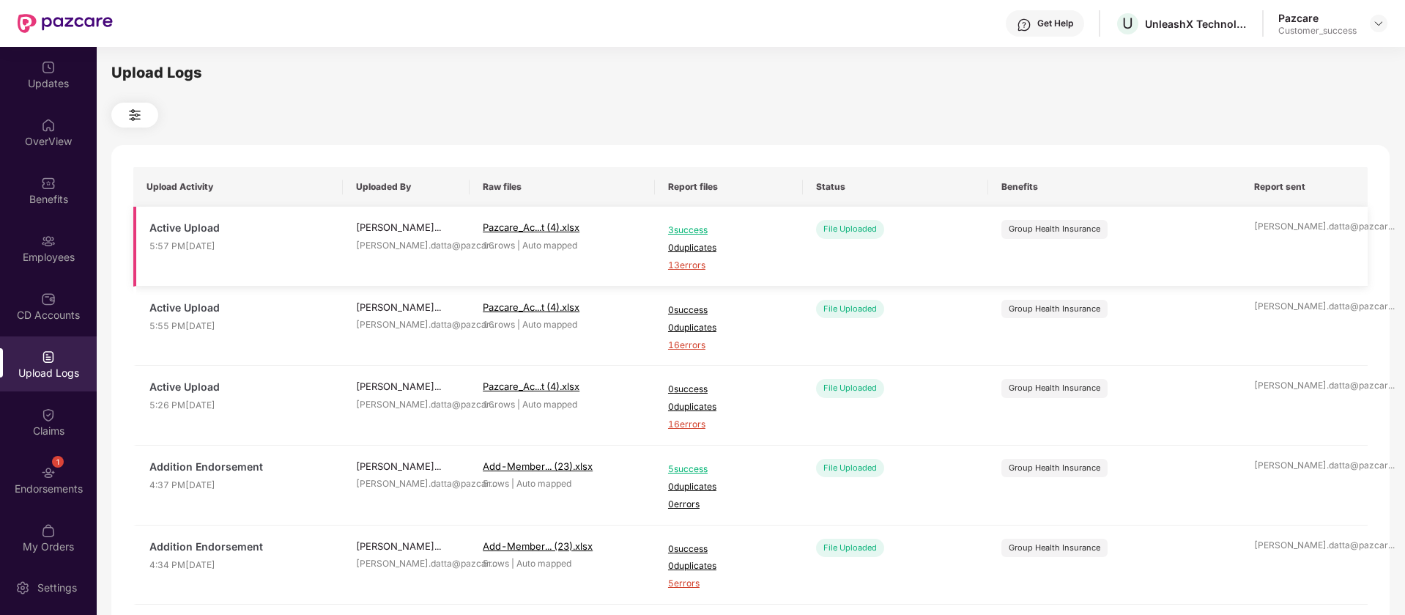
click at [695, 268] on span "13 errors" at bounding box center [729, 266] width 122 height 14
click at [20, 71] on div "Updates" at bounding box center [48, 74] width 97 height 55
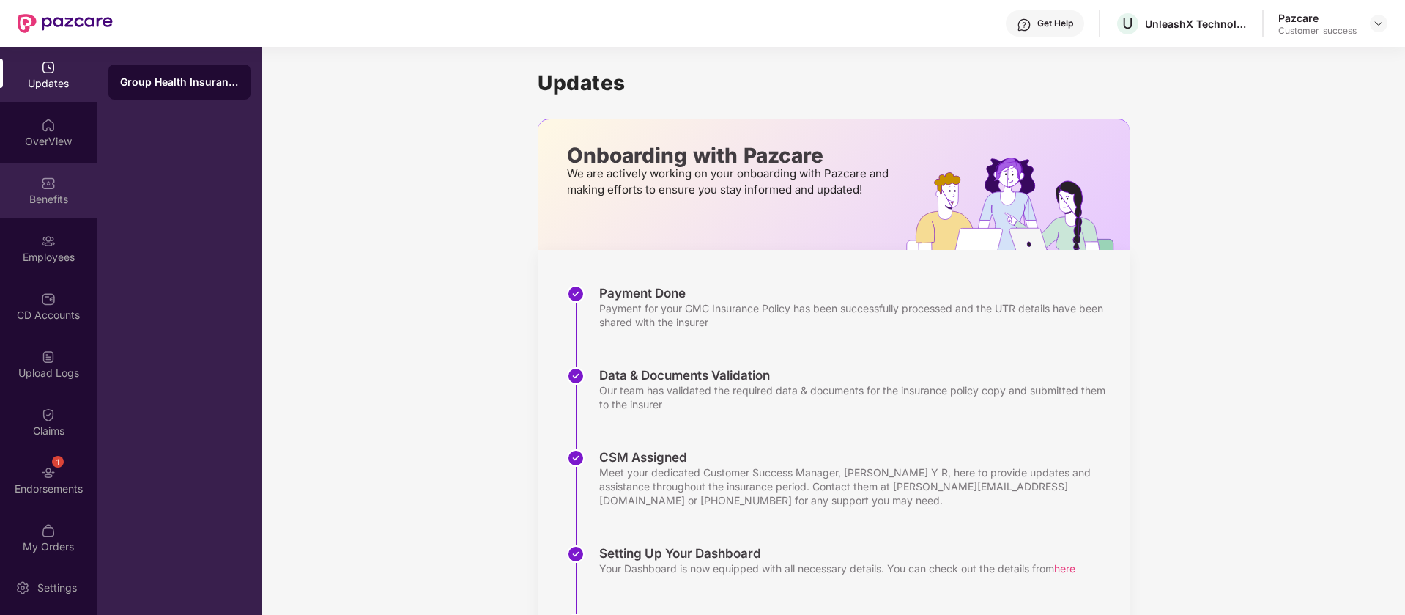
click at [65, 184] on div "Benefits" at bounding box center [48, 190] width 97 height 55
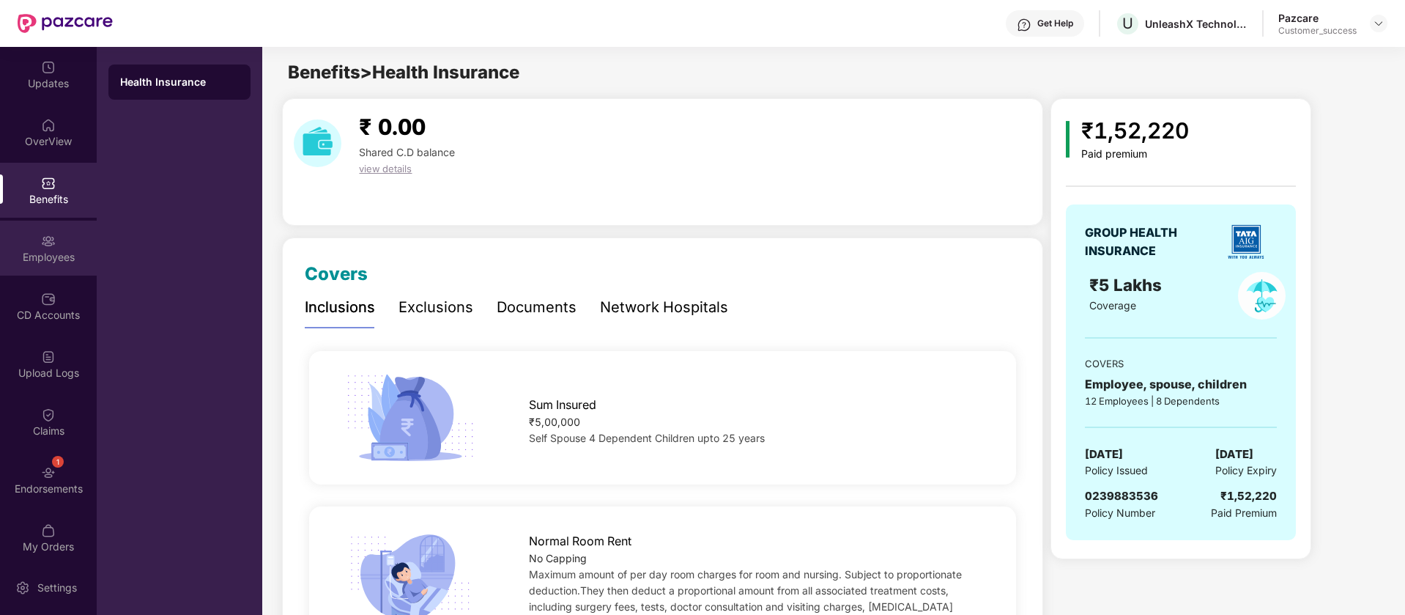
click at [77, 256] on div "Employees" at bounding box center [48, 257] width 97 height 15
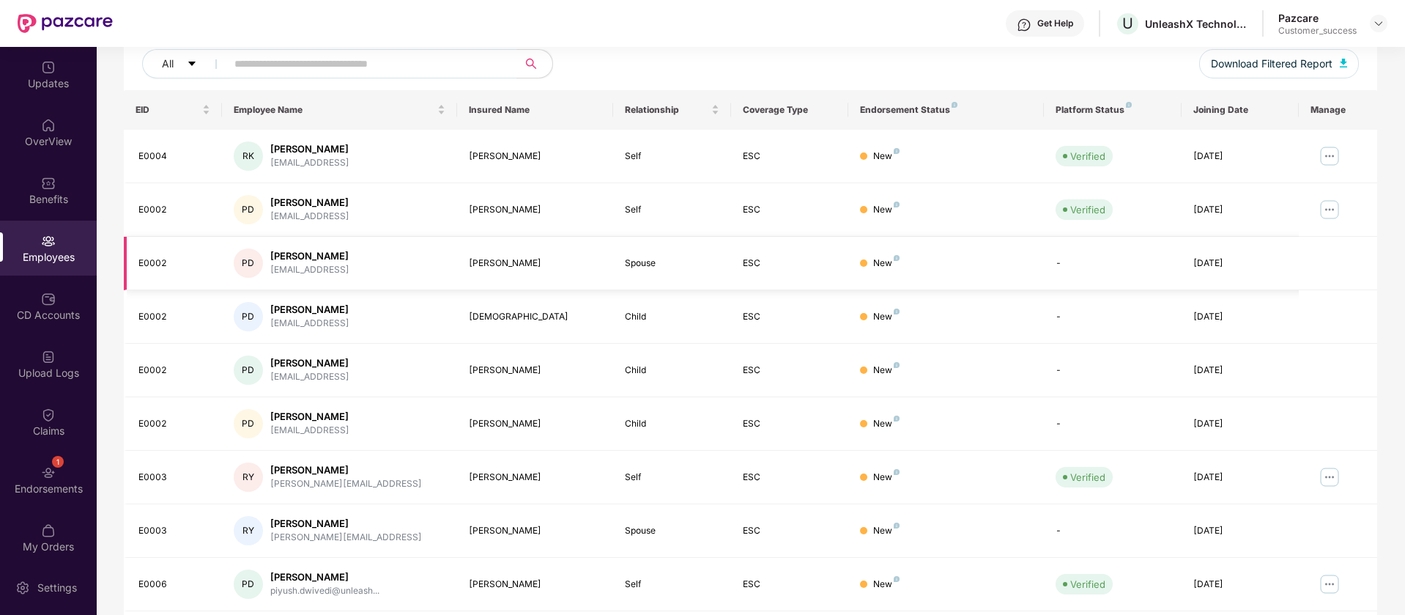
scroll to position [286, 0]
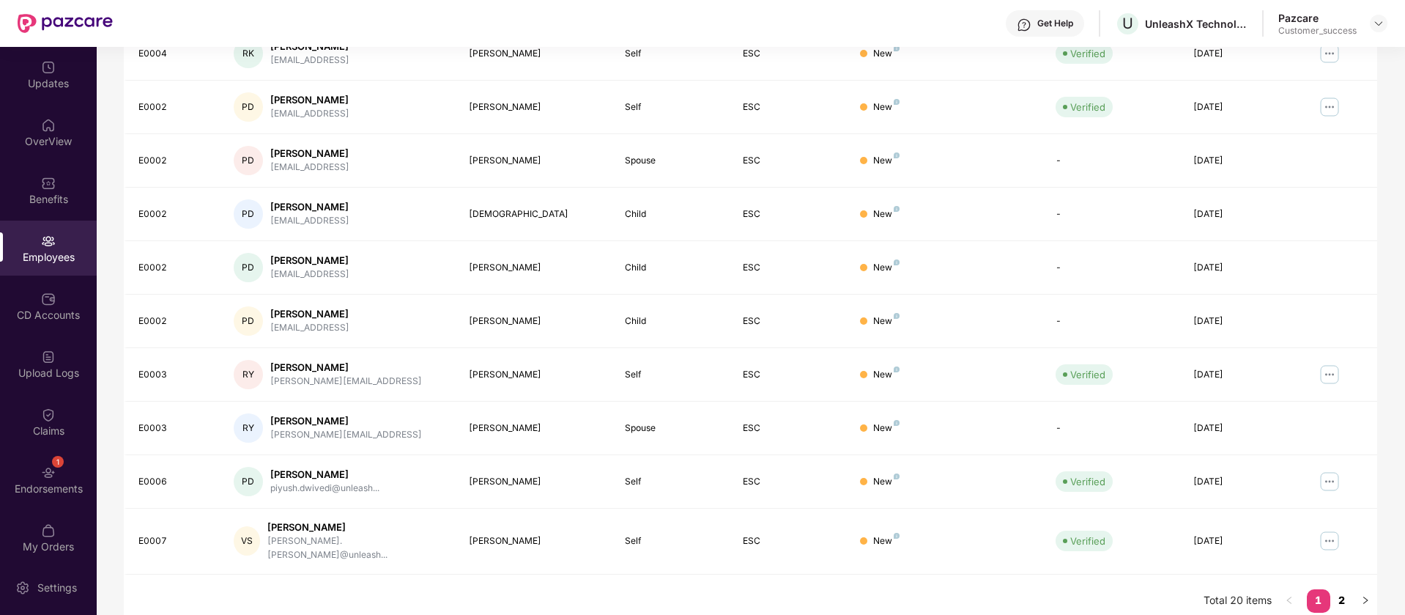
click at [1346, 589] on link "2" at bounding box center [1342, 600] width 23 height 22
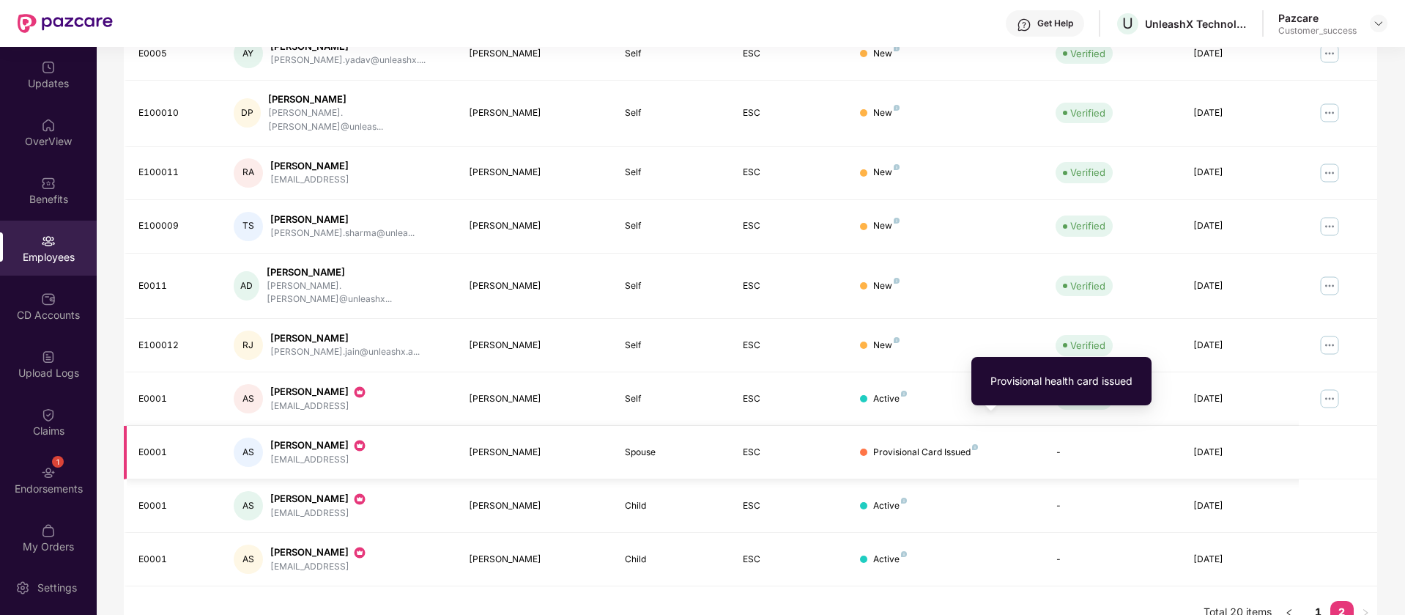
click at [973, 444] on img at bounding box center [975, 447] width 6 height 6
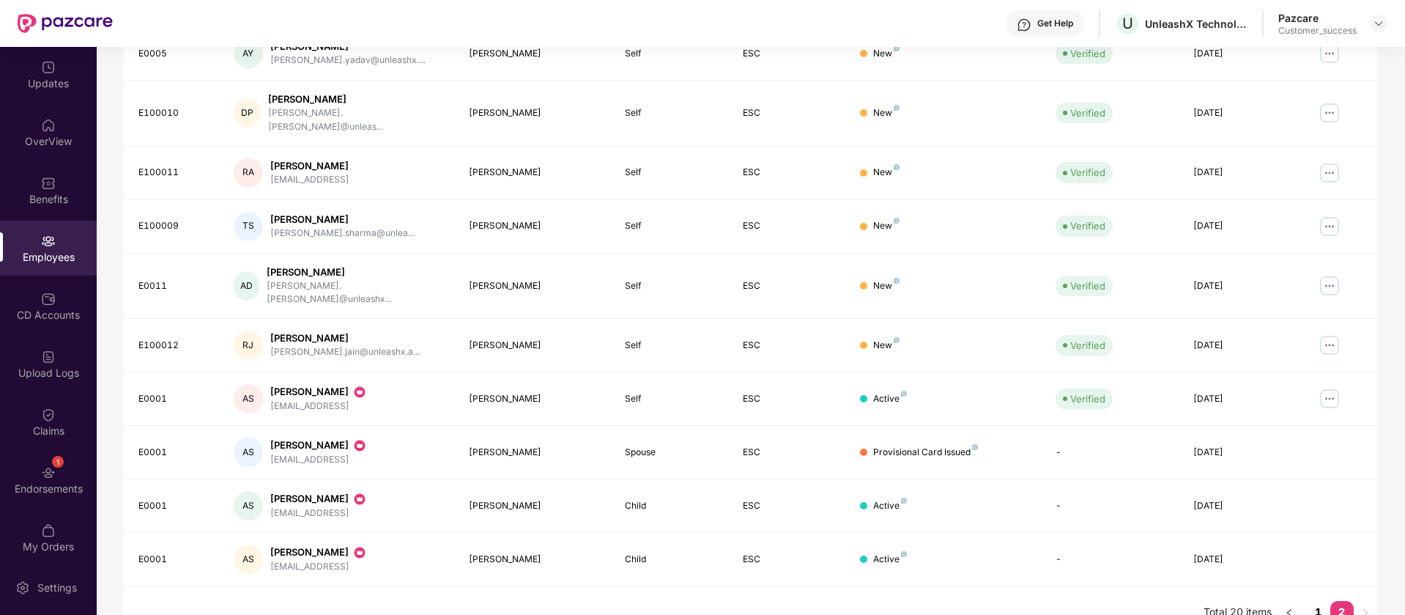
click at [1319, 601] on link "1" at bounding box center [1318, 612] width 23 height 22
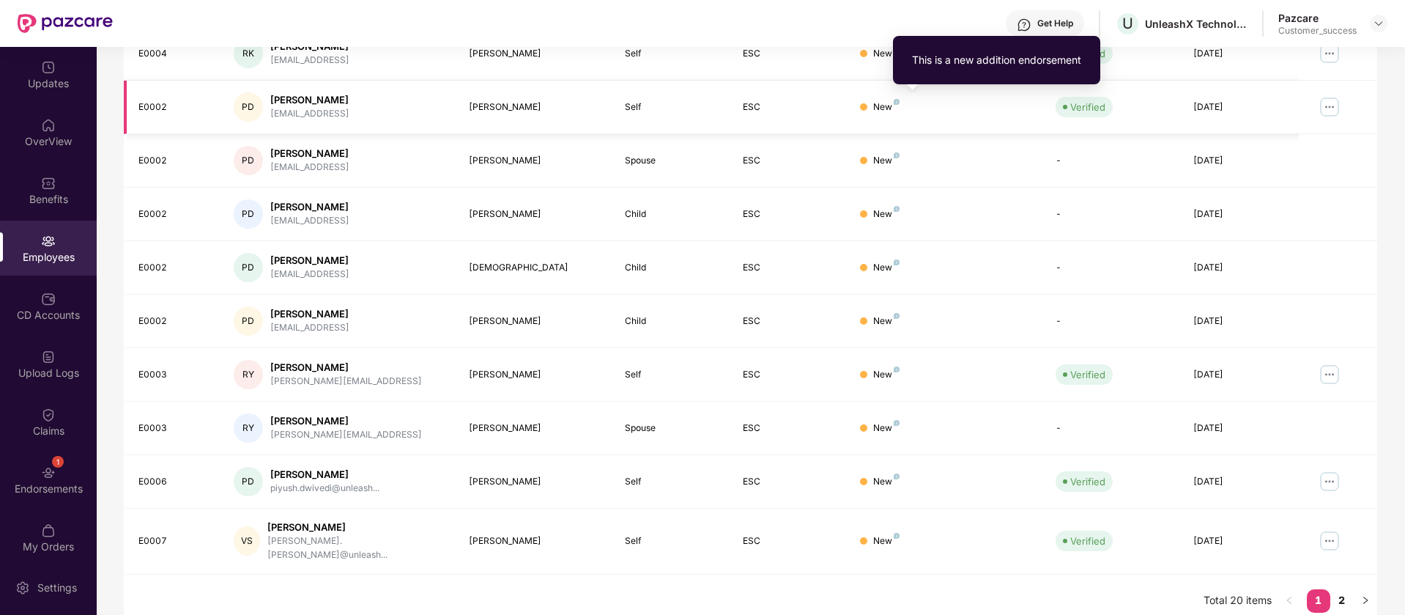
click at [897, 100] on img at bounding box center [897, 102] width 6 height 6
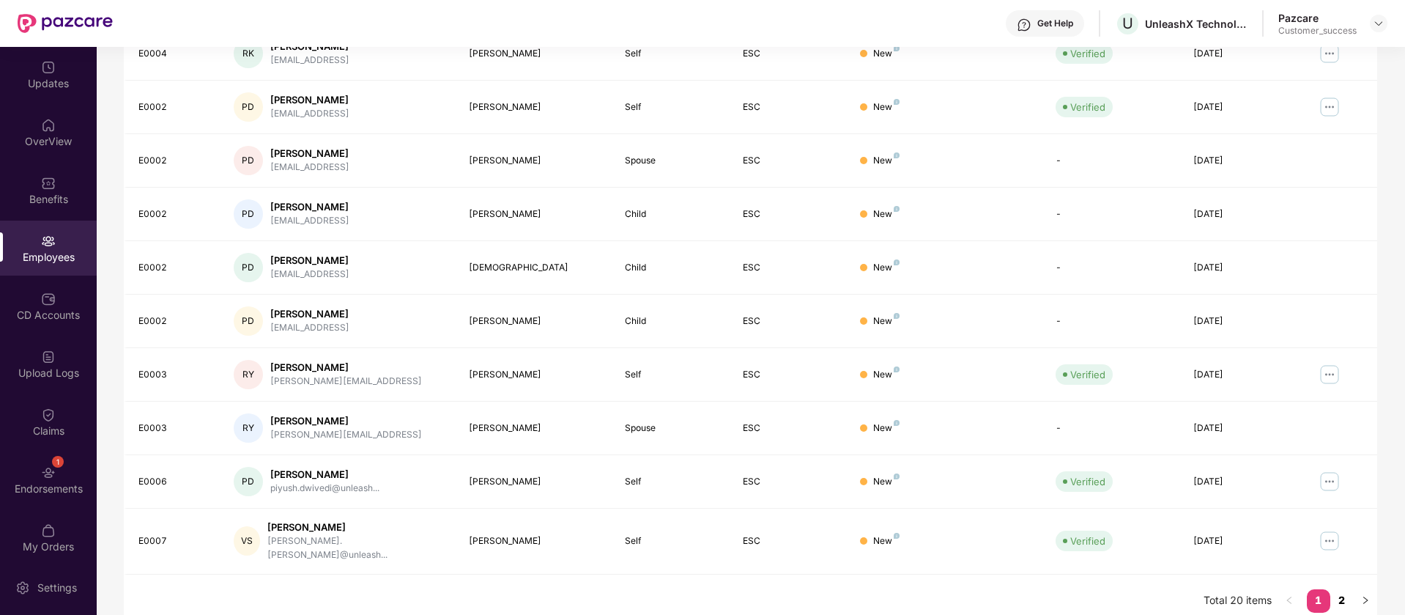
click at [1339, 589] on link "2" at bounding box center [1342, 600] width 23 height 22
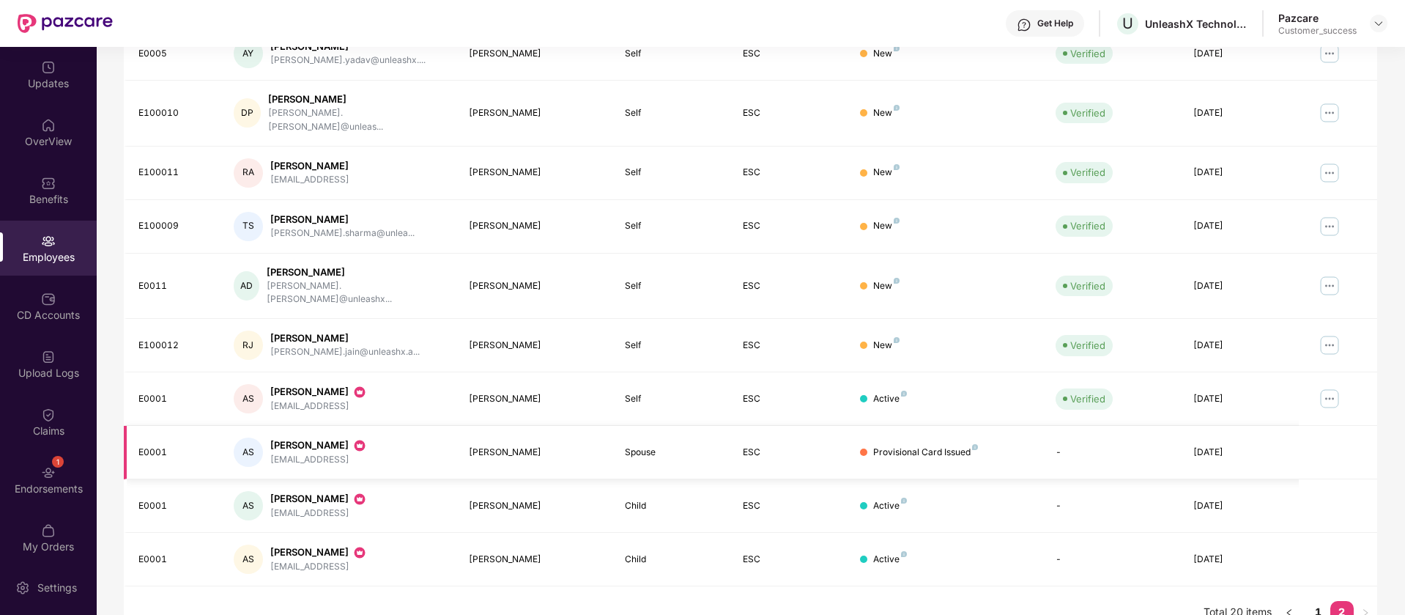
click at [505, 446] on div "[PERSON_NAME]" at bounding box center [535, 453] width 133 height 14
copy div "[PERSON_NAME]"
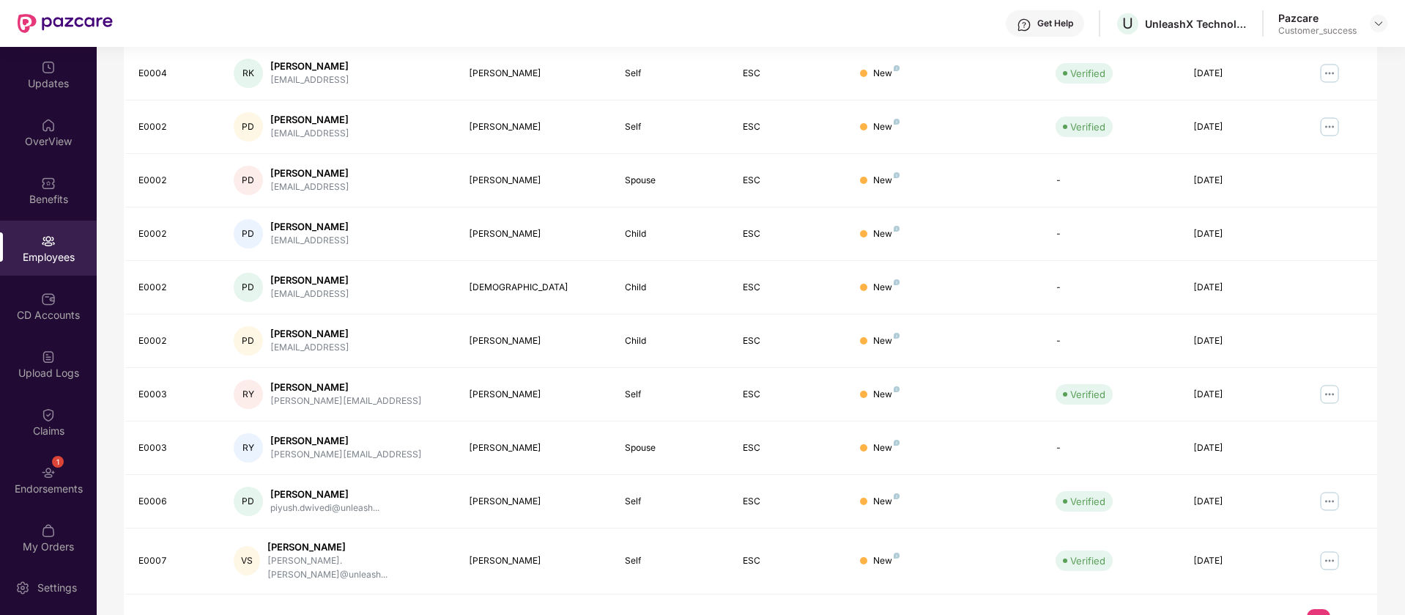
scroll to position [286, 0]
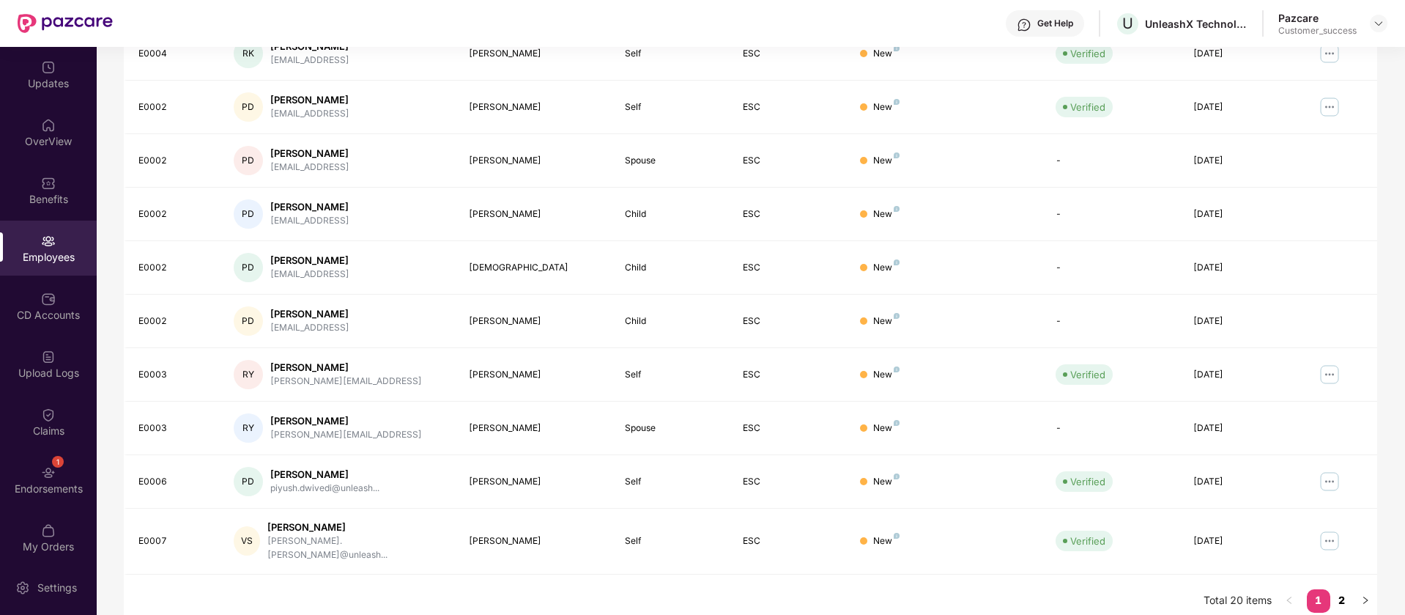
click at [1340, 589] on link "2" at bounding box center [1342, 600] width 23 height 22
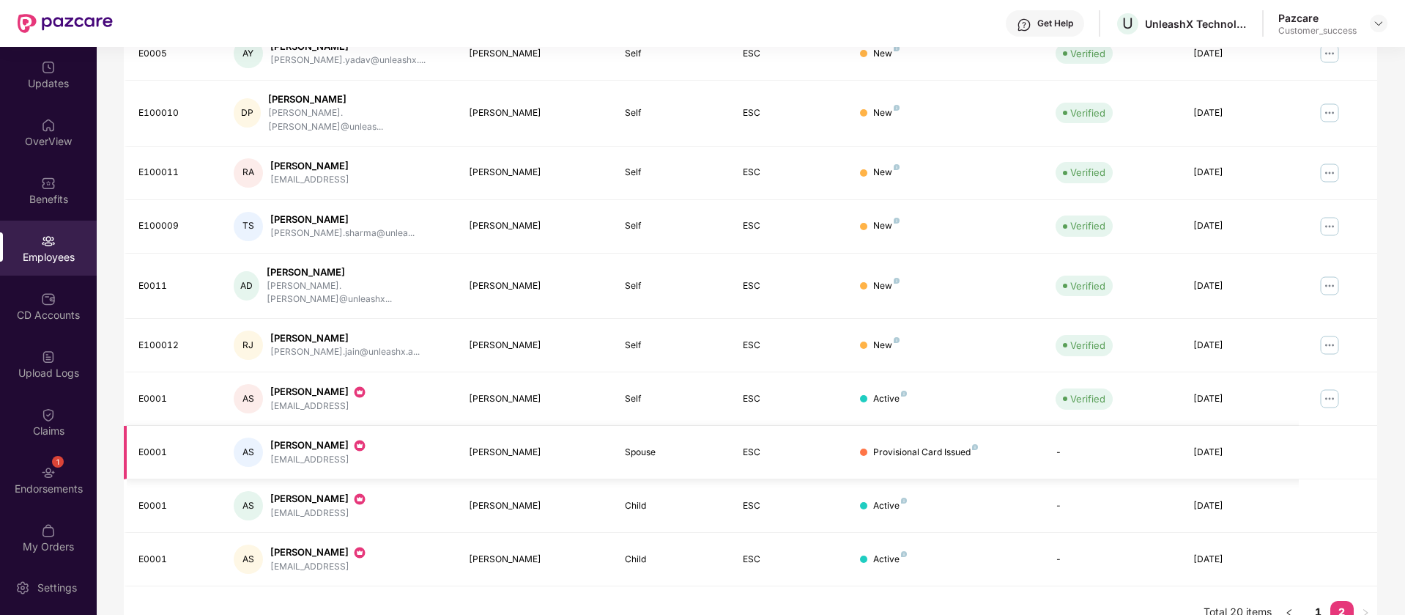
scroll to position [0, 0]
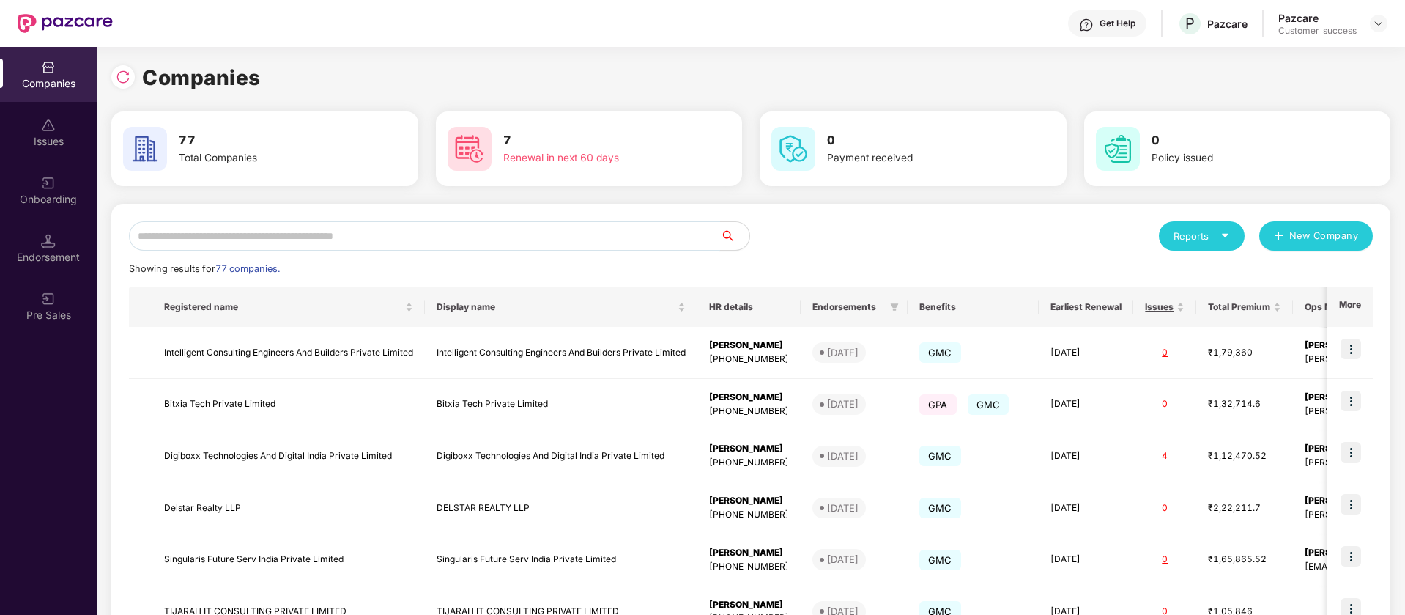
click at [291, 234] on input "text" at bounding box center [424, 235] width 591 height 29
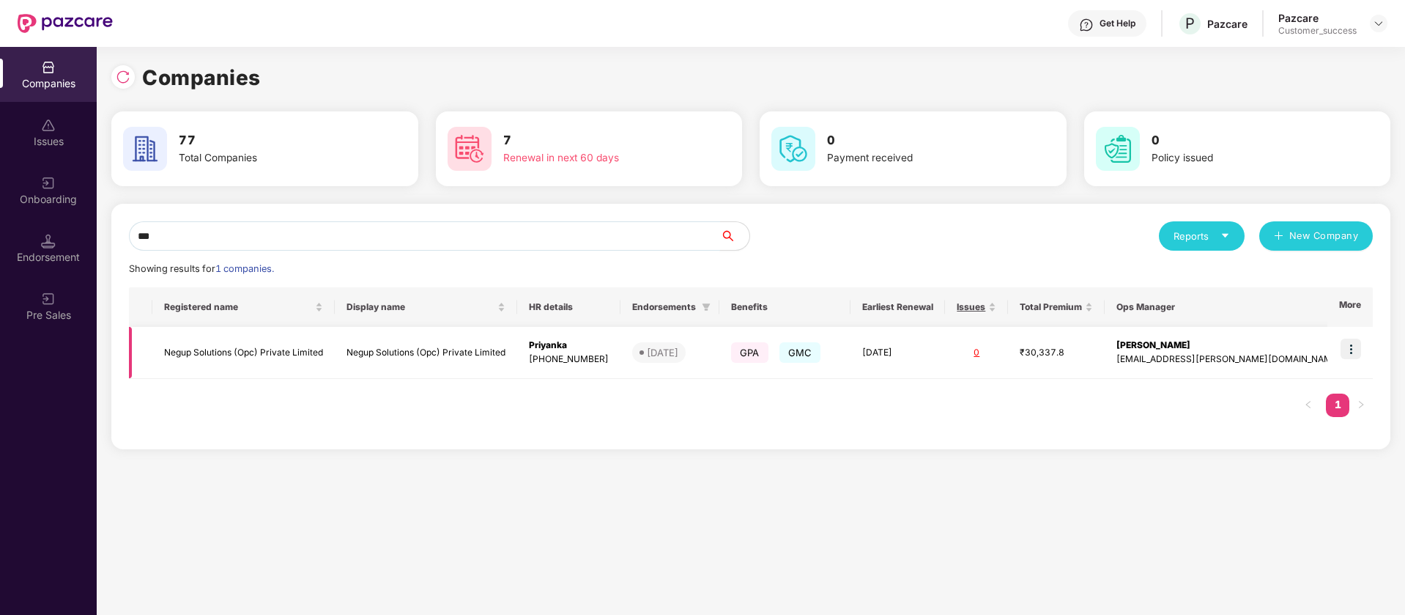
type input "***"
click at [1358, 347] on img at bounding box center [1351, 349] width 21 height 21
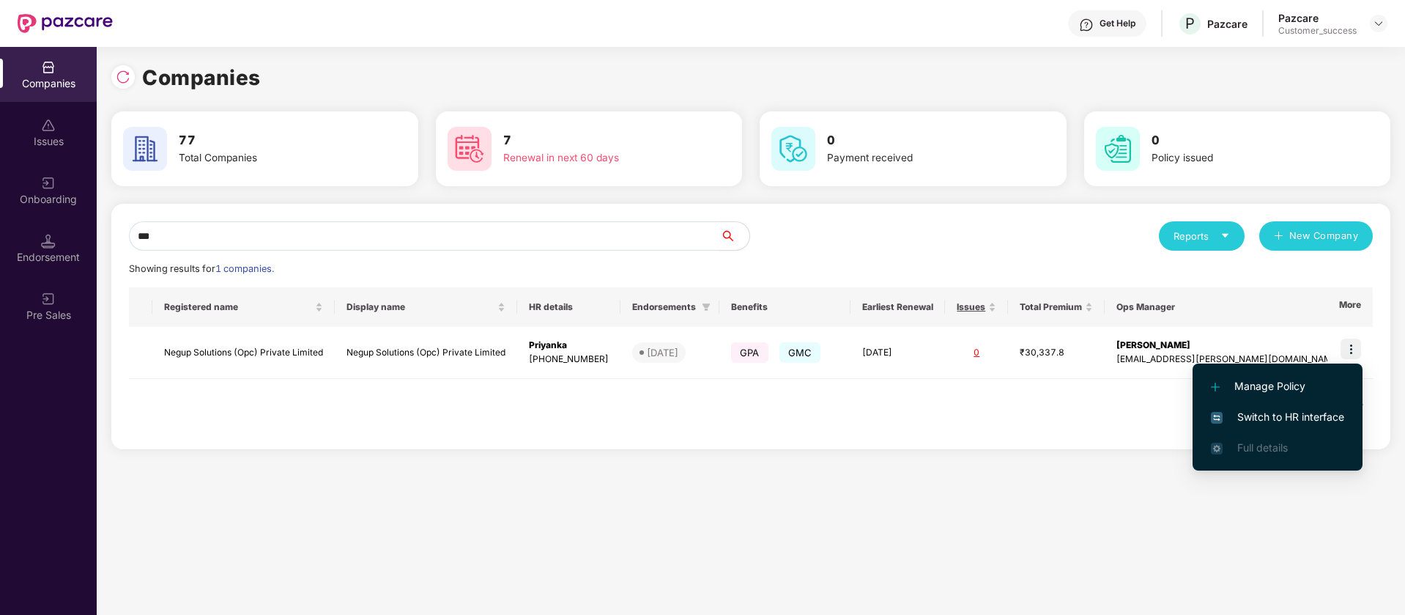
click at [1279, 412] on span "Switch to HR interface" at bounding box center [1277, 417] width 133 height 16
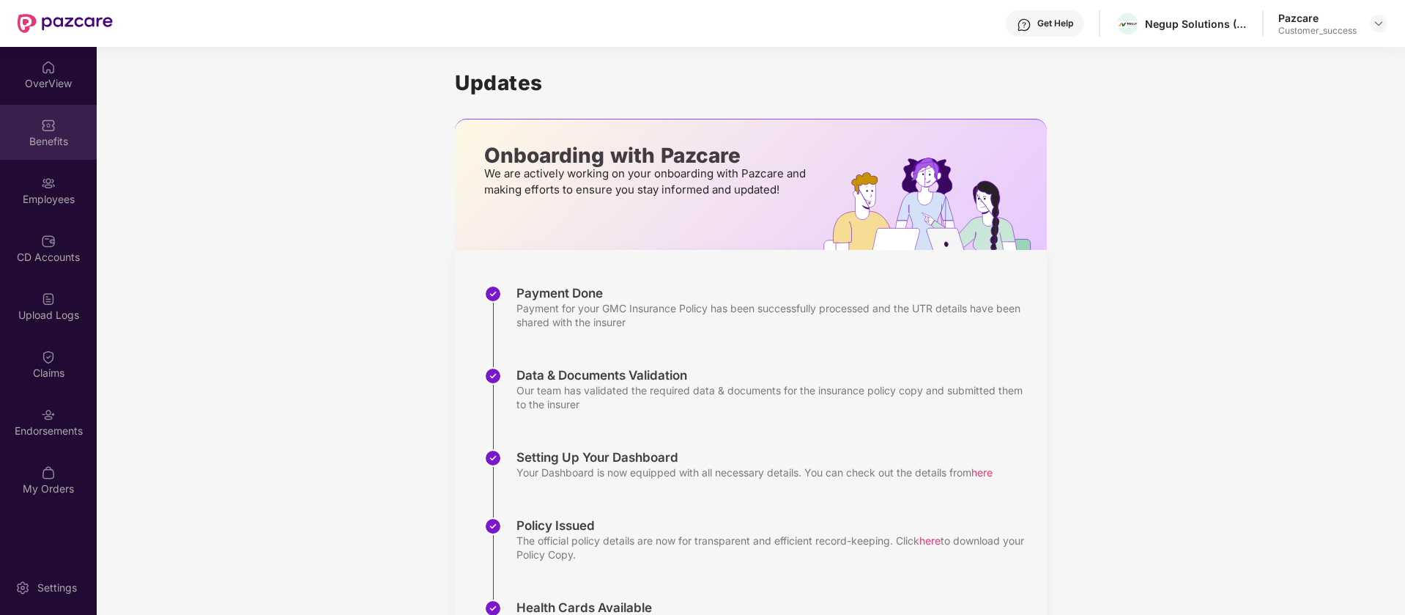
click at [18, 144] on div "Benefits" at bounding box center [48, 141] width 97 height 15
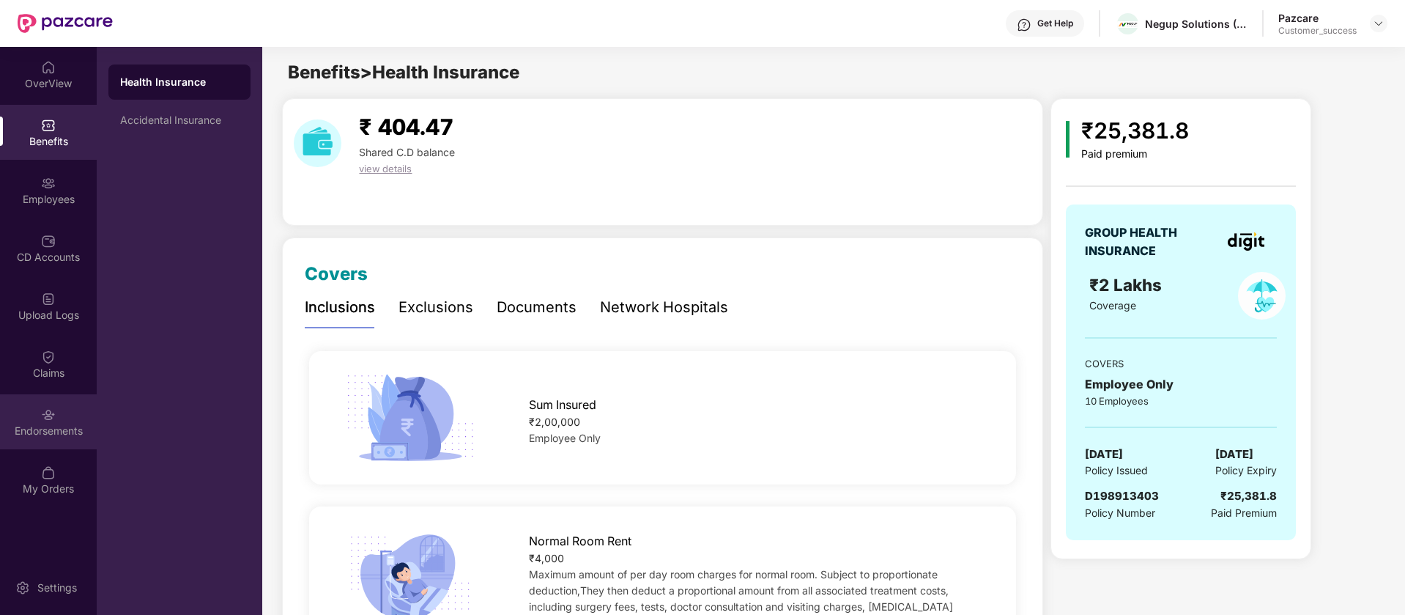
click at [54, 424] on div "Endorsements" at bounding box center [48, 431] width 97 height 15
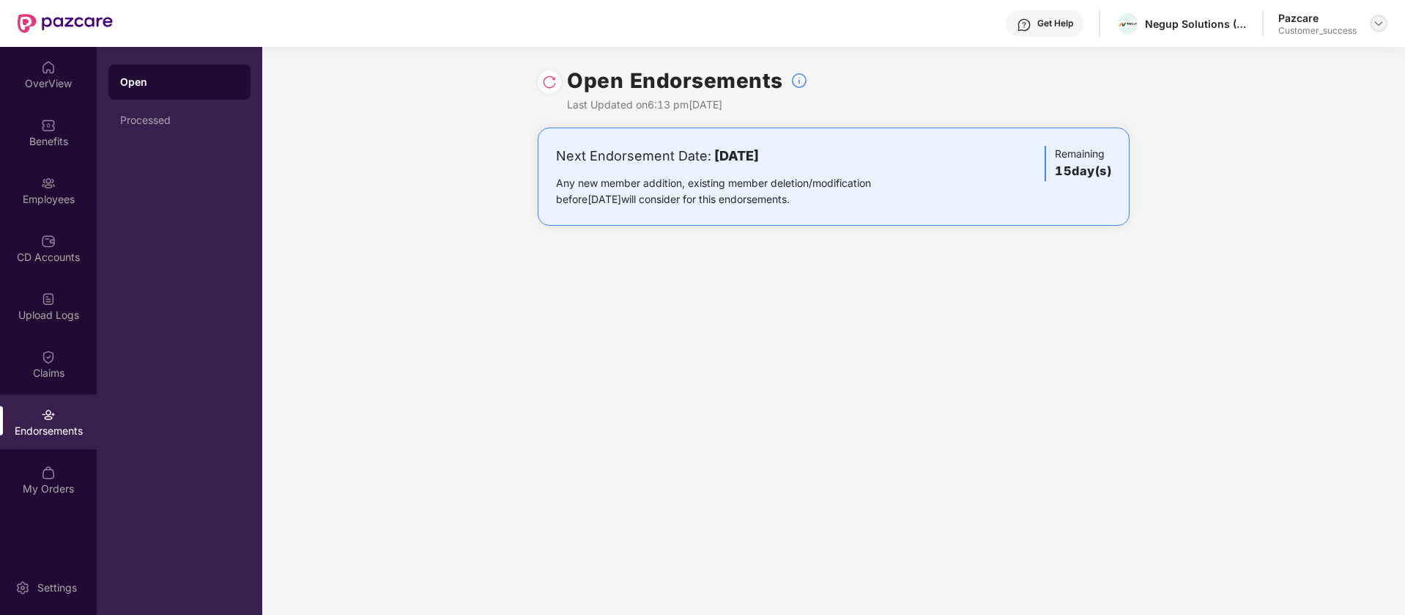
click at [1378, 27] on img at bounding box center [1379, 24] width 12 height 12
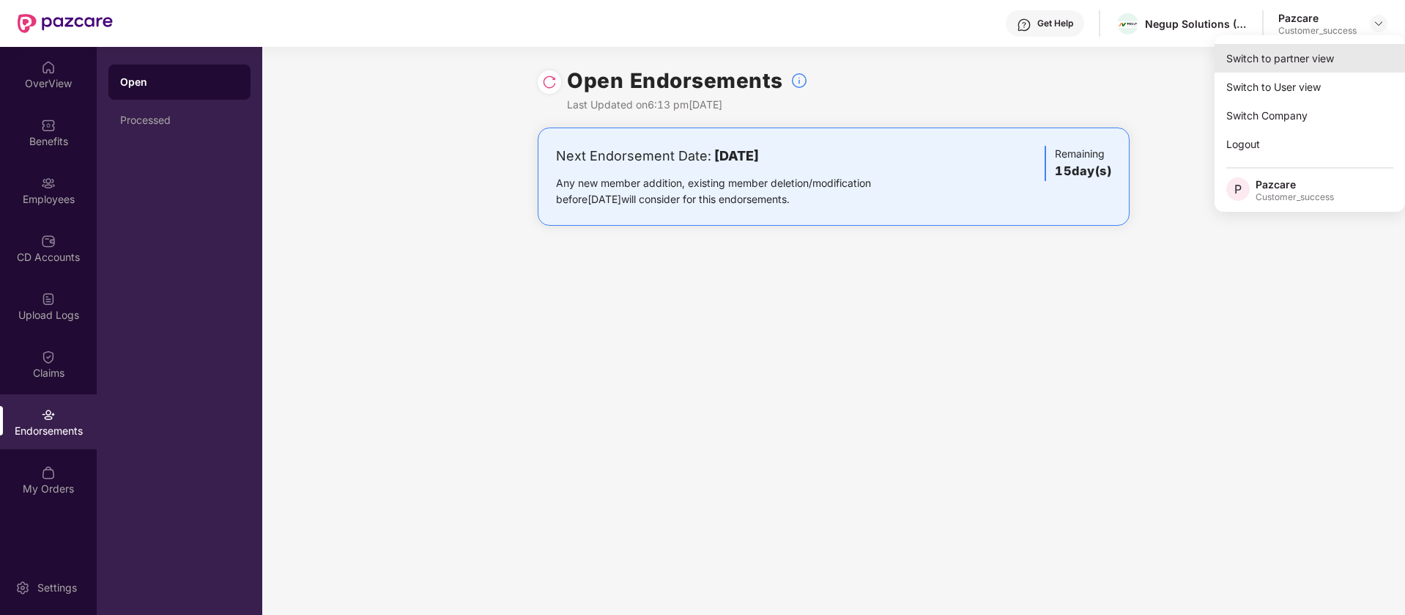
click at [1305, 61] on div "Switch to partner view" at bounding box center [1310, 58] width 191 height 29
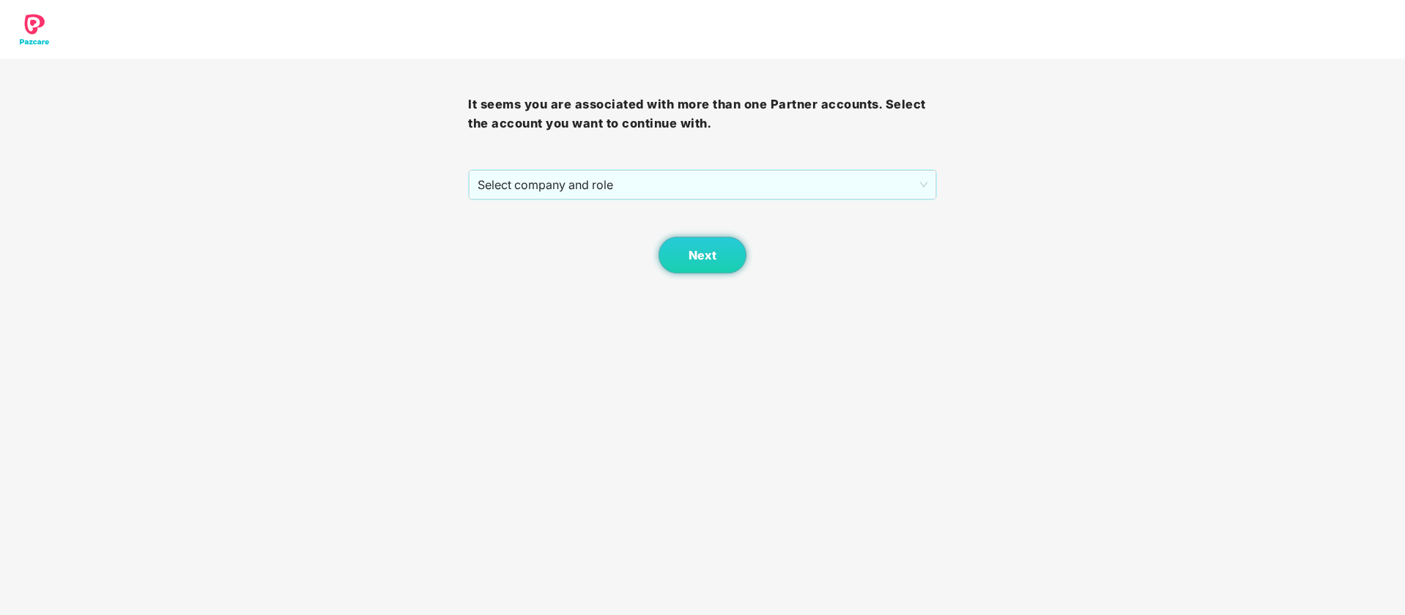
click at [780, 204] on div "Next" at bounding box center [702, 236] width 468 height 73
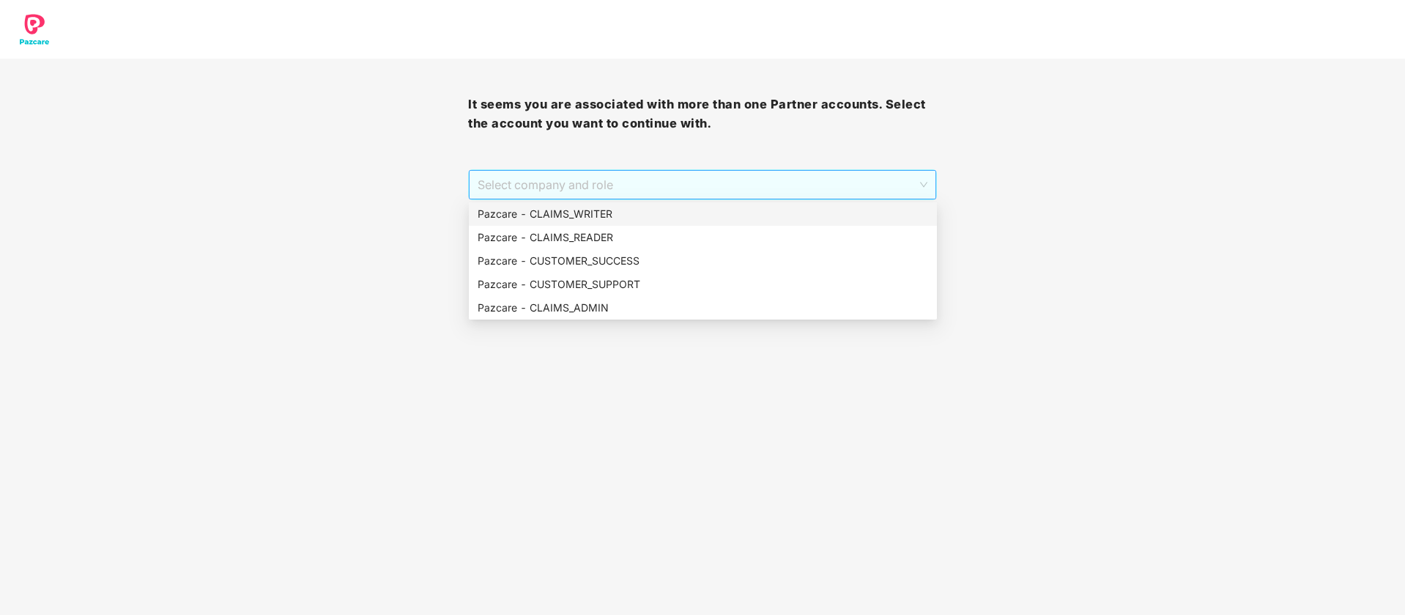
click at [766, 189] on span "Select company and role" at bounding box center [702, 185] width 449 height 28
click at [640, 259] on div "Pazcare - CUSTOMER_SUCCESS" at bounding box center [703, 261] width 451 height 16
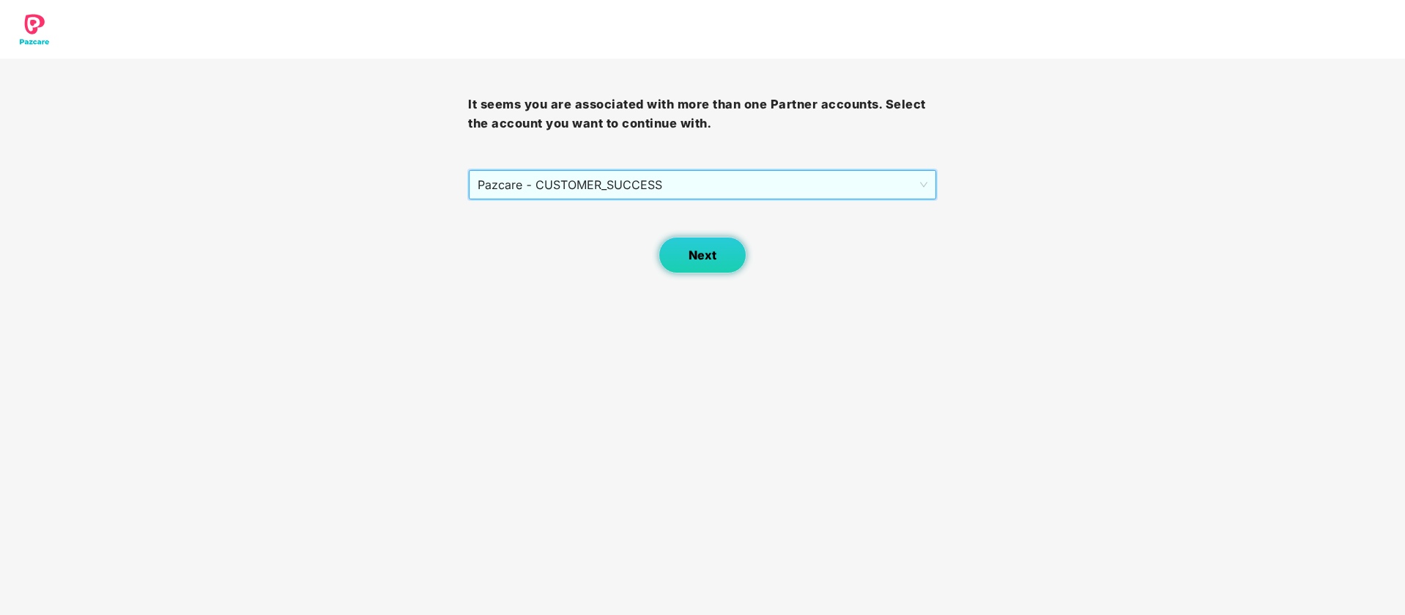
click at [684, 249] on button "Next" at bounding box center [703, 255] width 88 height 37
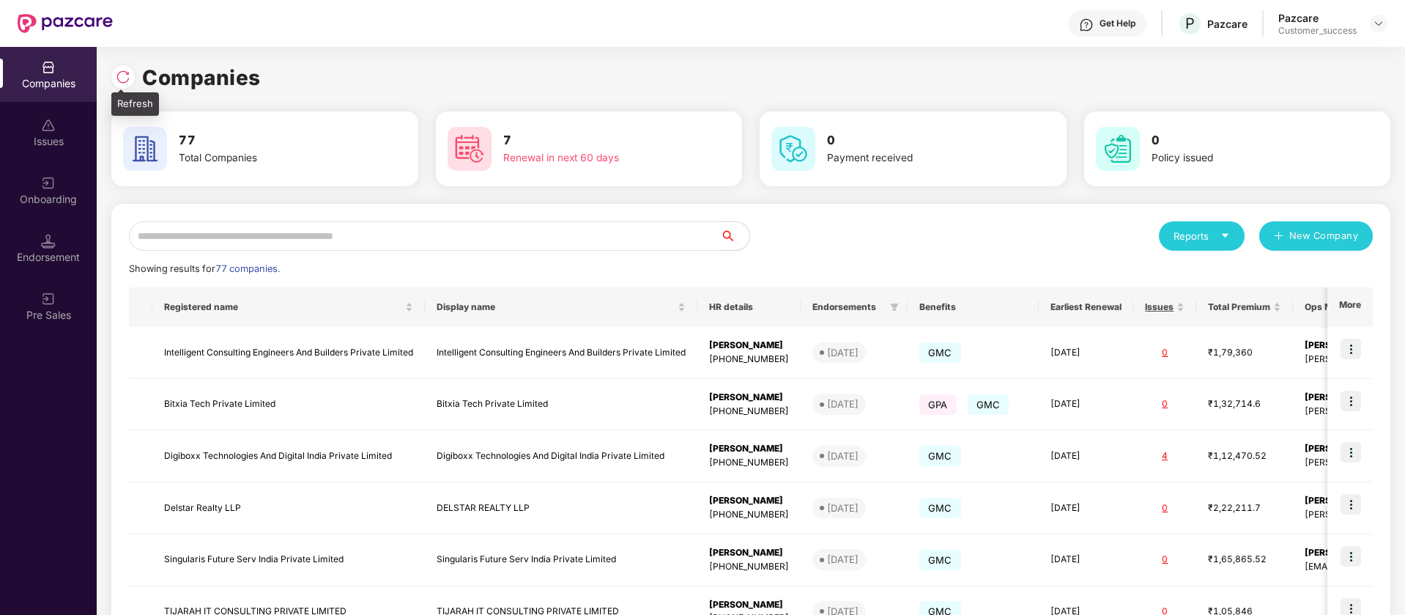
click at [127, 86] on div at bounding box center [122, 76] width 23 height 23
click at [63, 206] on div "Onboarding" at bounding box center [48, 190] width 97 height 55
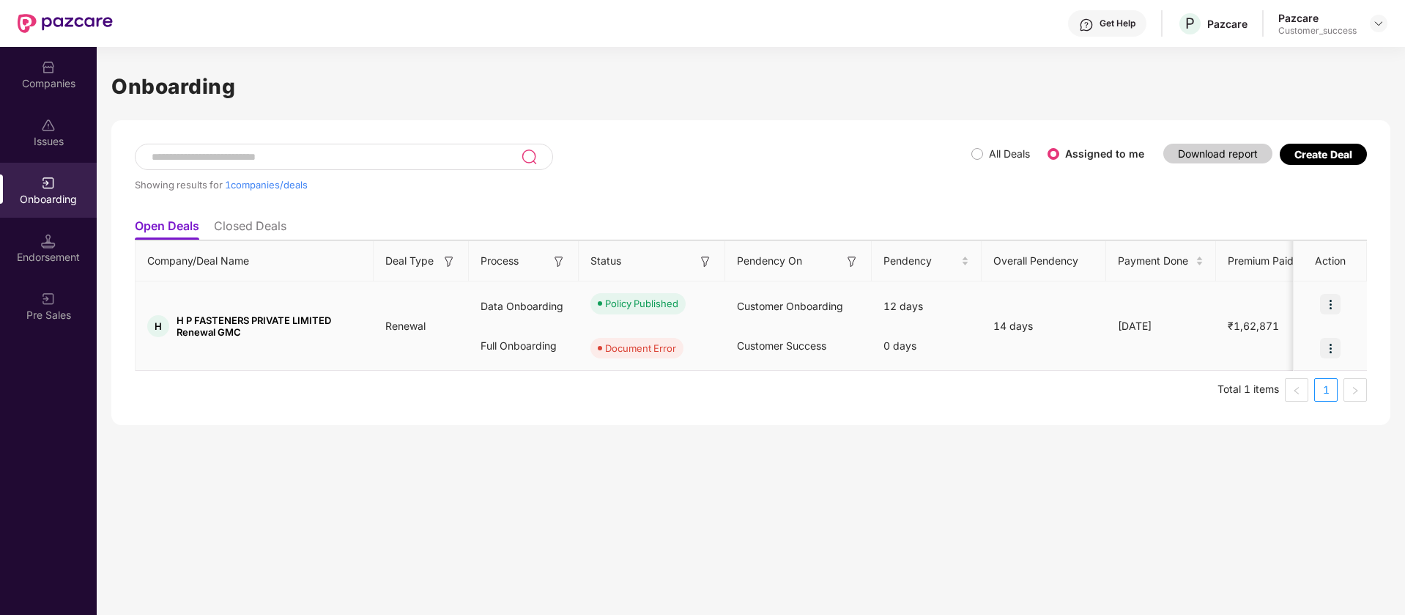
click at [1325, 304] on img at bounding box center [1330, 304] width 21 height 21
click at [1267, 337] on span "View Document" at bounding box center [1271, 341] width 105 height 16
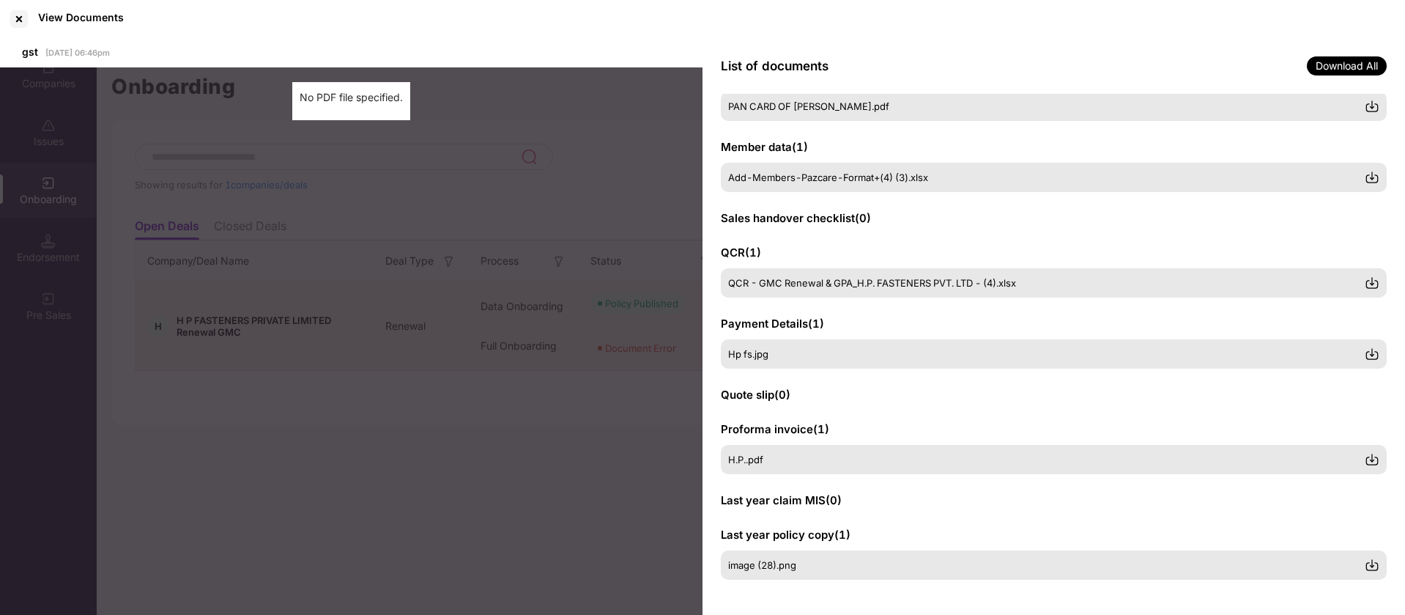
click at [539, 154] on div "gst 03 Sep 2025 | 06:46pm No PDF file specified." at bounding box center [351, 327] width 703 height 578
click at [19, 19] on div at bounding box center [18, 18] width 23 height 23
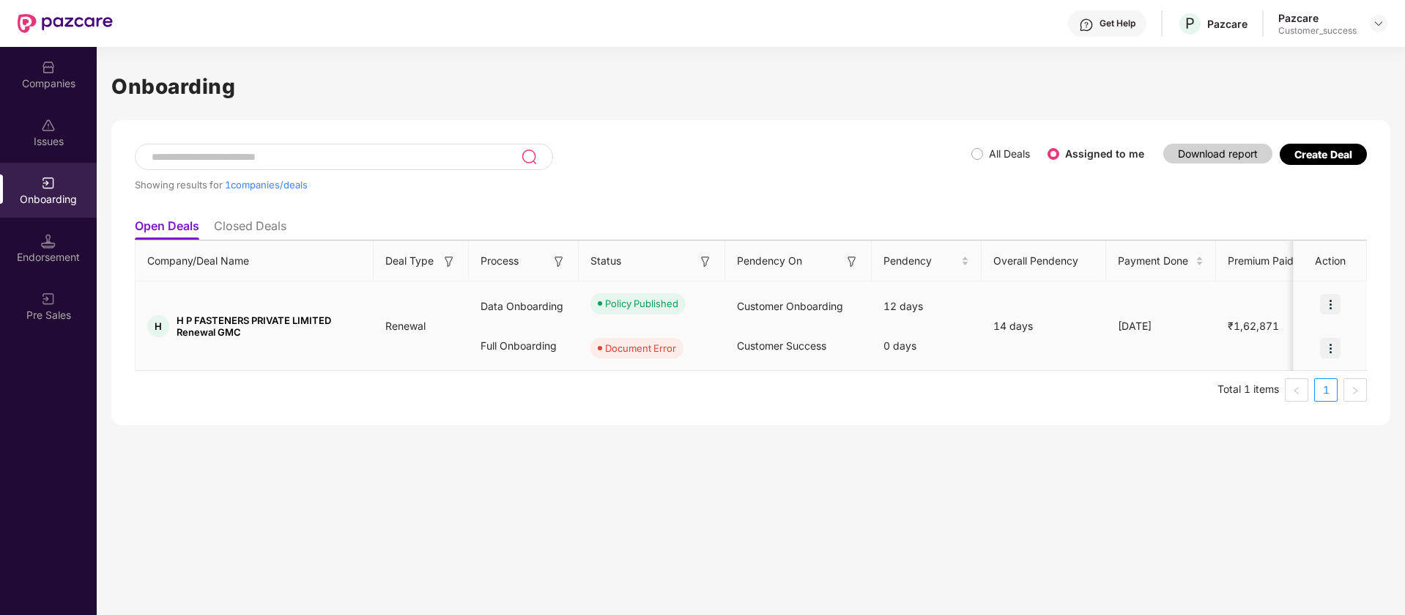
click at [1334, 350] on img at bounding box center [1330, 348] width 21 height 21
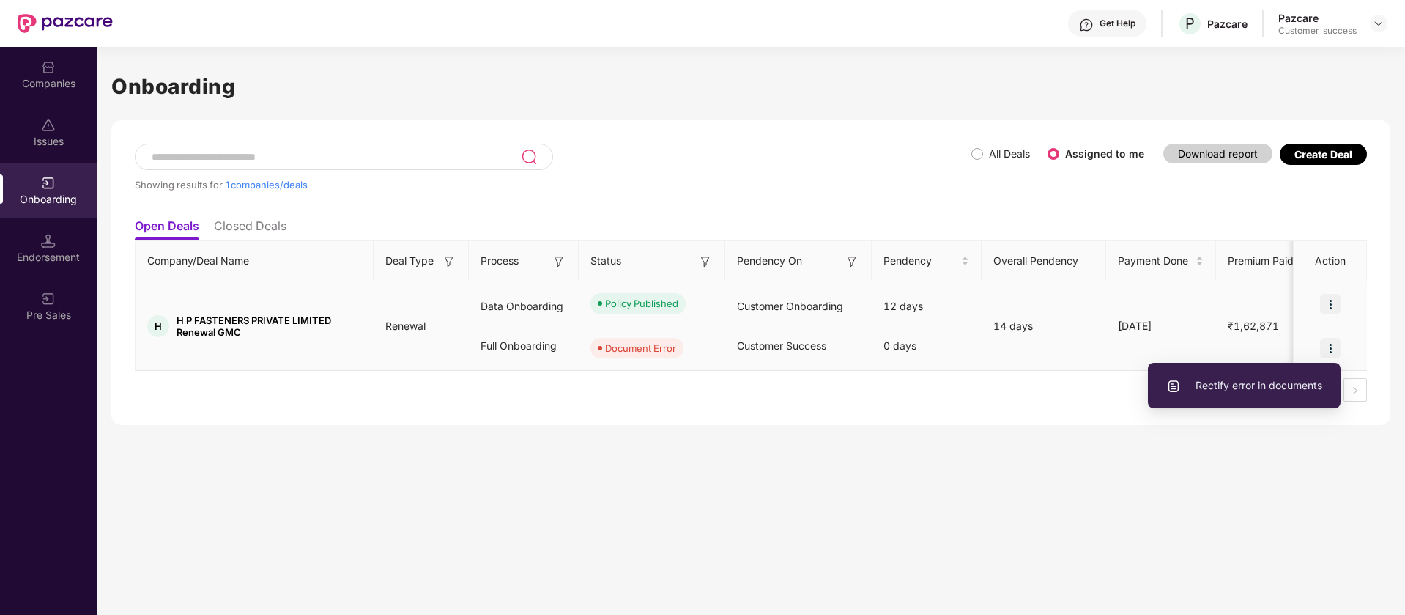
click at [1287, 386] on span "Rectify error in documents" at bounding box center [1245, 385] width 156 height 16
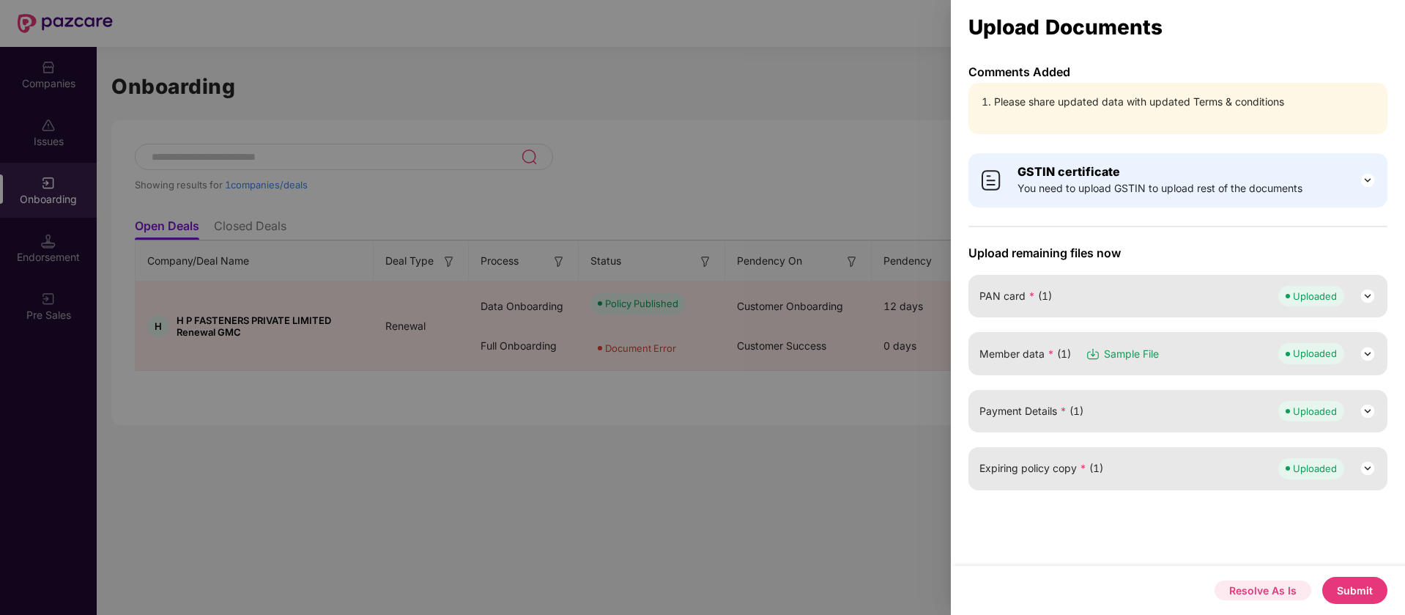
click at [1277, 591] on button "Resolve As Is" at bounding box center [1263, 590] width 97 height 20
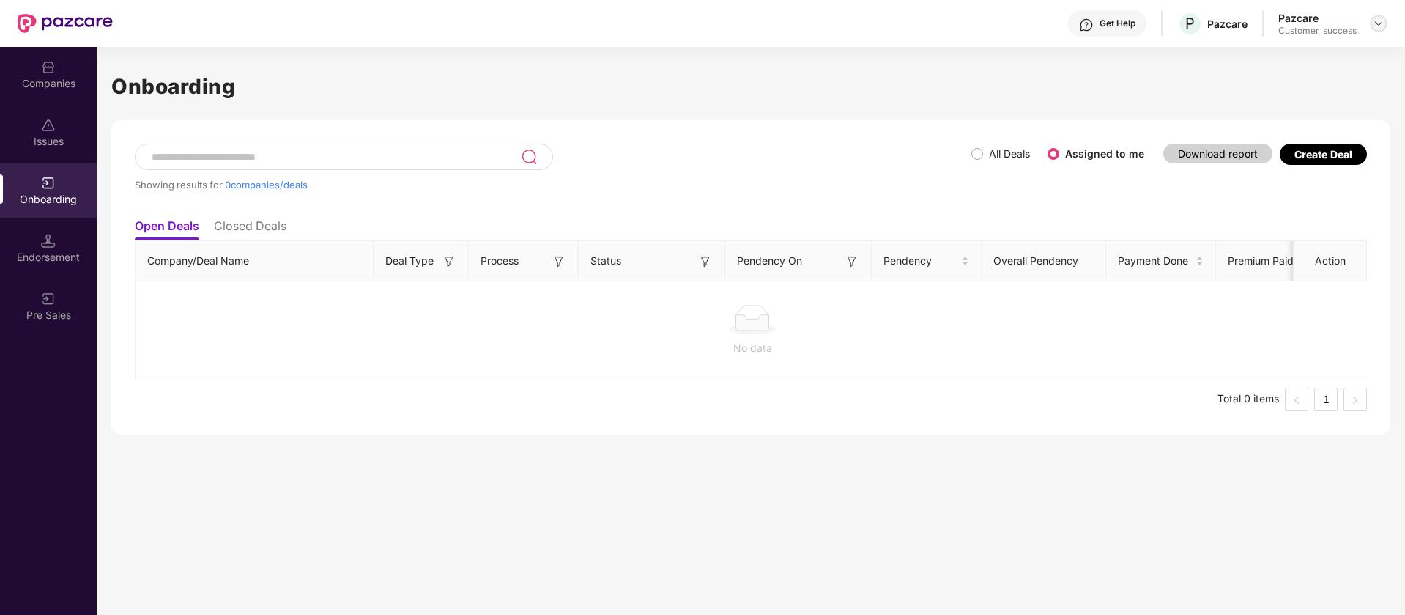
click at [1378, 21] on img at bounding box center [1379, 24] width 12 height 12
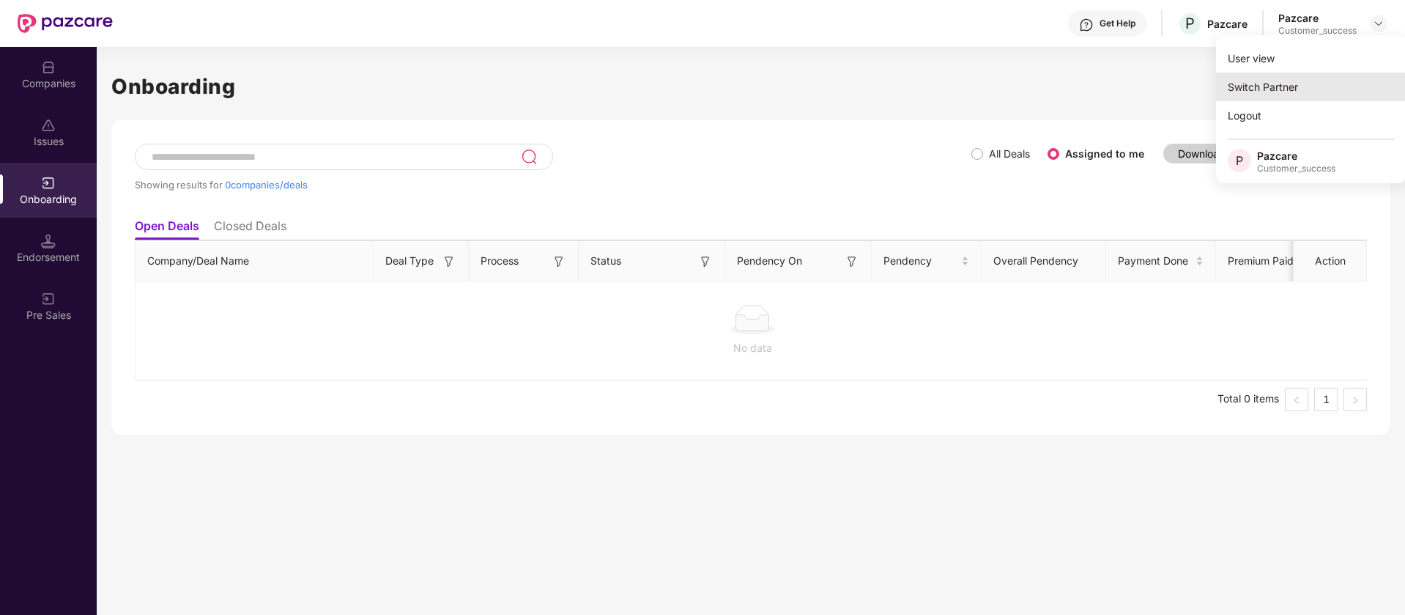
click at [1299, 78] on div "Switch Partner" at bounding box center [1311, 87] width 191 height 29
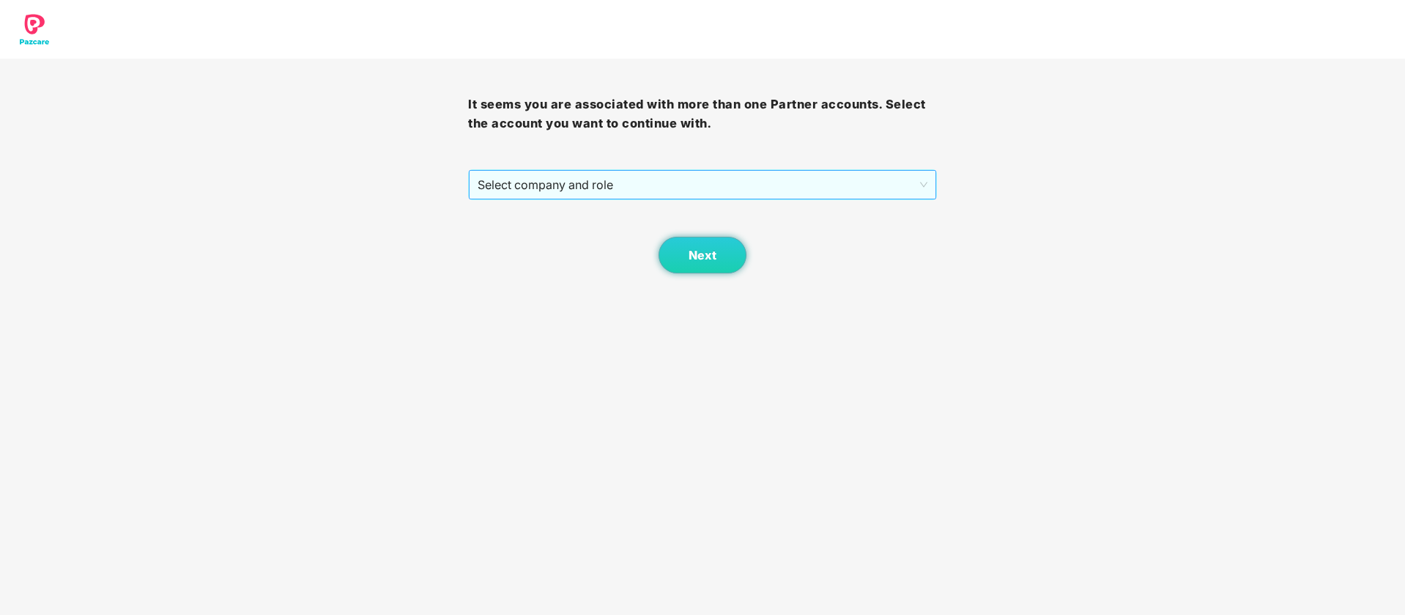
click at [731, 190] on span "Select company and role" at bounding box center [702, 185] width 449 height 28
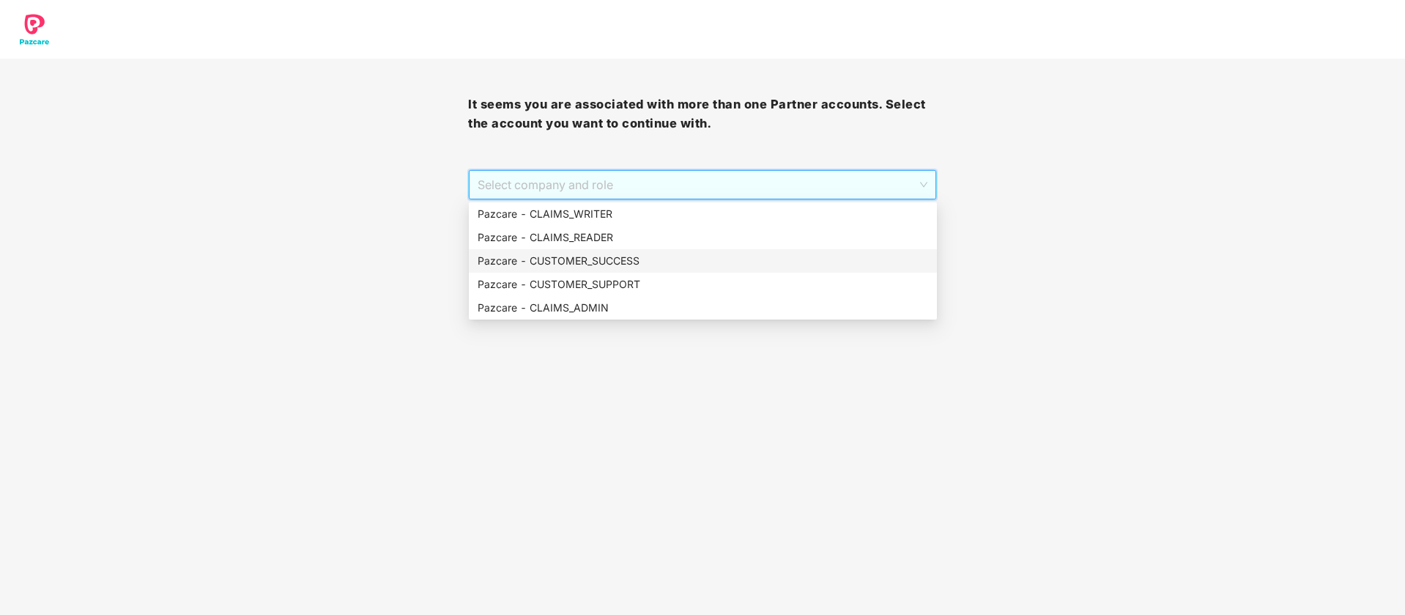
click at [646, 255] on div "Pazcare - CUSTOMER_SUCCESS" at bounding box center [703, 261] width 451 height 16
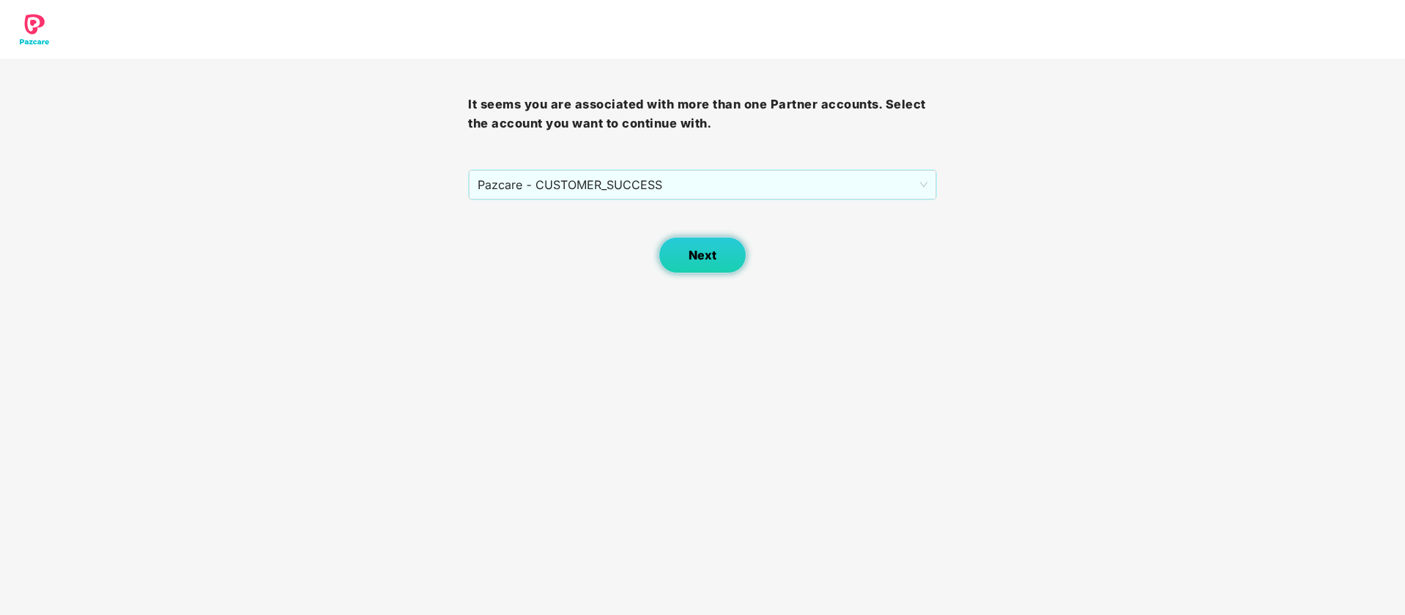
click at [691, 248] on span "Next" at bounding box center [703, 255] width 28 height 14
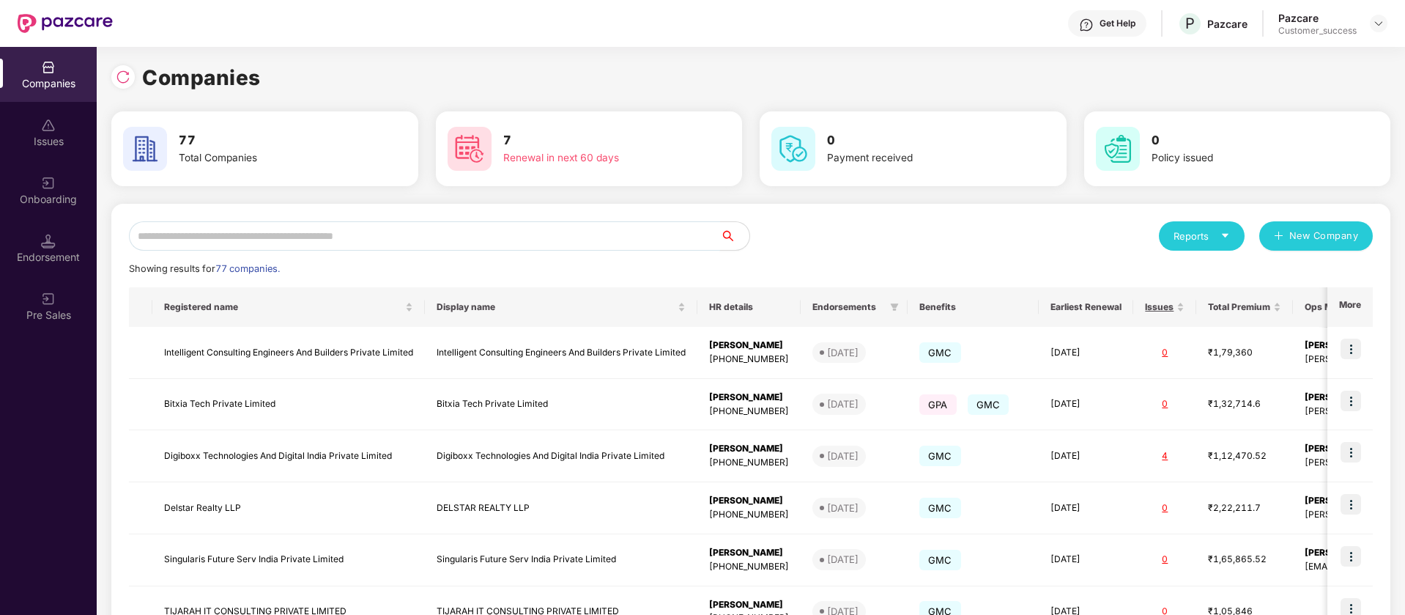
click at [349, 236] on input "text" at bounding box center [424, 235] width 591 height 29
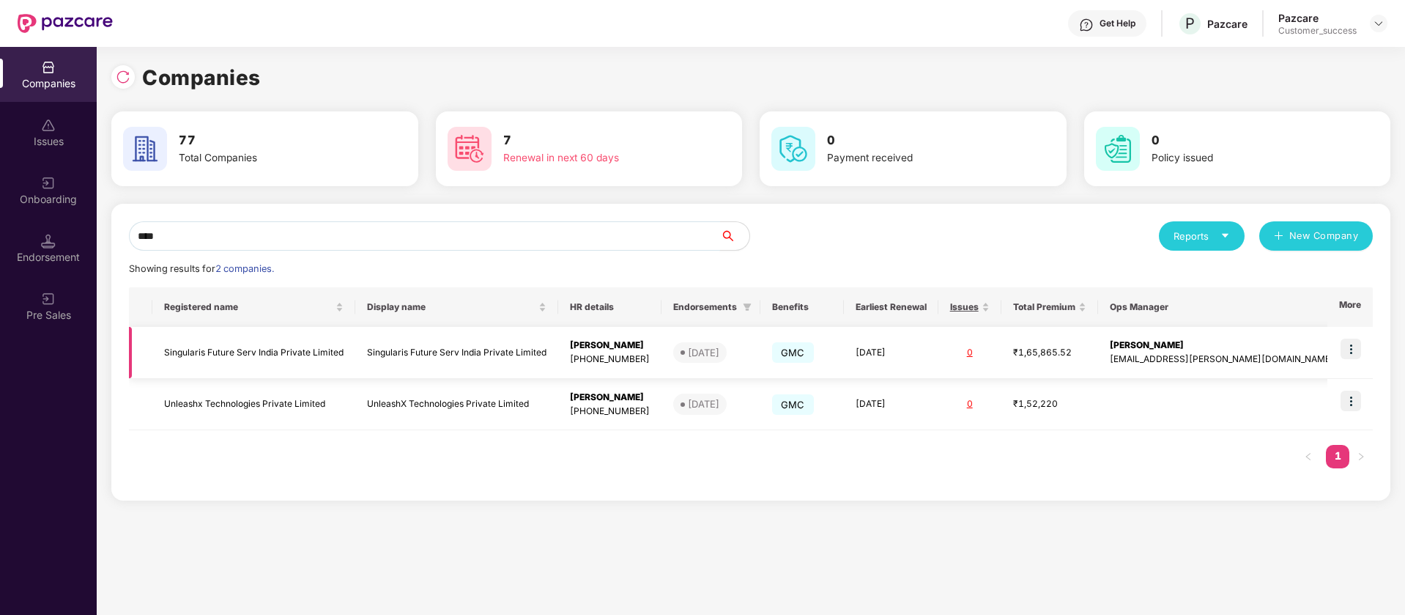
type input "****"
click at [1353, 347] on img at bounding box center [1351, 349] width 21 height 21
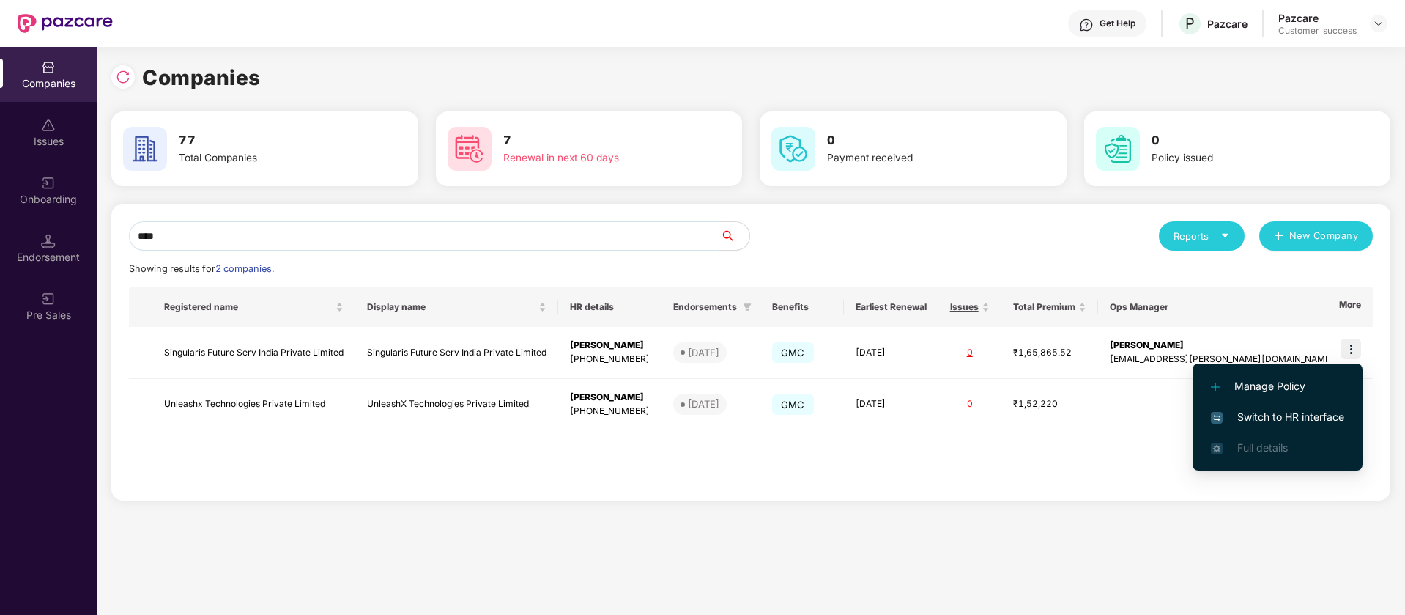
click at [1297, 415] on span "Switch to HR interface" at bounding box center [1277, 417] width 133 height 16
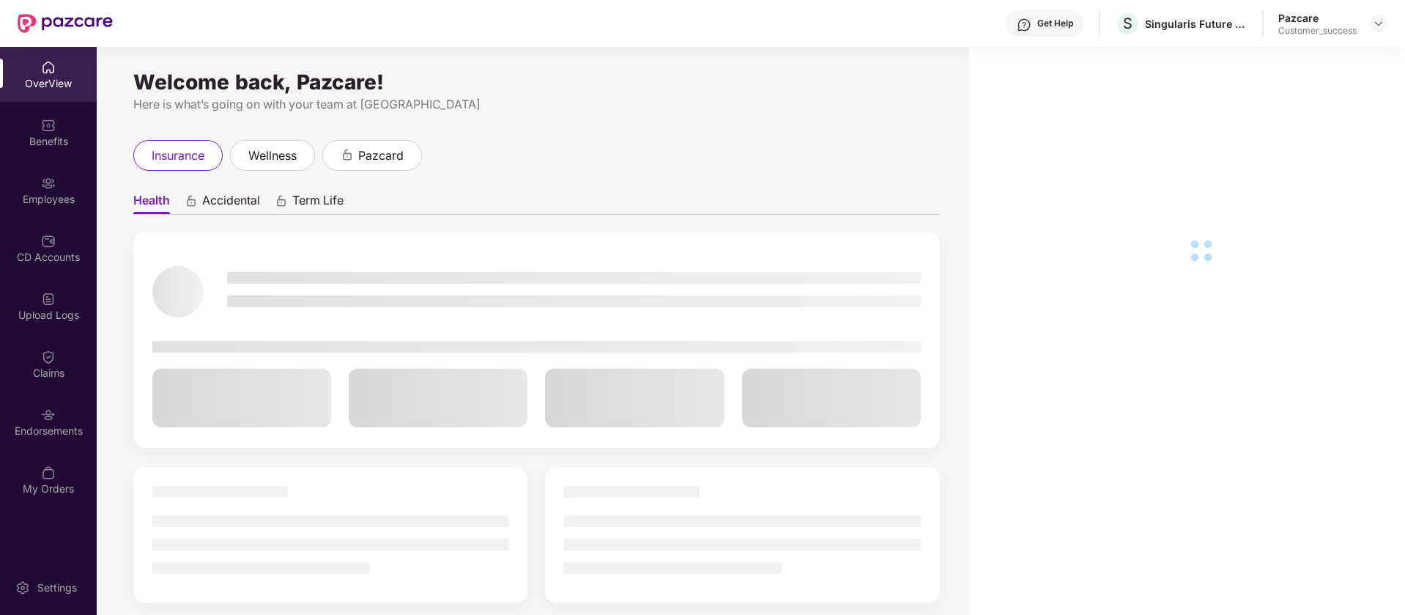
click at [60, 211] on div "Employees" at bounding box center [48, 190] width 97 height 55
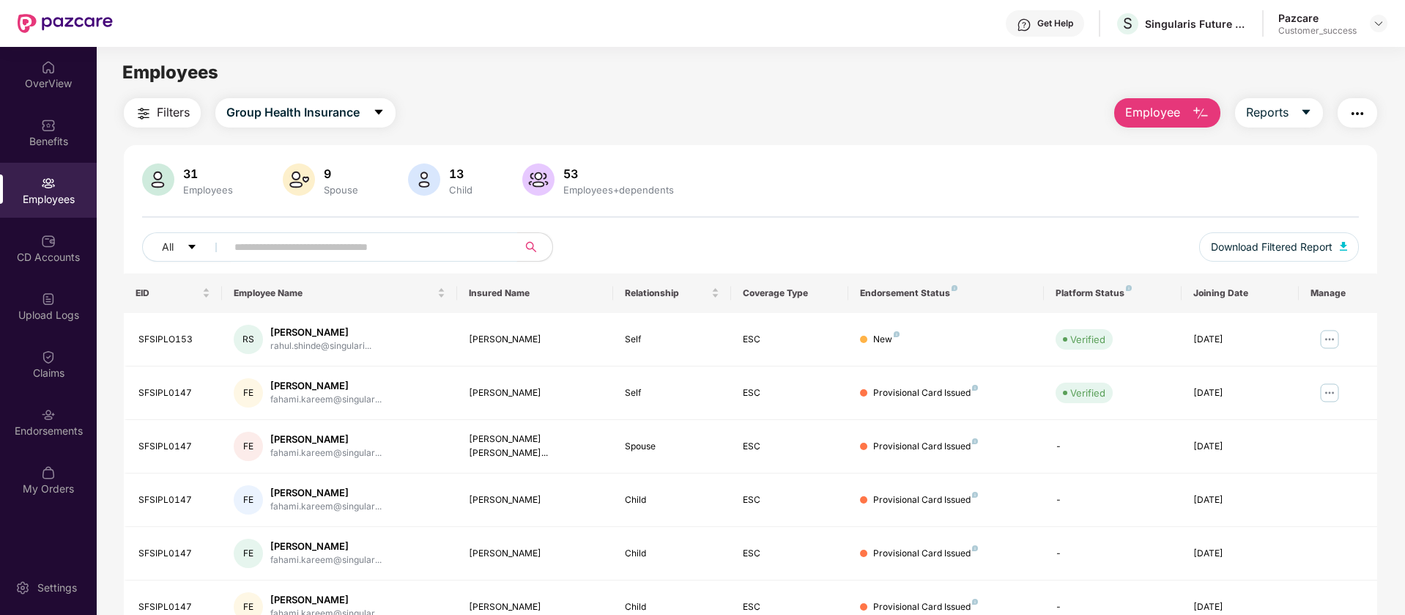
click at [351, 234] on span at bounding box center [367, 246] width 300 height 29
type input "*"
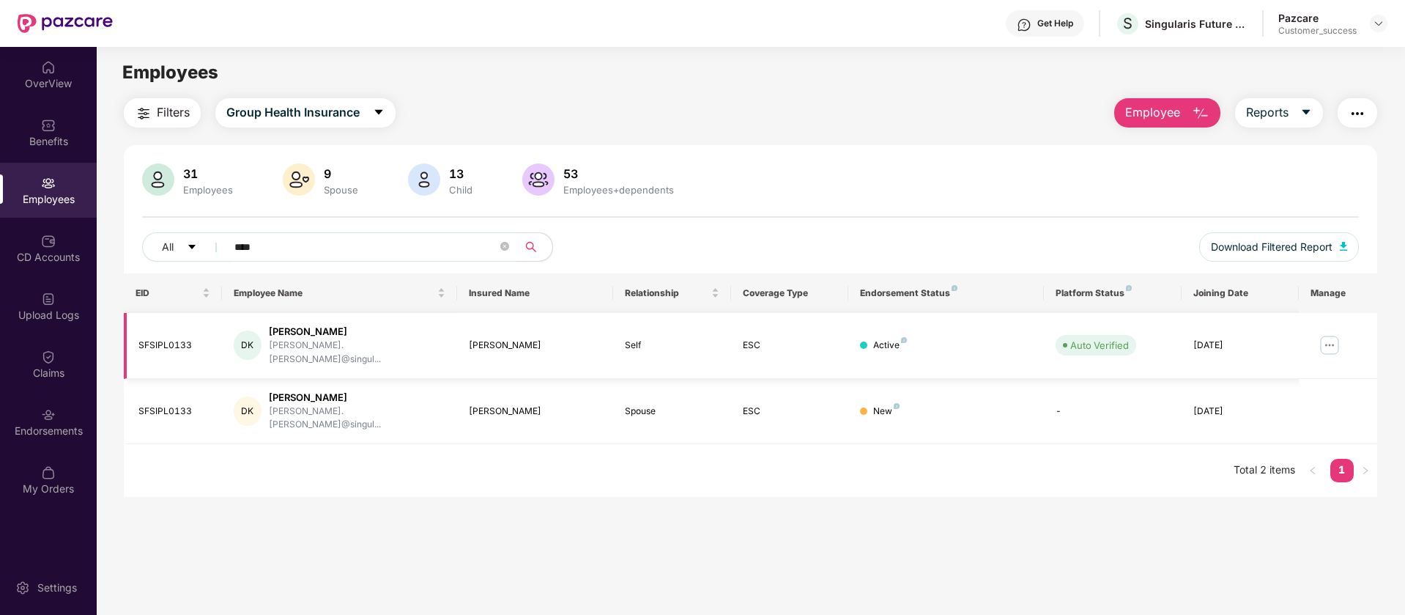
type input "****"
click at [1328, 342] on img at bounding box center [1329, 344] width 23 height 23
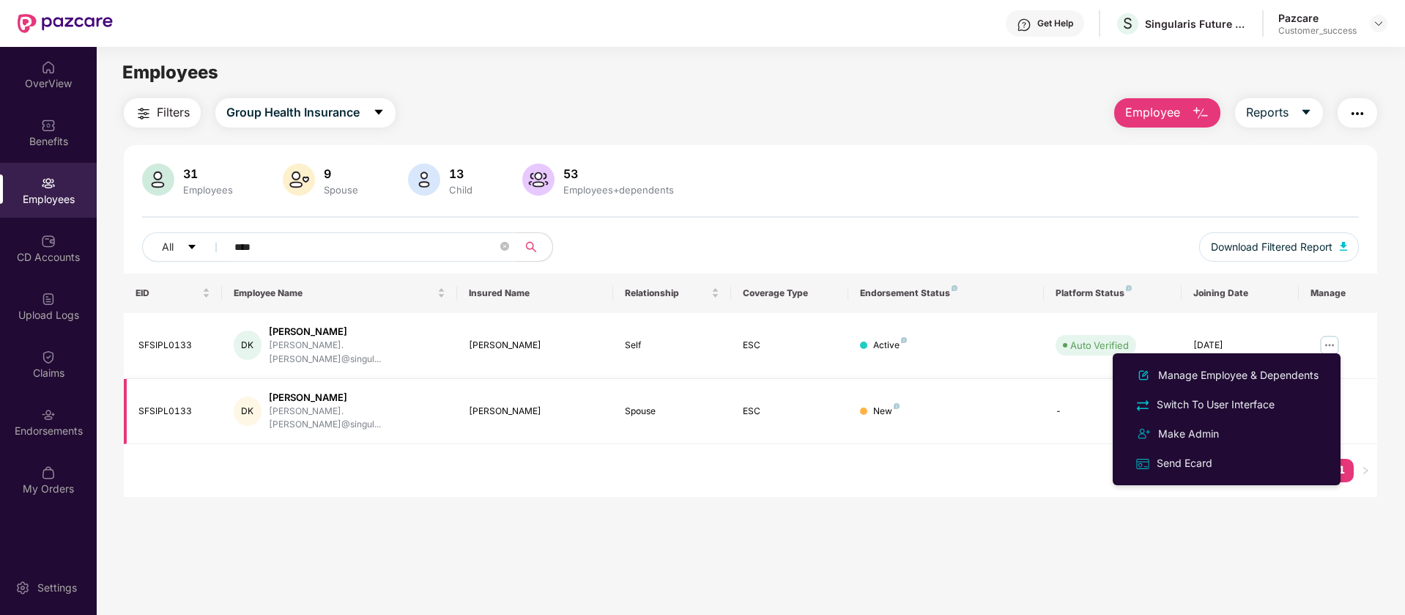
click at [896, 403] on img at bounding box center [897, 406] width 6 height 6
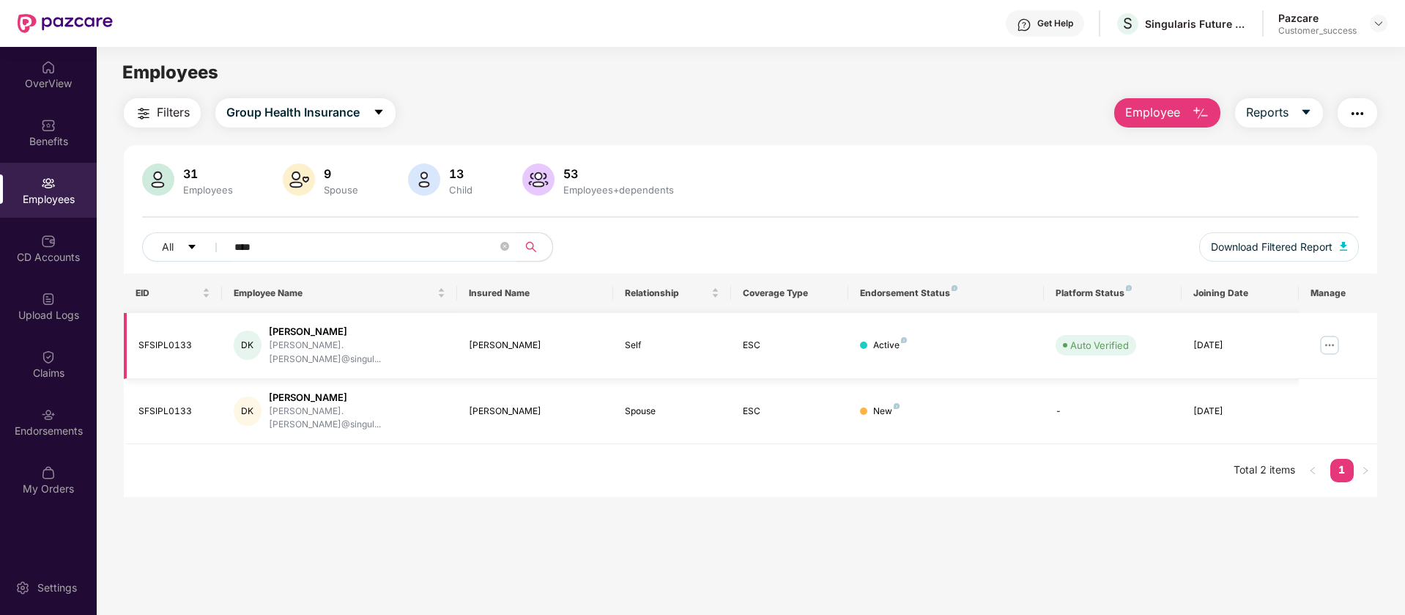
click at [1328, 341] on img at bounding box center [1329, 344] width 23 height 23
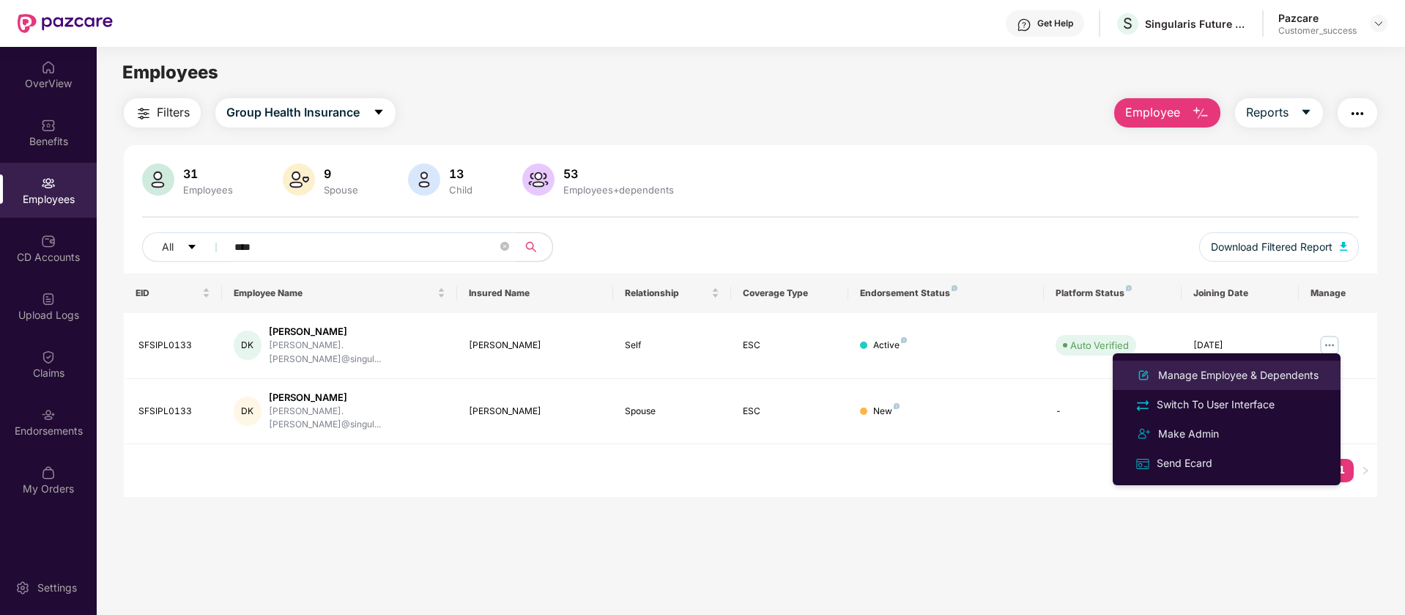
click at [1260, 366] on div "Manage Employee & Dependents" at bounding box center [1227, 375] width 190 height 18
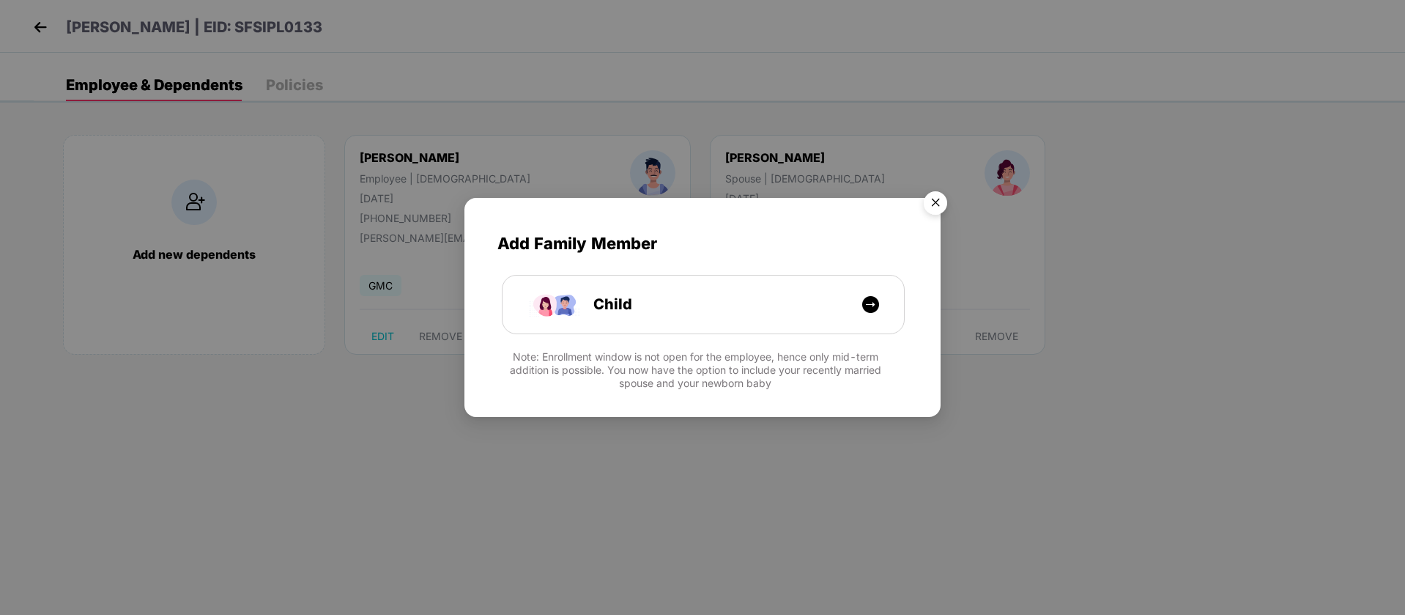
click at [935, 207] on img "Close" at bounding box center [935, 205] width 41 height 41
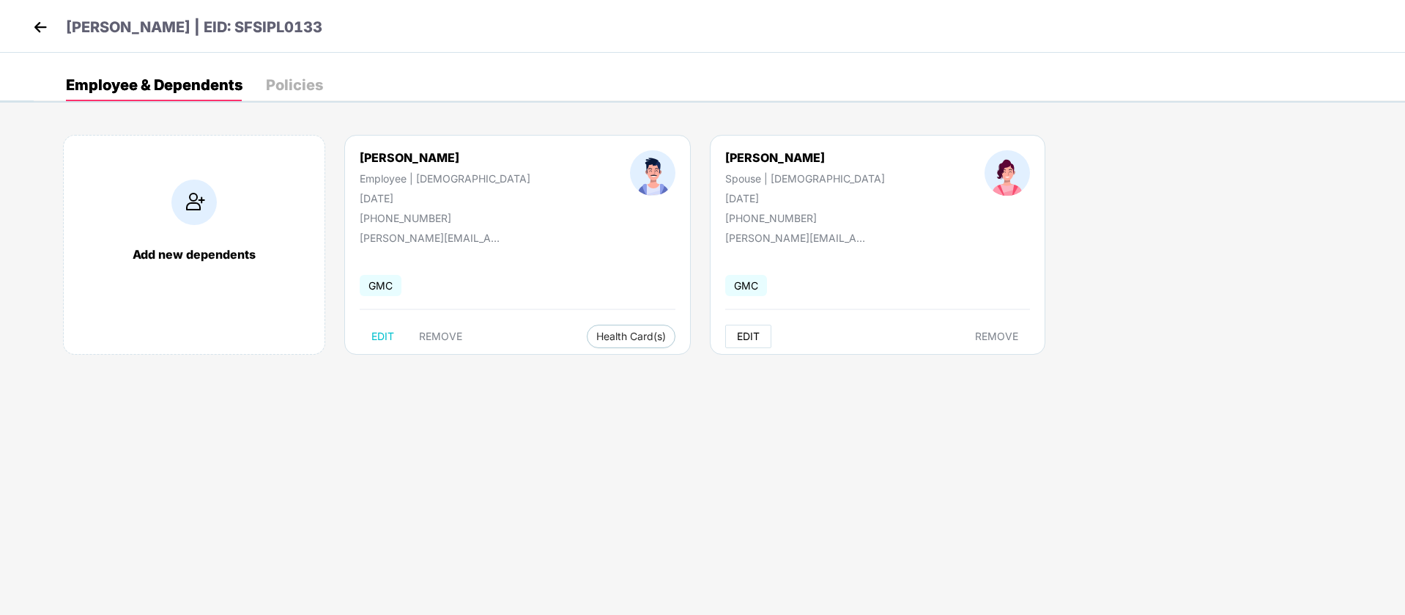
click at [737, 341] on span "EDIT" at bounding box center [748, 336] width 23 height 12
select select "******"
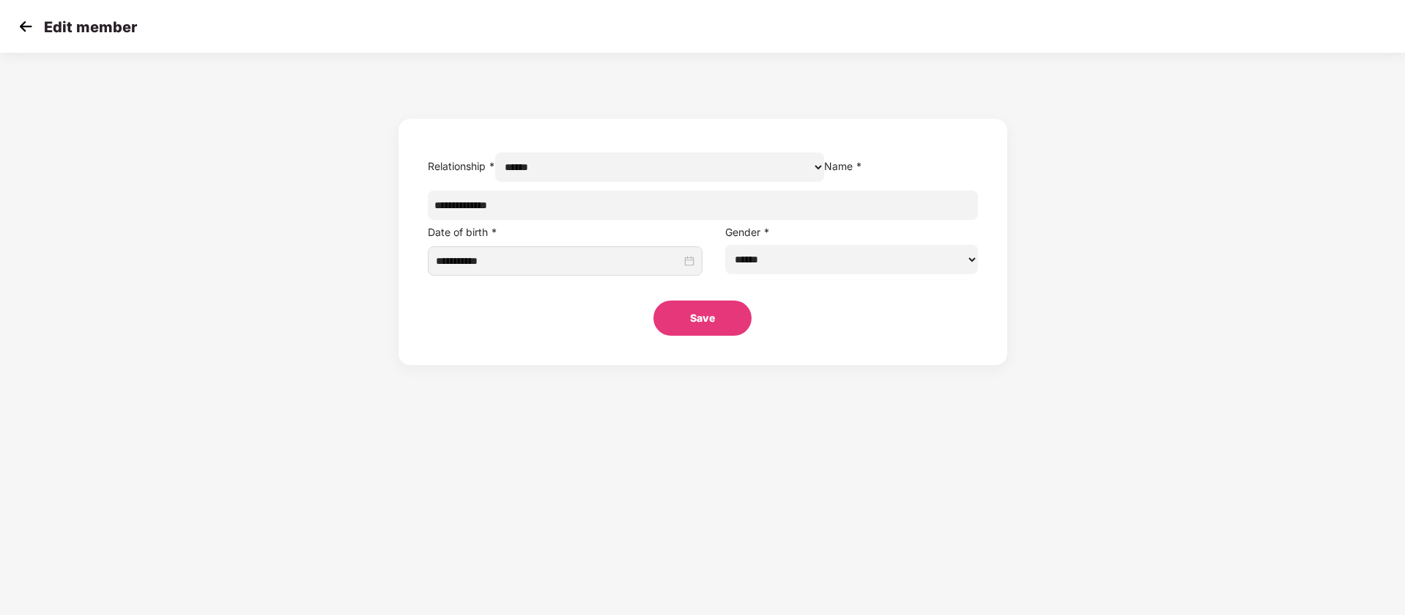
click at [29, 20] on img at bounding box center [26, 26] width 22 height 22
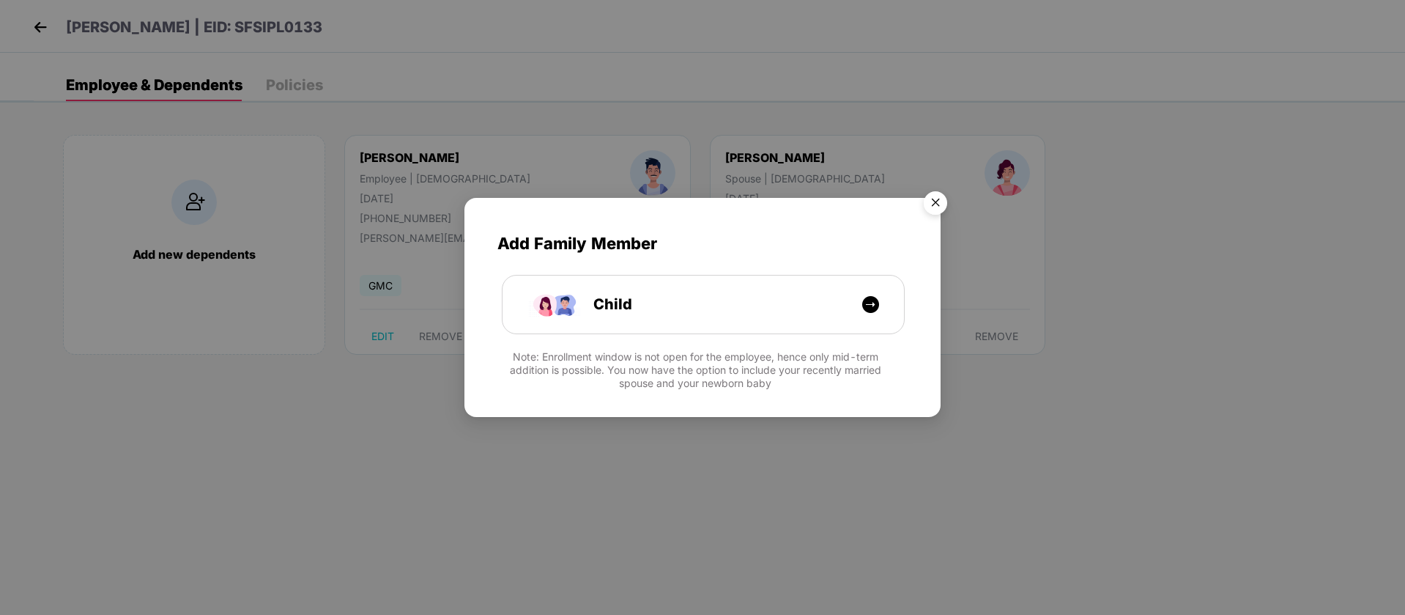
click at [941, 204] on img "Close" at bounding box center [935, 205] width 41 height 41
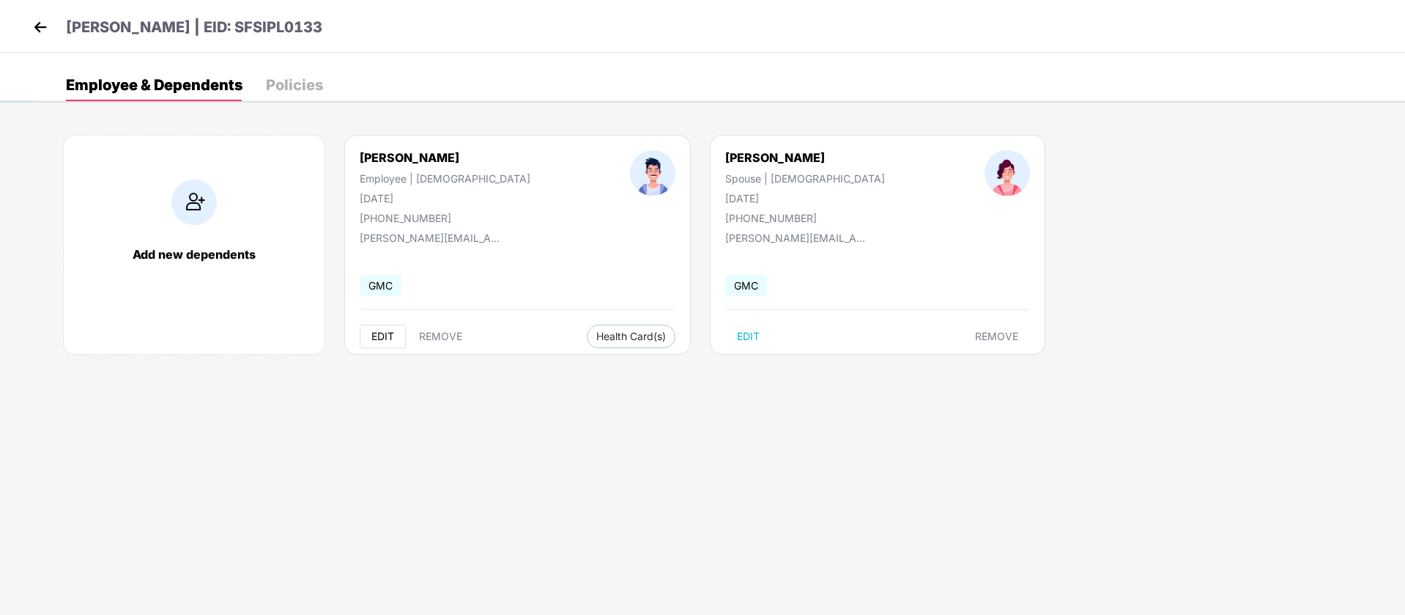
click at [386, 335] on span "EDIT" at bounding box center [383, 336] width 23 height 12
select select "****"
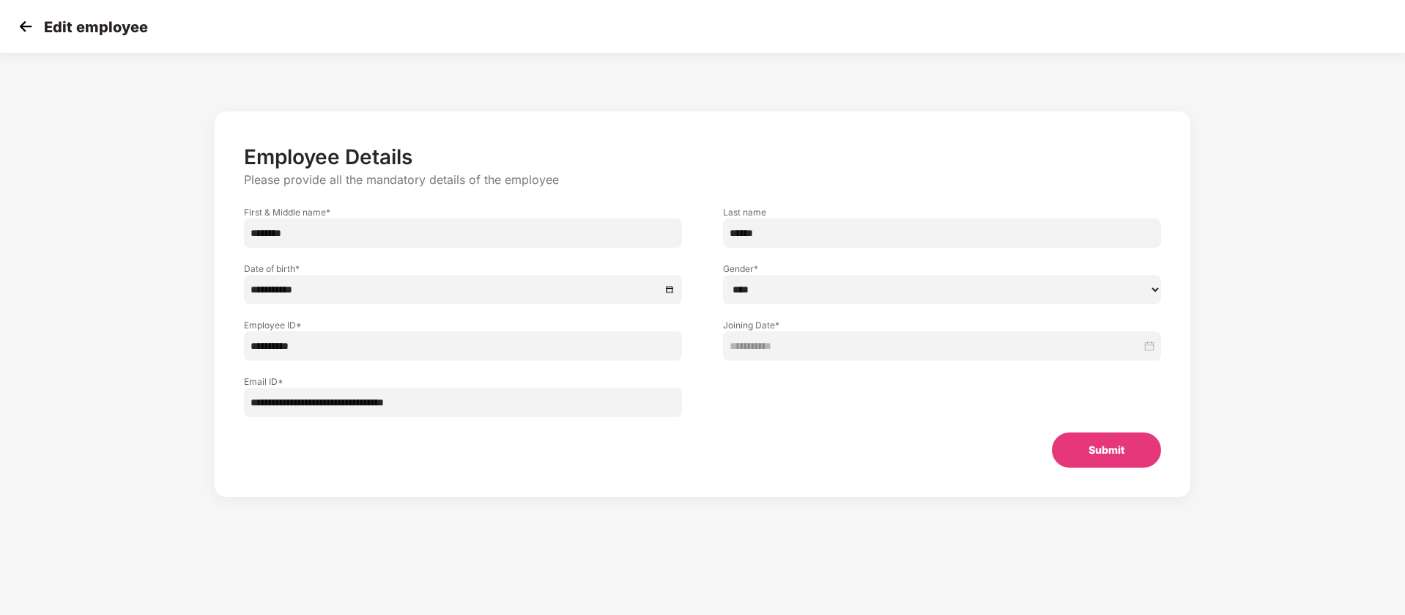
click at [30, 32] on img at bounding box center [26, 26] width 22 height 22
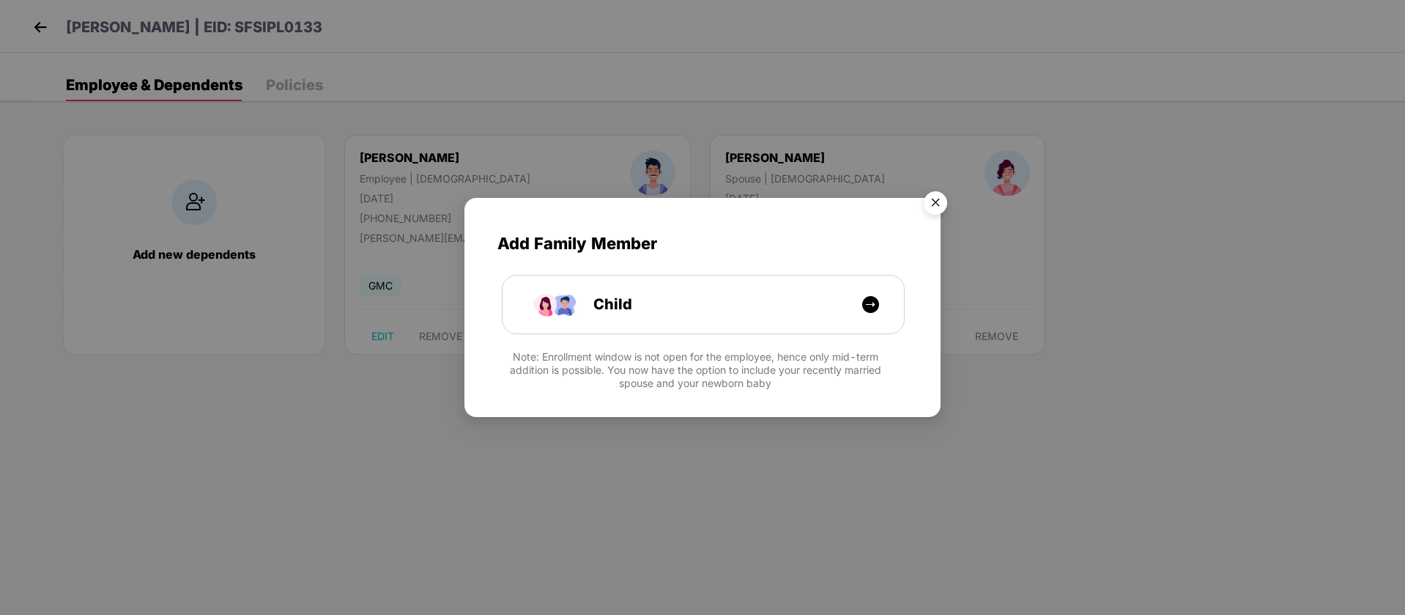
click at [934, 209] on img "Close" at bounding box center [935, 205] width 41 height 41
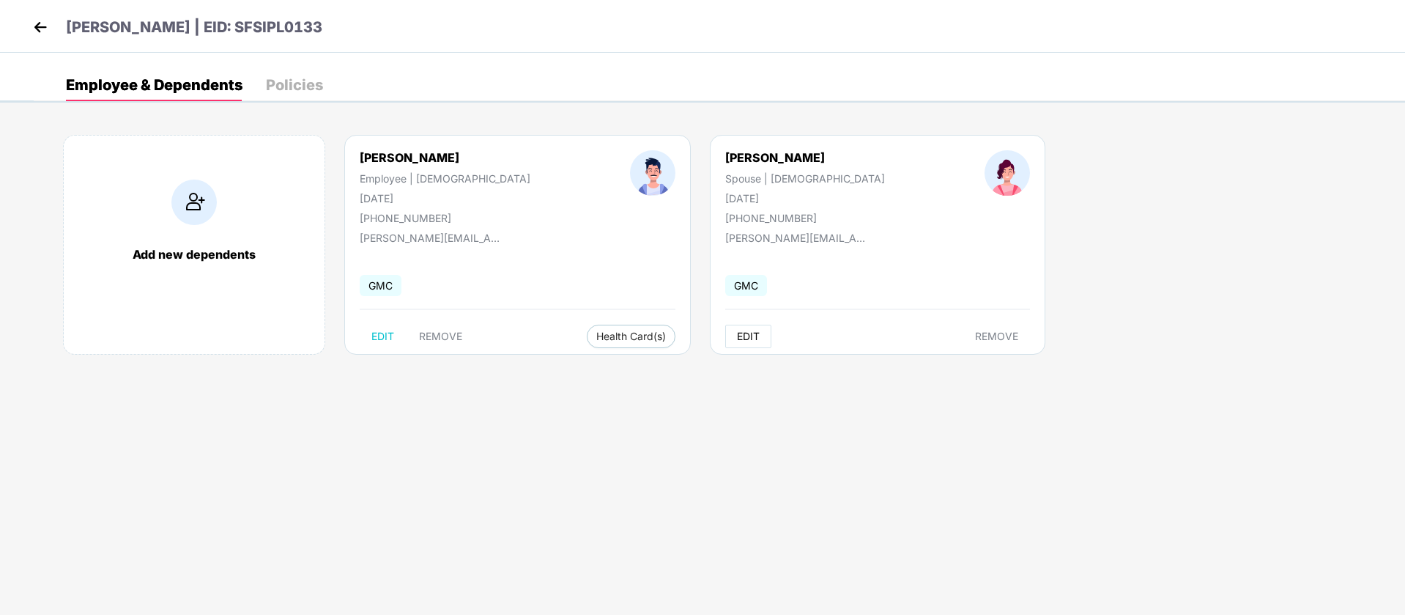
click at [737, 332] on span "EDIT" at bounding box center [748, 336] width 23 height 12
select select "******"
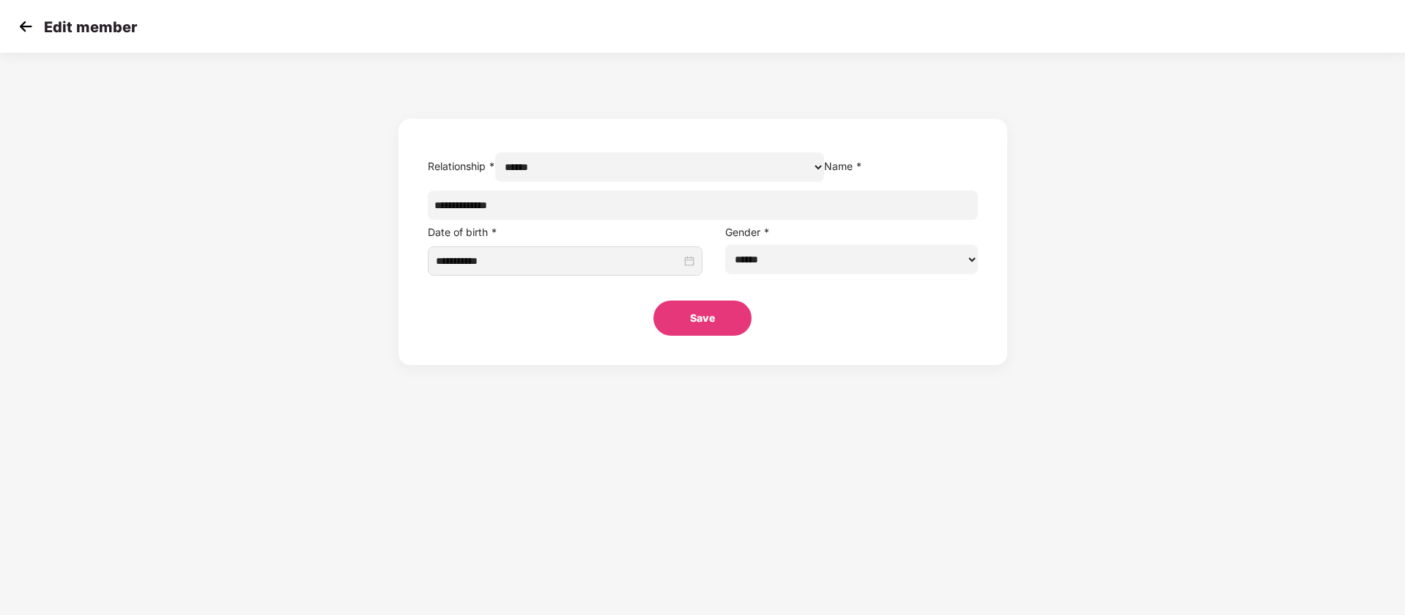
click at [742, 336] on button "Save" at bounding box center [703, 317] width 98 height 35
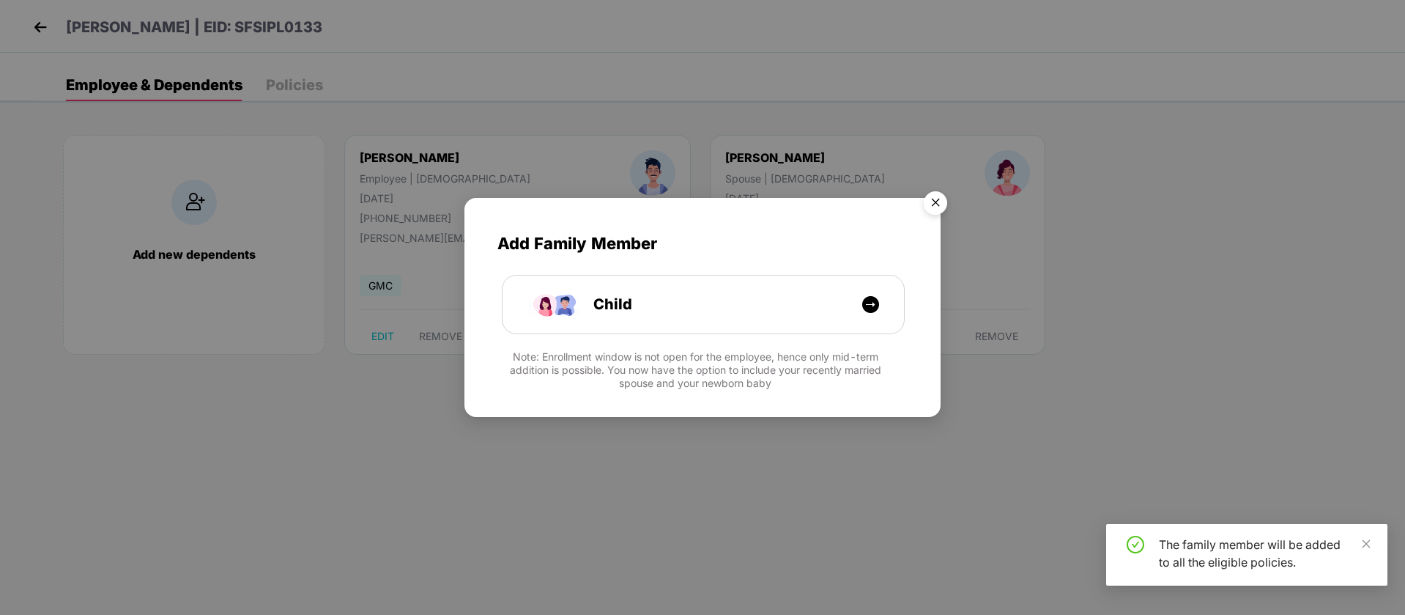
click at [940, 197] on img "Close" at bounding box center [935, 205] width 41 height 41
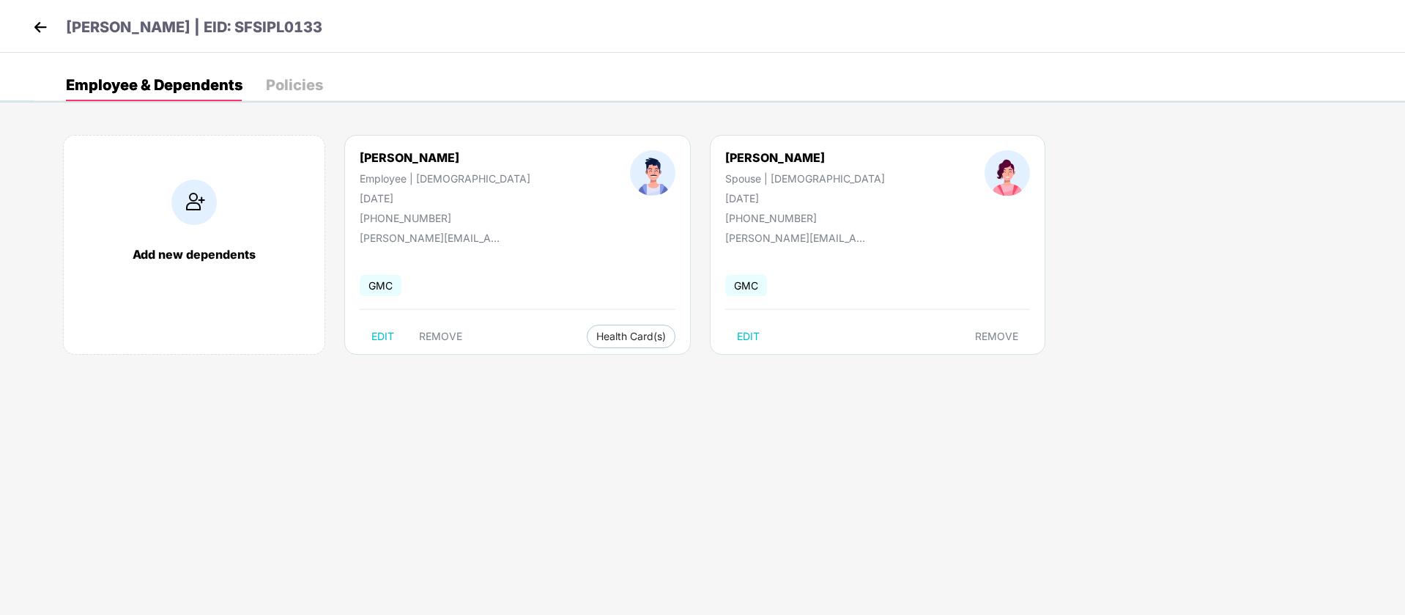
click at [291, 84] on div "Policies" at bounding box center [294, 85] width 57 height 15
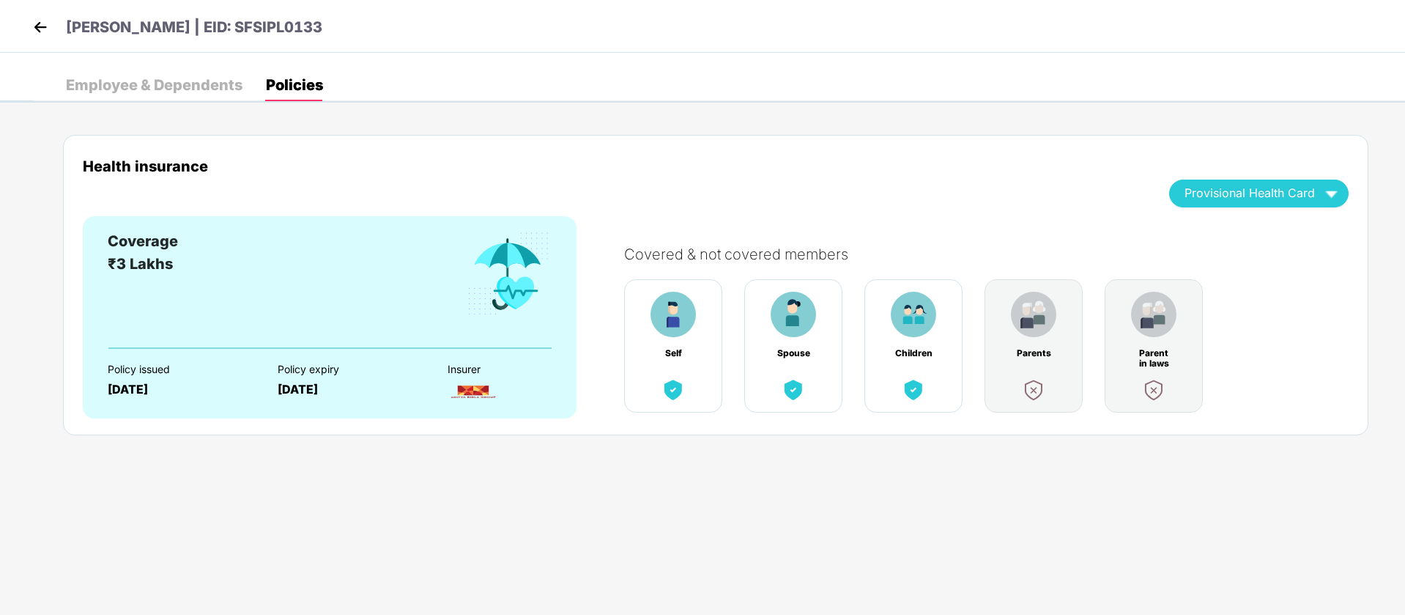
click at [144, 85] on div "Employee & Dependents" at bounding box center [154, 85] width 177 height 15
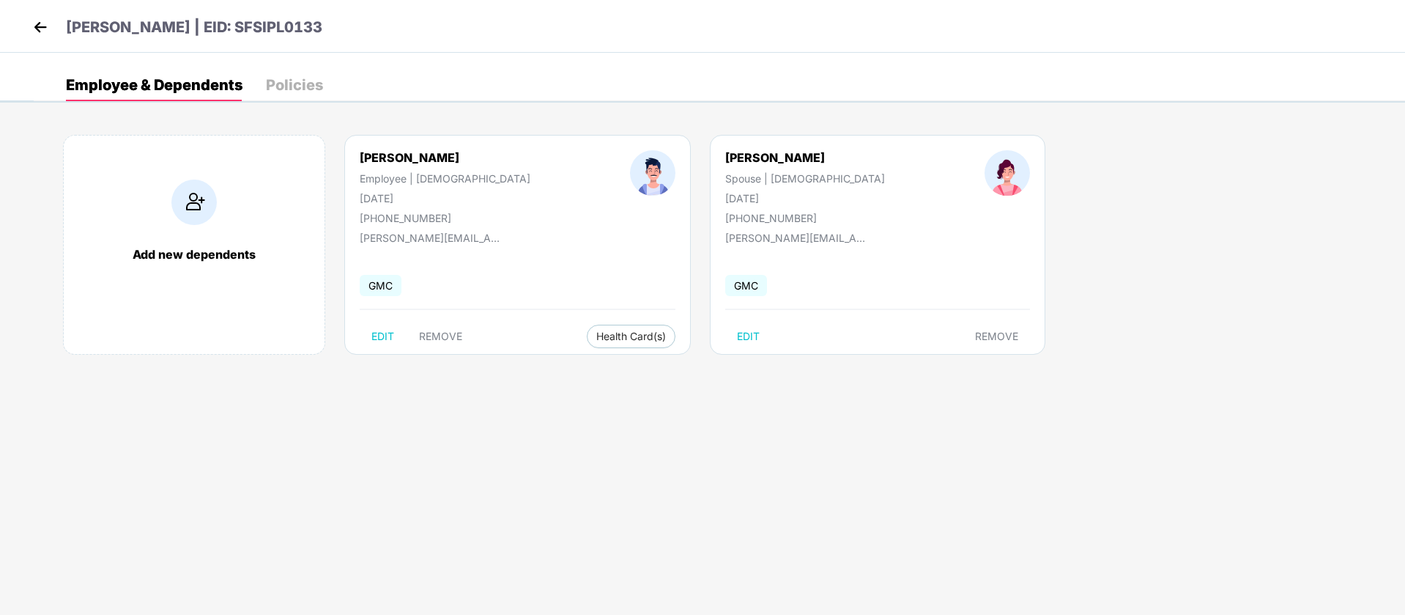
click at [43, 29] on img at bounding box center [40, 27] width 22 height 22
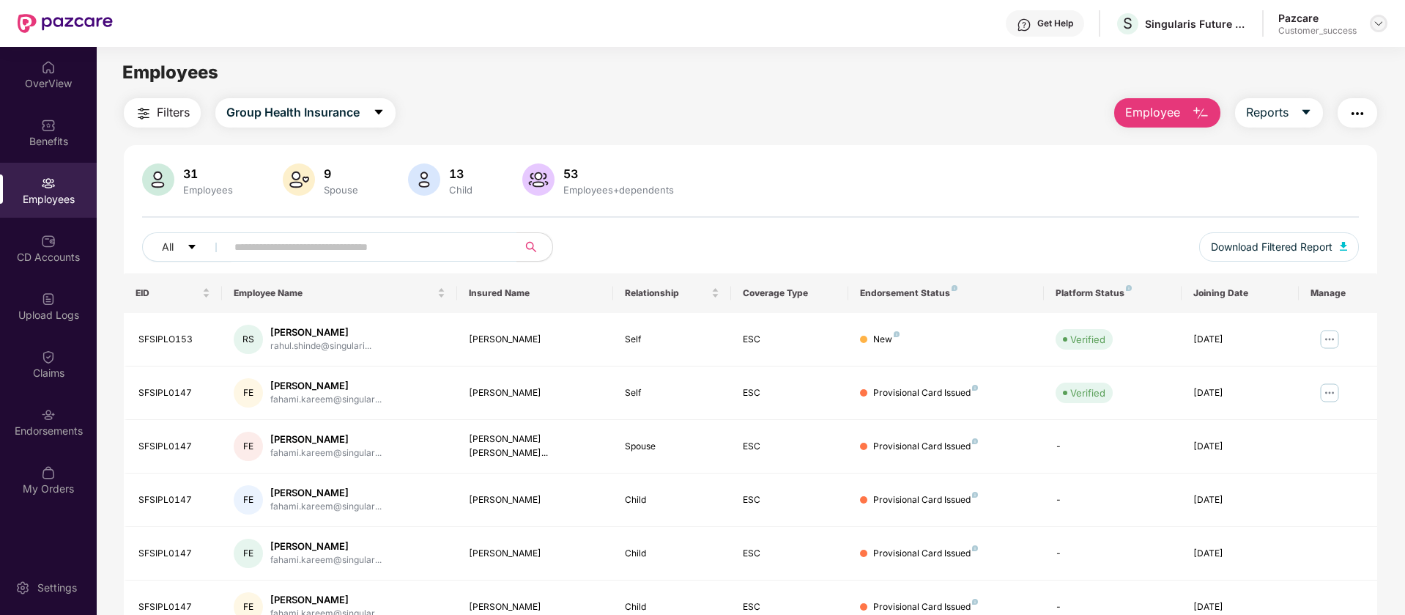
click at [1377, 18] on img at bounding box center [1379, 24] width 12 height 12
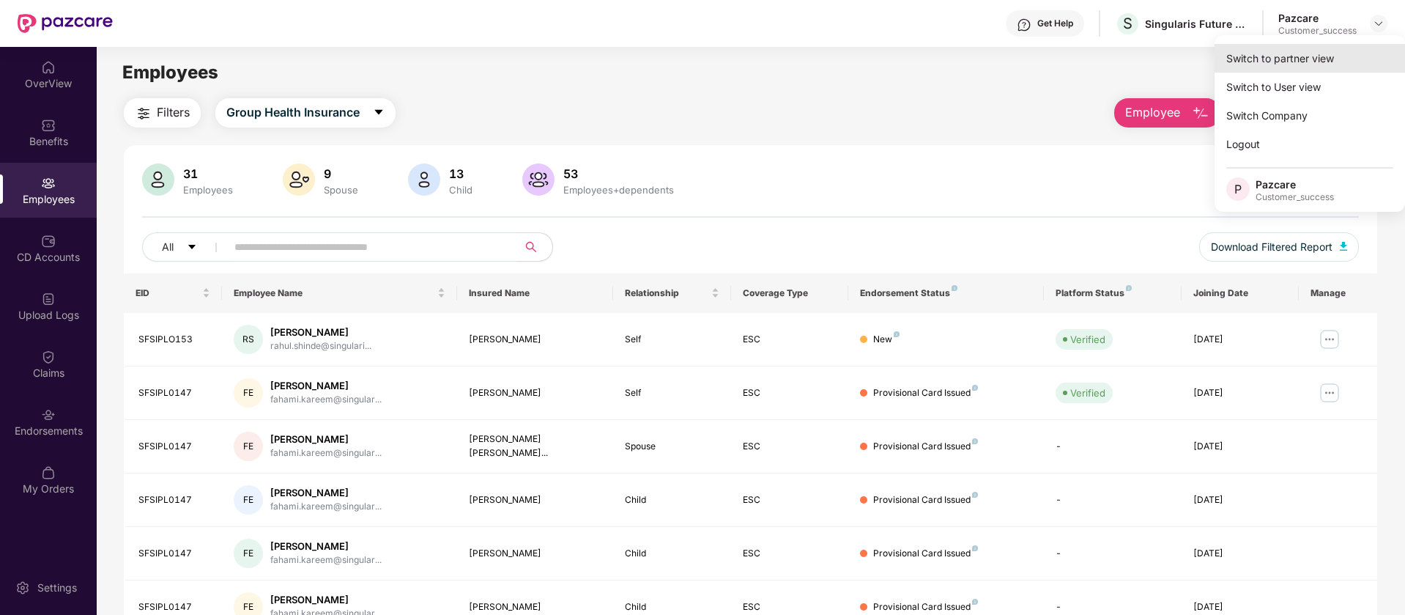
click at [1330, 59] on div "Switch to partner view" at bounding box center [1310, 58] width 191 height 29
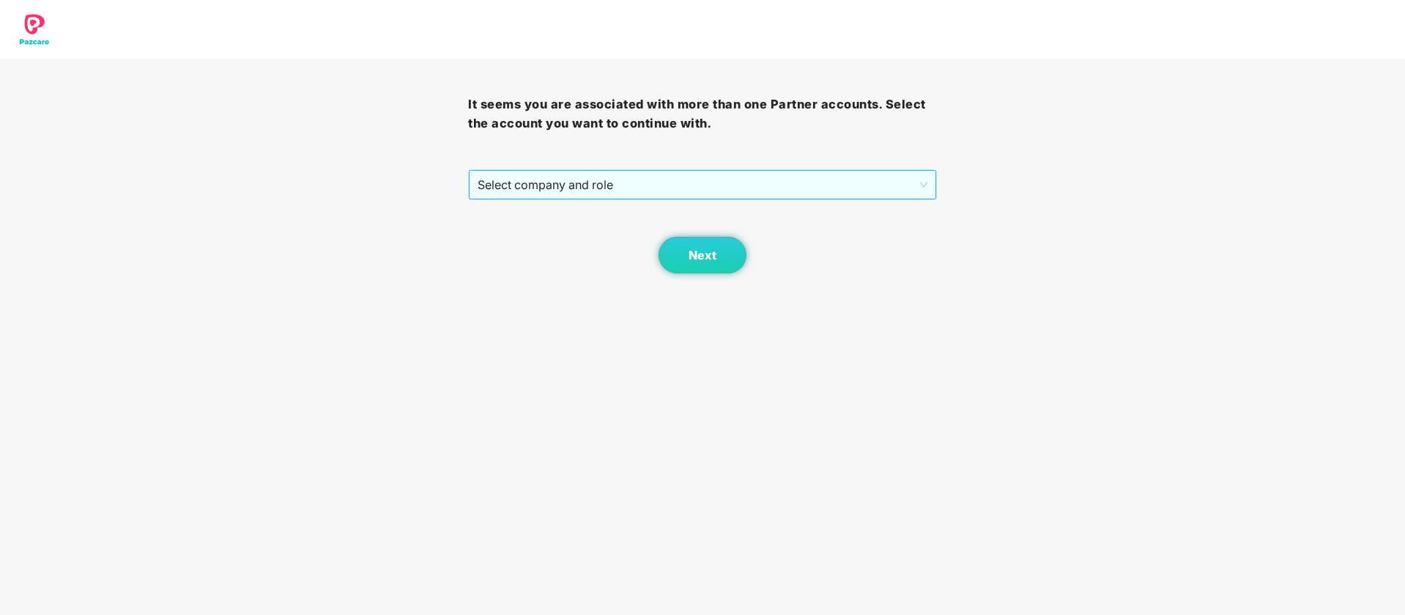
click at [653, 176] on span "Select company and role" at bounding box center [702, 185] width 449 height 28
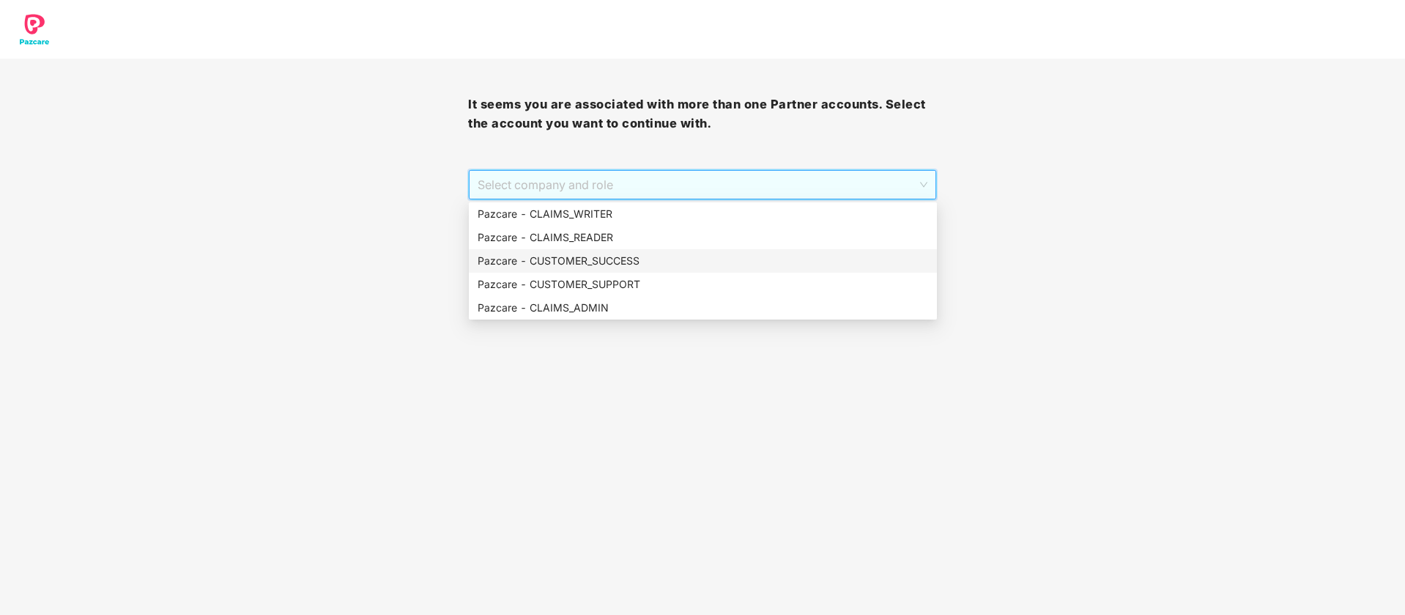
click at [608, 264] on div "Pazcare - CUSTOMER_SUCCESS" at bounding box center [703, 261] width 451 height 16
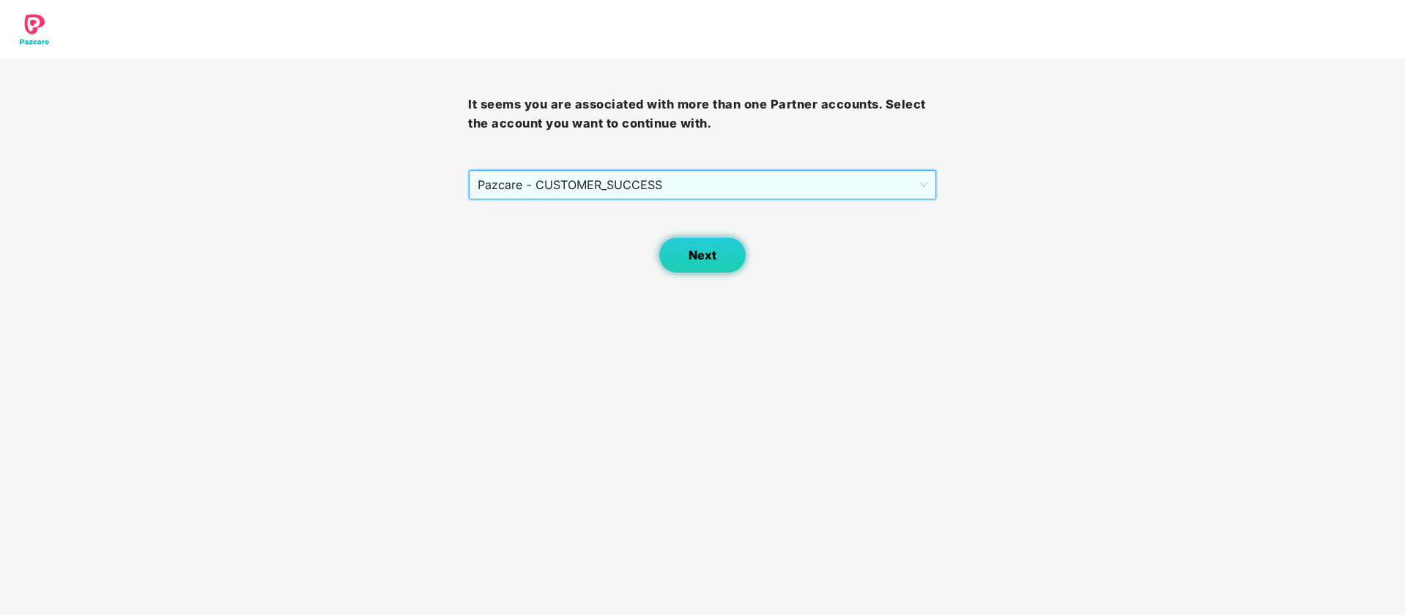
click at [662, 256] on button "Next" at bounding box center [703, 255] width 88 height 37
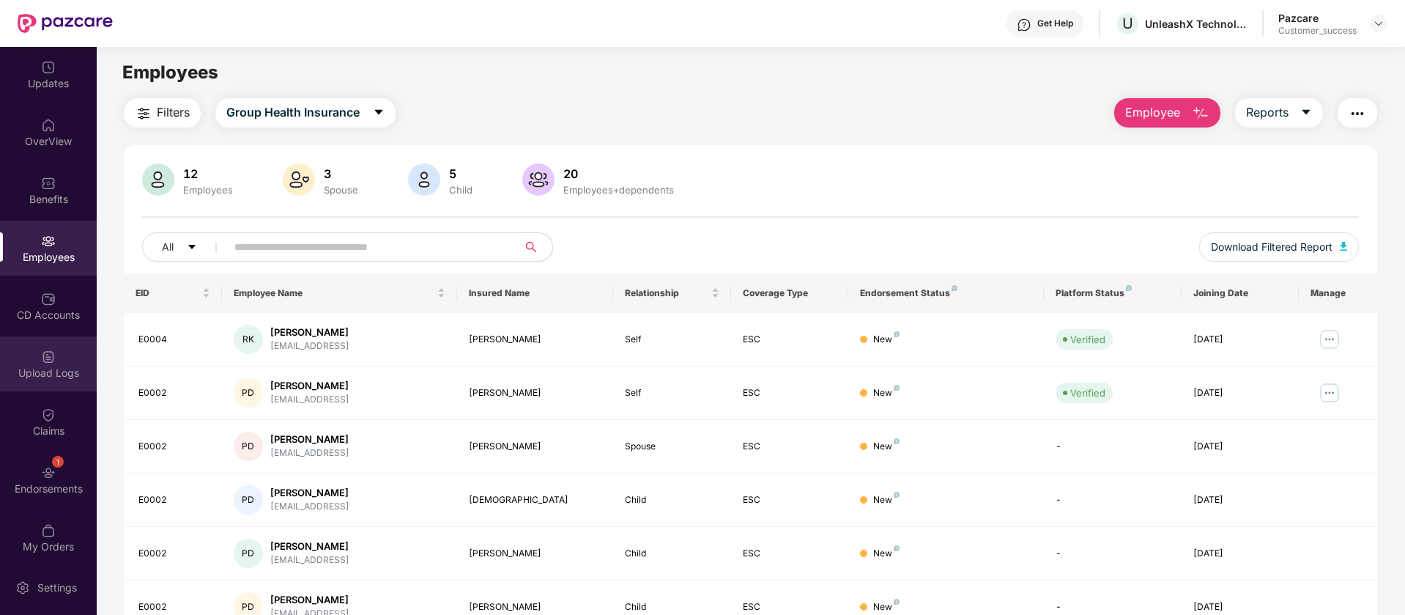
click at [64, 363] on div "Upload Logs" at bounding box center [48, 363] width 97 height 55
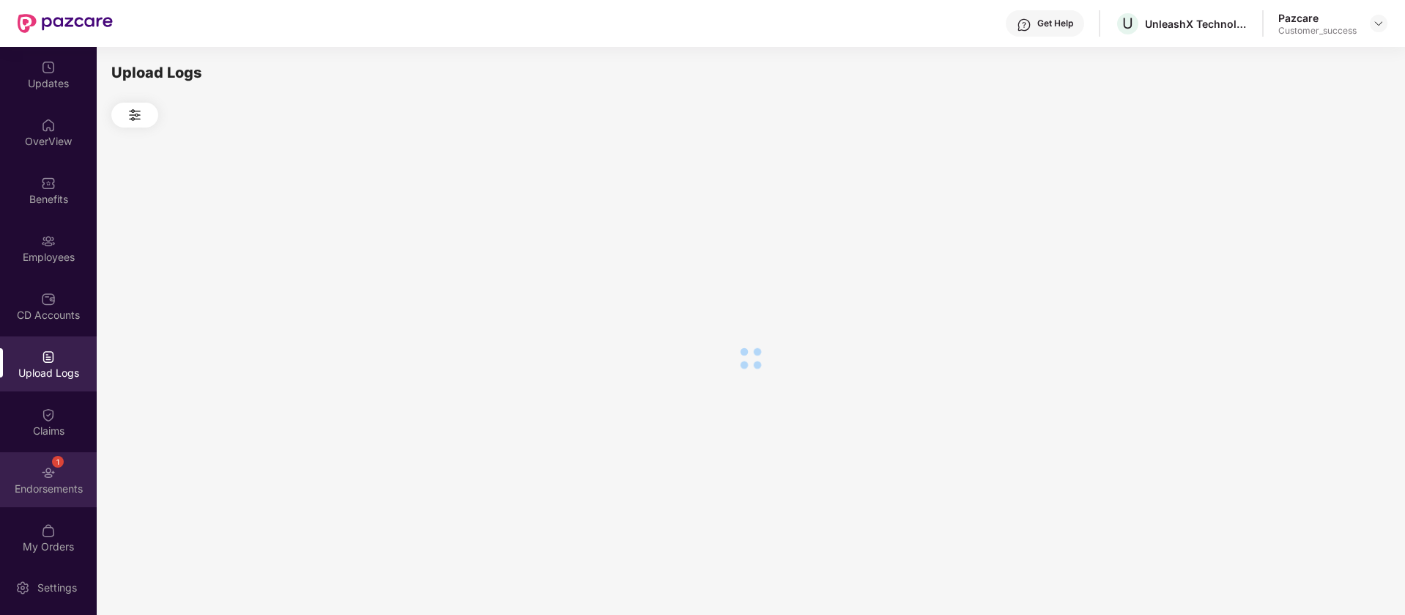
click at [28, 476] on div "1 Endorsements" at bounding box center [48, 479] width 97 height 55
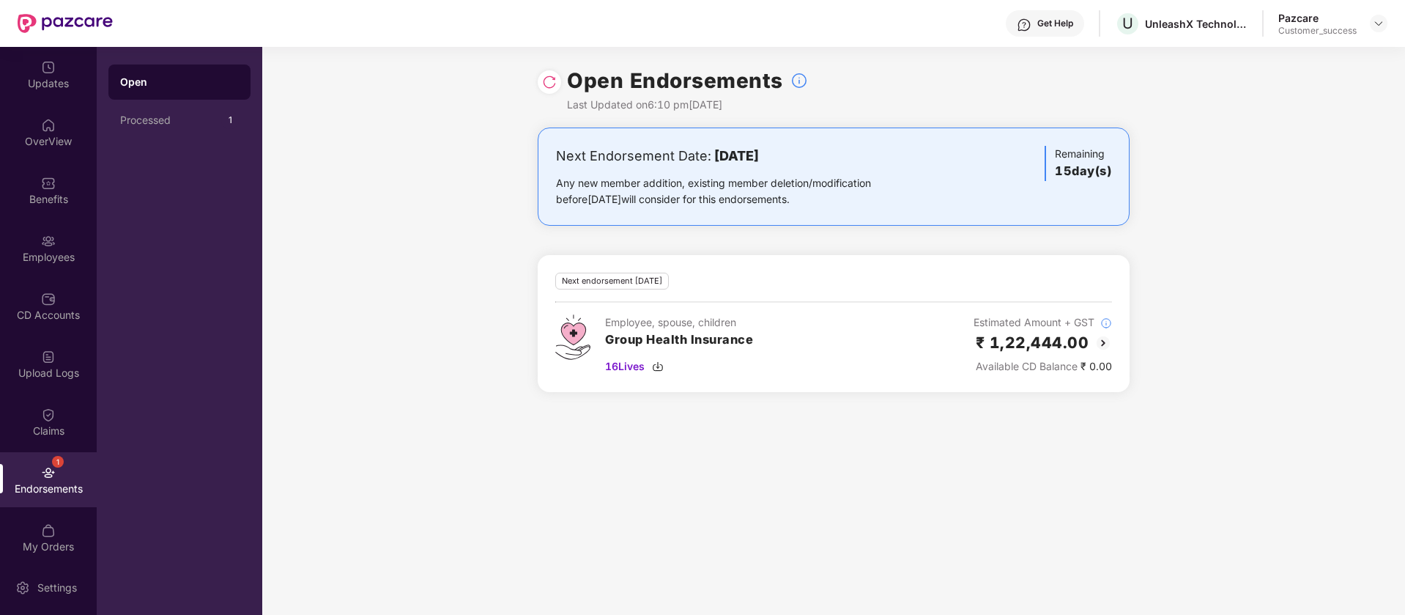
click at [551, 78] on img at bounding box center [549, 82] width 15 height 15
click at [1103, 345] on img at bounding box center [1104, 343] width 18 height 18
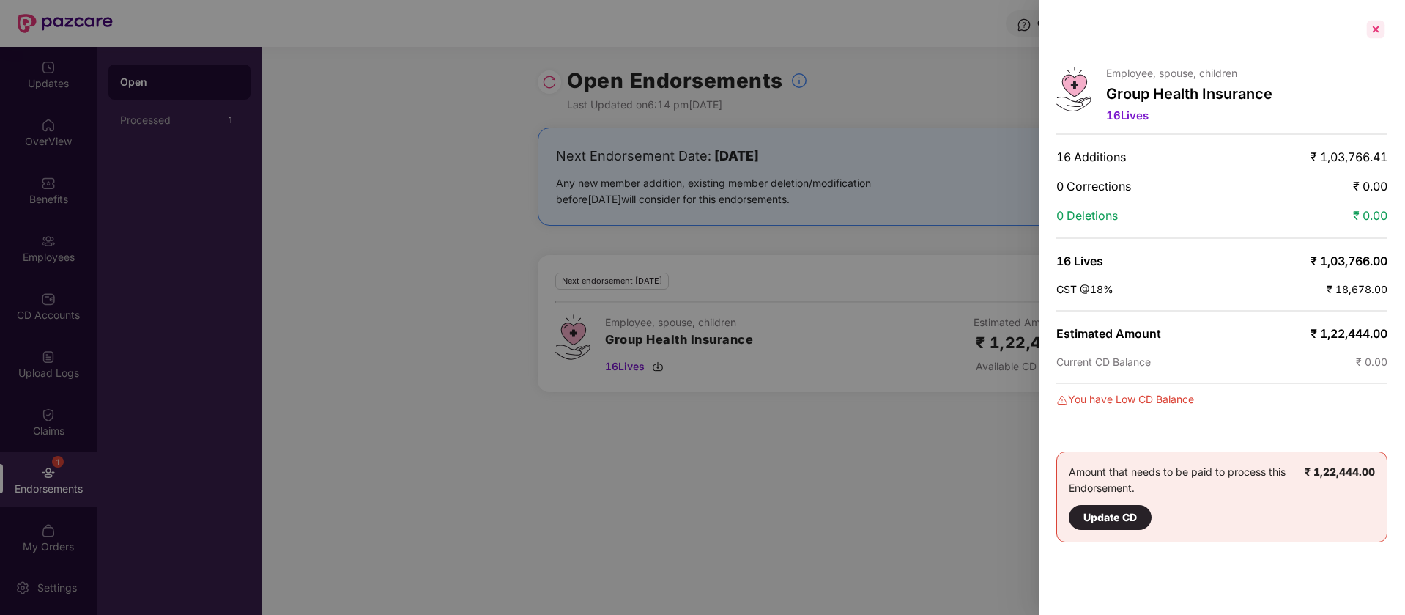
click at [1385, 28] on div at bounding box center [1375, 29] width 23 height 23
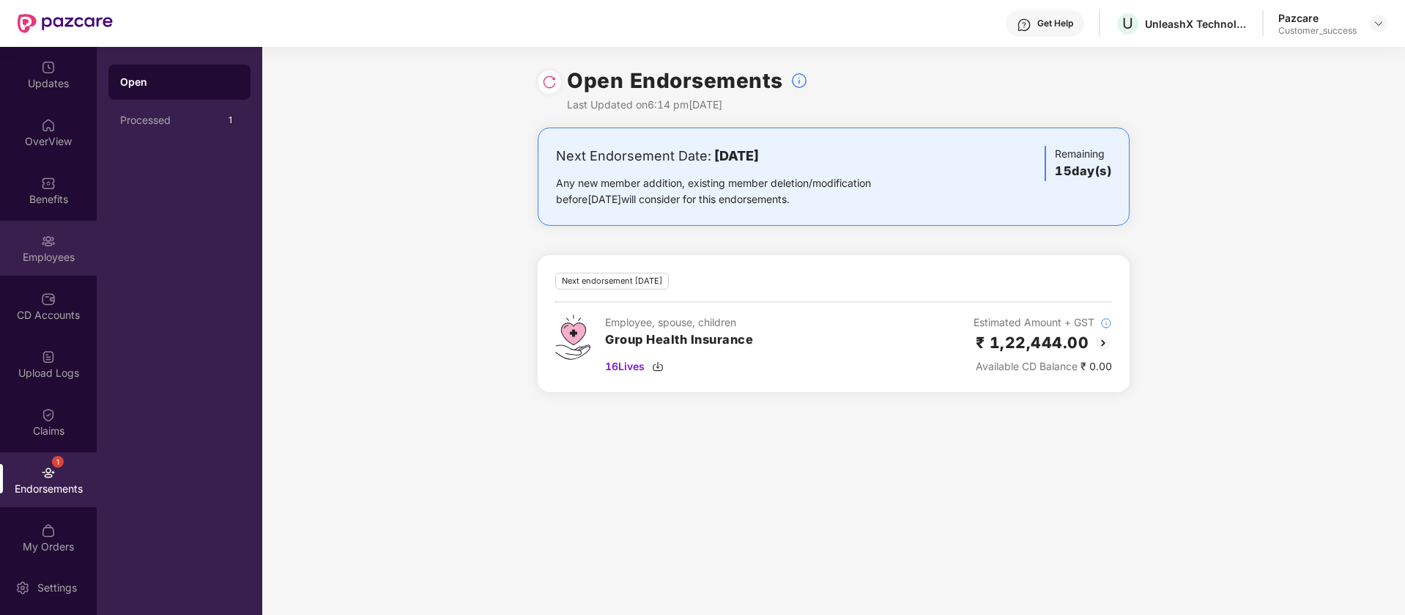
click at [21, 243] on div "Employees" at bounding box center [48, 248] width 97 height 55
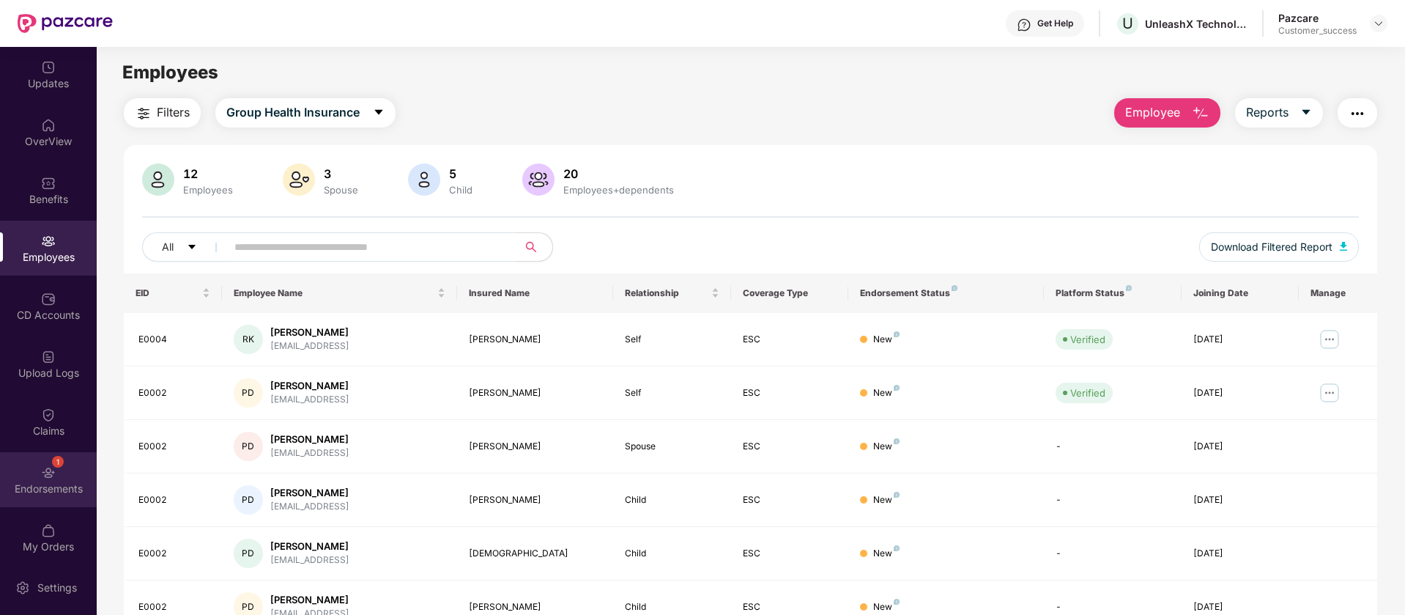
click at [61, 456] on div "1 Endorsements" at bounding box center [48, 479] width 97 height 55
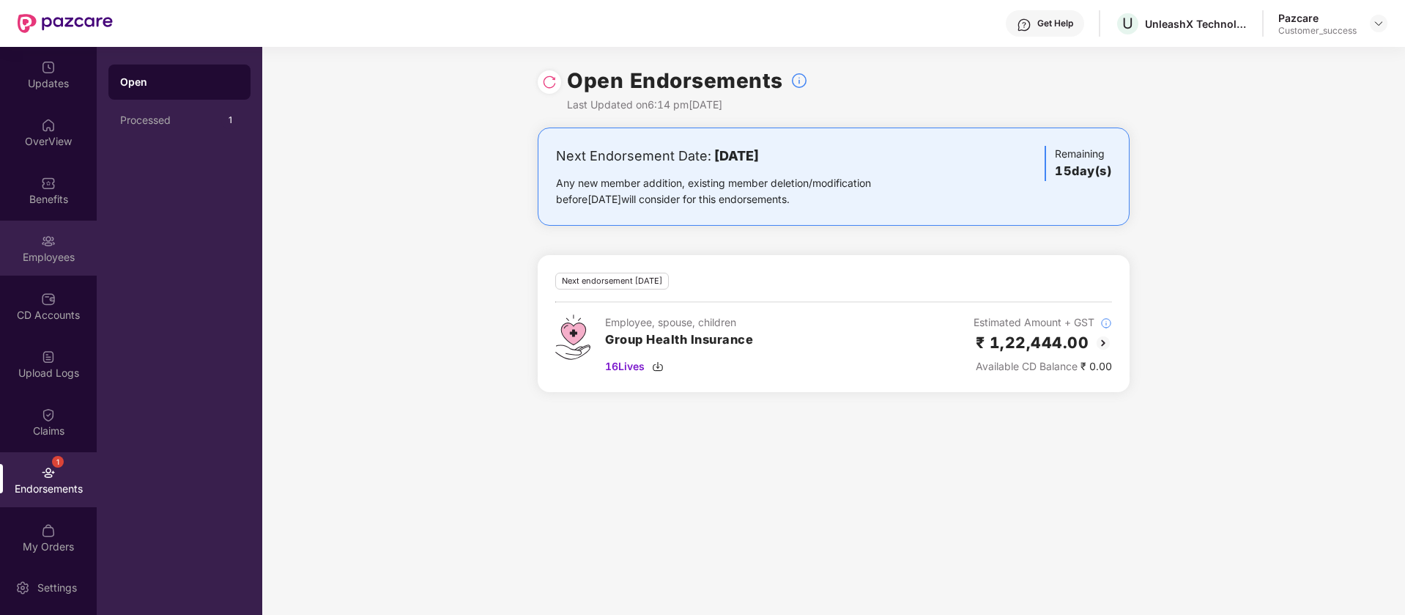
click at [59, 254] on div "Employees" at bounding box center [48, 257] width 97 height 15
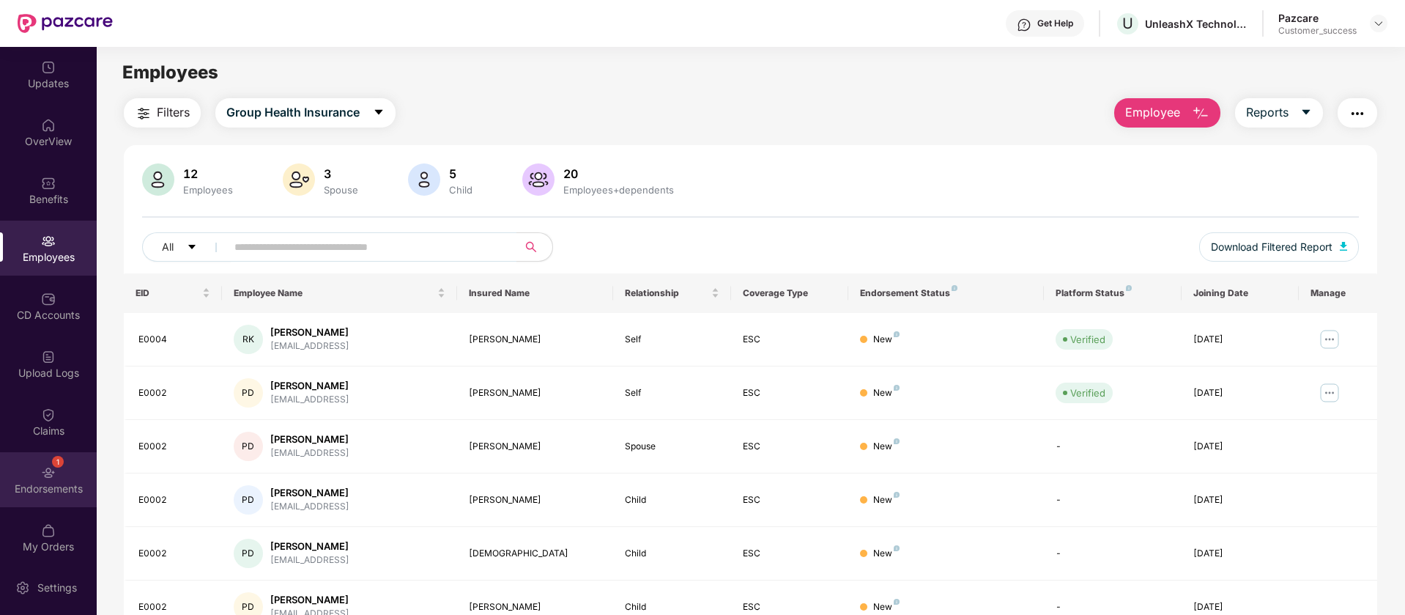
click at [54, 492] on div "Endorsements" at bounding box center [48, 488] width 97 height 15
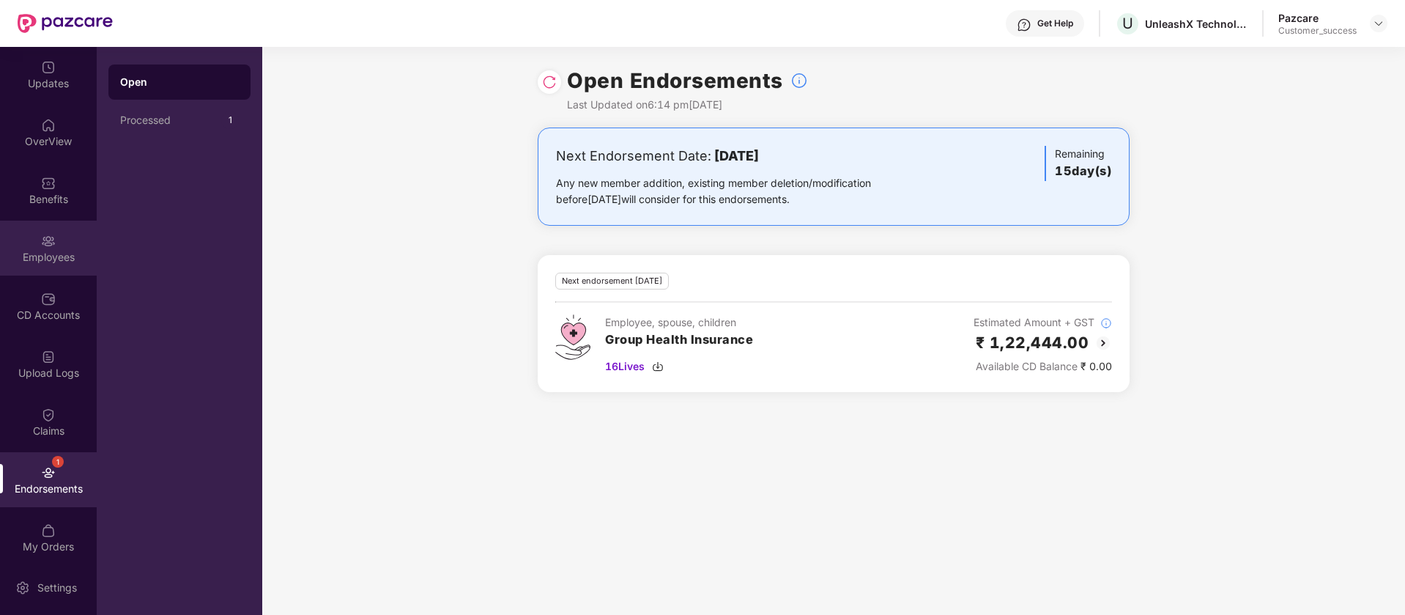
click at [62, 236] on div "Employees" at bounding box center [48, 248] width 97 height 55
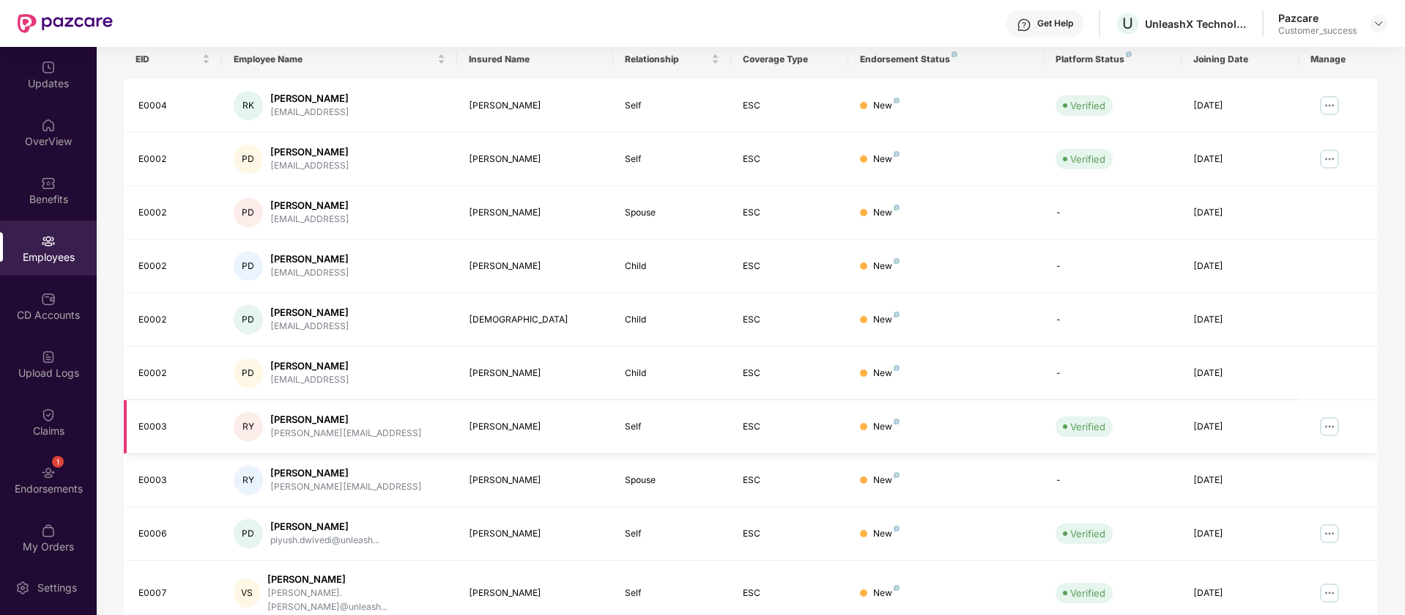
scroll to position [286, 0]
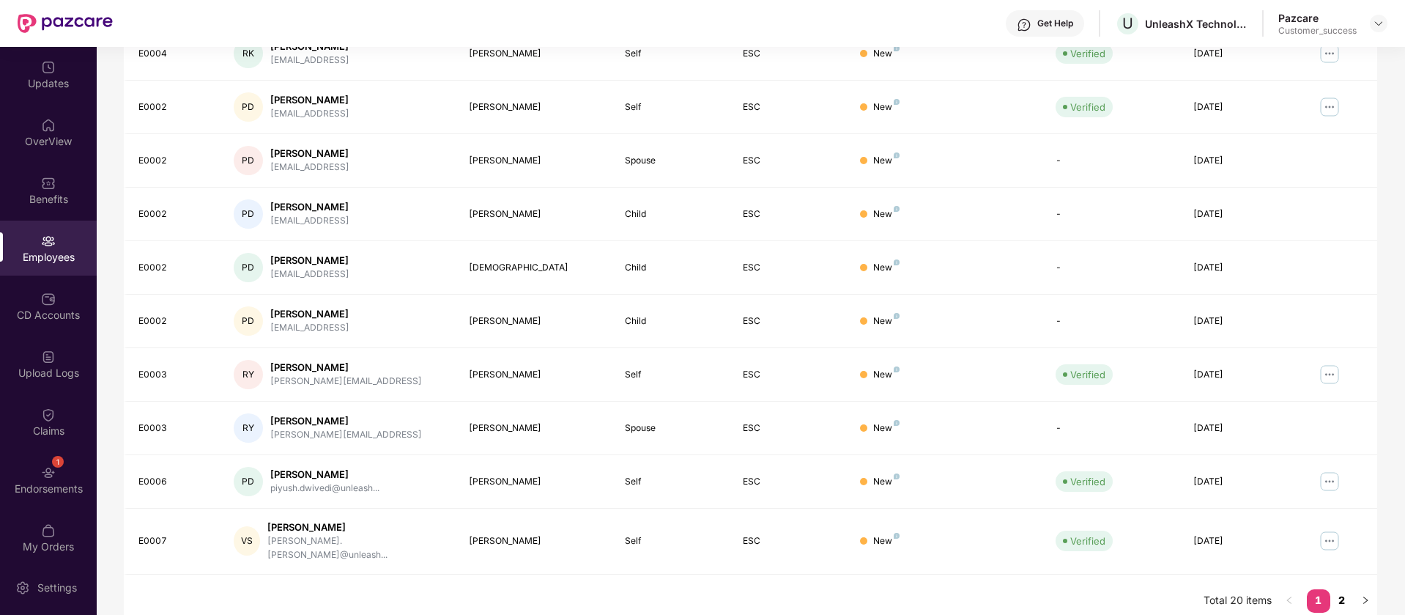
click at [1342, 589] on link "2" at bounding box center [1342, 600] width 23 height 22
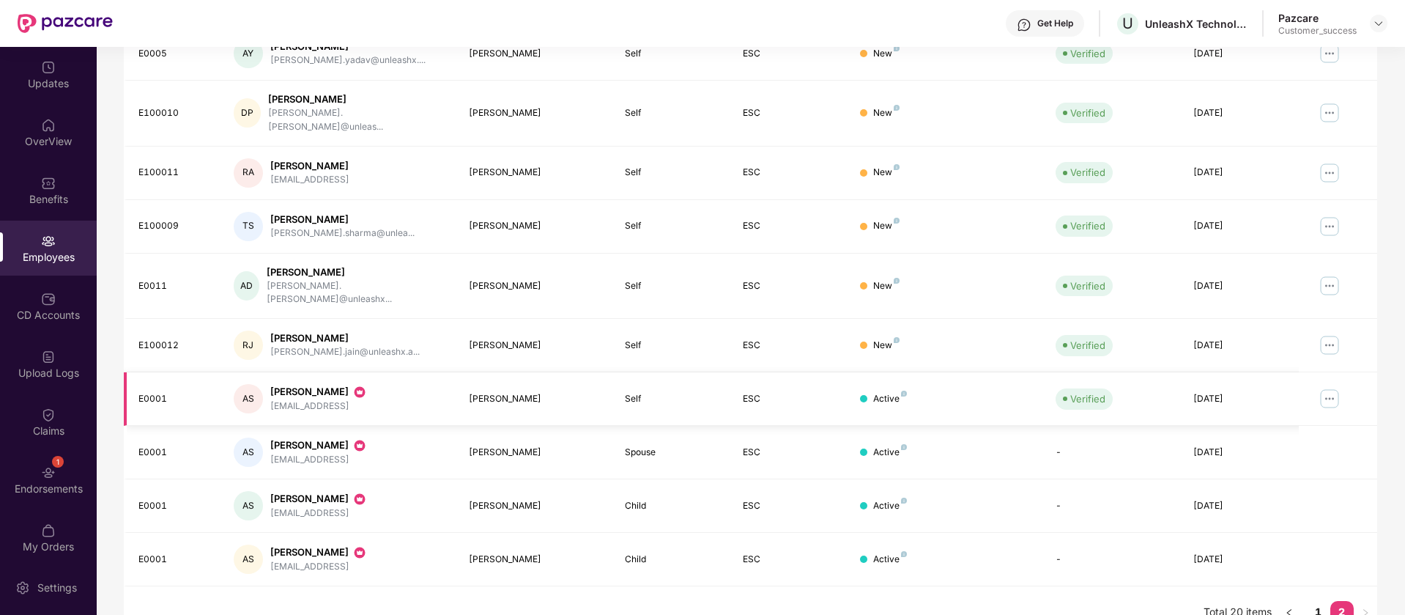
click at [1334, 387] on img at bounding box center [1329, 398] width 23 height 23
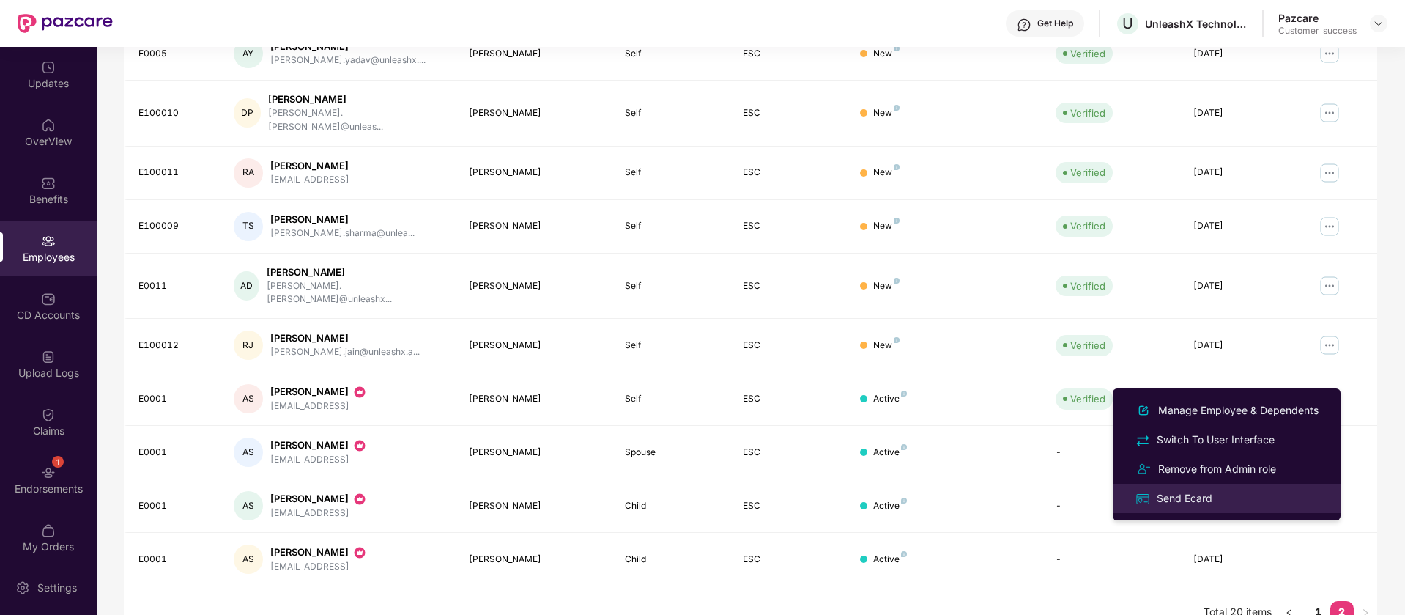
click at [1254, 495] on div "Send Ecard" at bounding box center [1227, 497] width 190 height 17
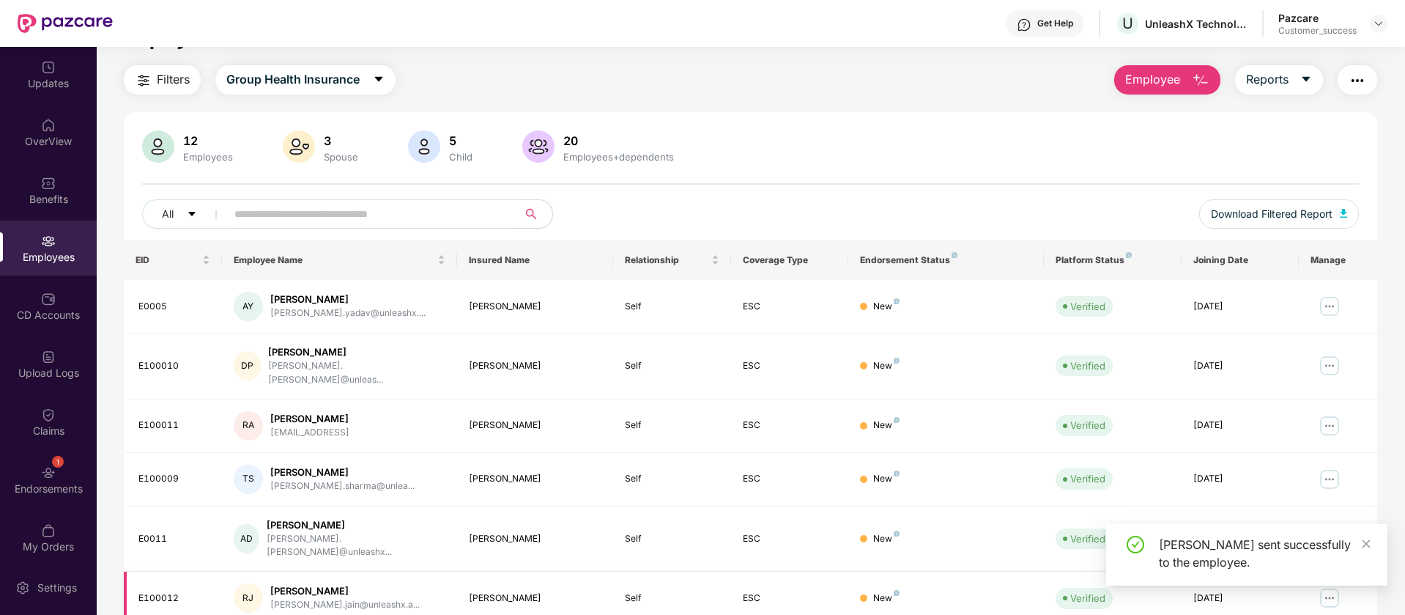
scroll to position [0, 0]
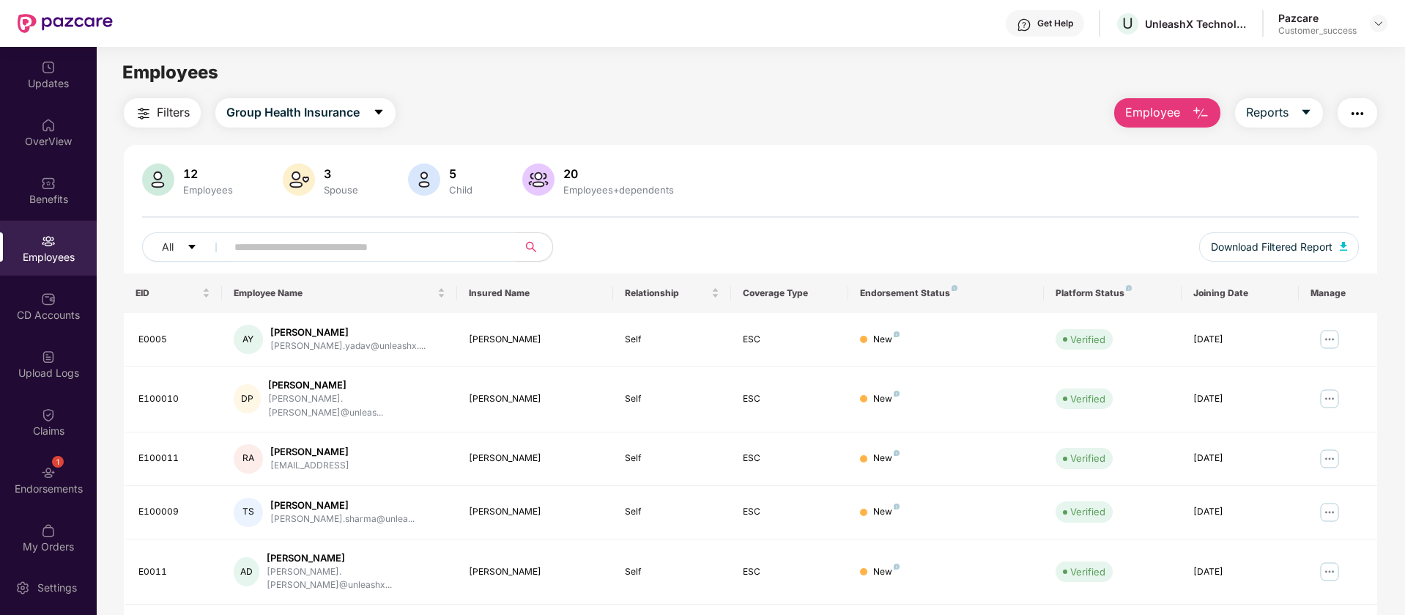
click at [698, 57] on main "Employees Filters Group Health Insurance Employee Reports 12 Employees 3 Spouse…" at bounding box center [751, 354] width 1308 height 615
